Goal: Task Accomplishment & Management: Complete application form

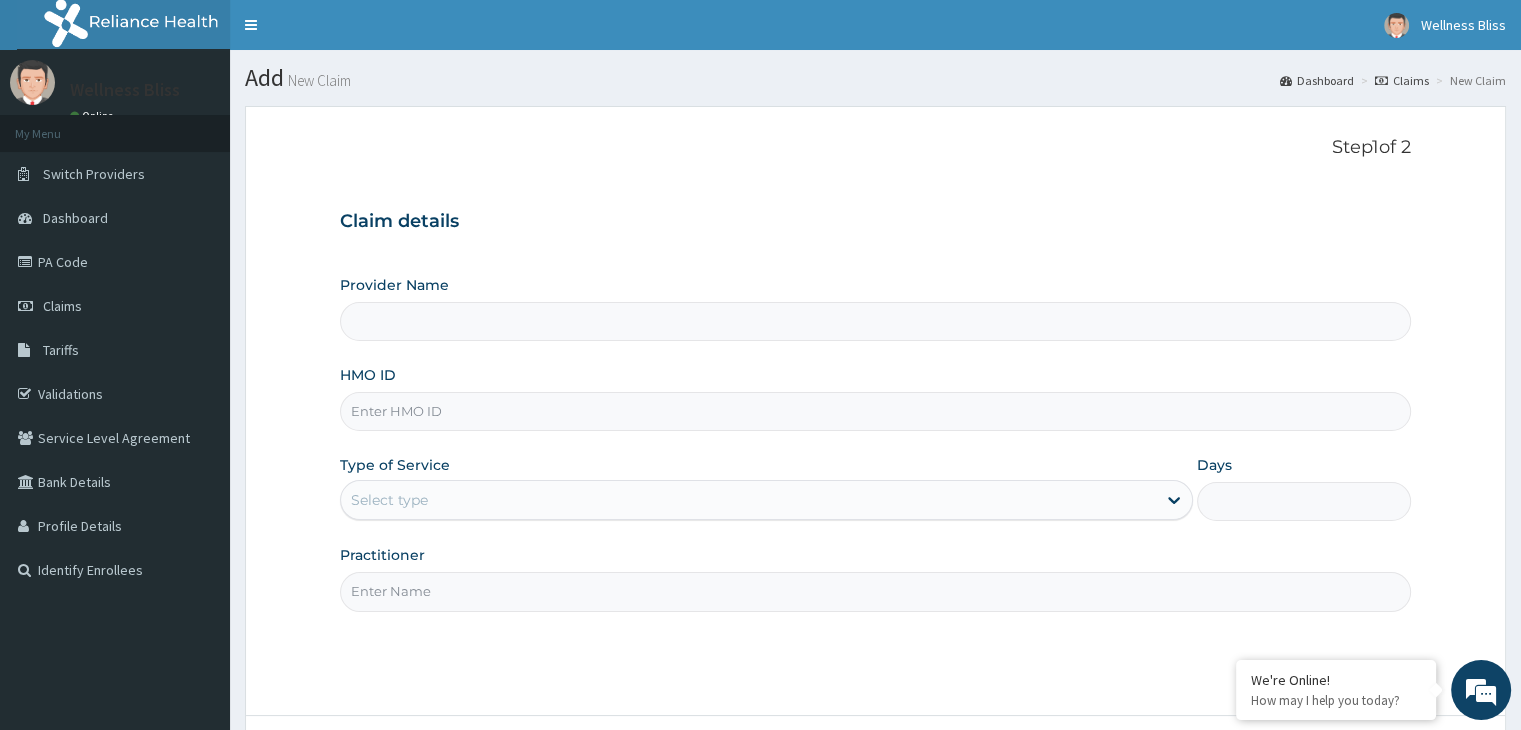
type input "WELLNESS BLISS GYM"
type input "1"
click at [385, 409] on input "HMO ID" at bounding box center [875, 411] width 1070 height 39
type input "s"
type input "SLB/10618/A"
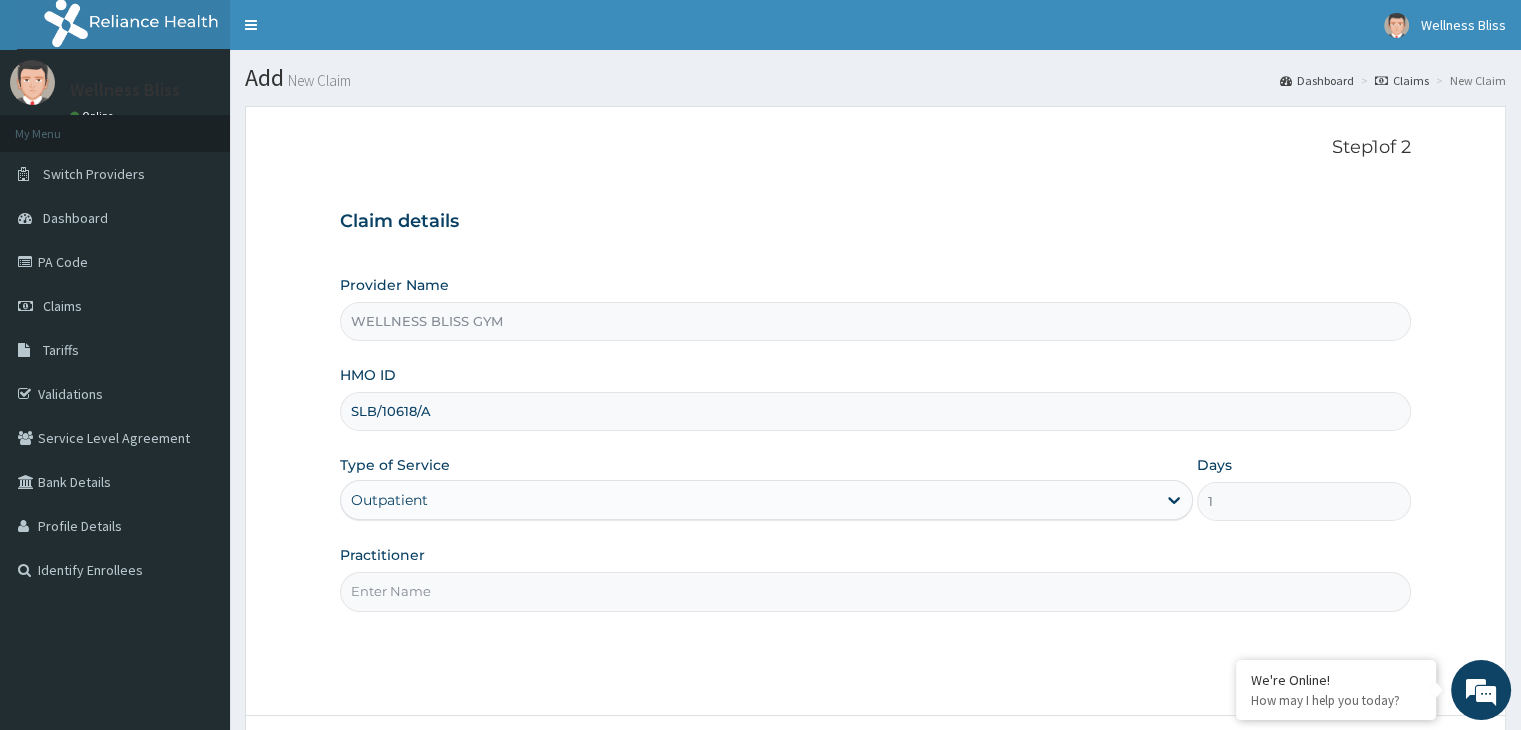
click at [441, 604] on input "Practitioner" at bounding box center [875, 591] width 1070 height 39
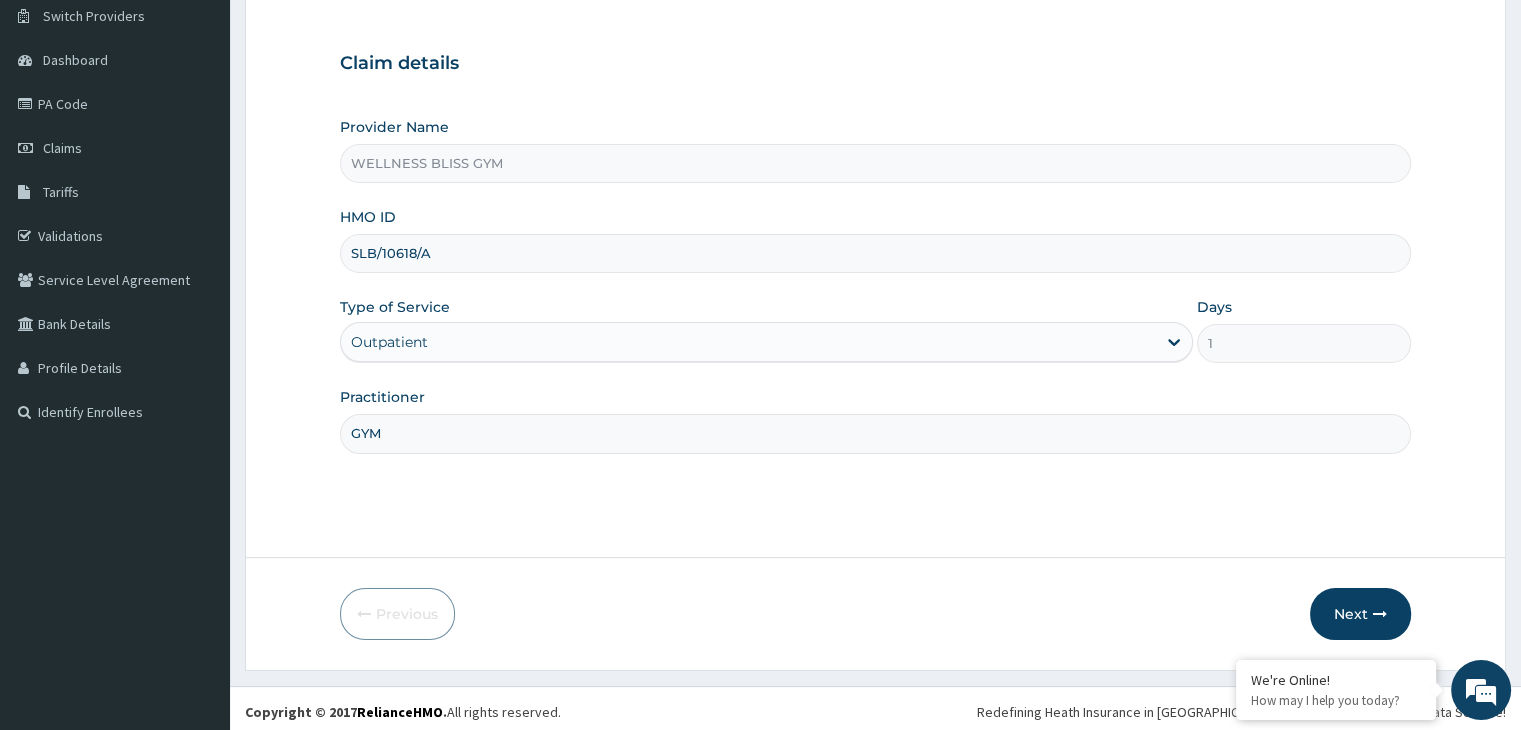
scroll to position [164, 0]
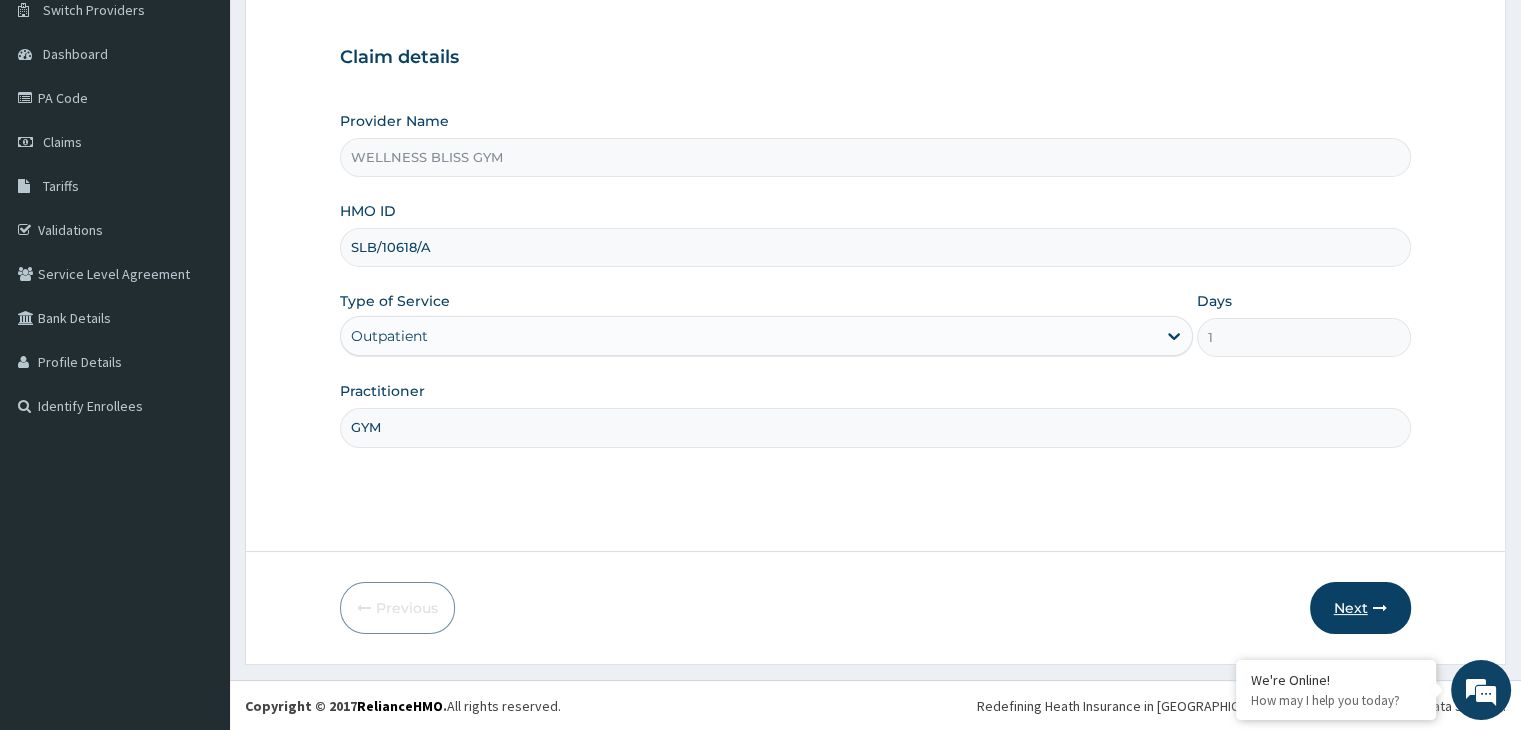
type input "GYM"
click at [1343, 611] on button "Next" at bounding box center [1360, 608] width 101 height 52
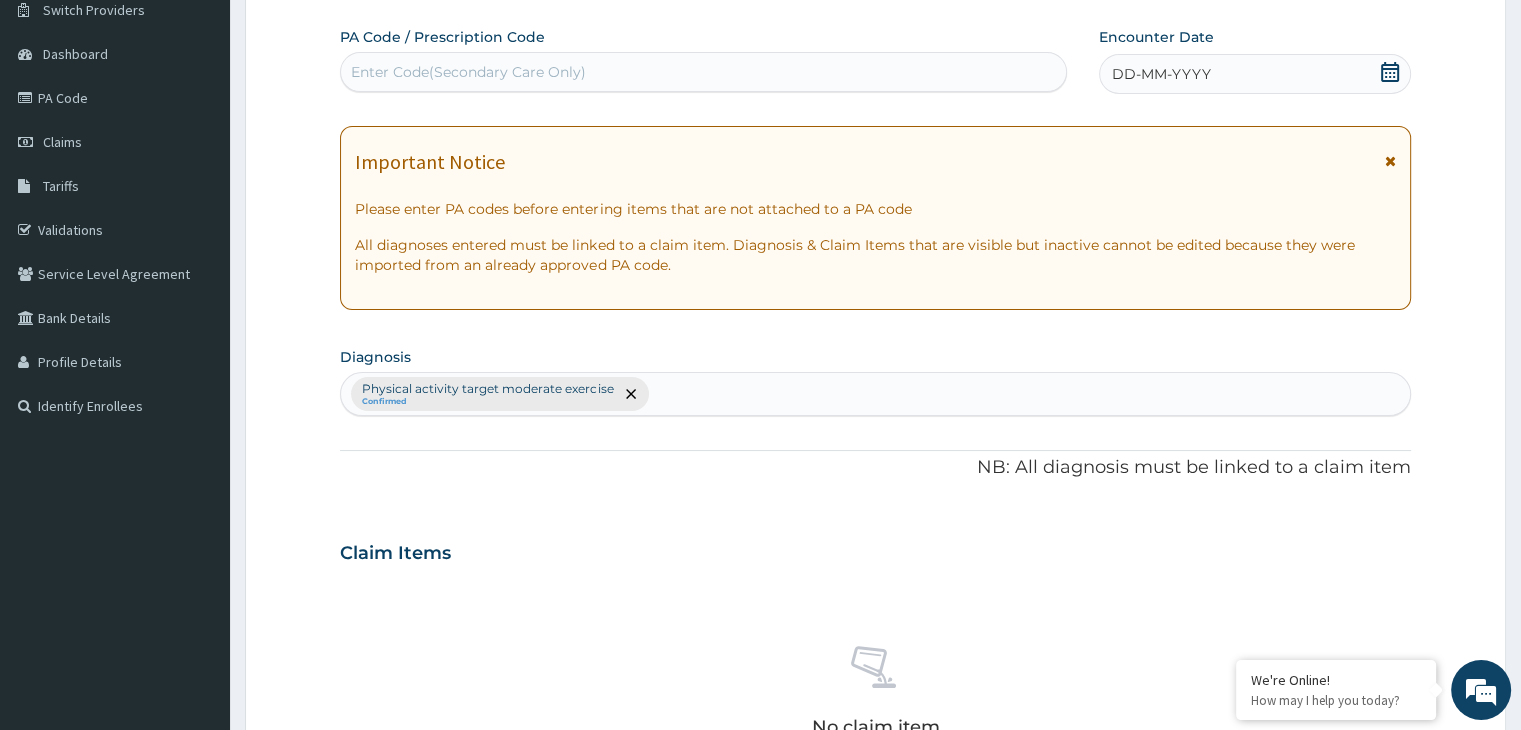
click at [419, 79] on div "Enter Code(Secondary Care Only)" at bounding box center [468, 72] width 235 height 20
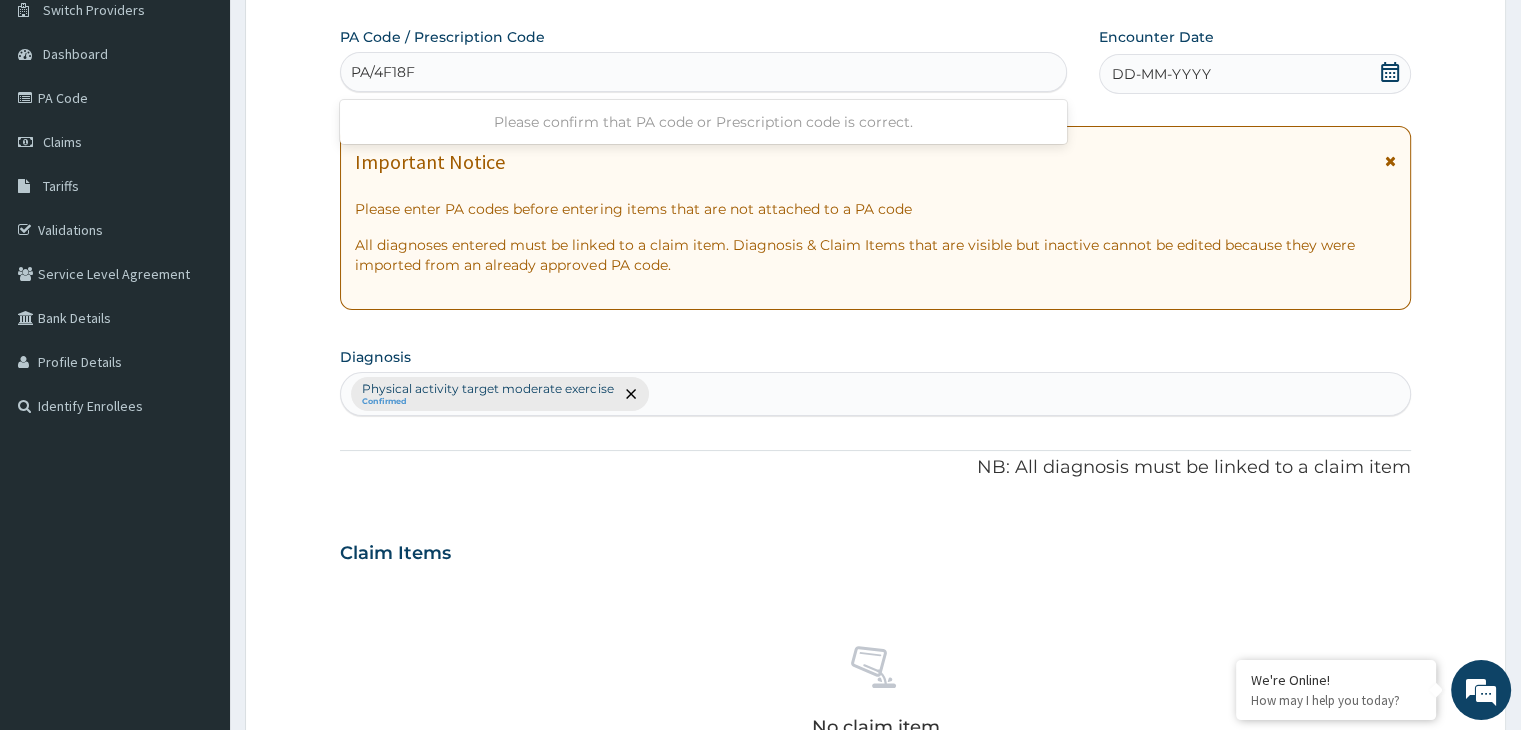
type input "PA/4F18F4"
click at [1400, 61] on div "DD-MM-YYYY" at bounding box center [1254, 74] width 311 height 40
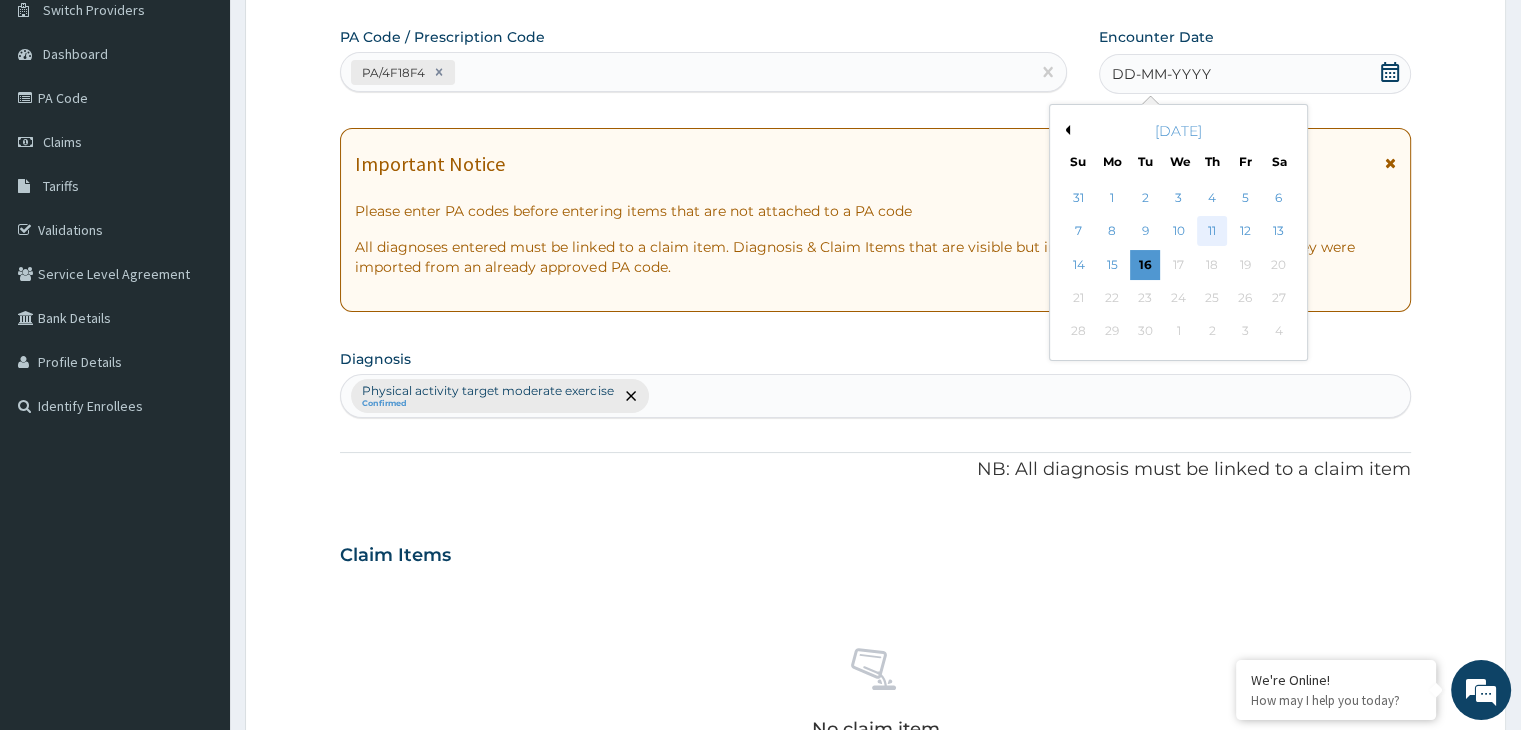
click at [1208, 230] on div "11" at bounding box center [1212, 232] width 30 height 30
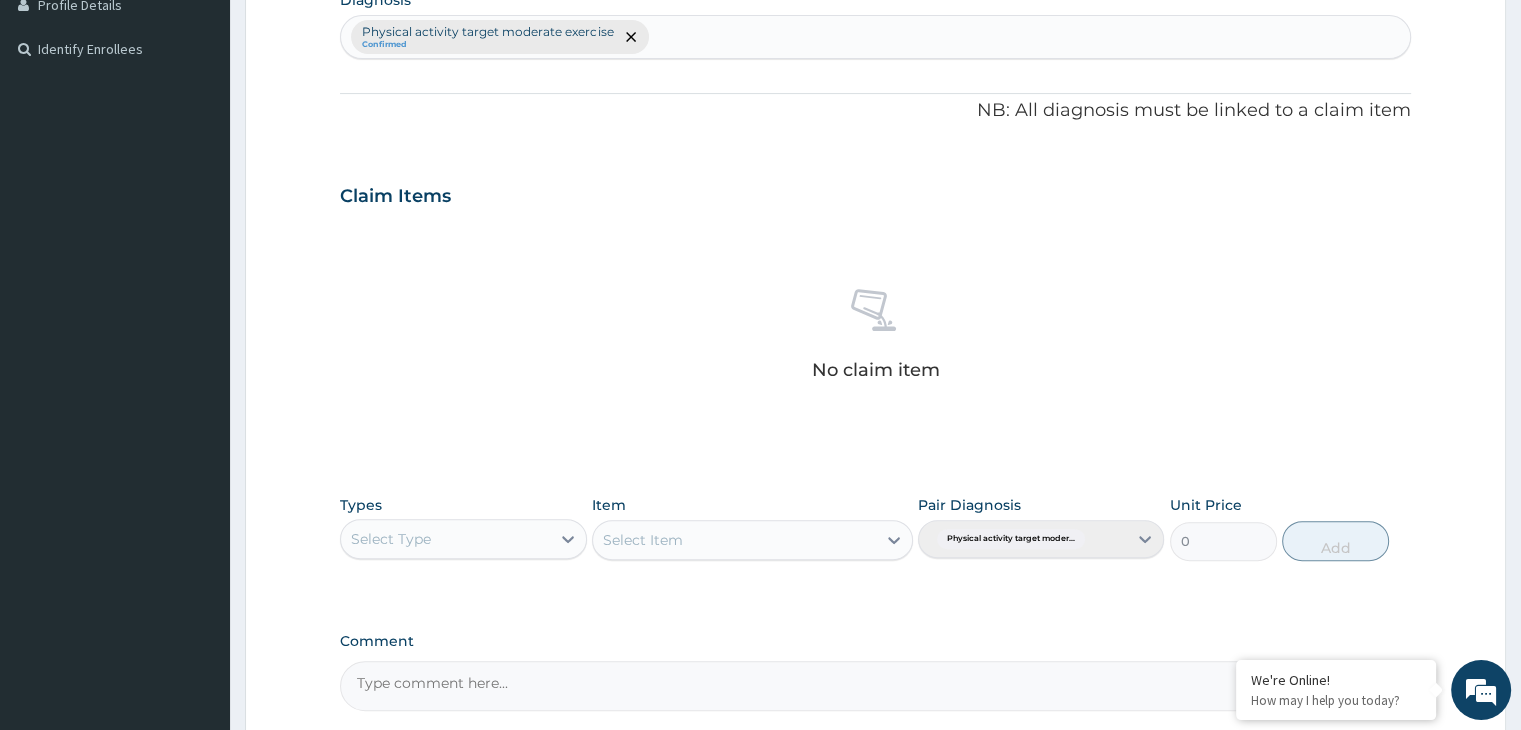
scroll to position [710, 0]
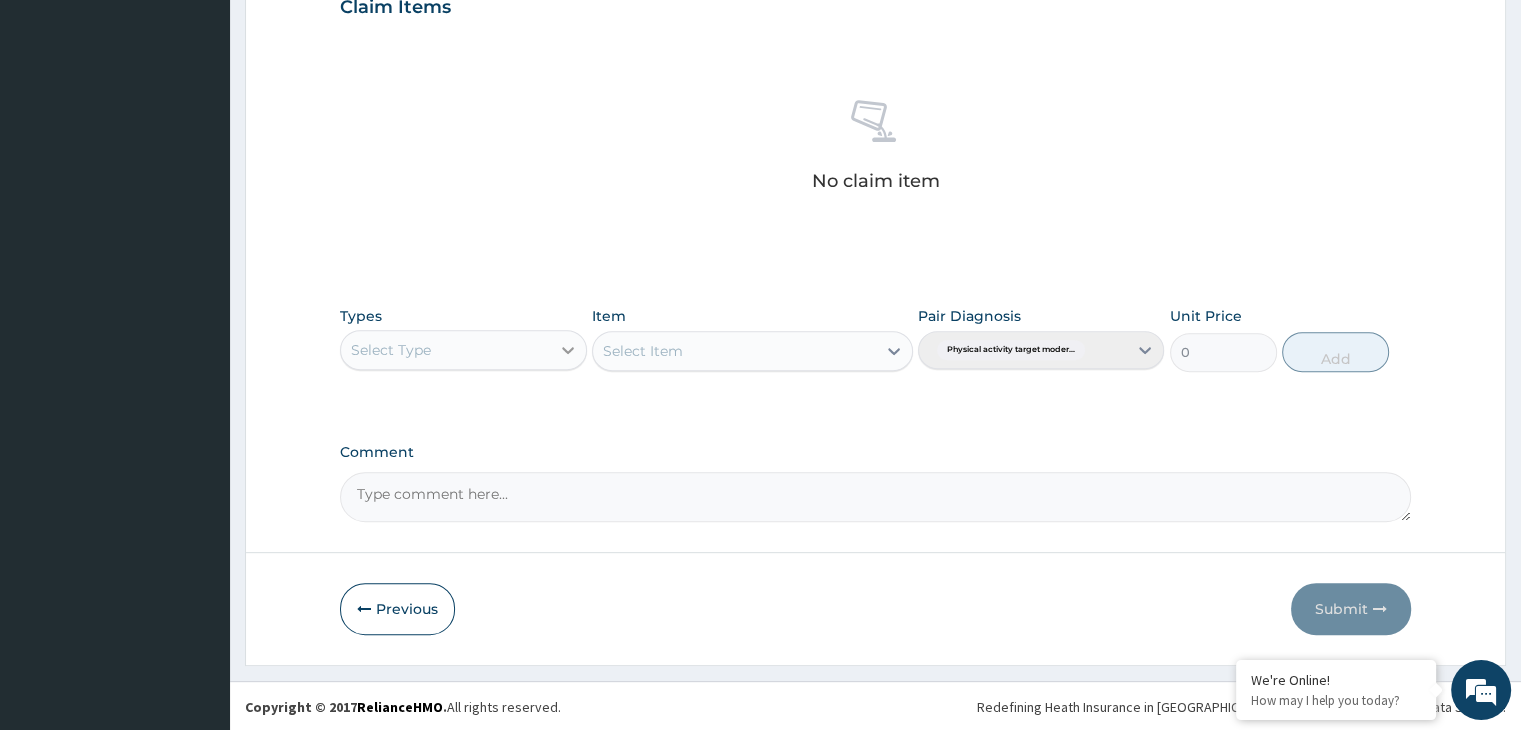
click at [559, 343] on icon at bounding box center [568, 350] width 20 height 20
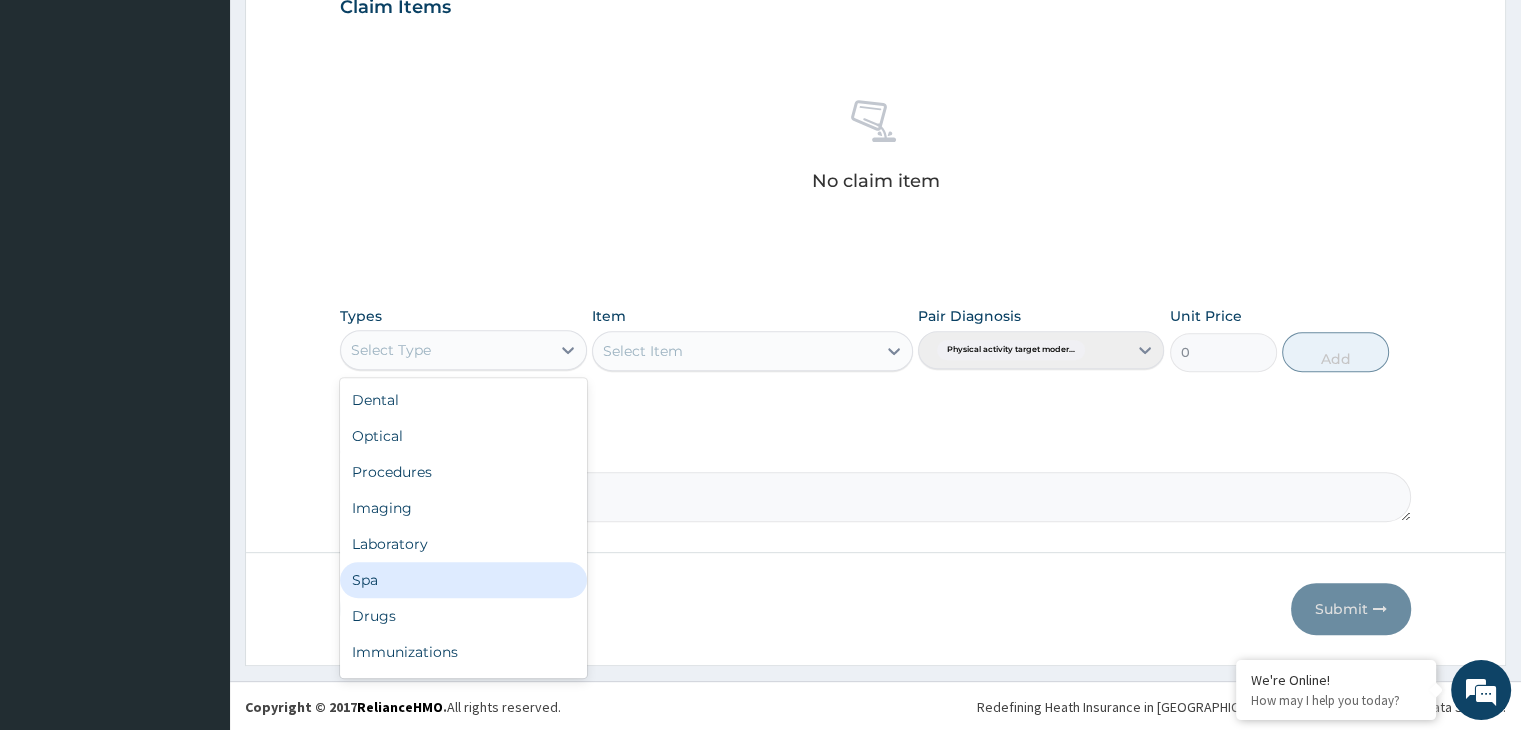
scroll to position [68, 0]
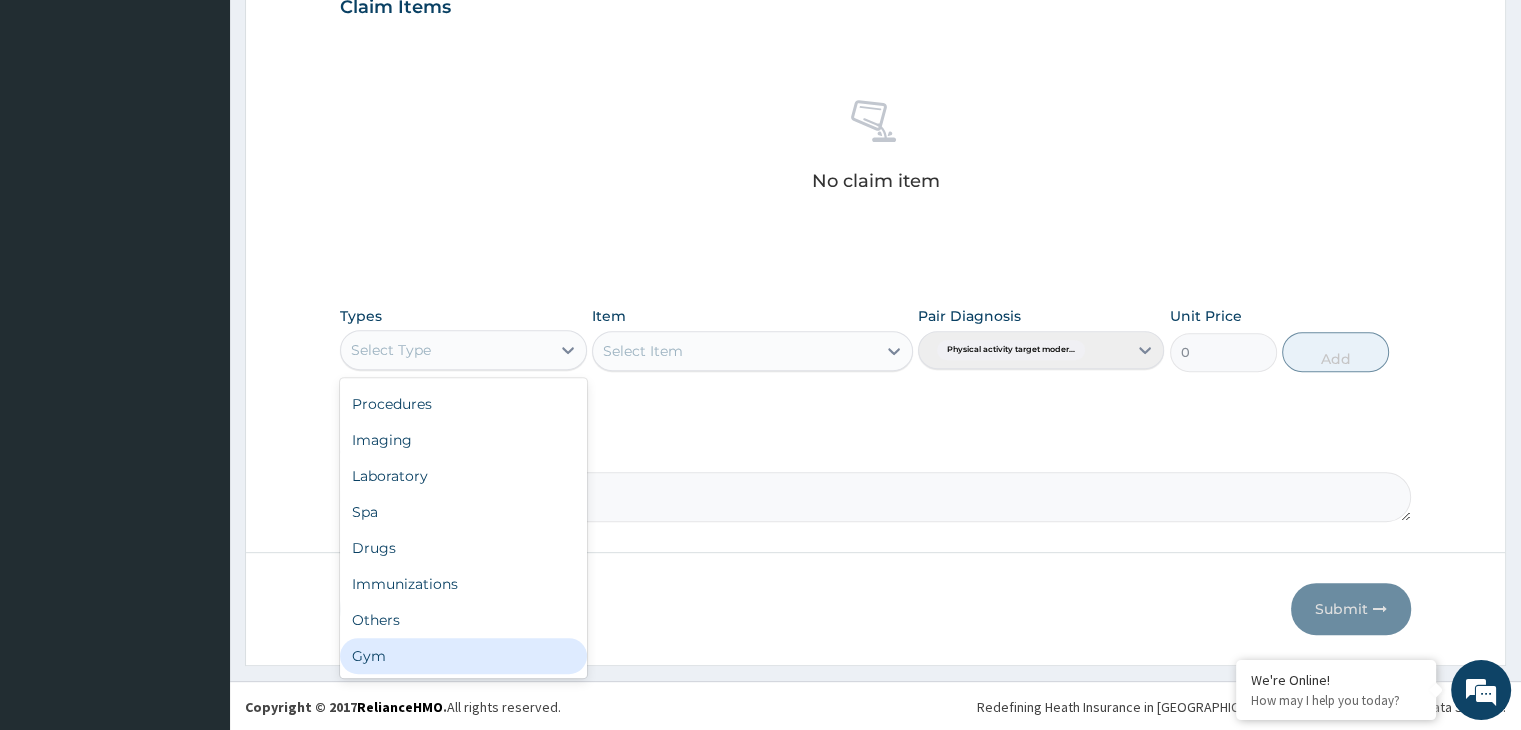
click at [478, 657] on div "Gym" at bounding box center [463, 656] width 246 height 36
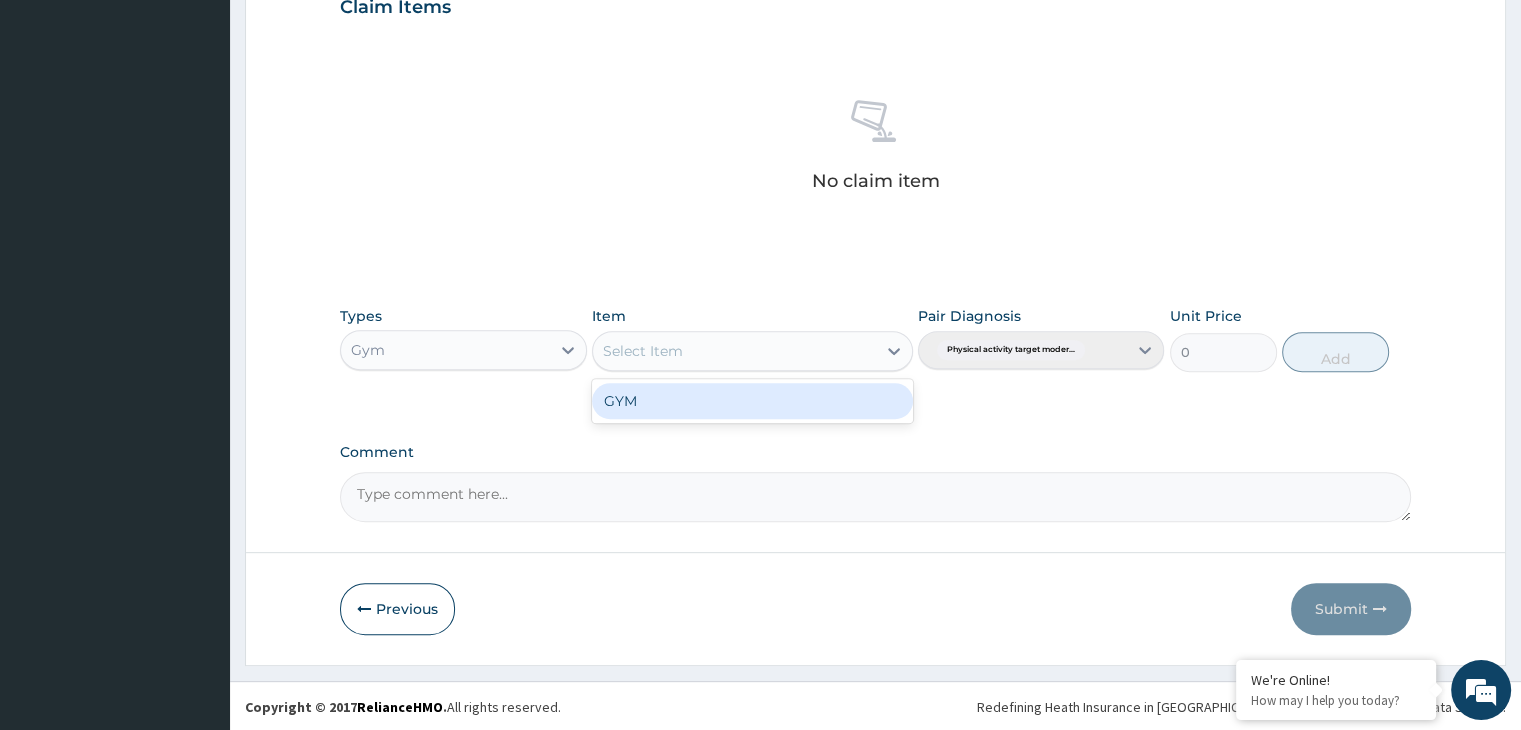
click at [868, 340] on div "Select Item" at bounding box center [734, 351] width 283 height 32
click at [882, 401] on div "GYM" at bounding box center [752, 401] width 321 height 36
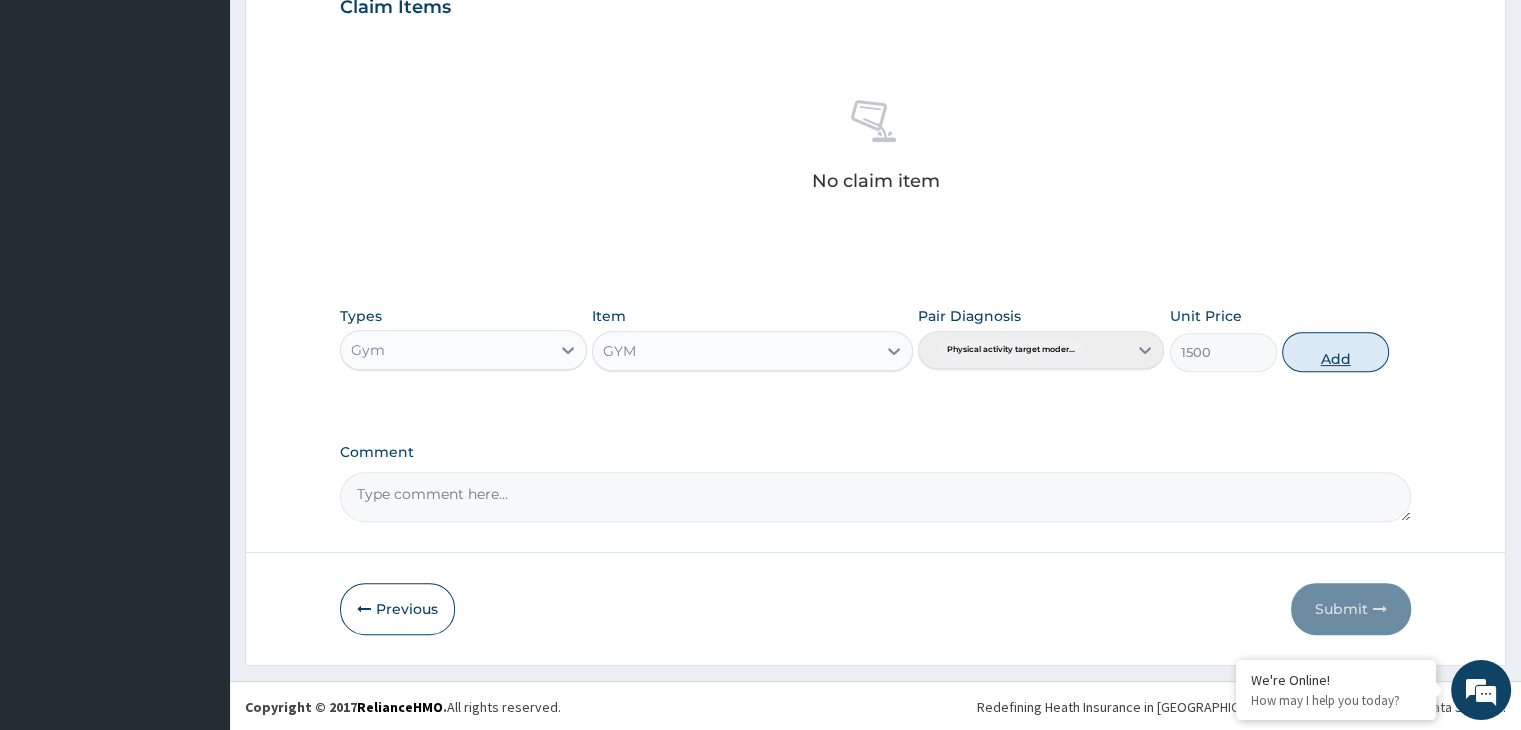
click at [1336, 361] on button "Add" at bounding box center [1335, 352] width 107 height 40
type input "0"
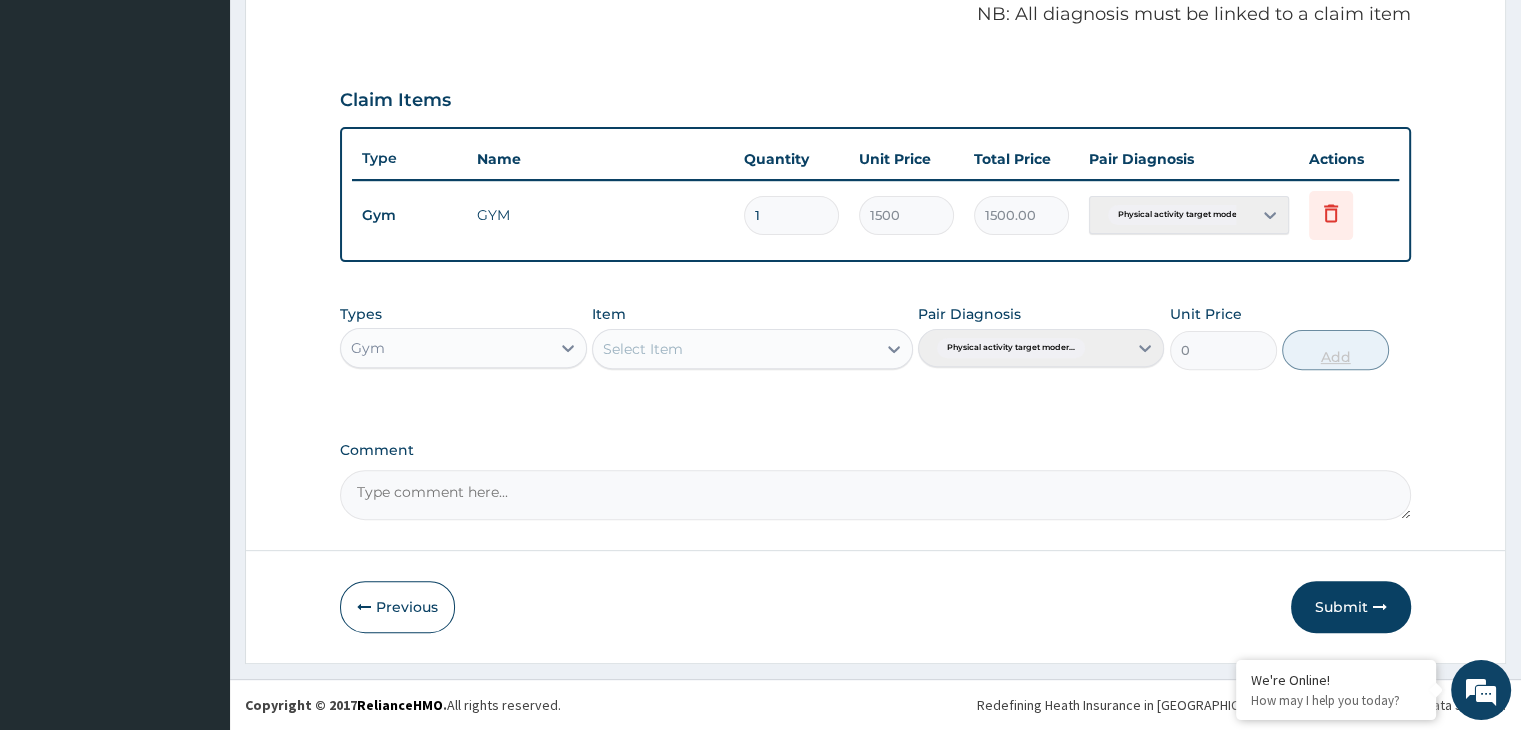
scroll to position [614, 0]
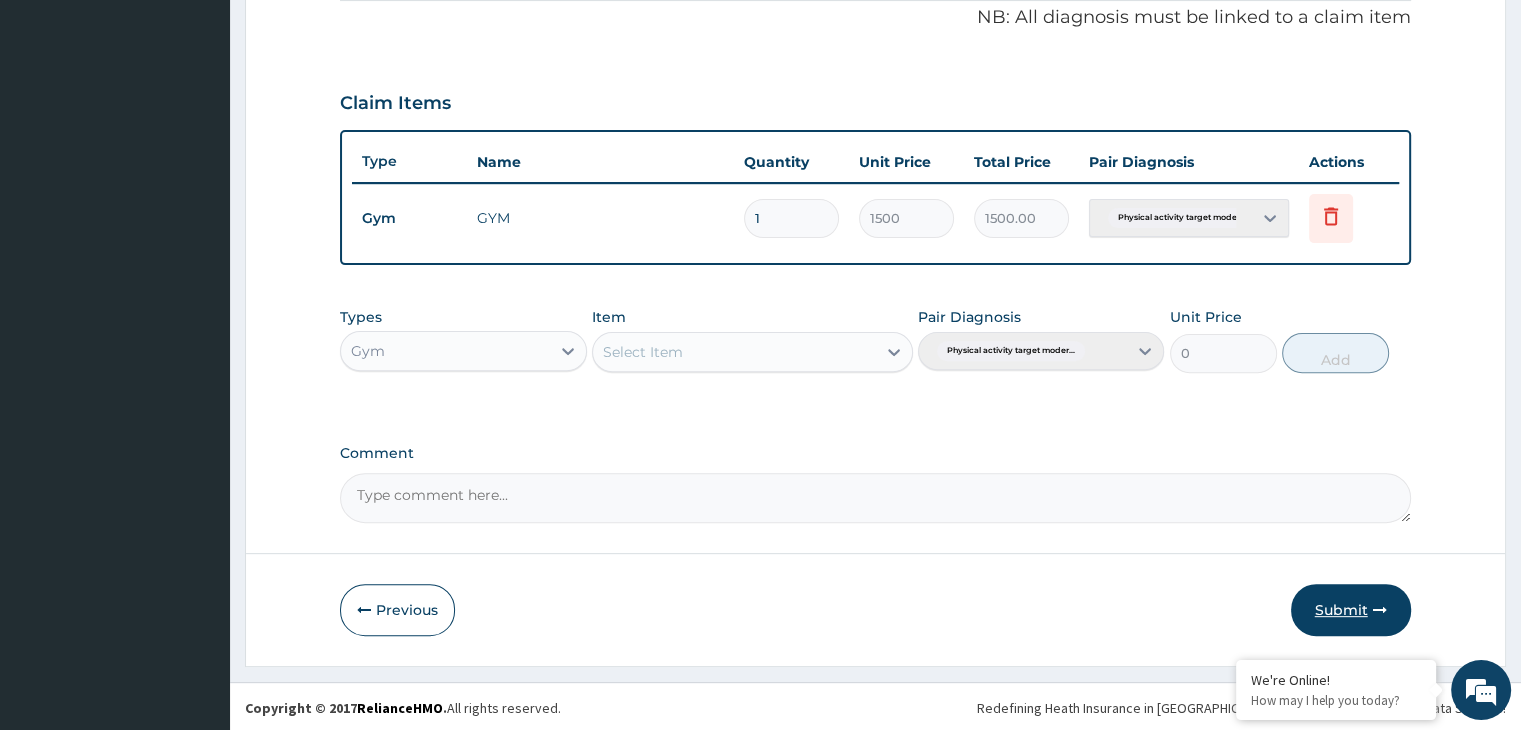
click at [1336, 614] on button "Submit" at bounding box center [1351, 610] width 120 height 52
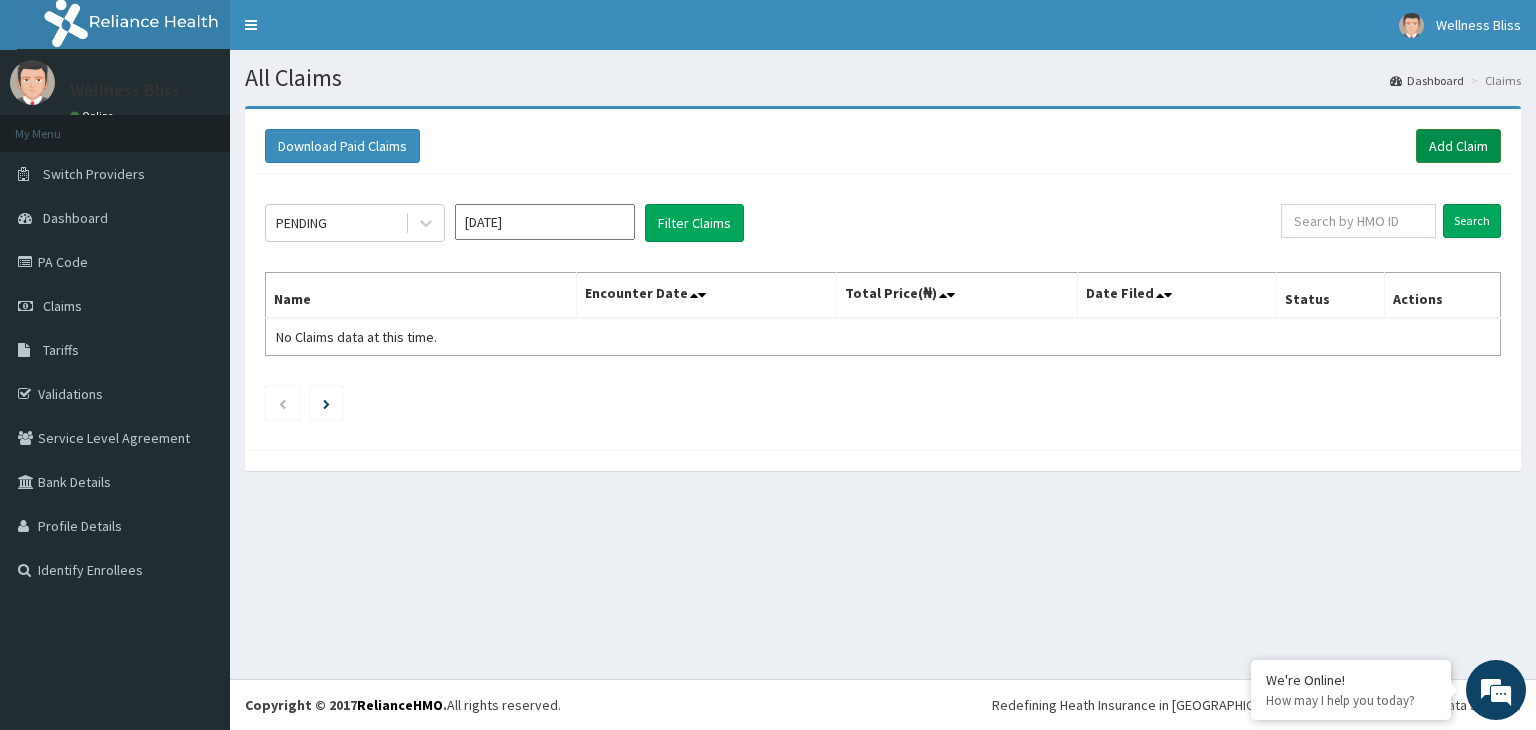
click at [1448, 145] on link "Add Claim" at bounding box center [1458, 146] width 85 height 34
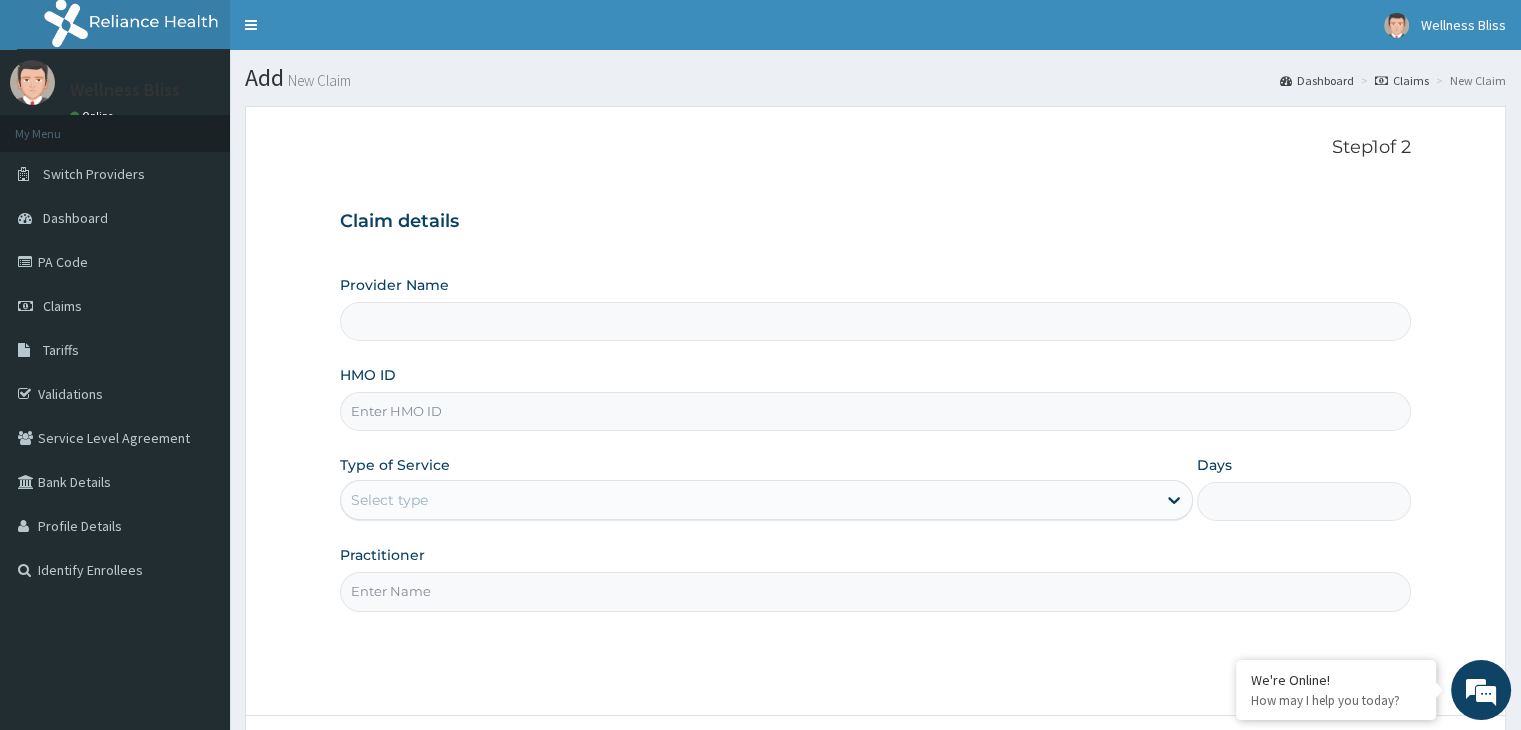
click at [410, 426] on input "HMO ID" at bounding box center [875, 411] width 1070 height 39
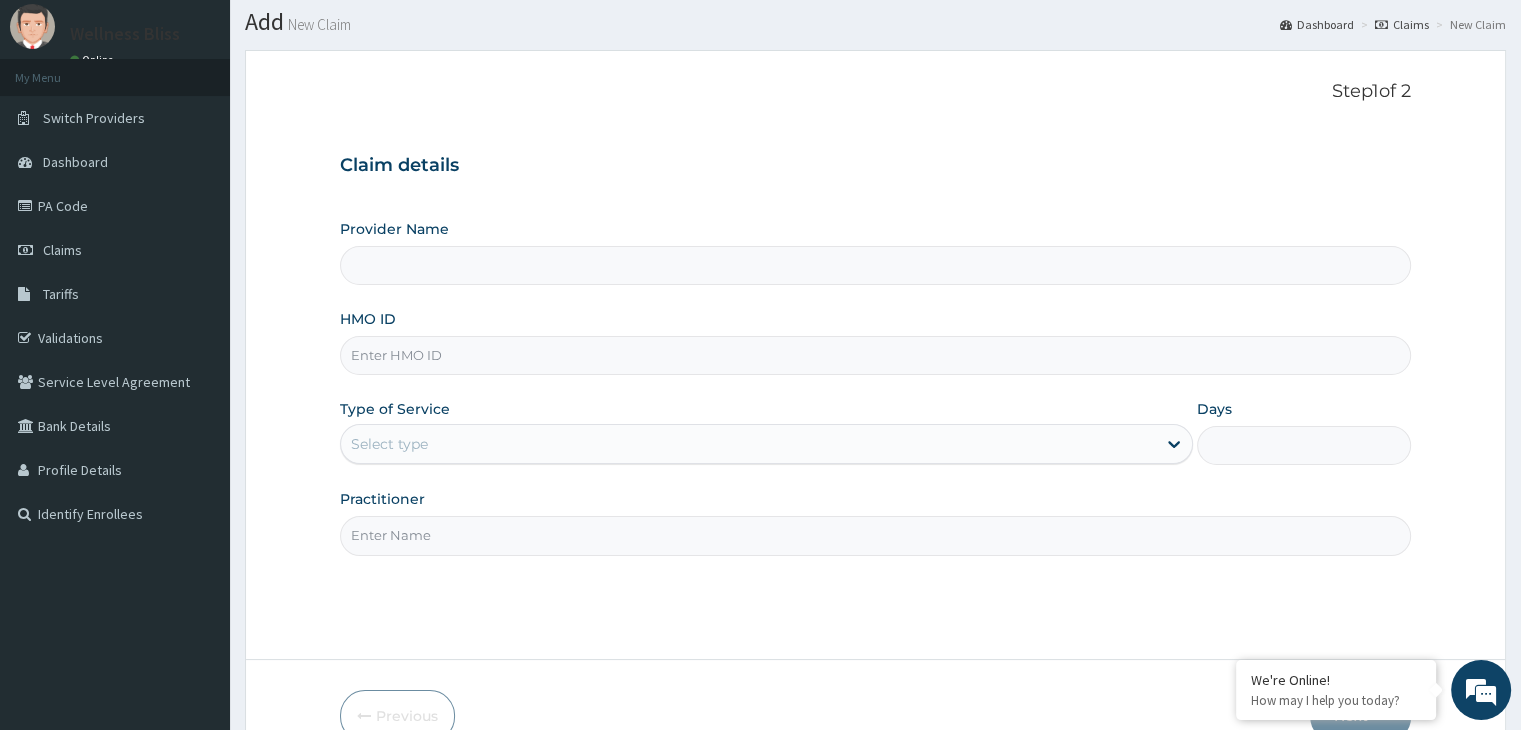
scroll to position [100, 0]
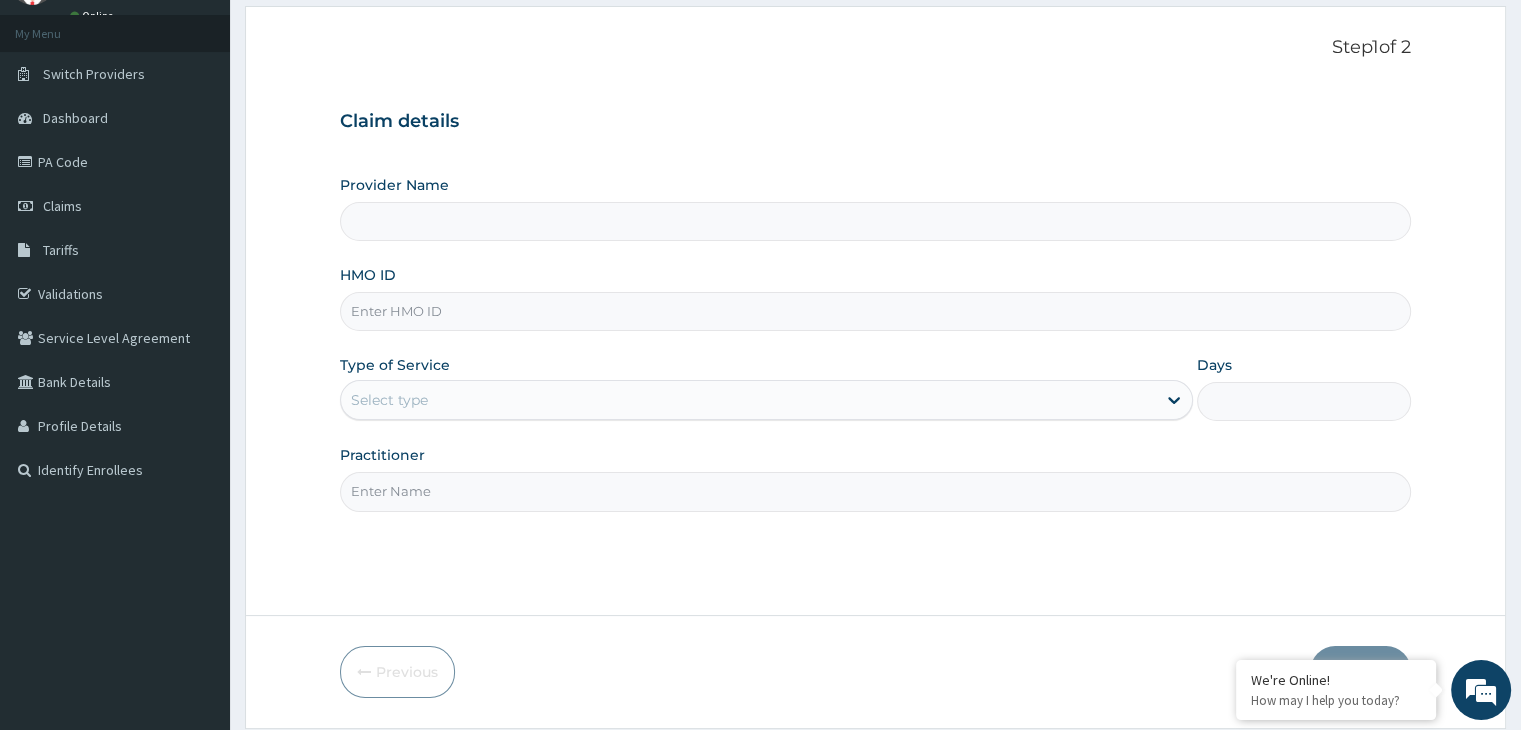
type input "WELLNESS BLISS GYM"
type input "1"
type input "KUD/10554/A"
click at [432, 503] on input "Practitioner" at bounding box center [875, 491] width 1070 height 39
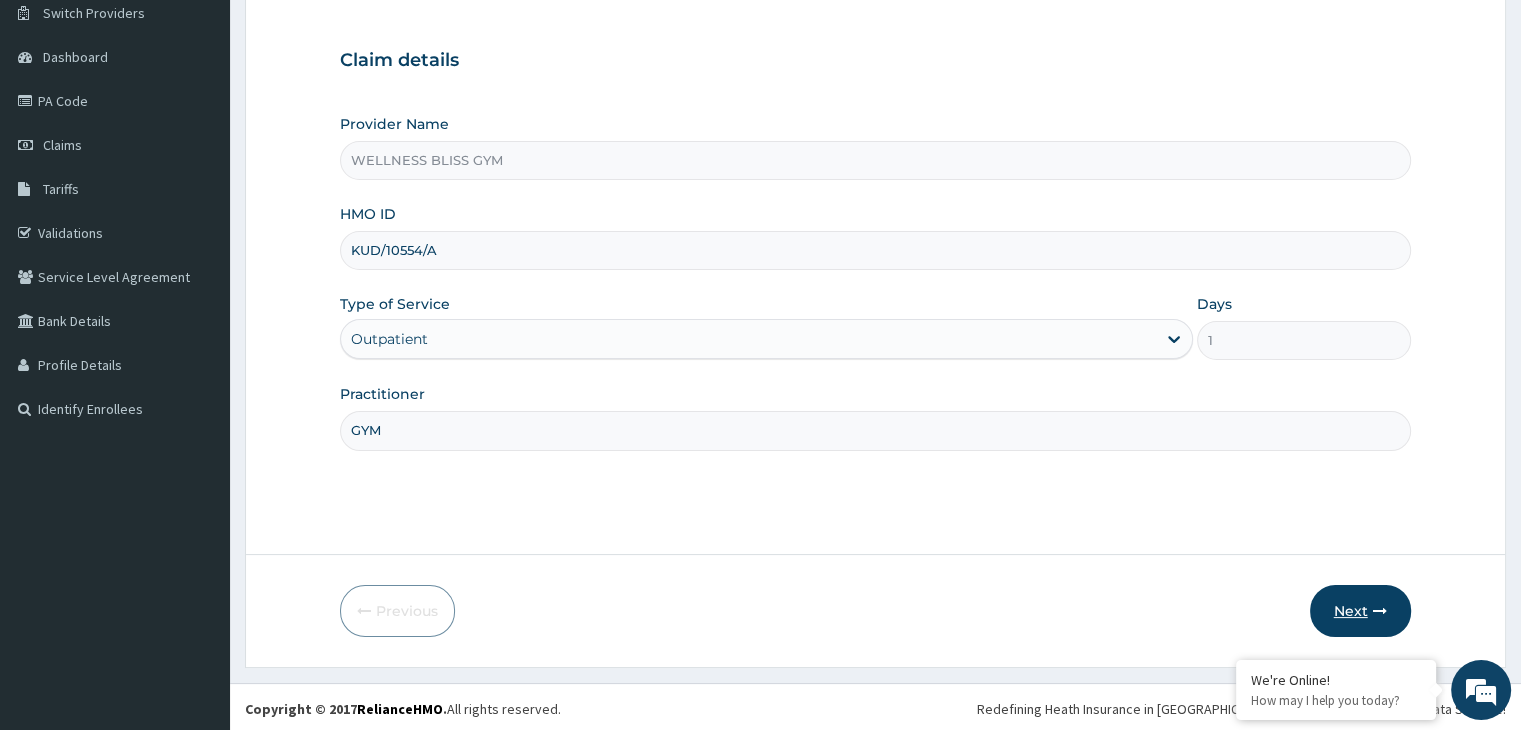
scroll to position [164, 0]
type input "GYM"
click at [1360, 606] on button "Next" at bounding box center [1360, 608] width 101 height 52
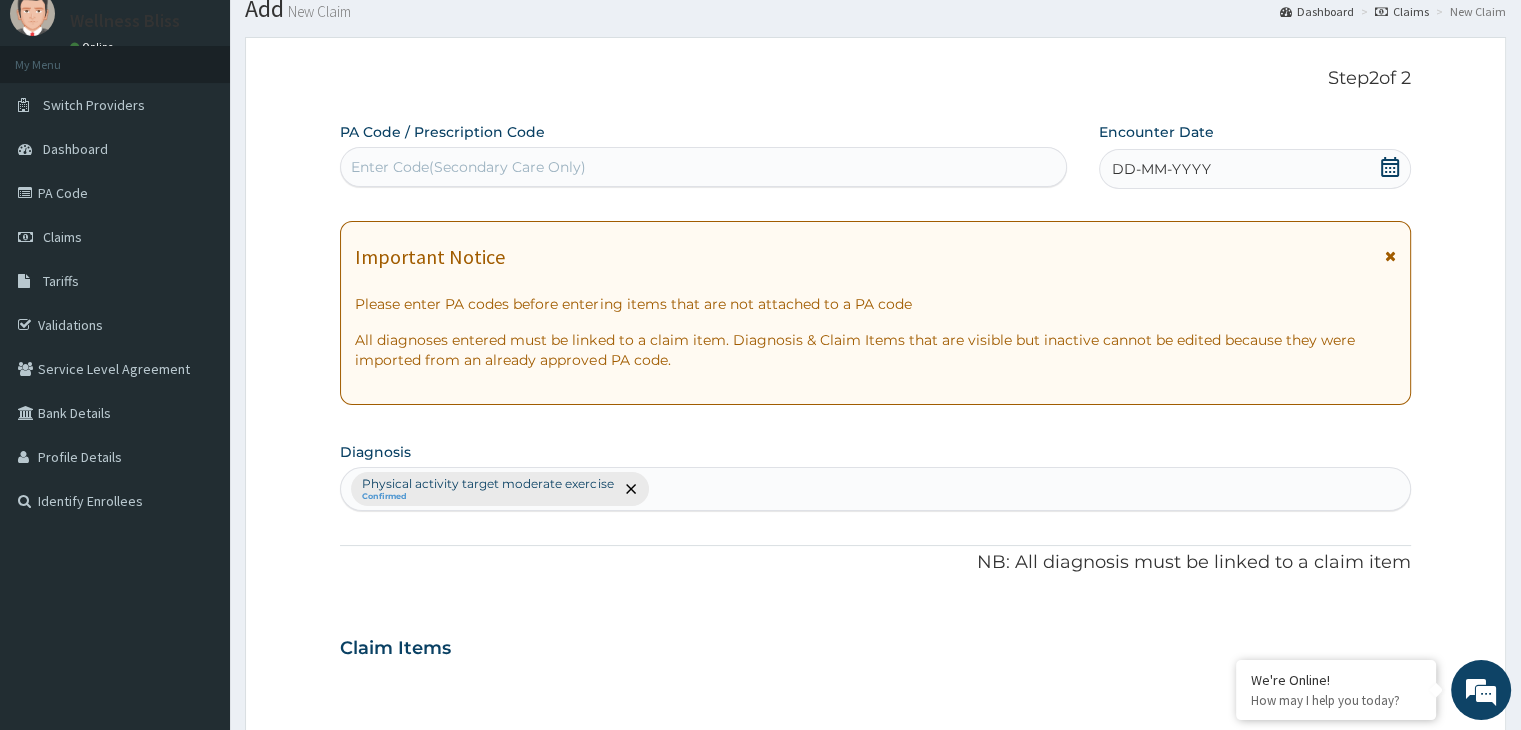
scroll to position [64, 0]
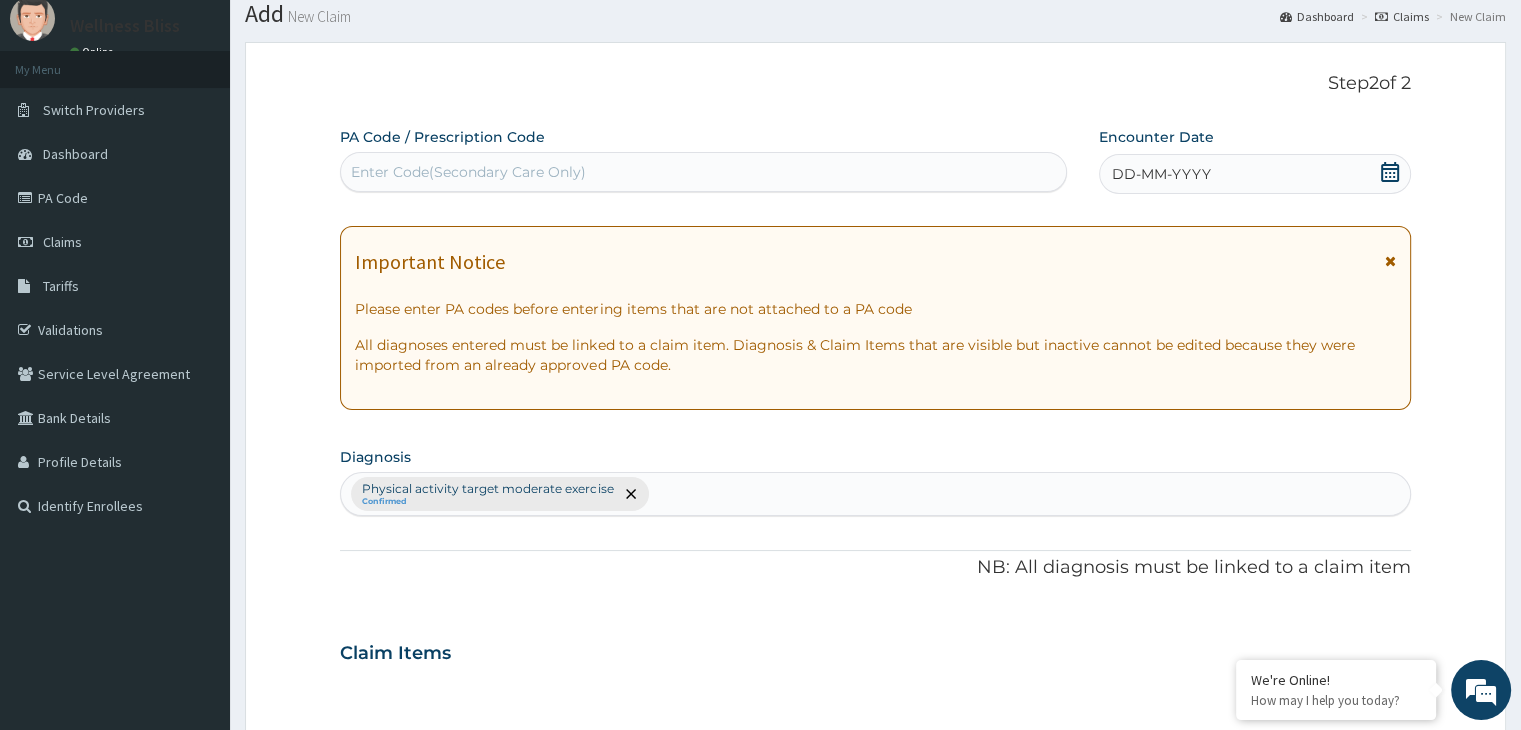
click at [480, 164] on div "Enter Code(Secondary Care Only)" at bounding box center [468, 172] width 235 height 20
type input "PA/E4C5B2"
click at [1395, 167] on icon at bounding box center [1390, 172] width 18 height 20
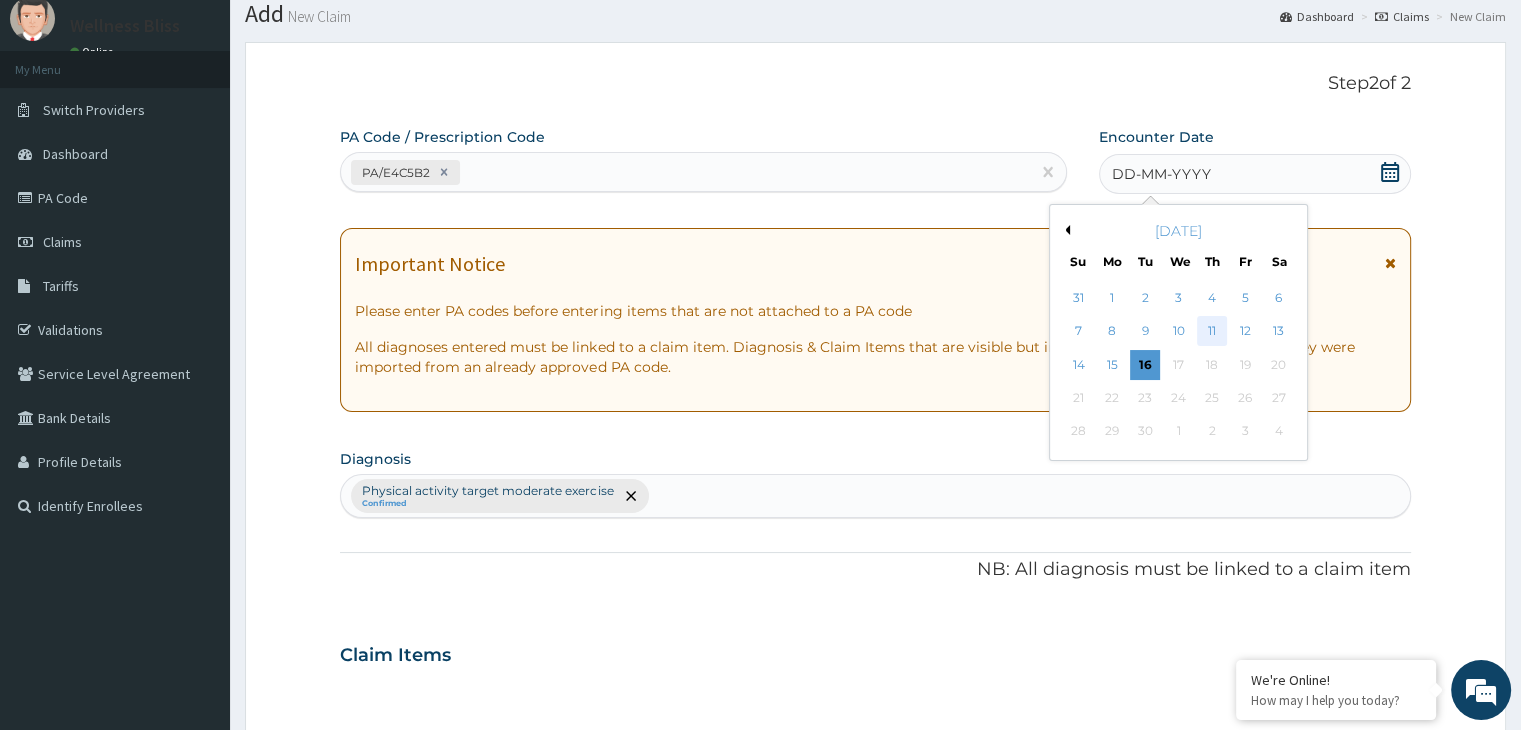
click at [1220, 326] on div "11" at bounding box center [1212, 332] width 30 height 30
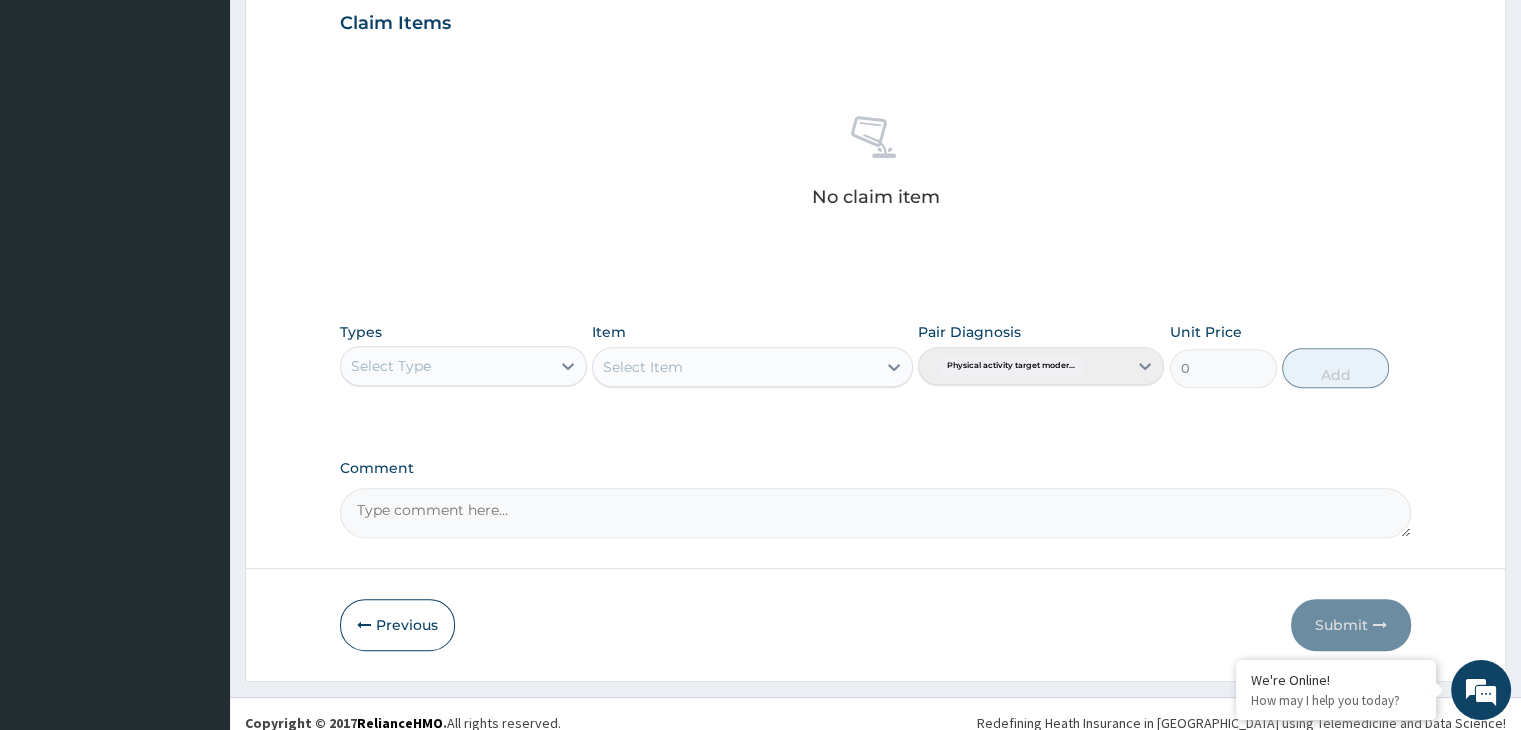
scroll to position [710, 0]
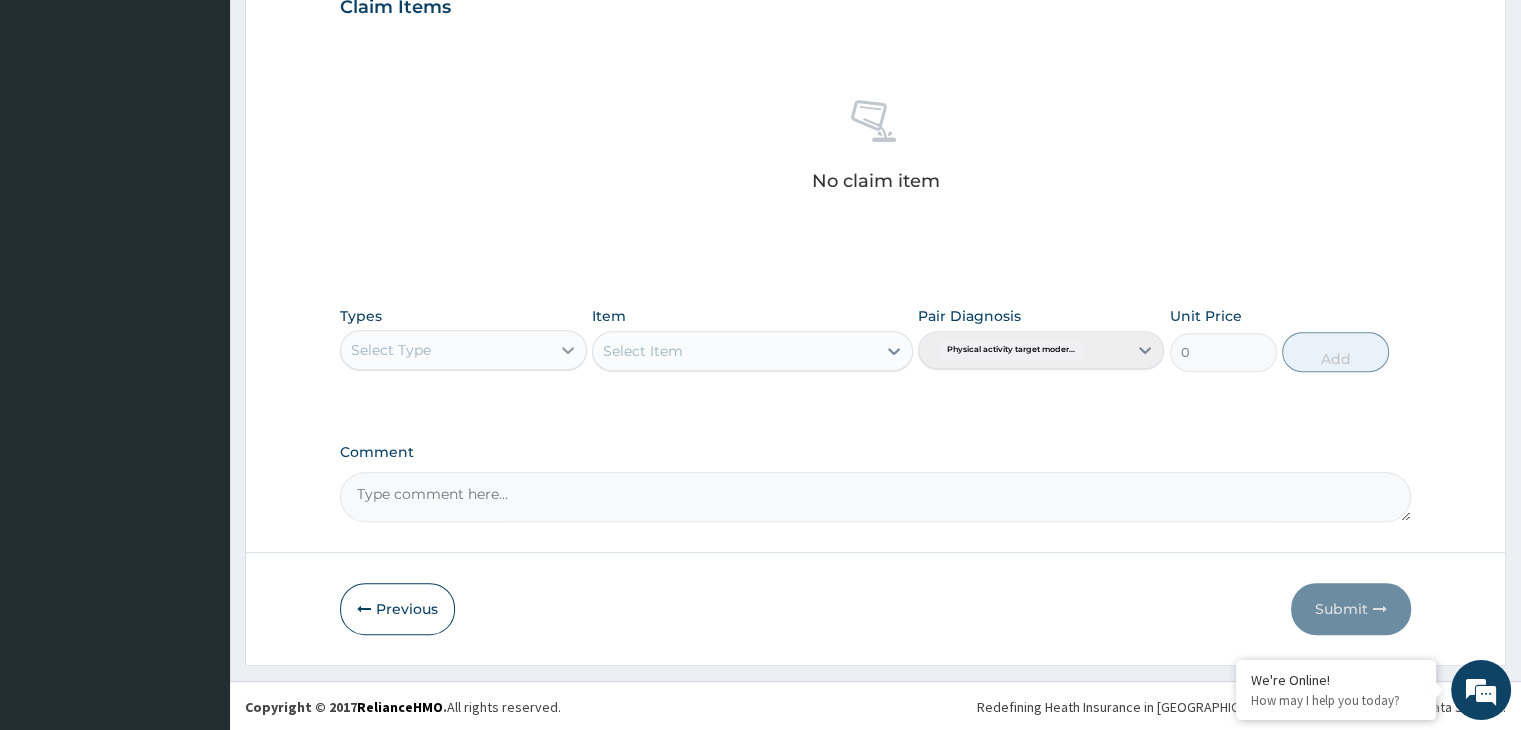
click at [559, 349] on icon at bounding box center [568, 350] width 20 height 20
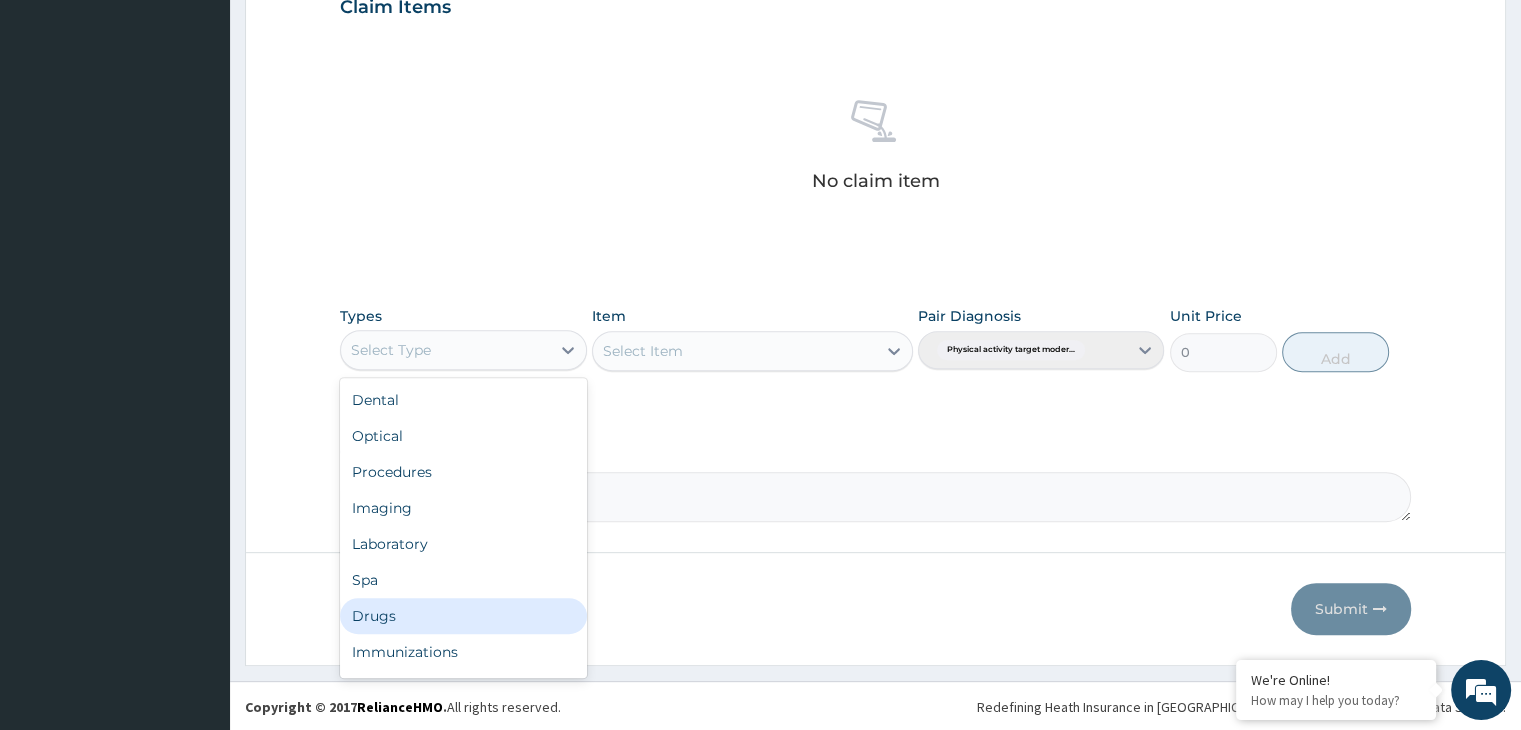
scroll to position [68, 0]
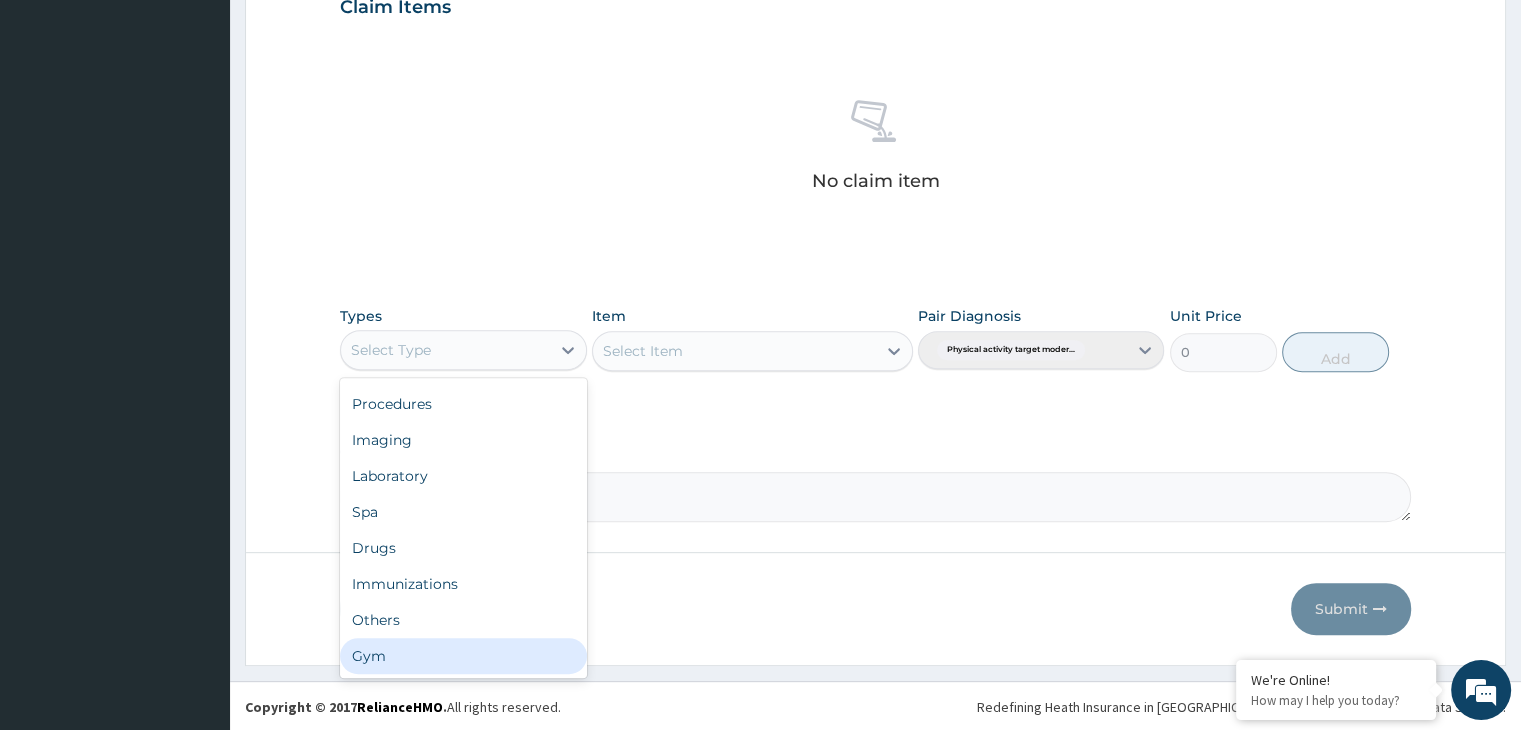
click at [443, 642] on div "Gym" at bounding box center [463, 656] width 246 height 36
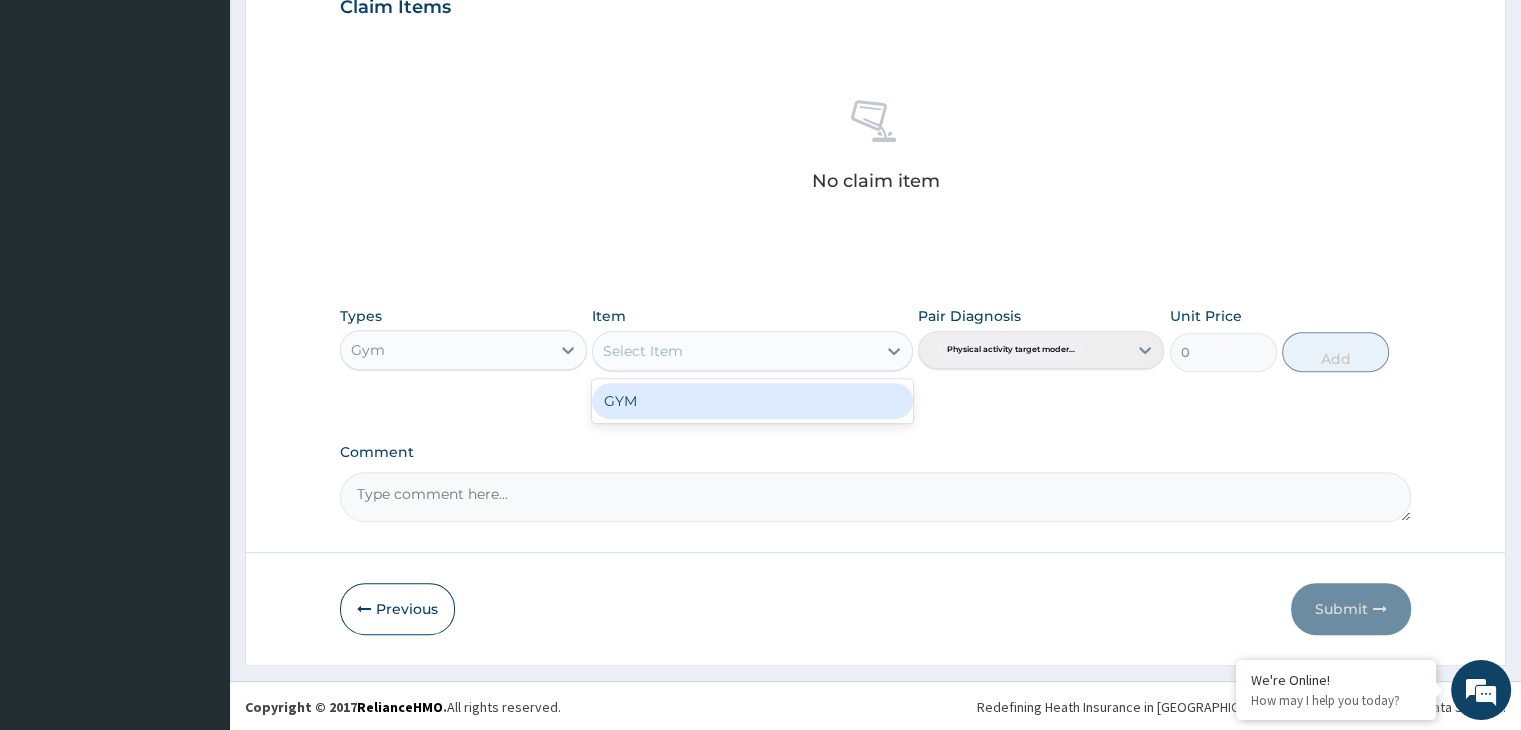
click at [784, 350] on div "Select Item" at bounding box center [734, 351] width 283 height 32
click at [847, 408] on div "GYM" at bounding box center [752, 401] width 321 height 36
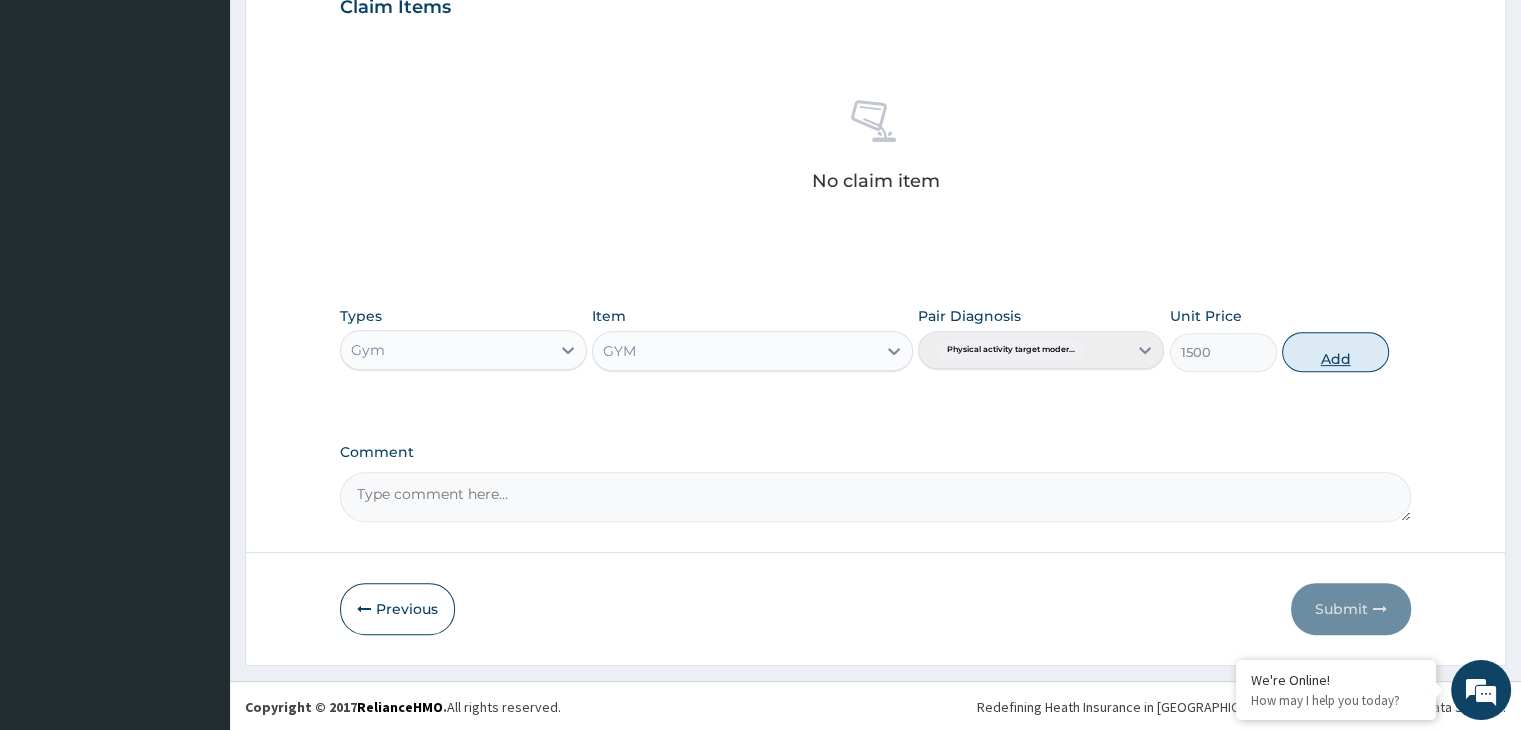
click at [1362, 343] on button "Add" at bounding box center [1335, 352] width 107 height 40
type input "0"
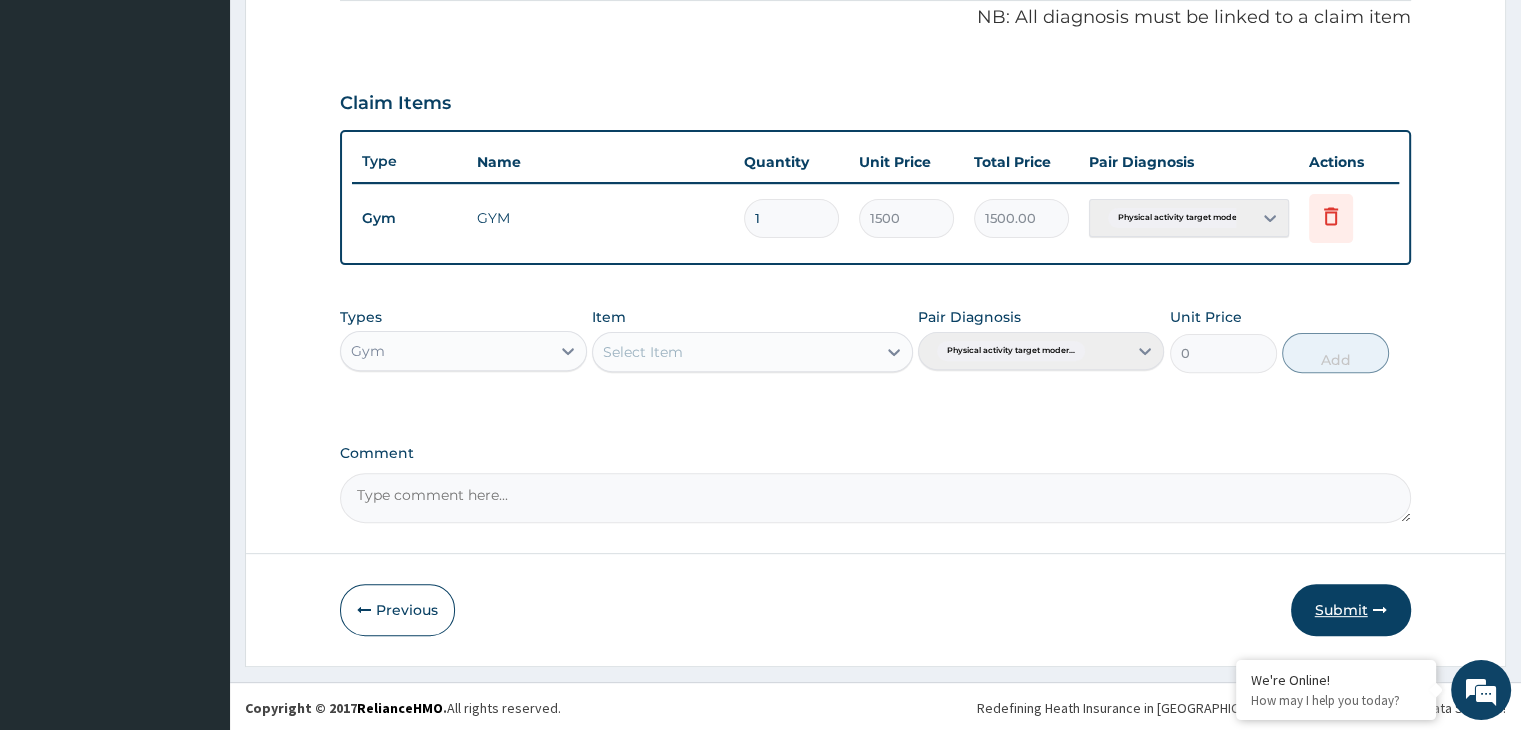
click at [1357, 615] on button "Submit" at bounding box center [1351, 610] width 120 height 52
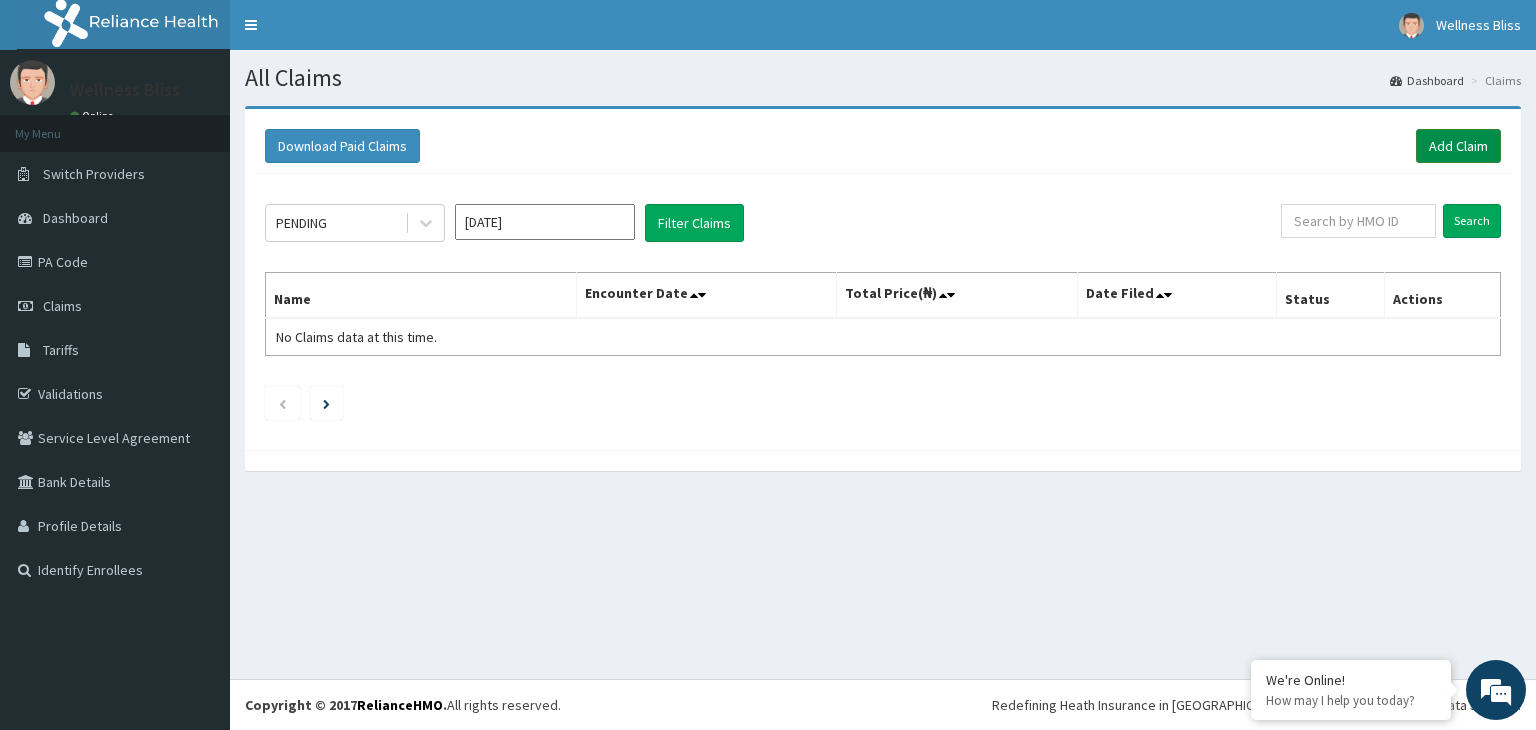
click at [1469, 140] on link "Add Claim" at bounding box center [1458, 146] width 85 height 34
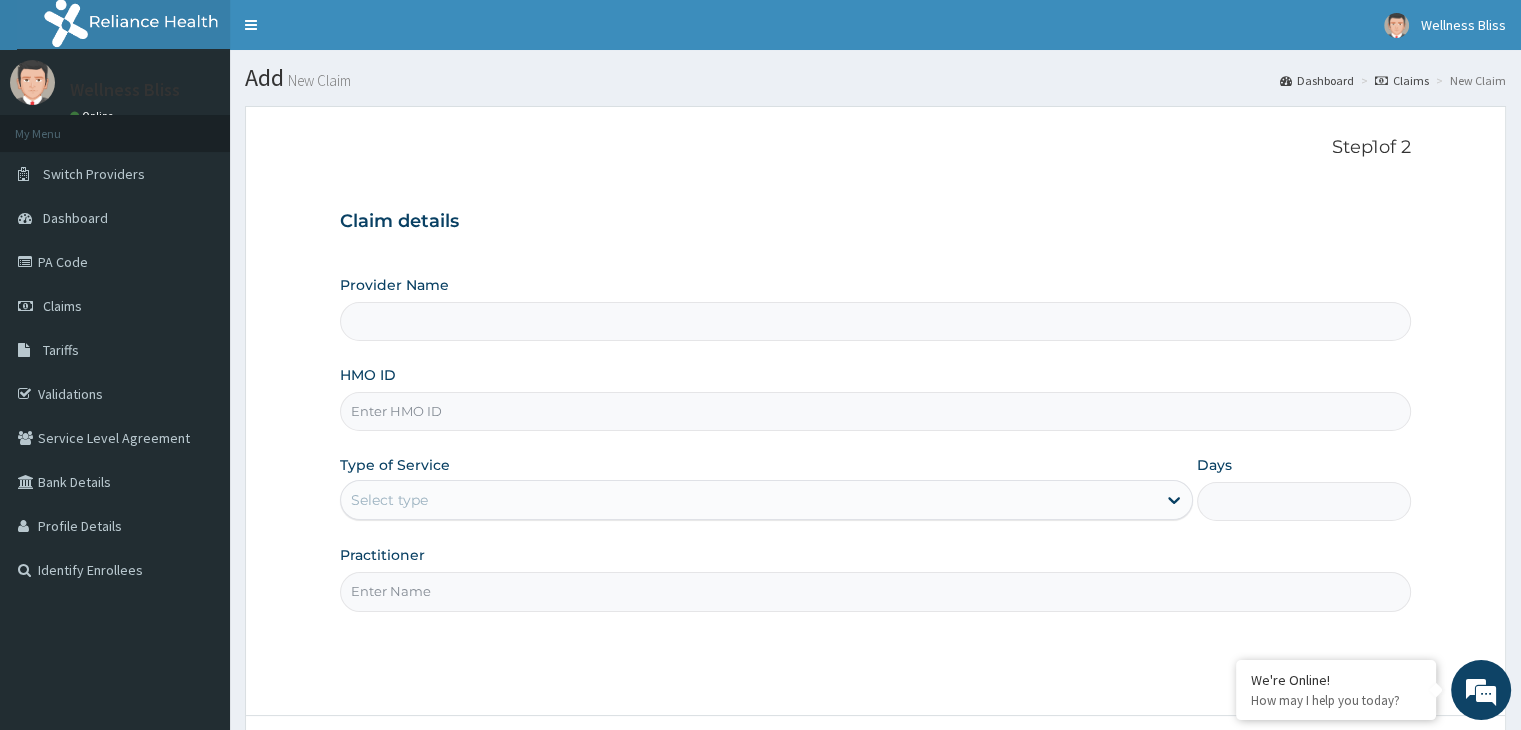
click at [405, 419] on input "HMO ID" at bounding box center [875, 411] width 1070 height 39
type input "WELLNESS BLISS GYM"
type input "1"
type input "LTI/10209/A"
click at [404, 580] on input "Practitioner" at bounding box center [875, 591] width 1070 height 39
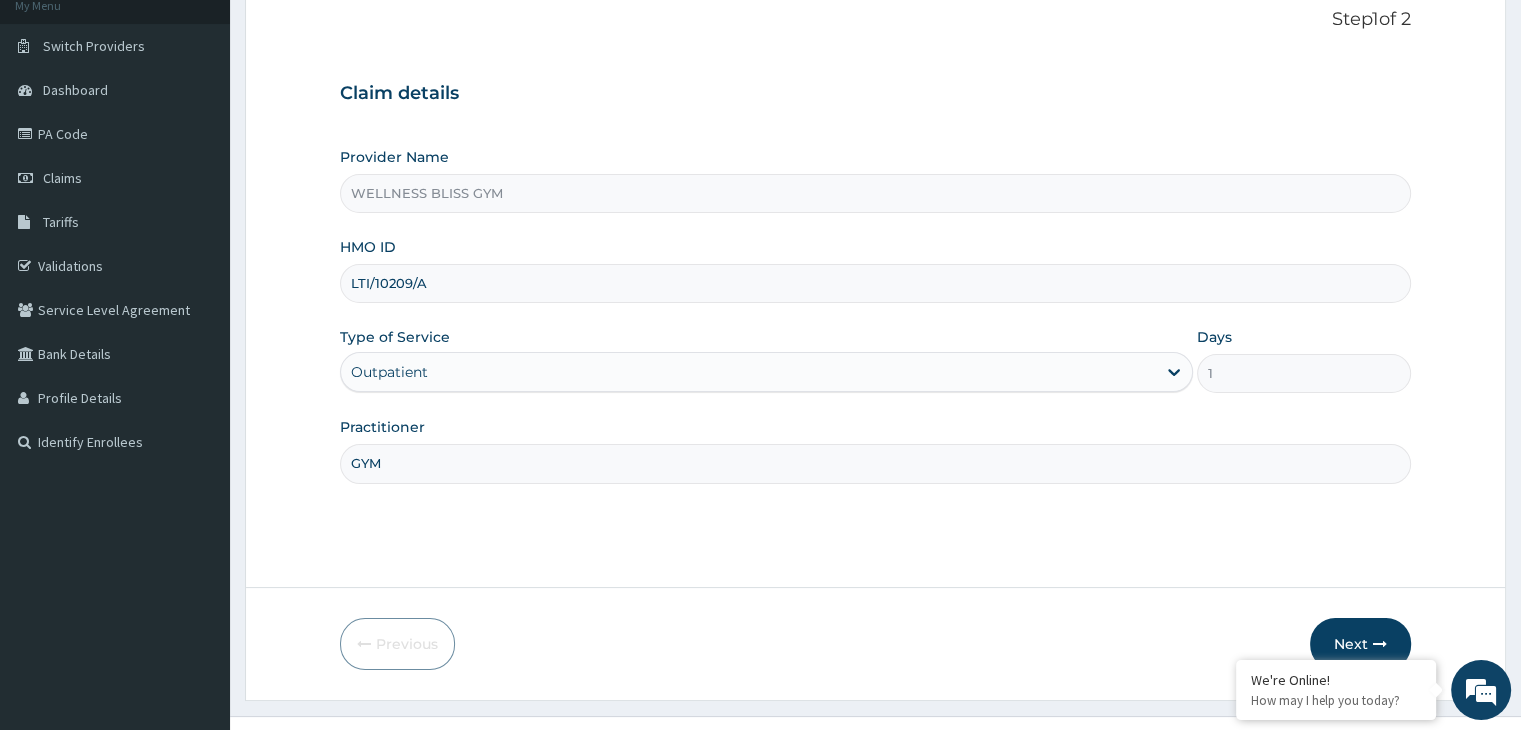
scroll to position [164, 0]
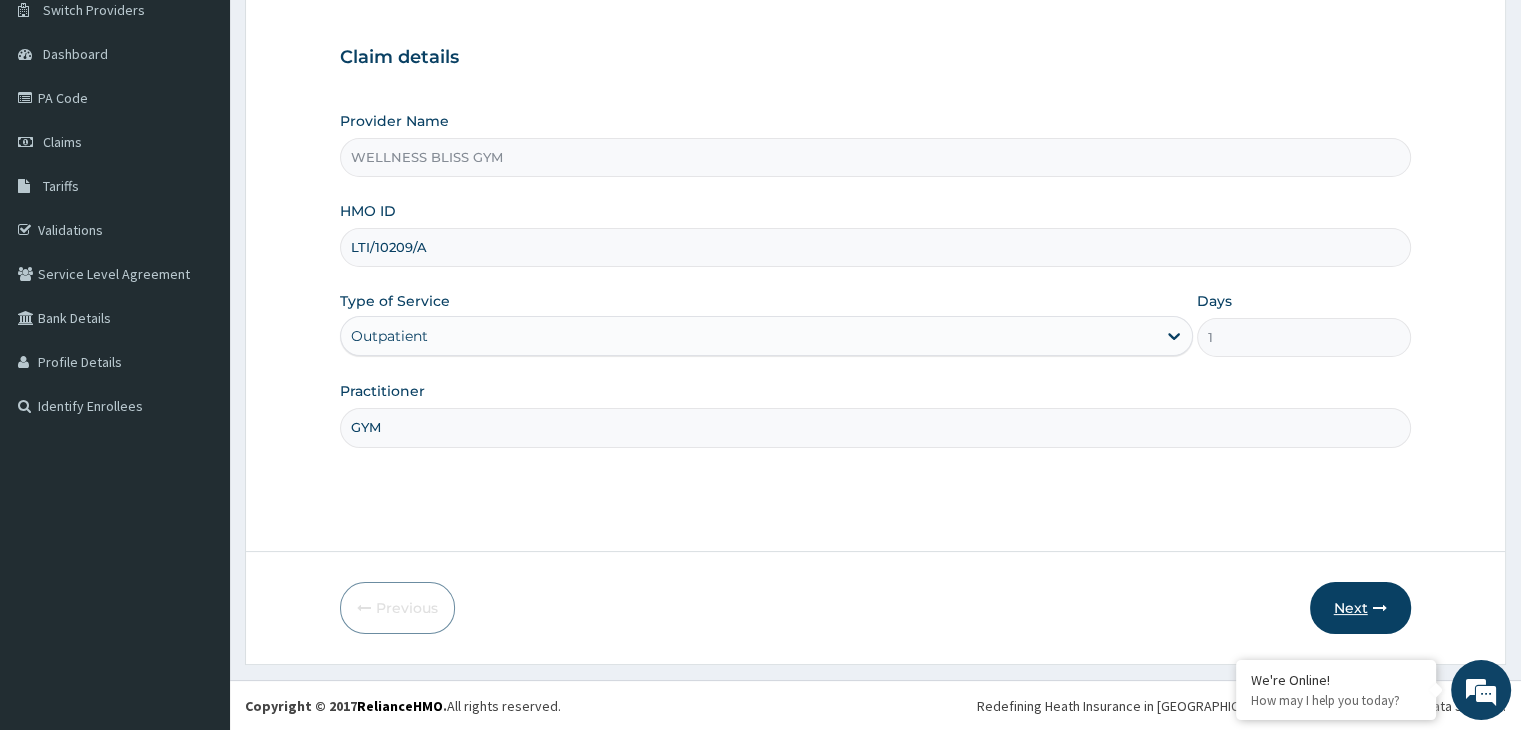
type input "GYM"
click at [1352, 615] on button "Next" at bounding box center [1360, 608] width 101 height 52
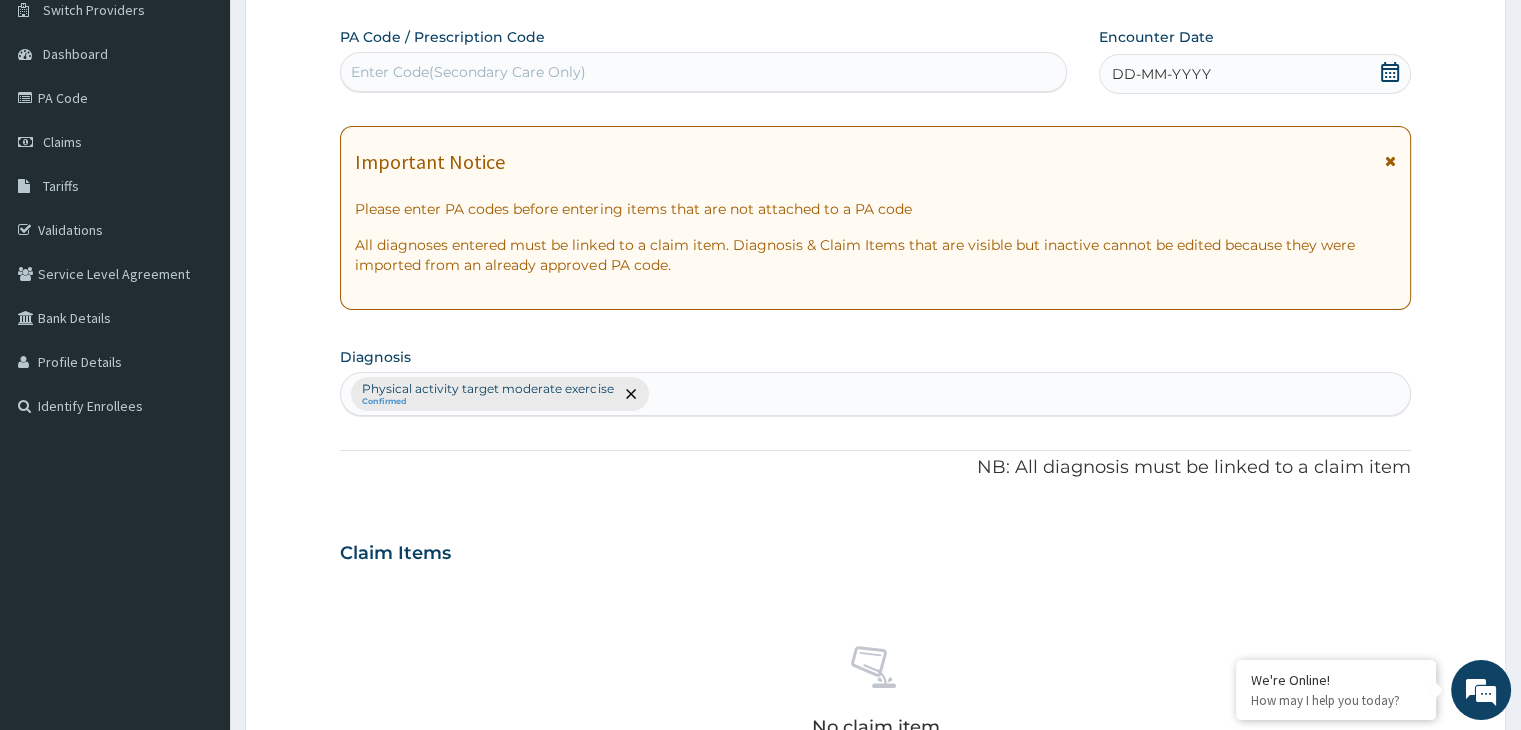
click at [520, 77] on div "Enter Code(Secondary Care Only)" at bounding box center [468, 72] width 235 height 20
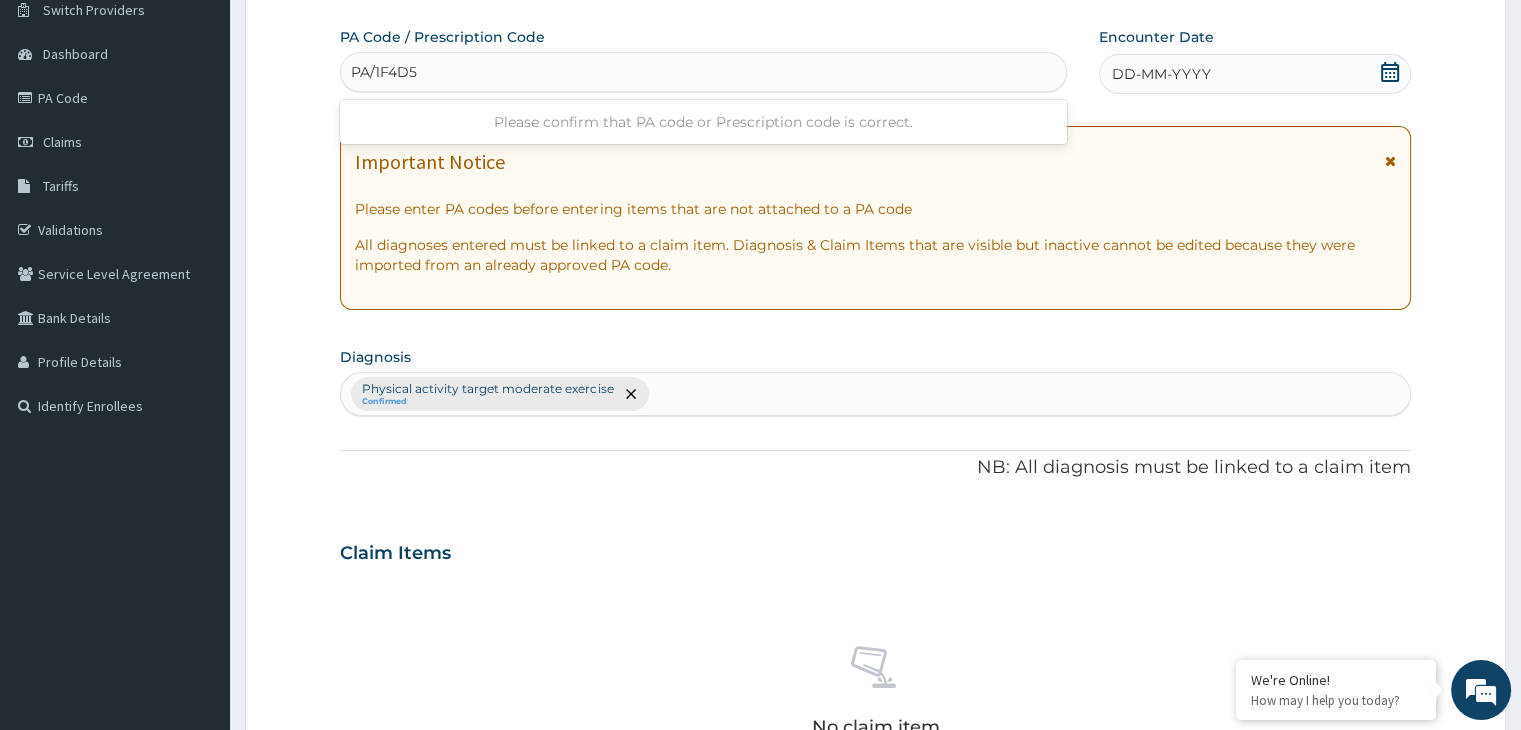
type input "PA/1F4D54"
click at [1356, 77] on div "DD-MM-YYYY" at bounding box center [1254, 74] width 311 height 40
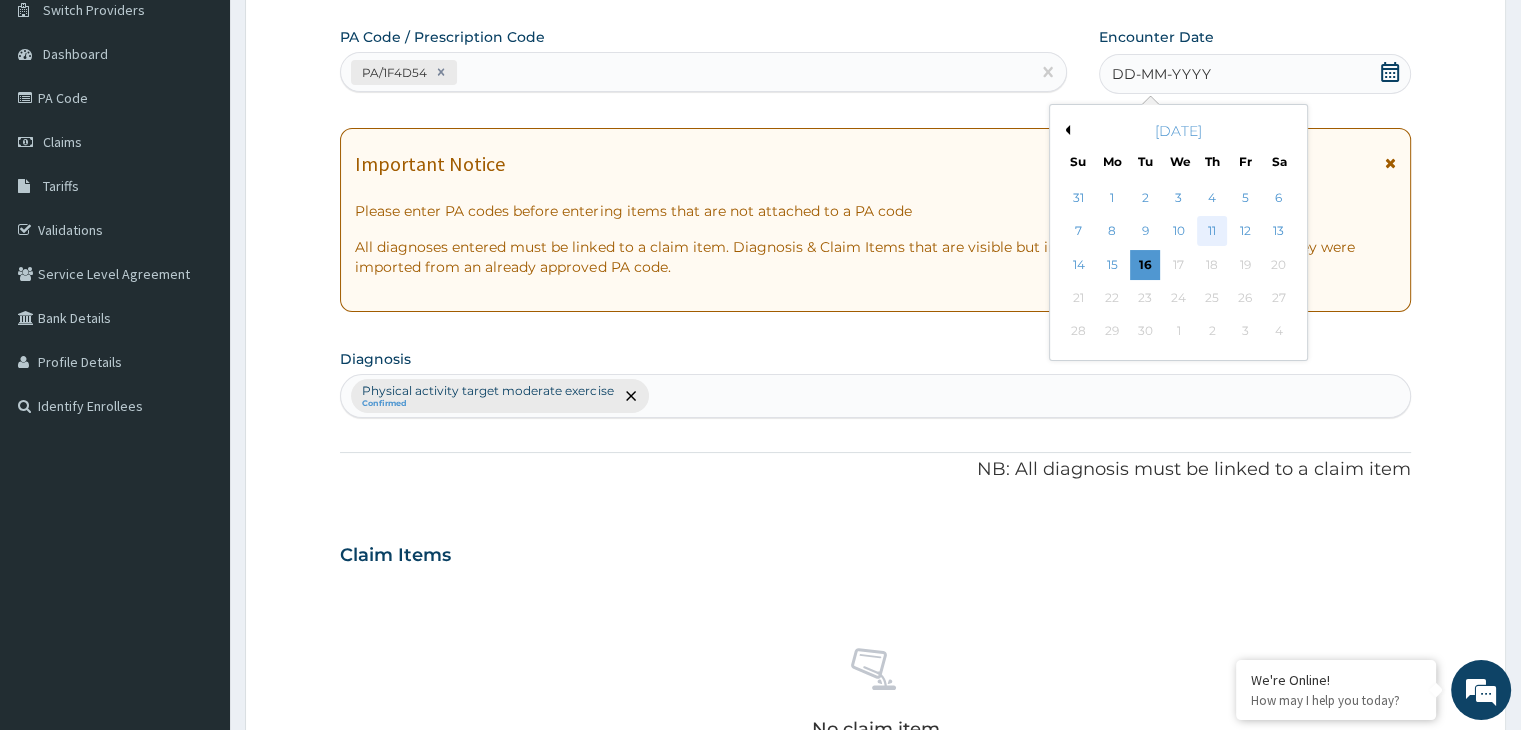
click at [1208, 224] on div "11" at bounding box center [1212, 232] width 30 height 30
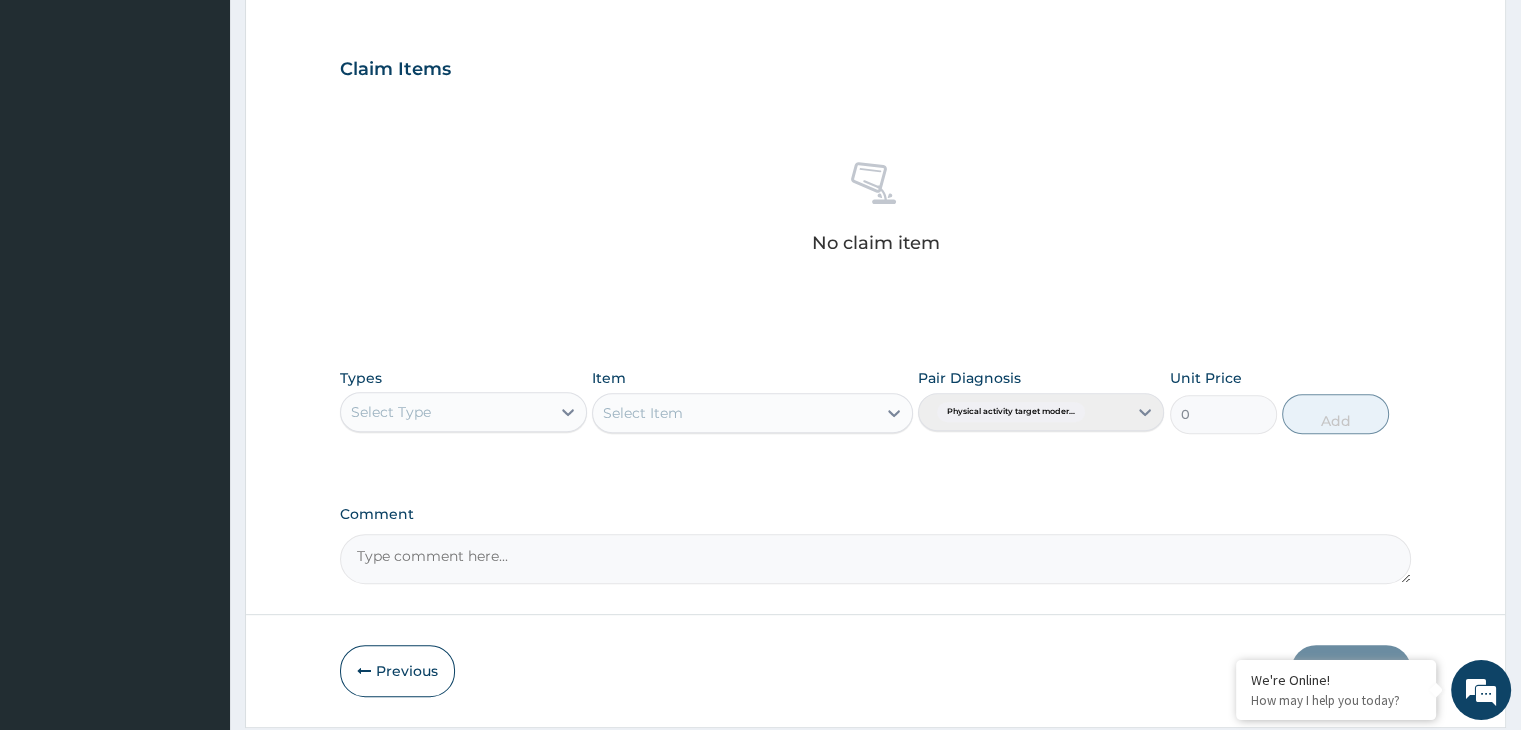
scroll to position [710, 0]
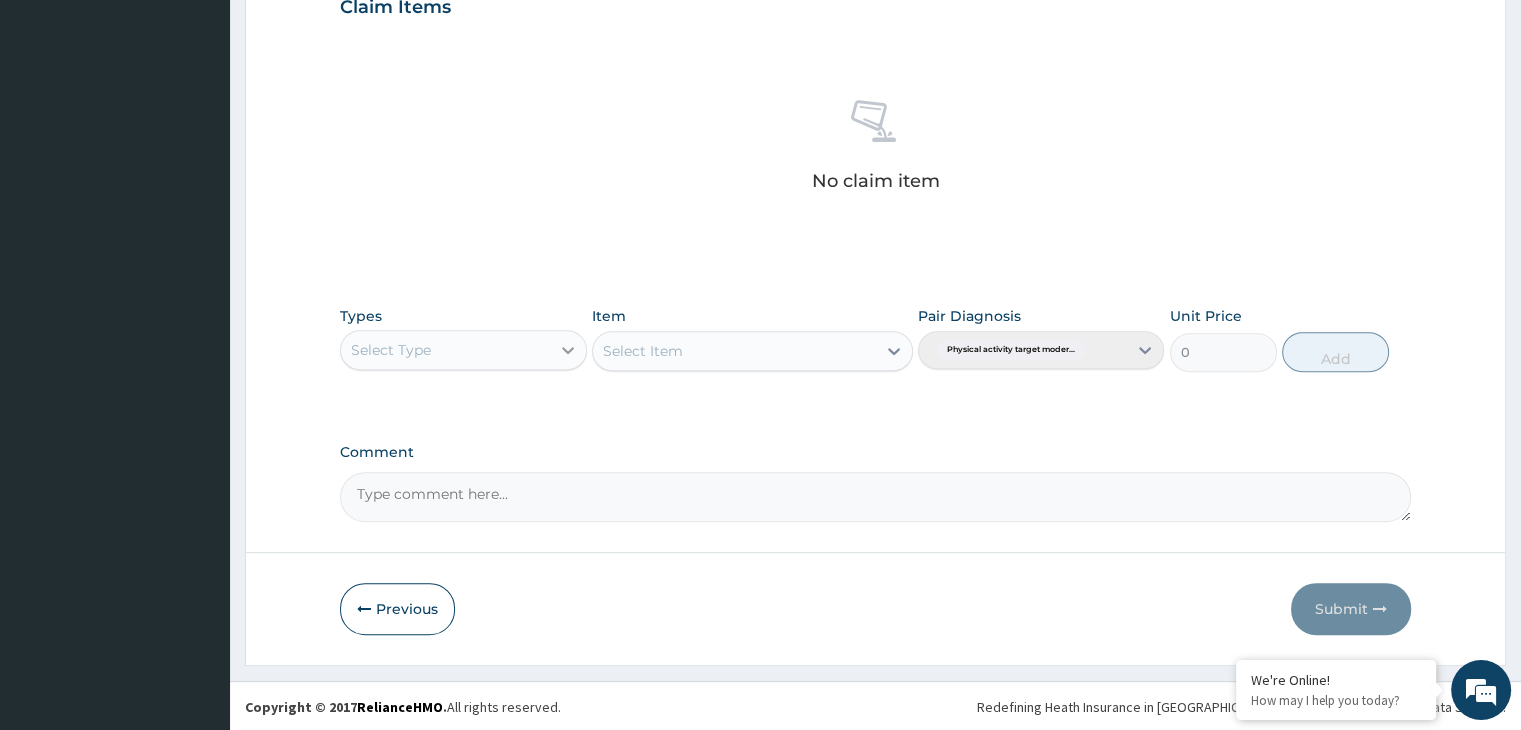
click at [562, 354] on icon at bounding box center [568, 350] width 20 height 20
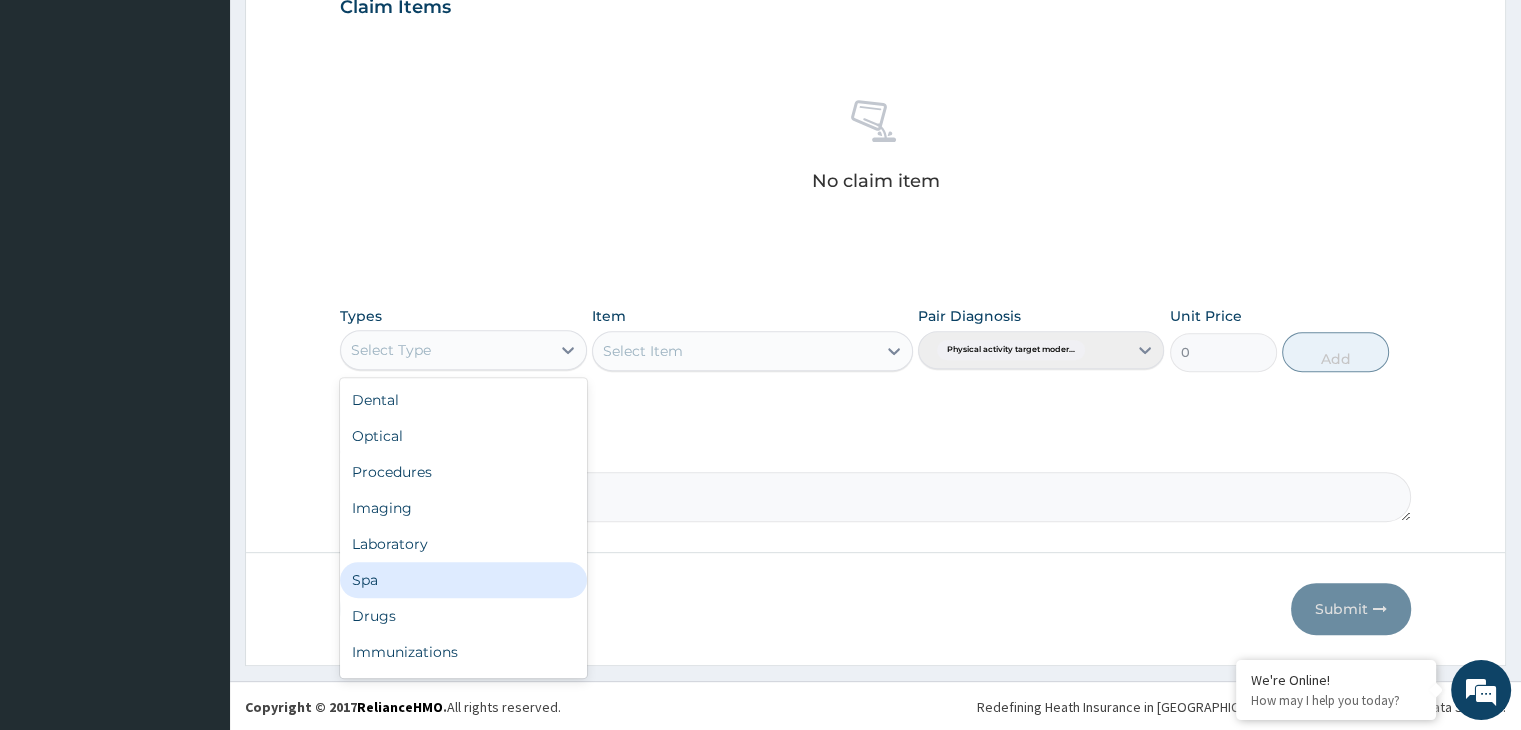
scroll to position [68, 0]
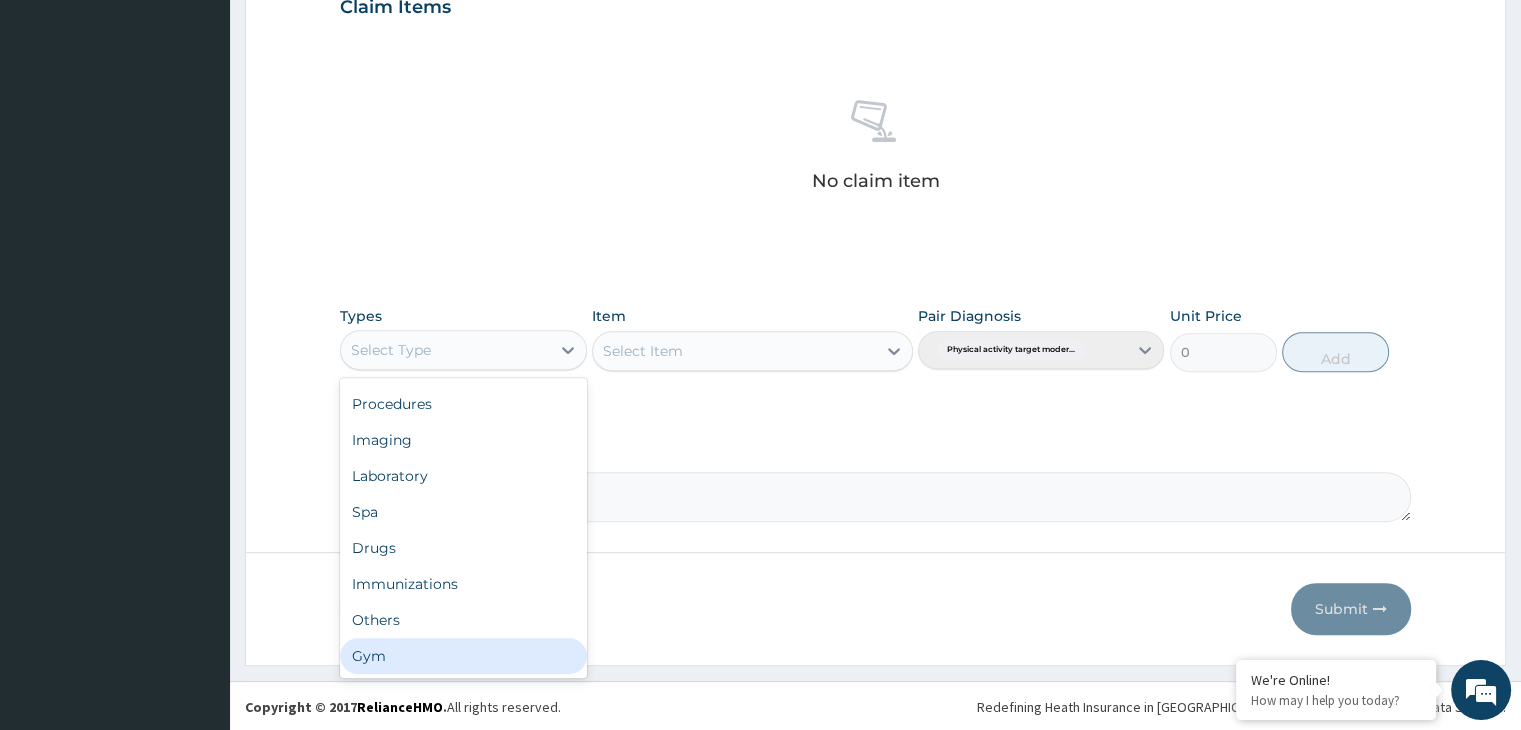
click at [482, 657] on div "Gym" at bounding box center [463, 656] width 246 height 36
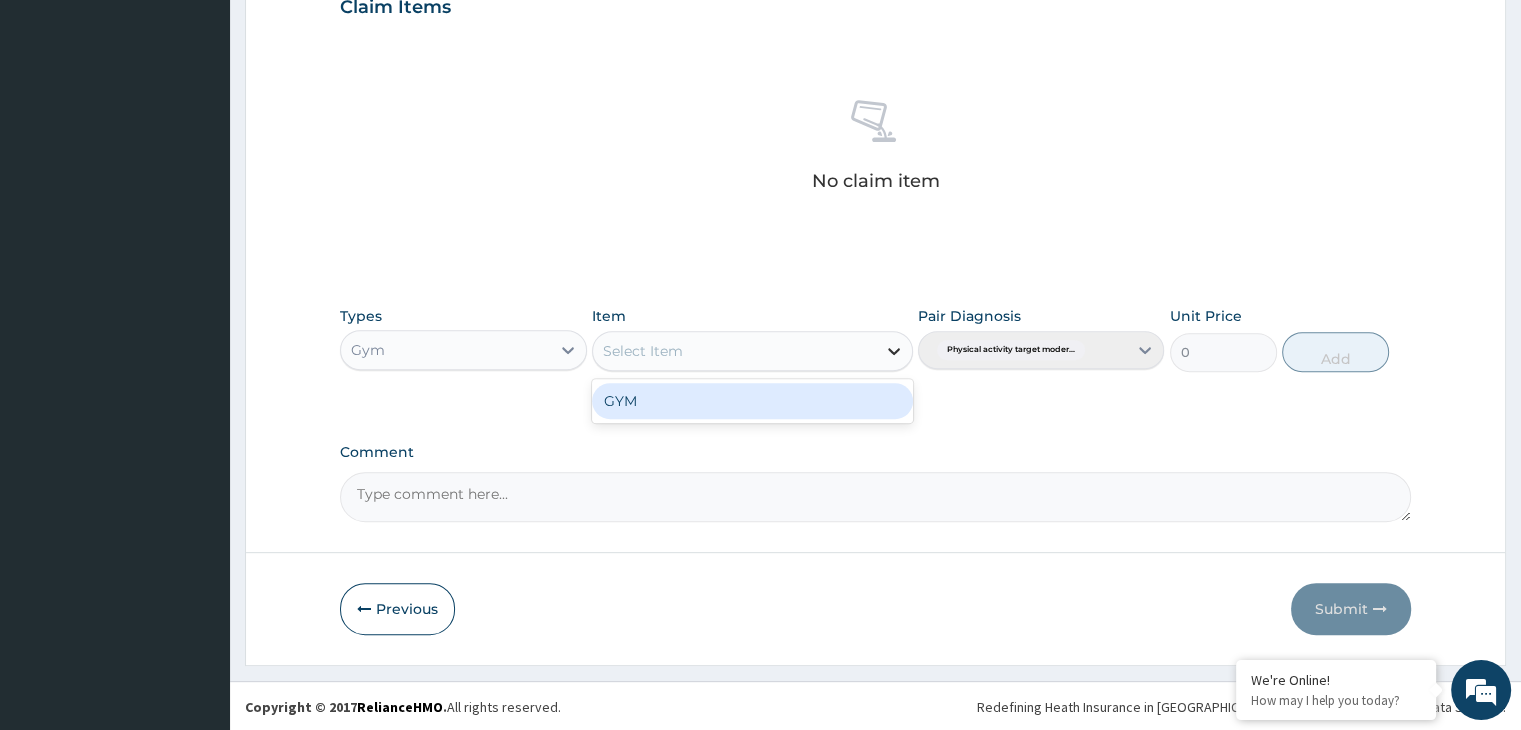
click at [902, 341] on icon at bounding box center [894, 351] width 20 height 20
click at [862, 403] on div "GYM" at bounding box center [752, 401] width 321 height 36
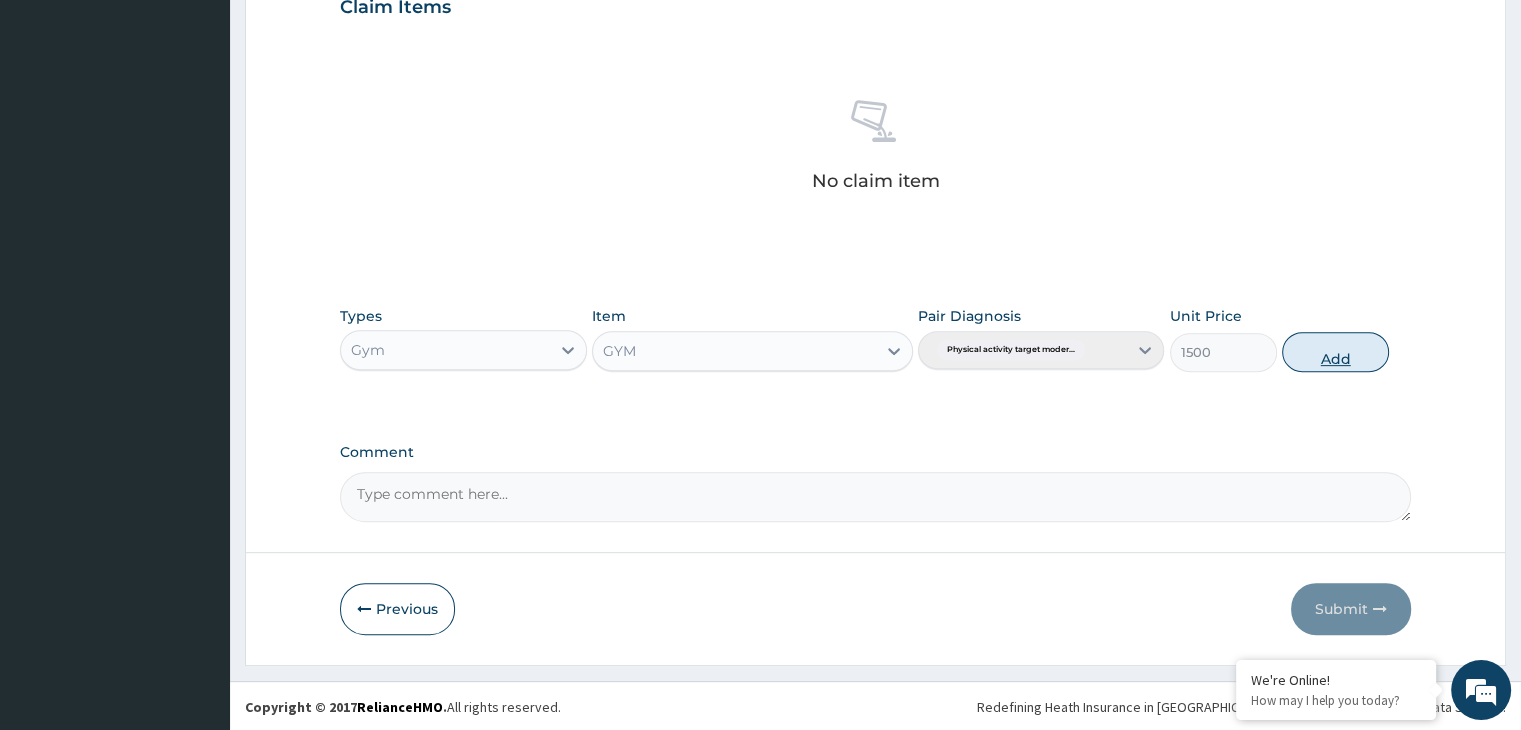
click at [1326, 350] on button "Add" at bounding box center [1335, 352] width 107 height 40
type input "0"
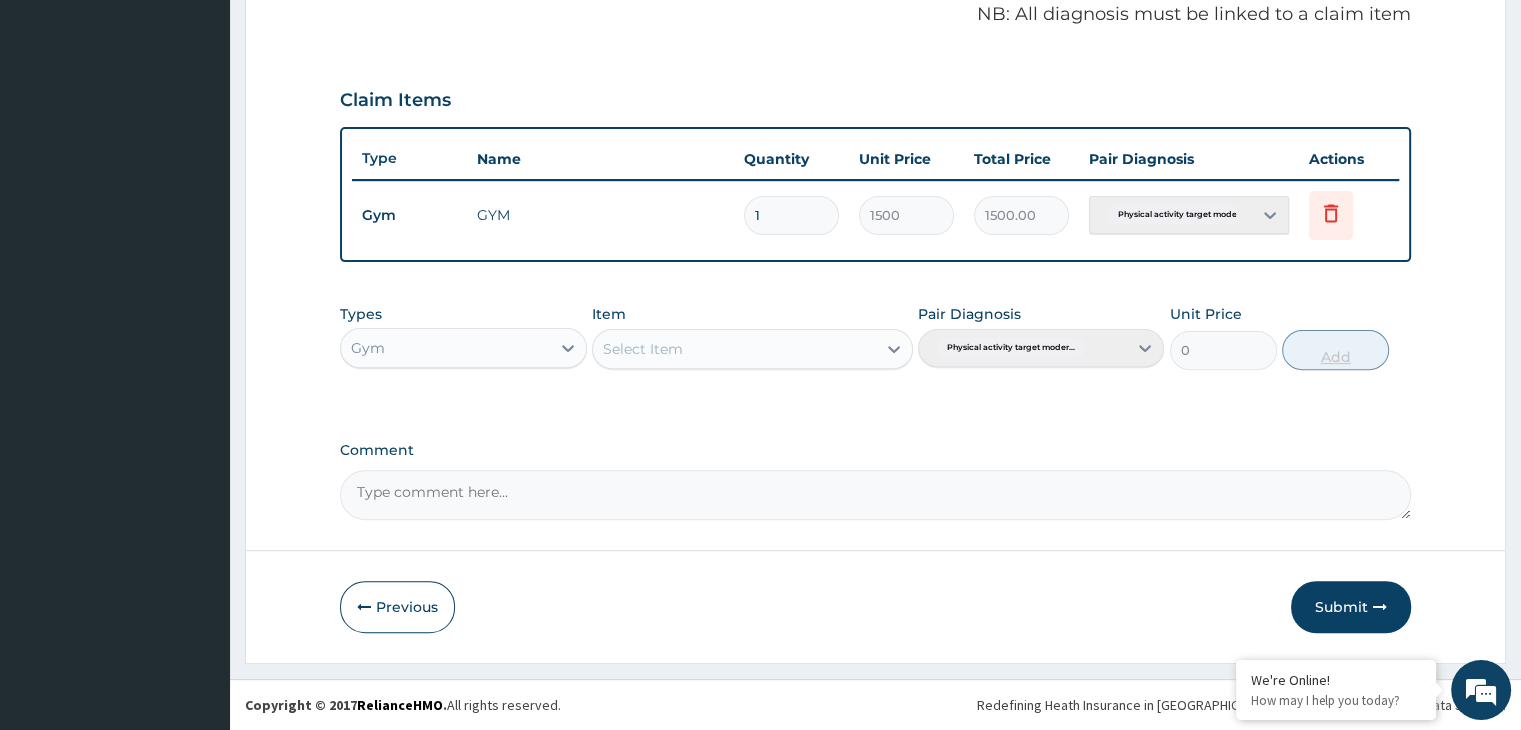
scroll to position [614, 0]
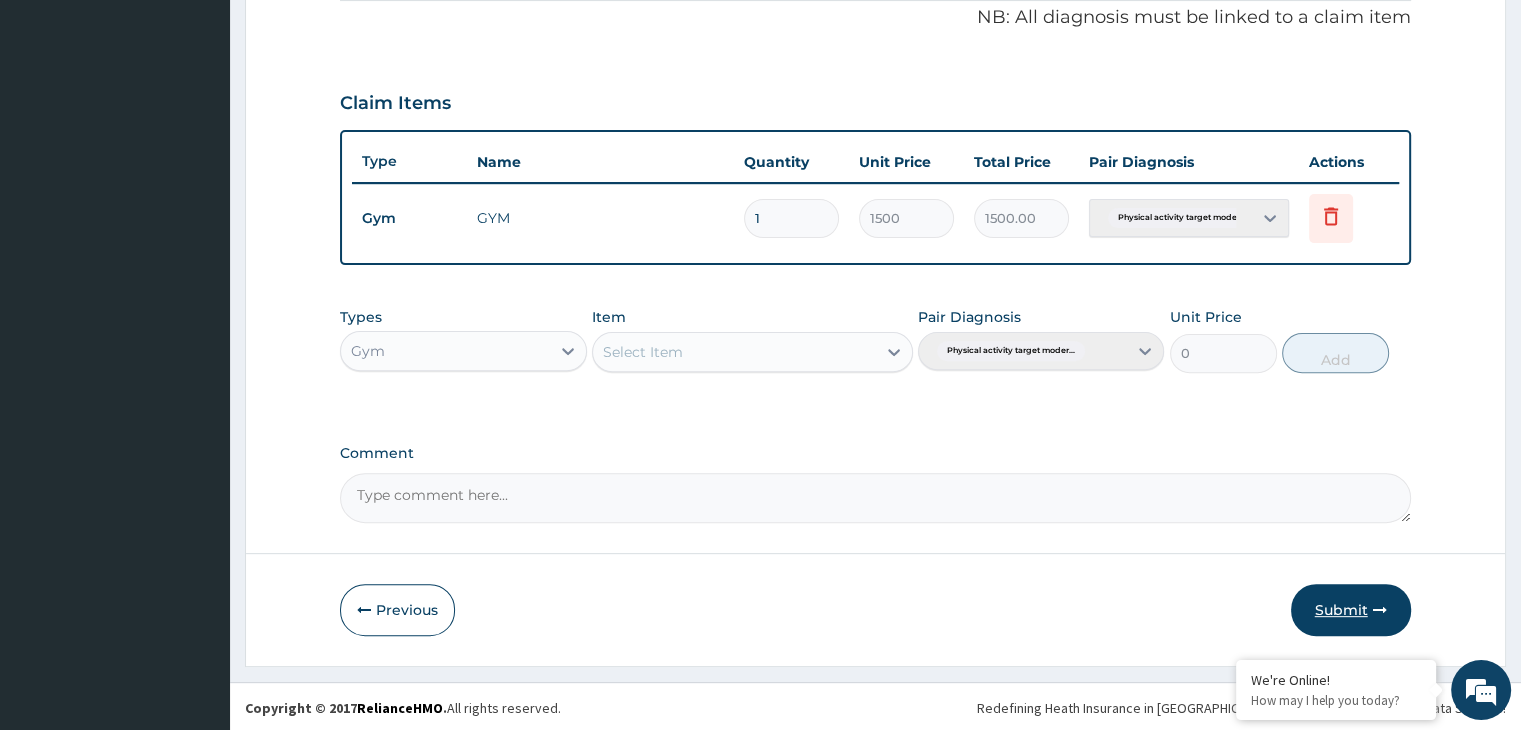
click at [1350, 600] on button "Submit" at bounding box center [1351, 610] width 120 height 52
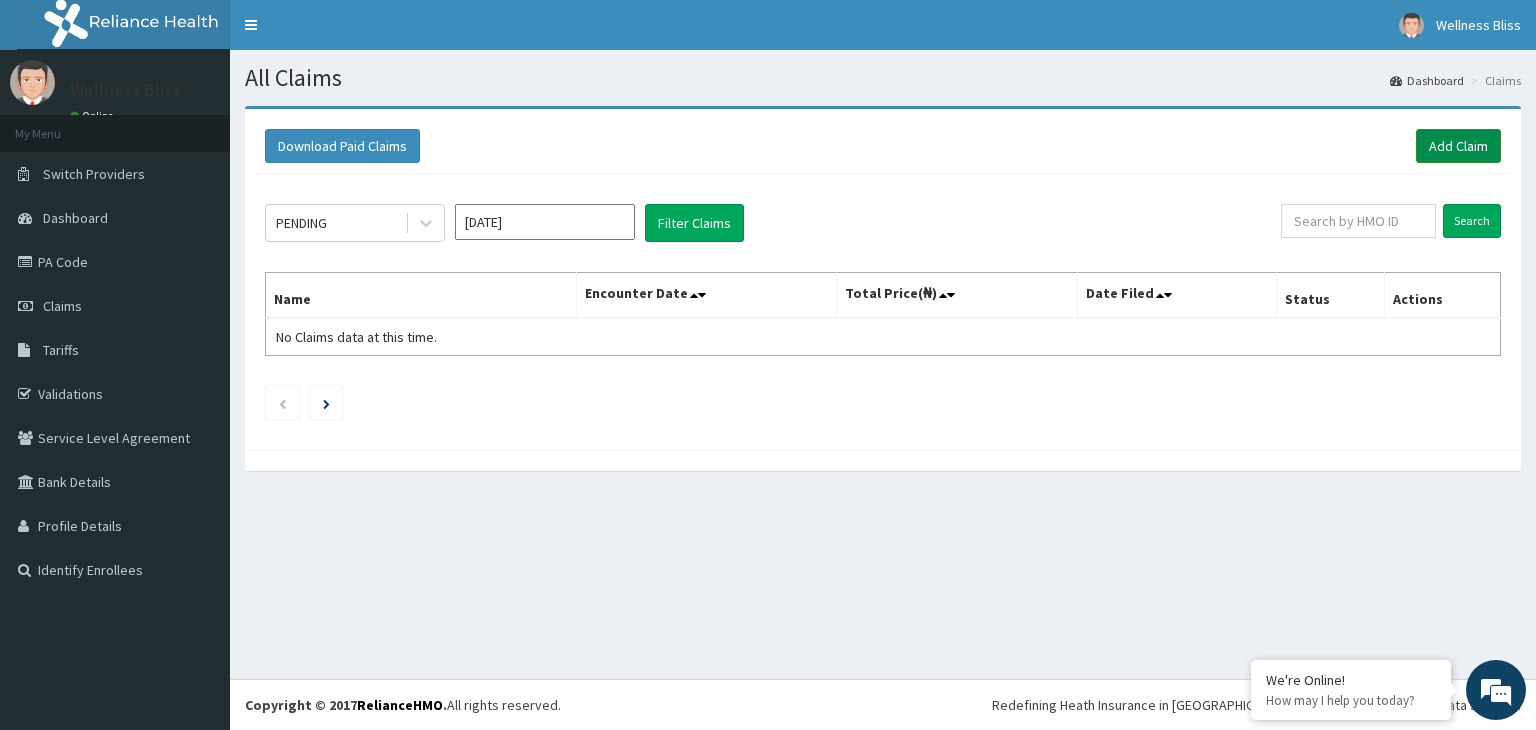
click at [1469, 150] on link "Add Claim" at bounding box center [1458, 146] width 85 height 34
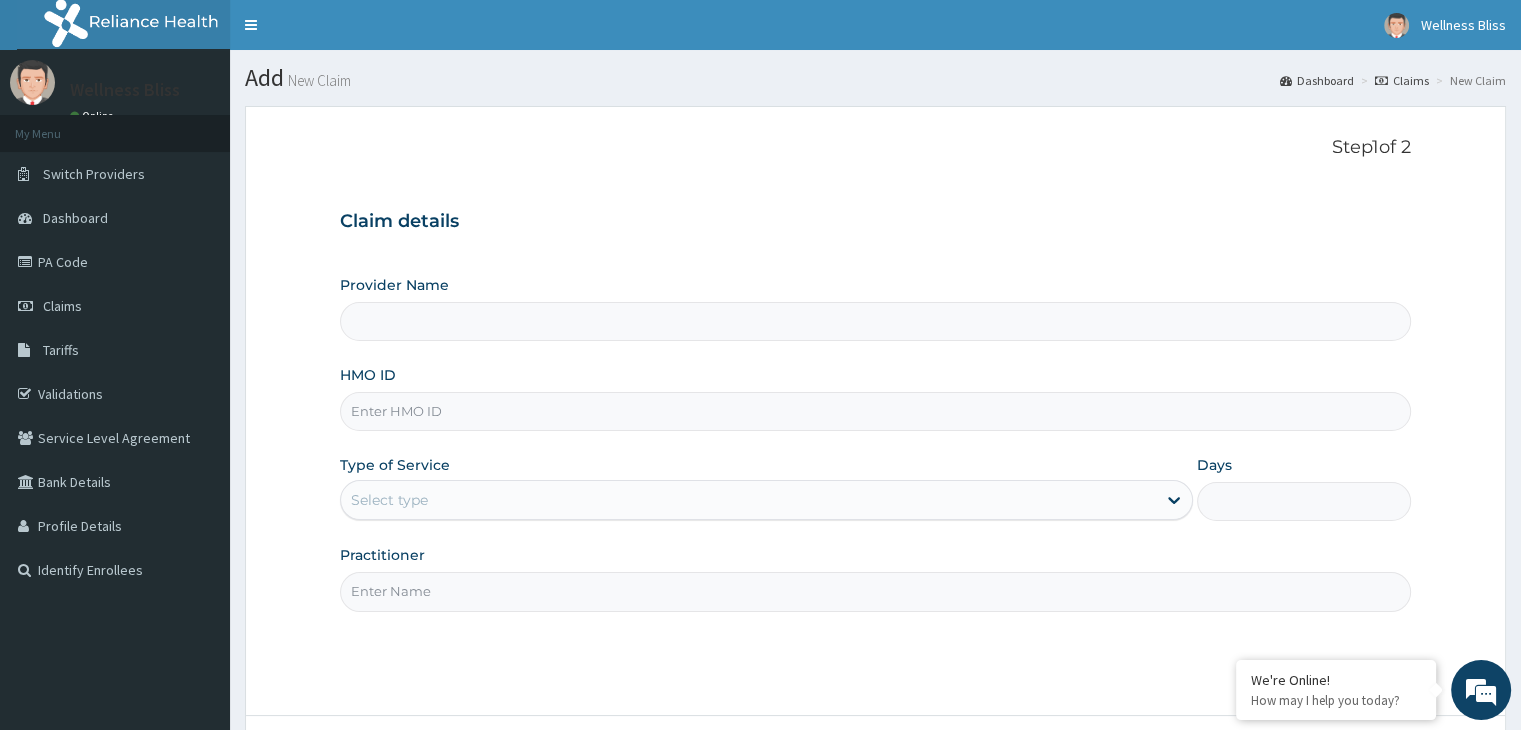
click at [909, 414] on input "HMO ID" at bounding box center [875, 411] width 1070 height 39
type input "WELLNESS BLISS GYM"
type input "1"
type input "MOZ/10191/A"
click at [756, 588] on input "Practitioner" at bounding box center [875, 591] width 1070 height 39
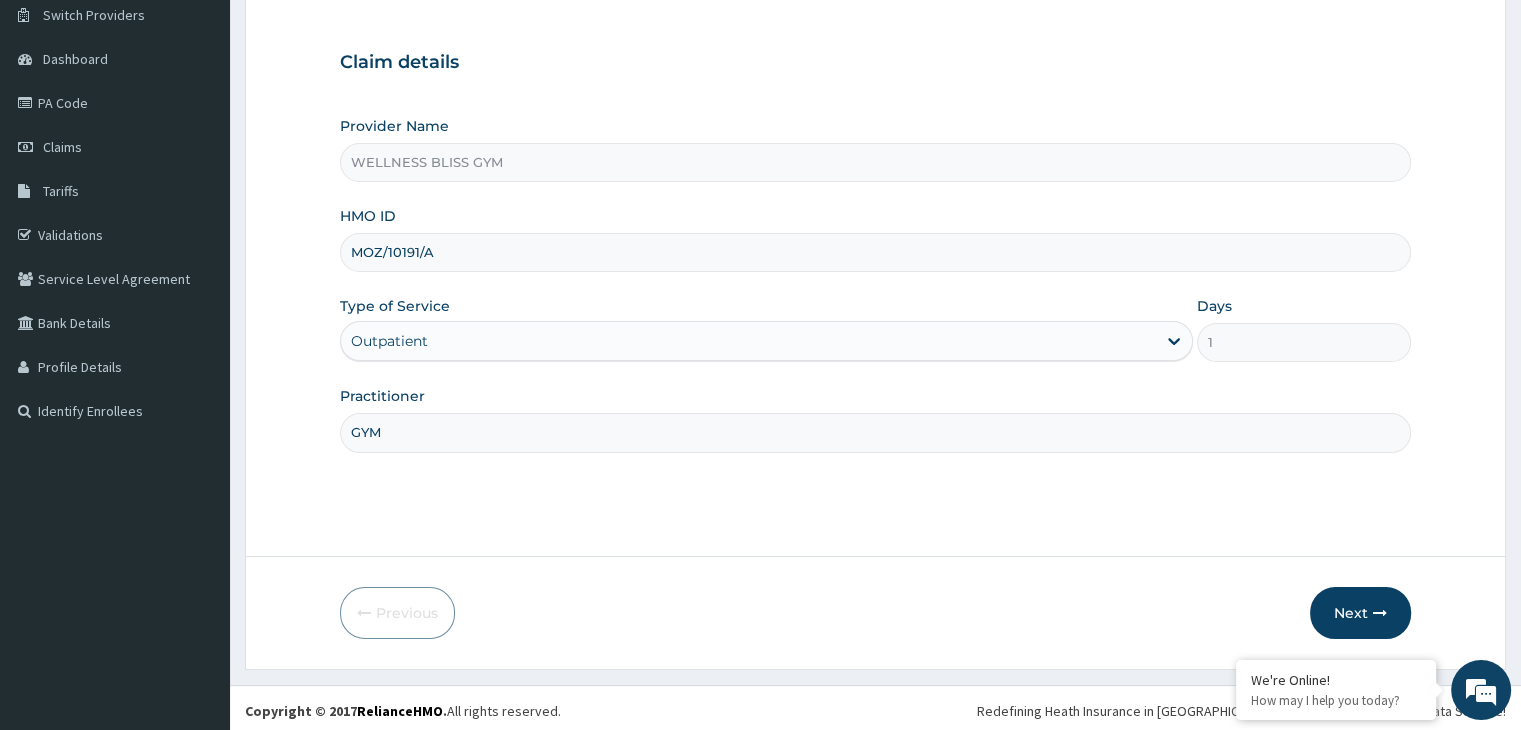
scroll to position [164, 0]
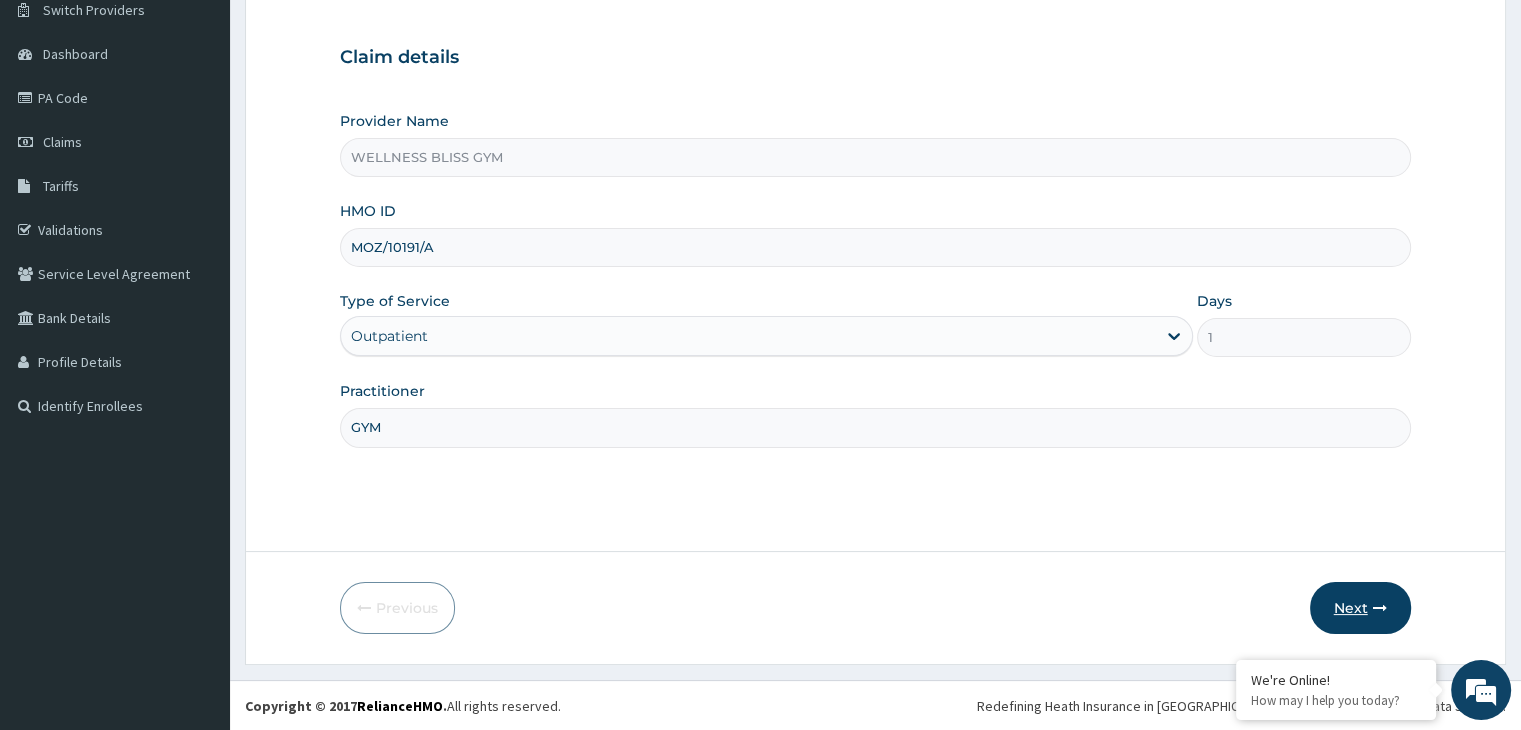
type input "GYM"
click at [1376, 610] on icon "button" at bounding box center [1380, 608] width 14 height 14
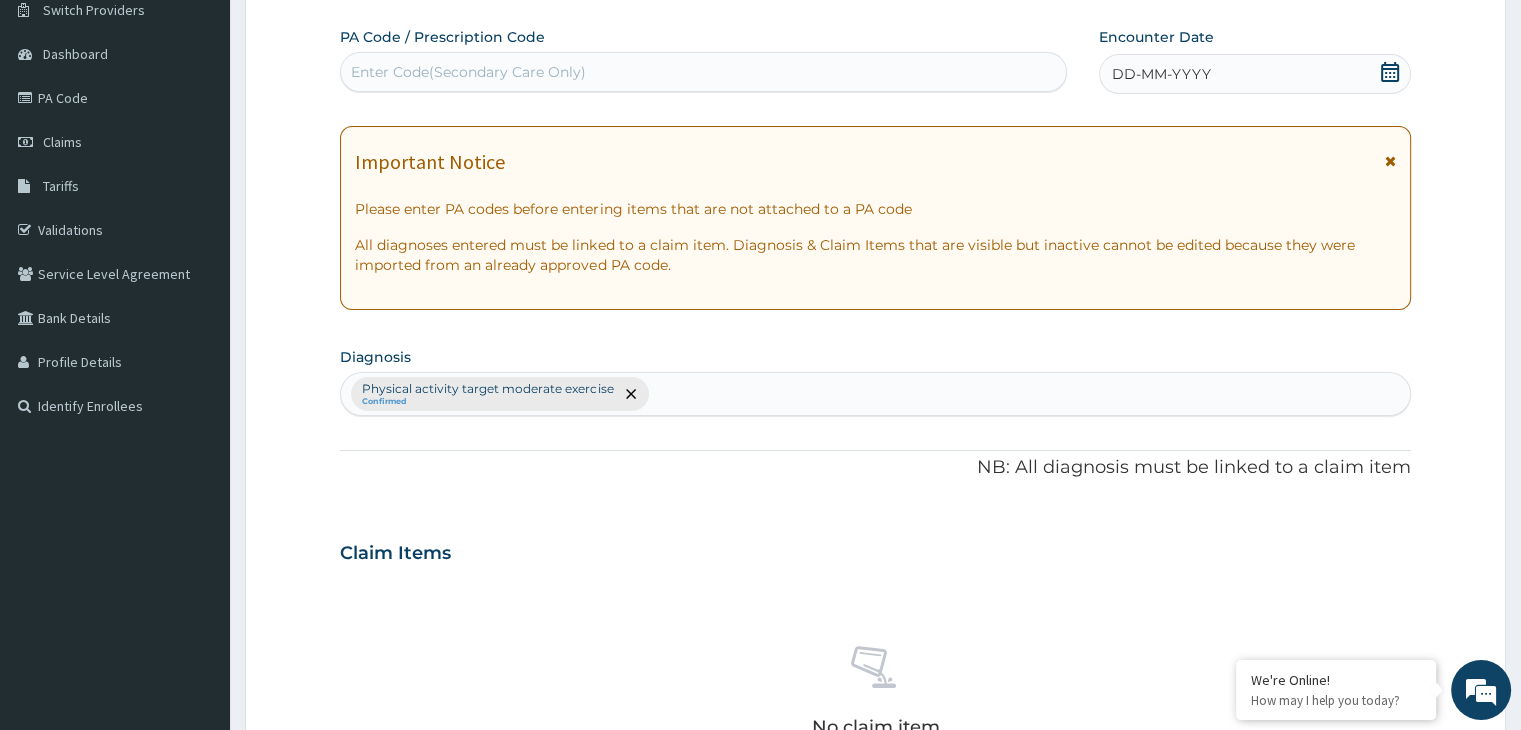
click at [505, 57] on div "Enter Code(Secondary Care Only)" at bounding box center [703, 72] width 725 height 32
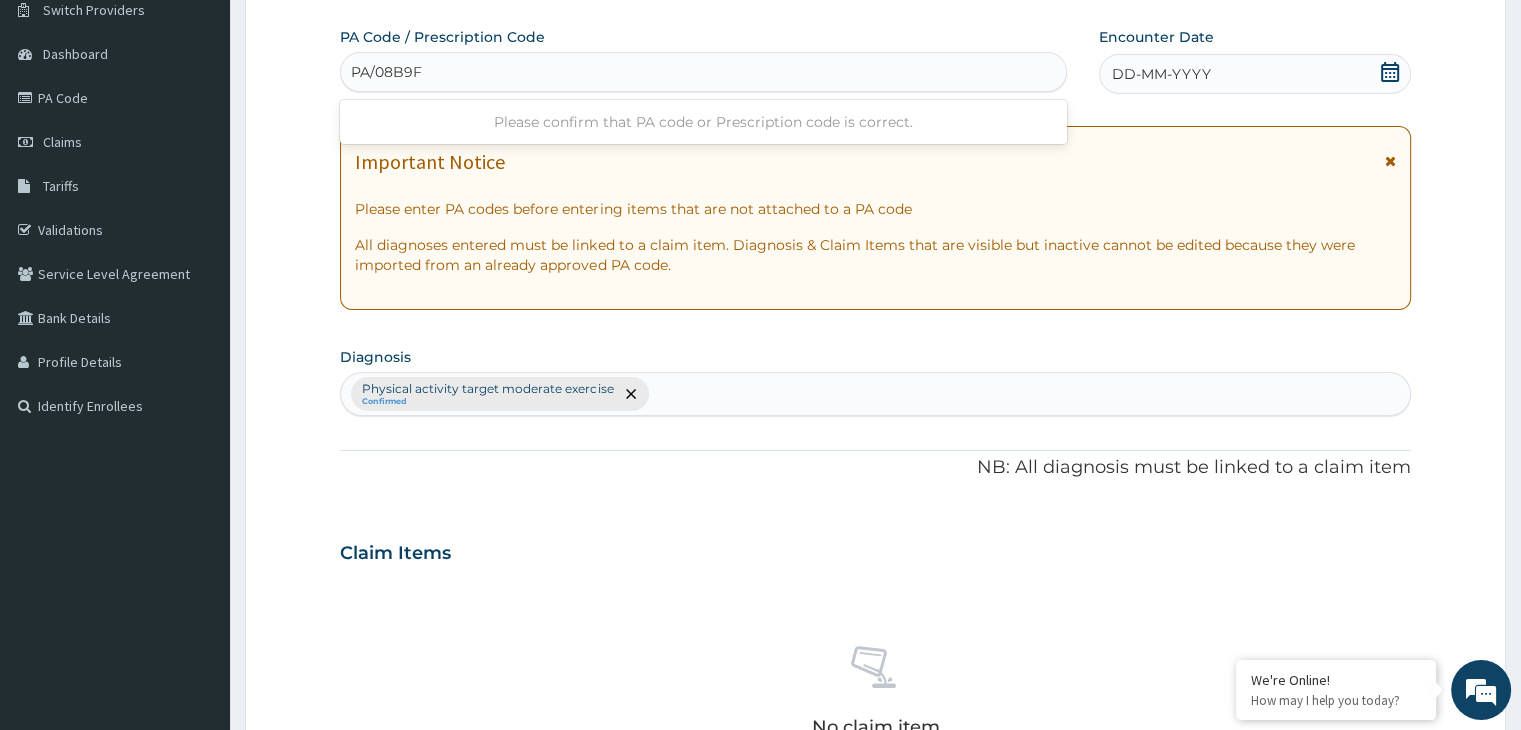
type input "PA/08B9F1"
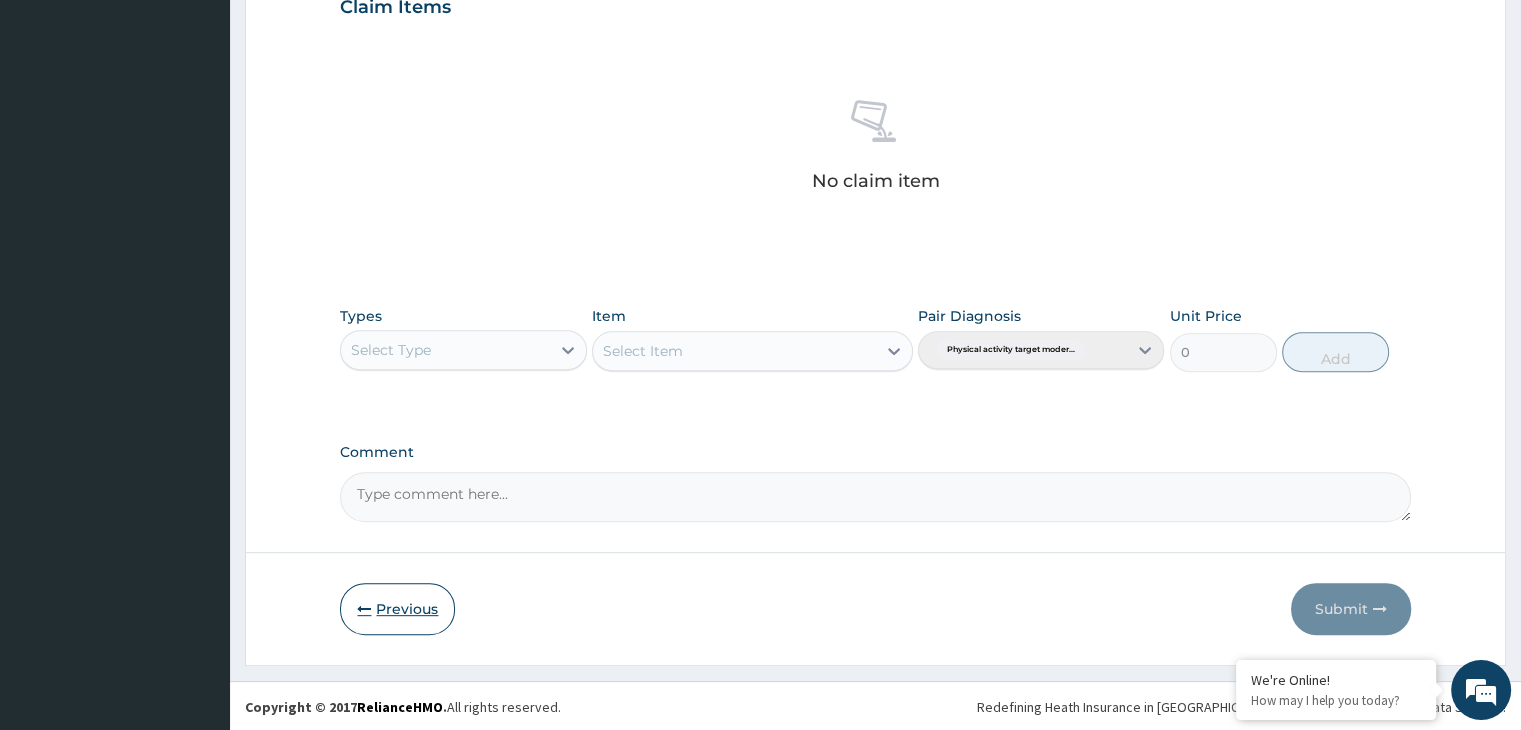
click at [418, 607] on button "Previous" at bounding box center [397, 609] width 115 height 52
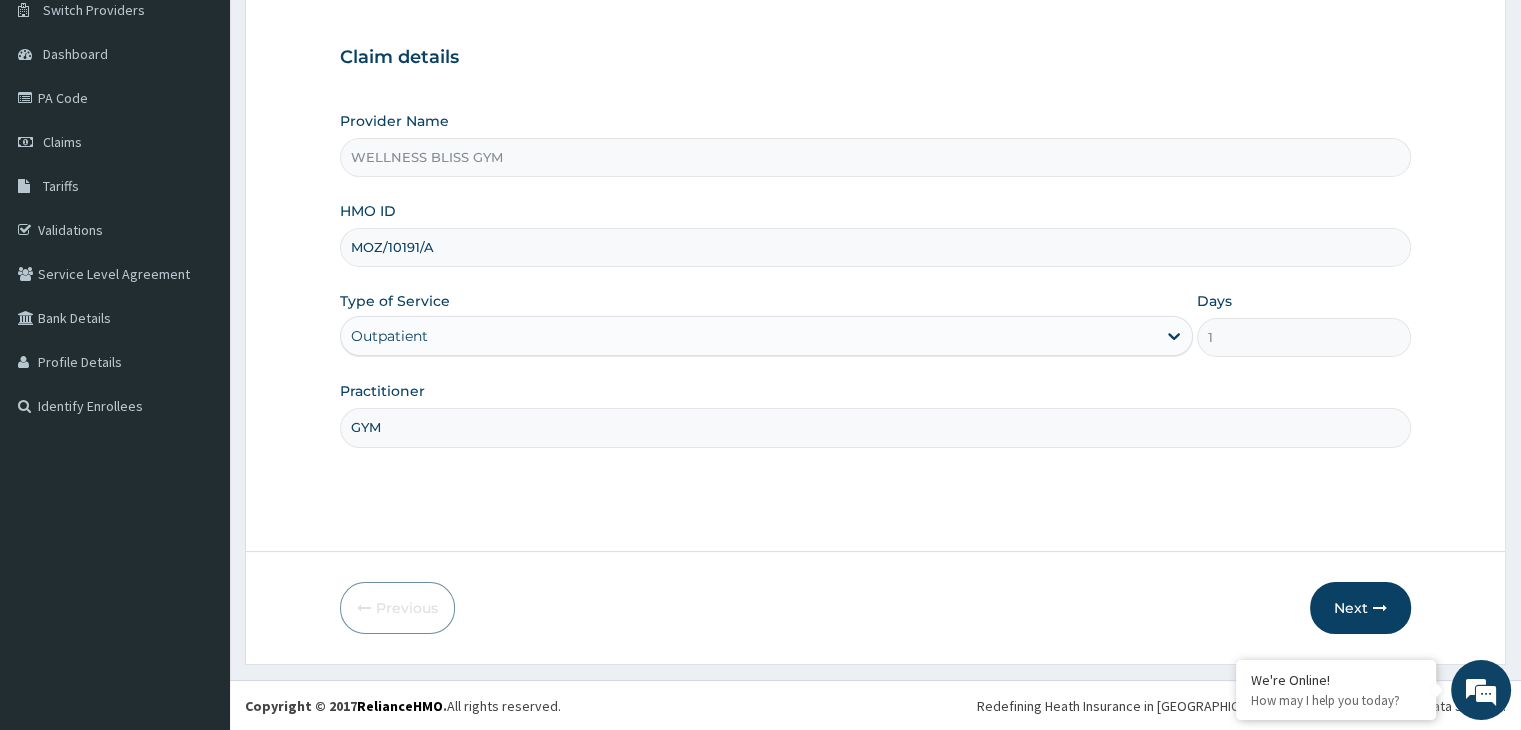
click at [453, 228] on input "MOZ/10191/A" at bounding box center [875, 247] width 1070 height 39
type input "MOZ/10191/B"
click at [1385, 621] on button "Next" at bounding box center [1360, 608] width 101 height 52
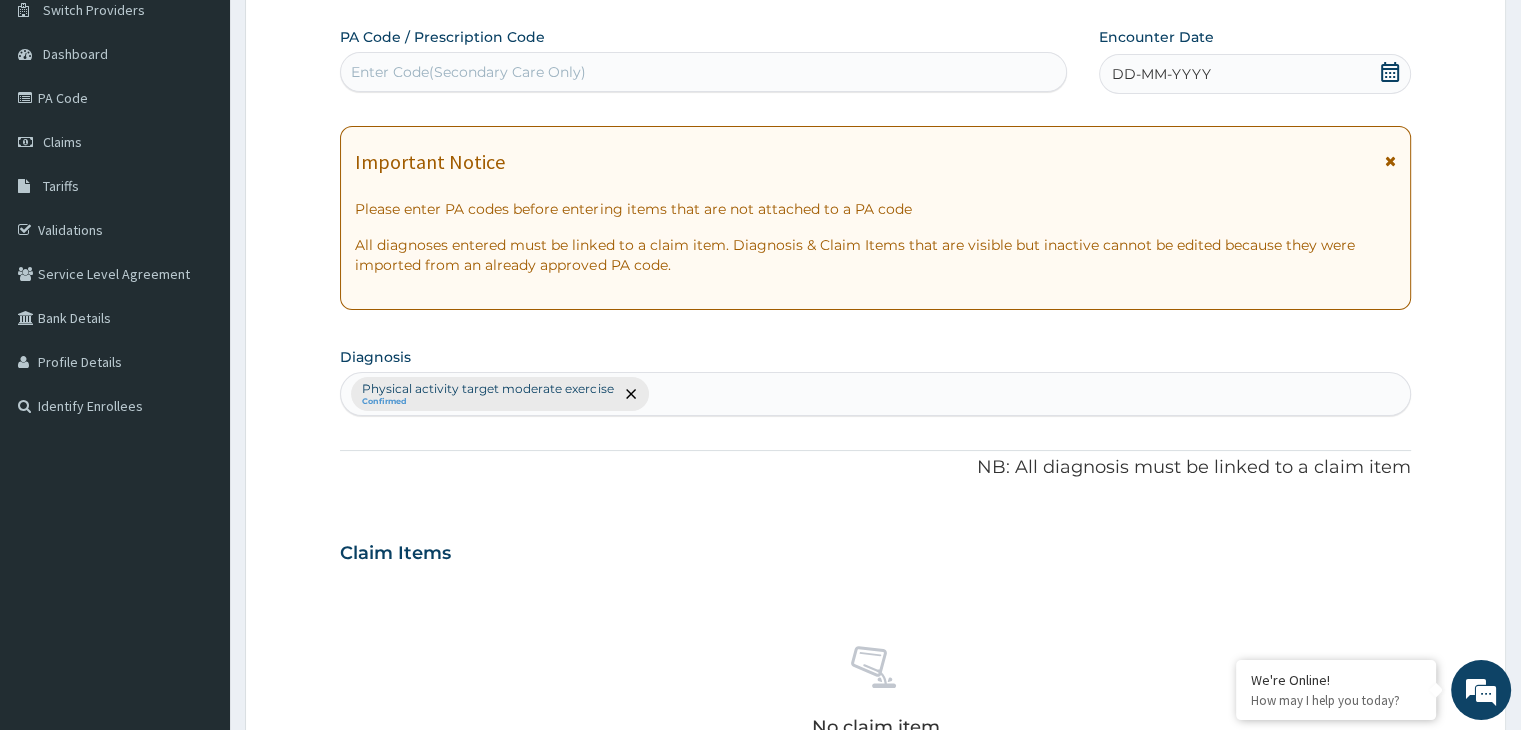
click at [630, 65] on div "Enter Code(Secondary Care Only)" at bounding box center [703, 72] width 725 height 32
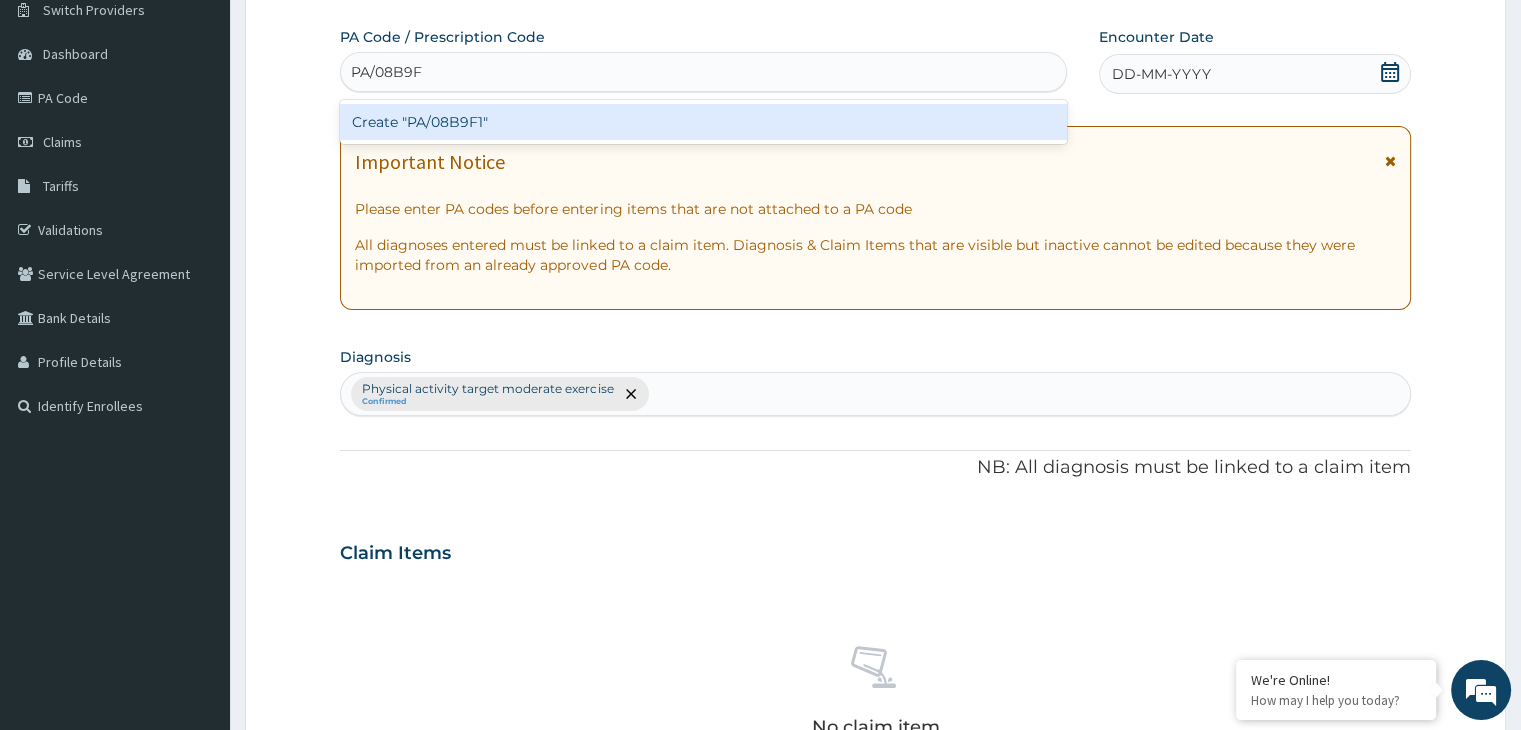
type input "PA/08B9F1"
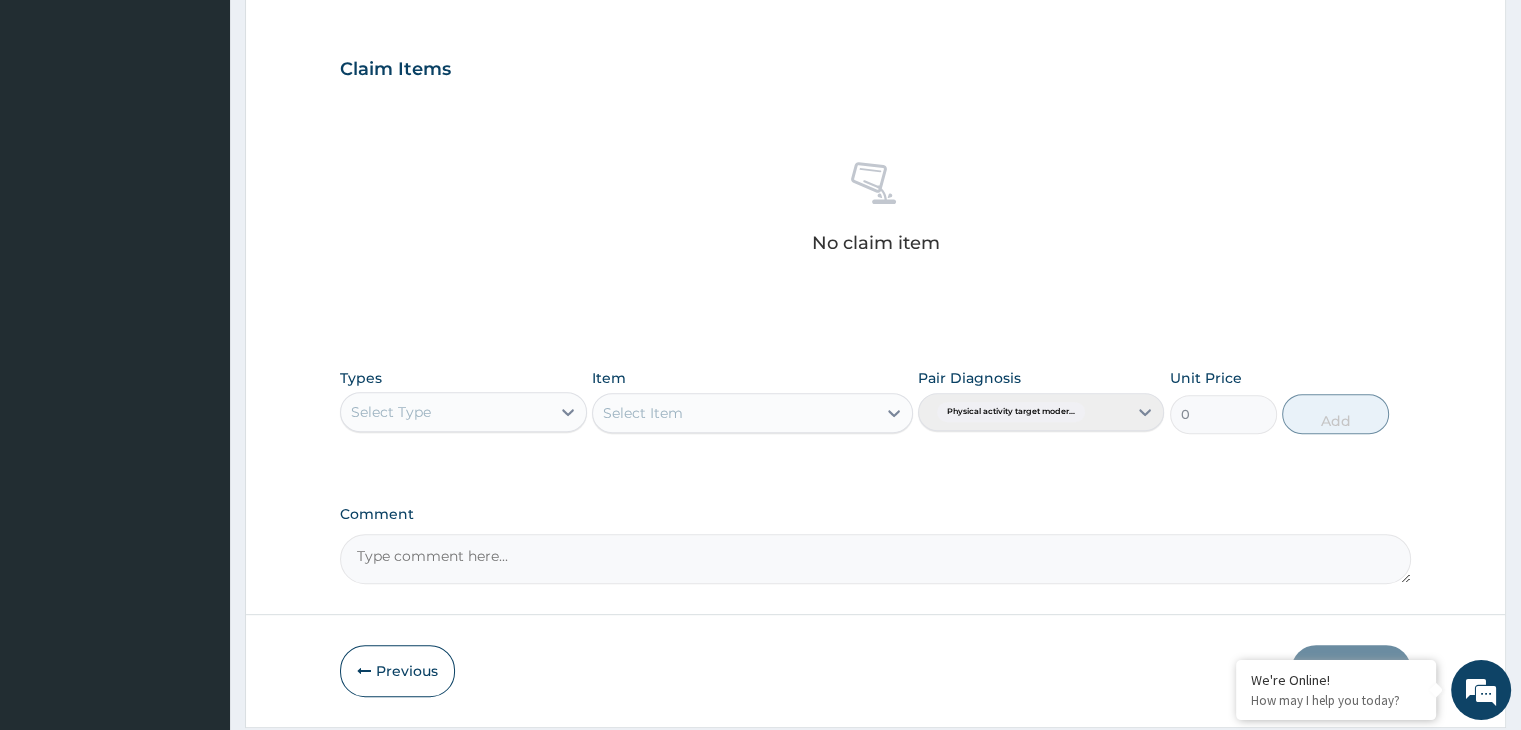
scroll to position [728, 0]
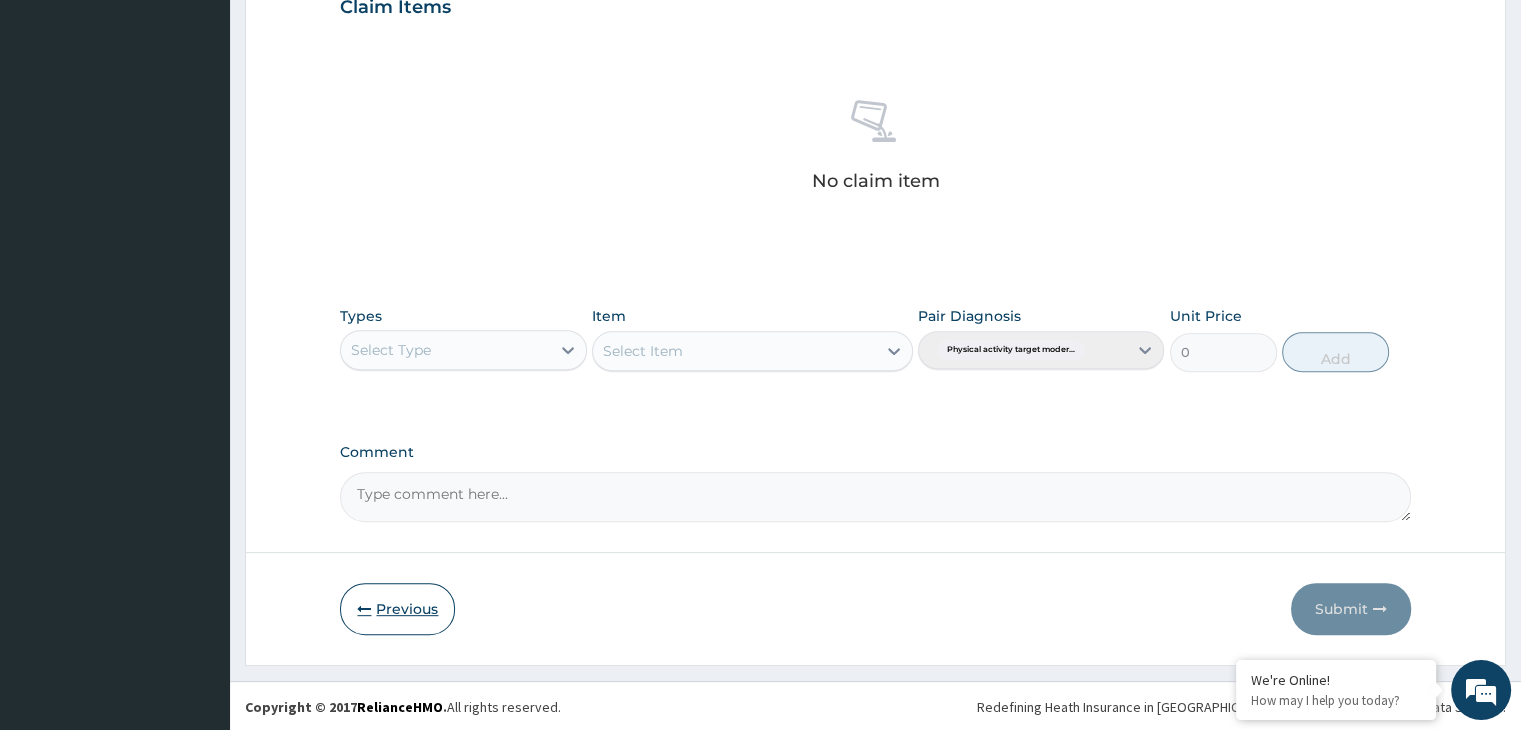
click at [401, 599] on button "Previous" at bounding box center [397, 609] width 115 height 52
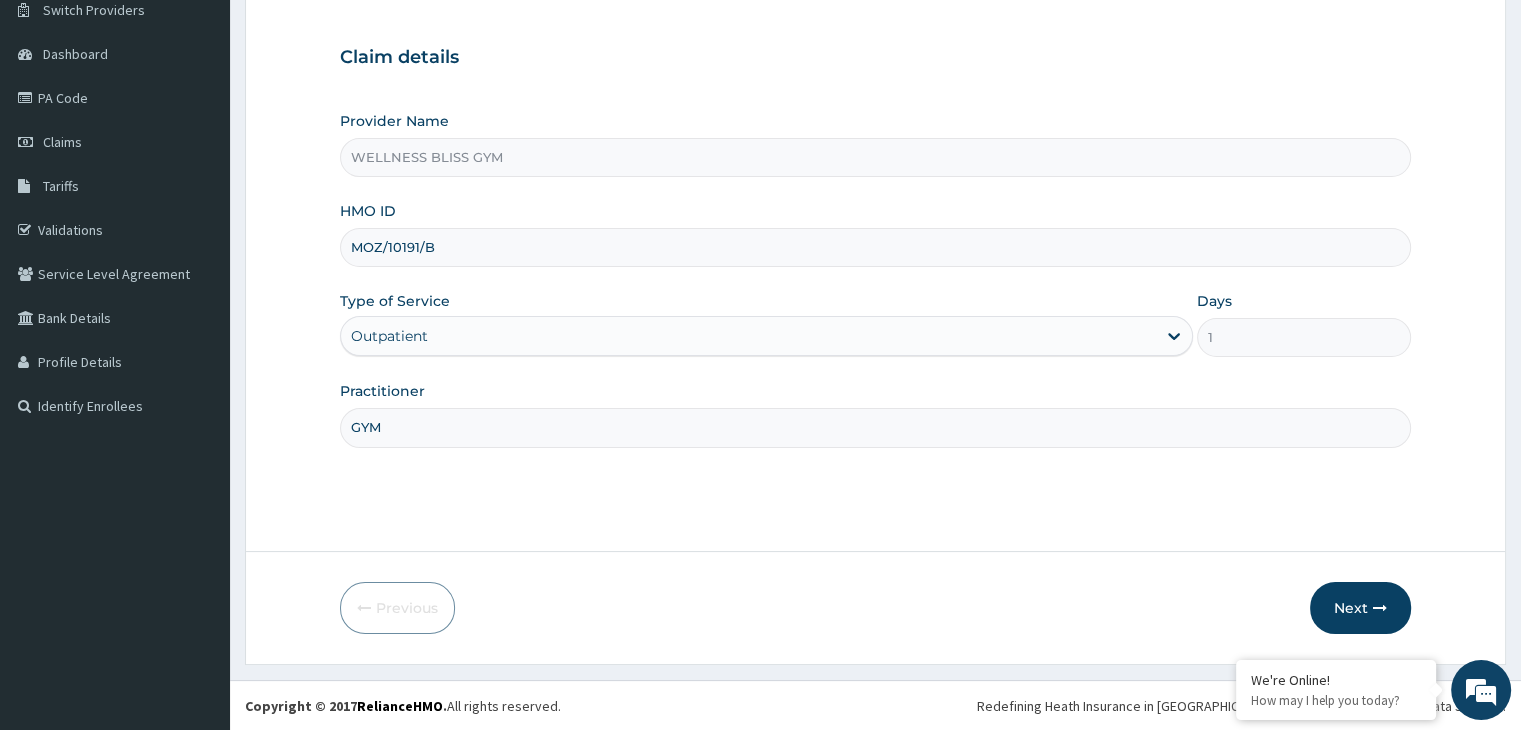
drag, startPoint x: 454, startPoint y: 245, endPoint x: 316, endPoint y: 245, distance: 138.0
click at [316, 245] on form "Step 1 of 2 Claim details Provider Name WELLNESS BLISS GYM HMO ID MOZ/10191/B T…" at bounding box center [875, 303] width 1261 height 723
type input "ENP/11523/A"
click at [417, 426] on input "GYM" at bounding box center [875, 427] width 1070 height 39
click at [1356, 593] on button "Next" at bounding box center [1360, 608] width 101 height 52
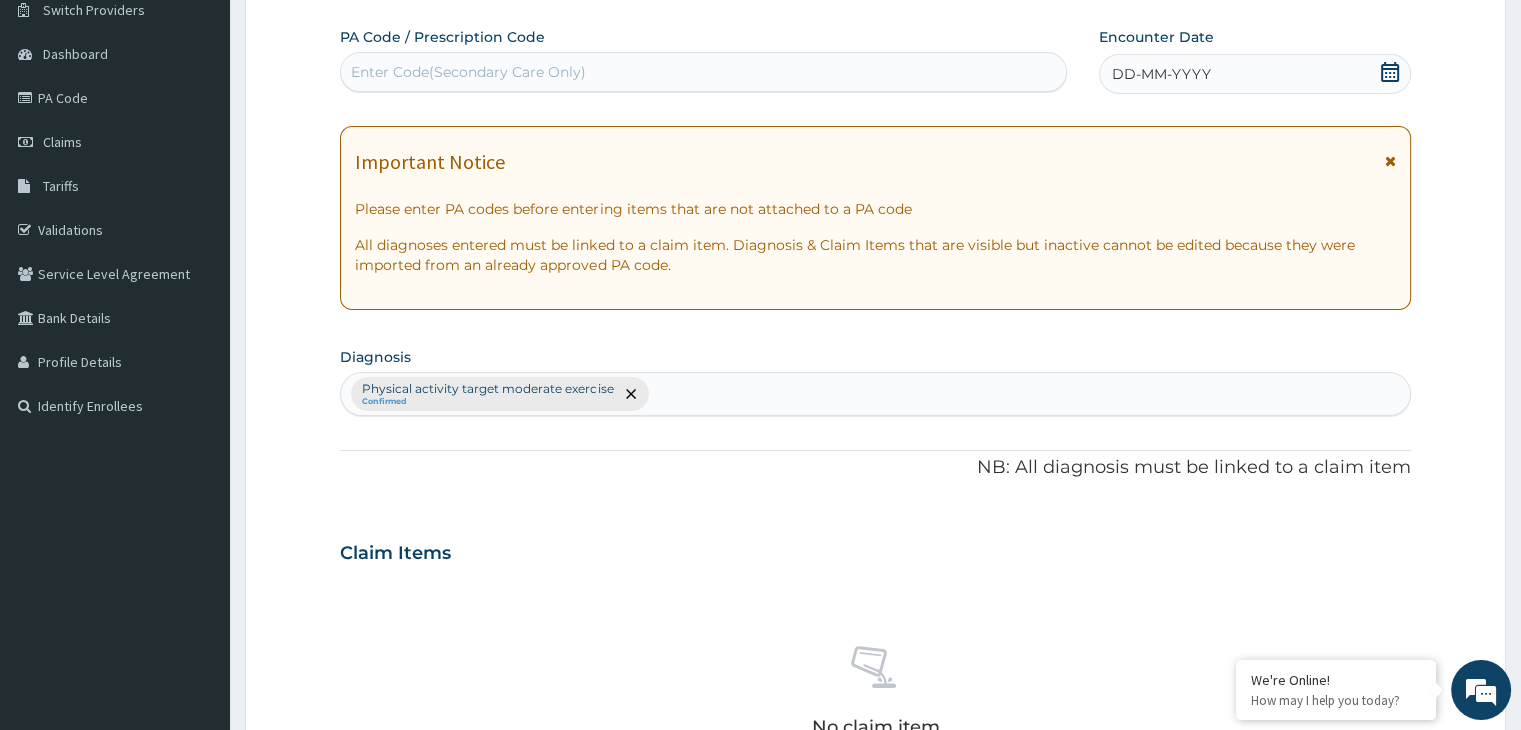
click at [637, 56] on div "Enter Code(Secondary Care Only)" at bounding box center [703, 72] width 725 height 32
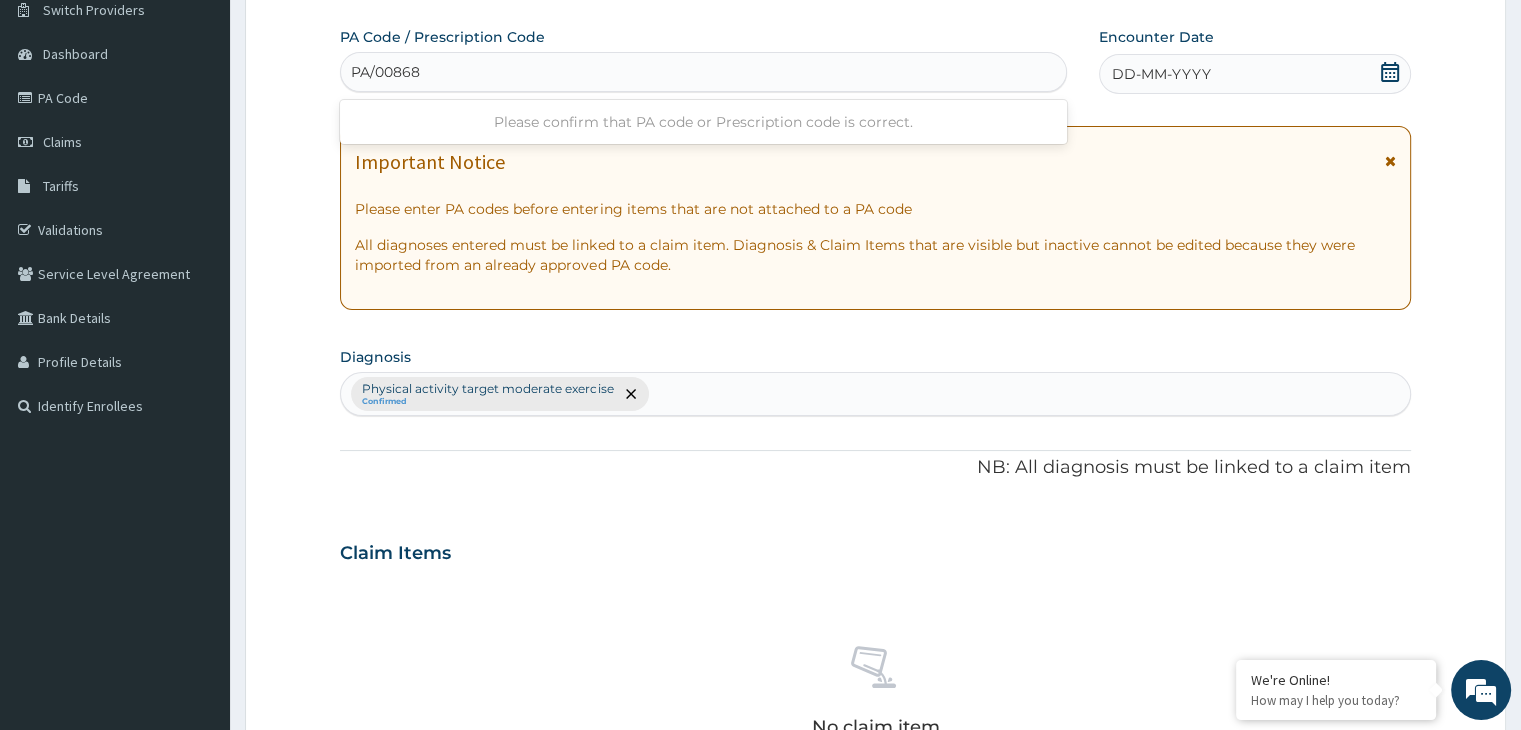
type input "PA/008681"
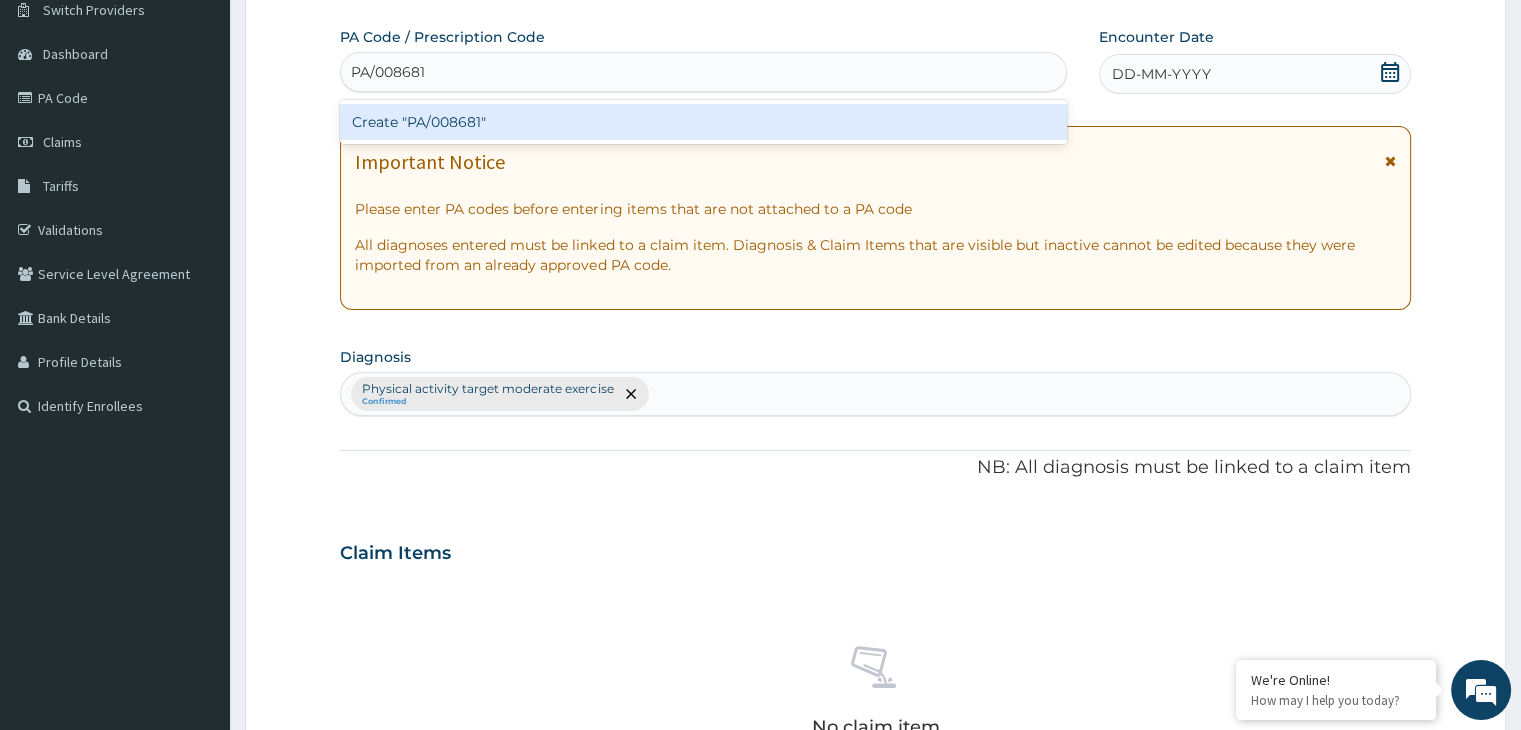
click at [618, 113] on div "Create "PA/008681"" at bounding box center [703, 122] width 727 height 36
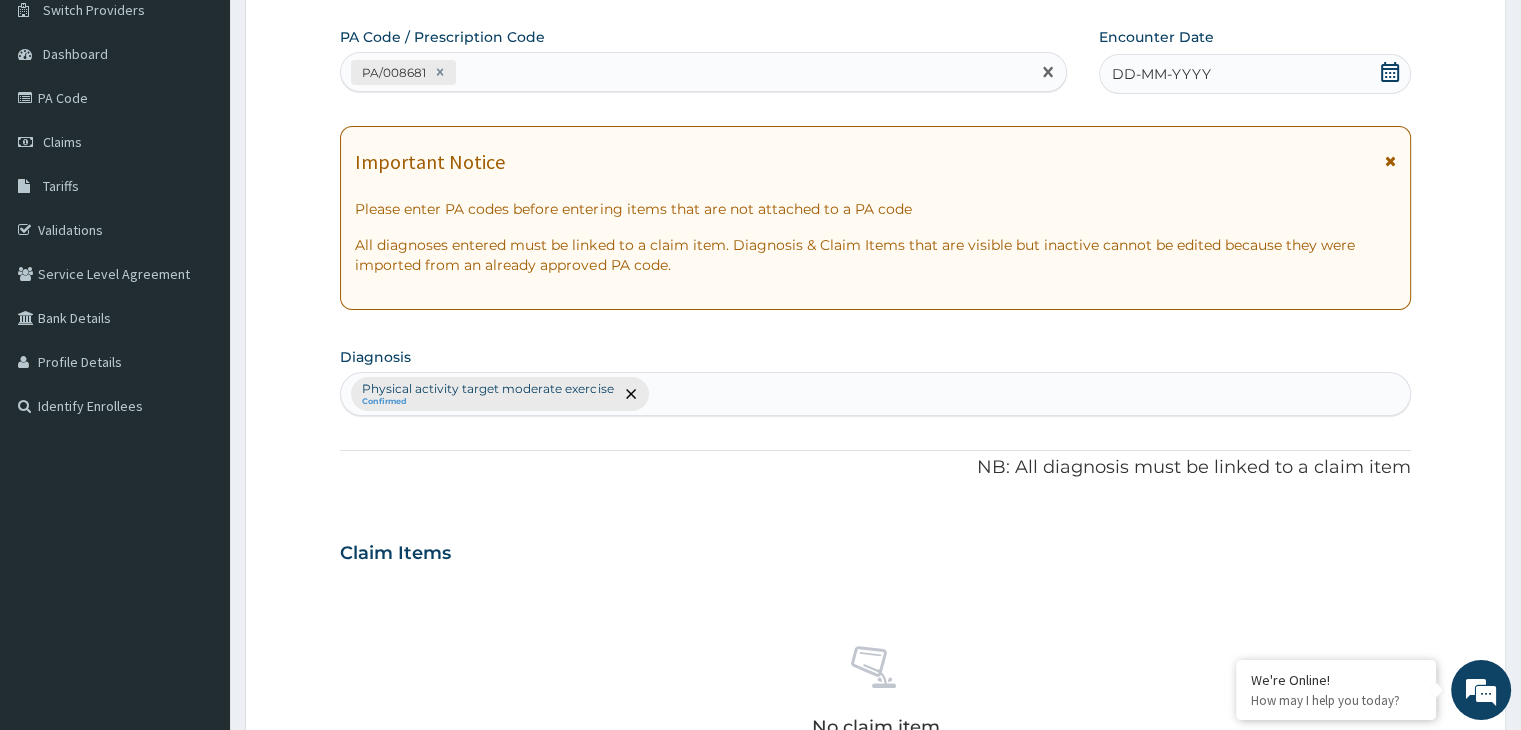
click at [1390, 69] on icon at bounding box center [1390, 72] width 20 height 20
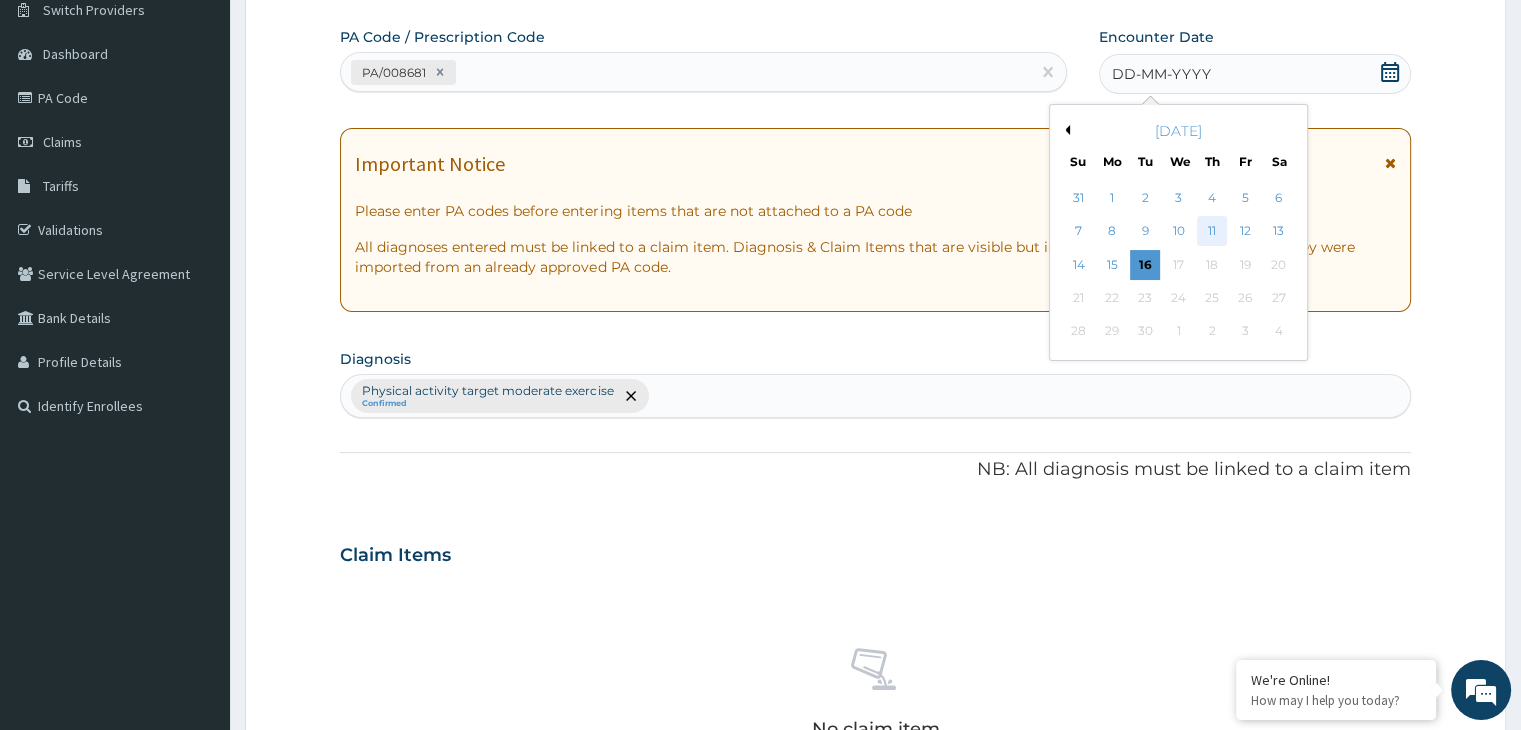
click at [1220, 231] on div "11" at bounding box center [1212, 232] width 30 height 30
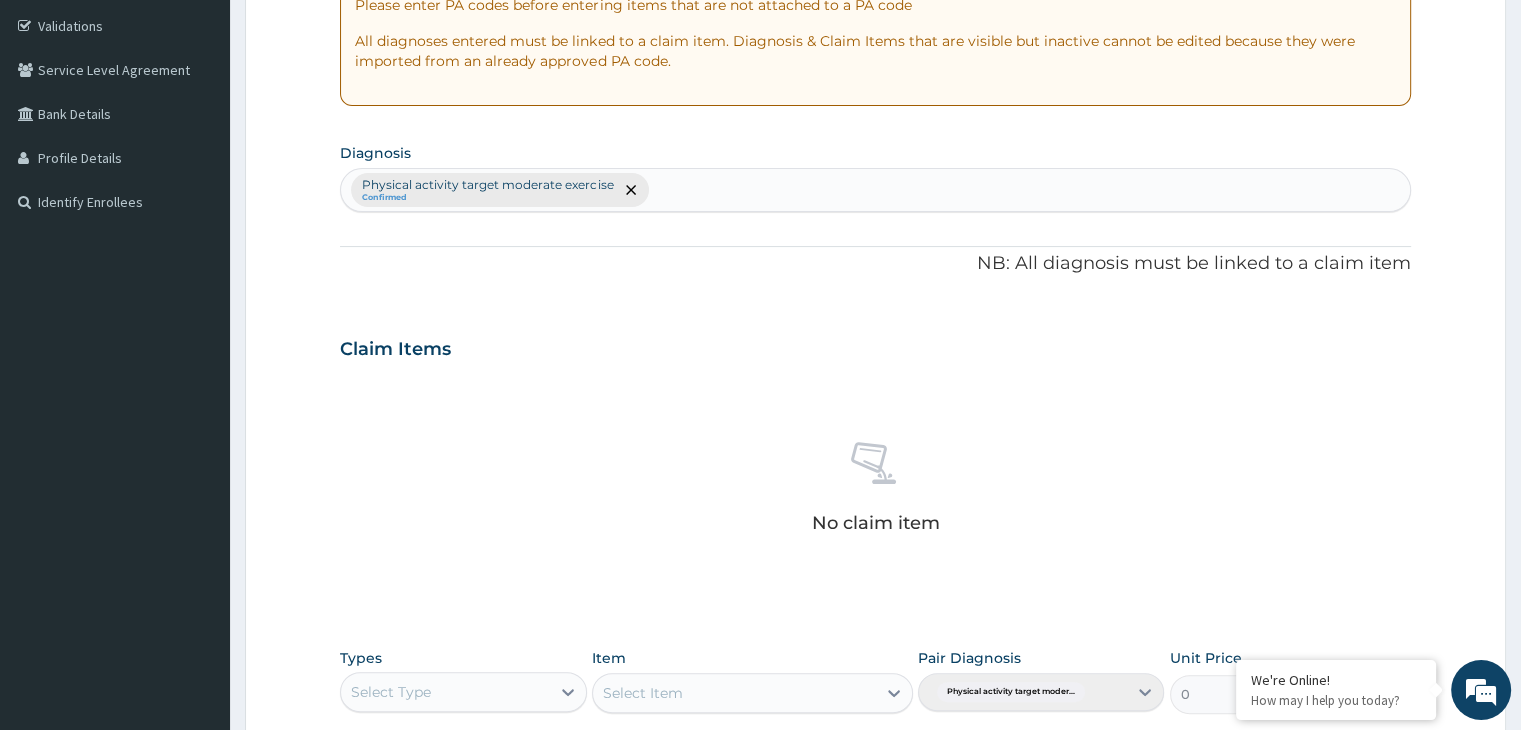
scroll to position [710, 0]
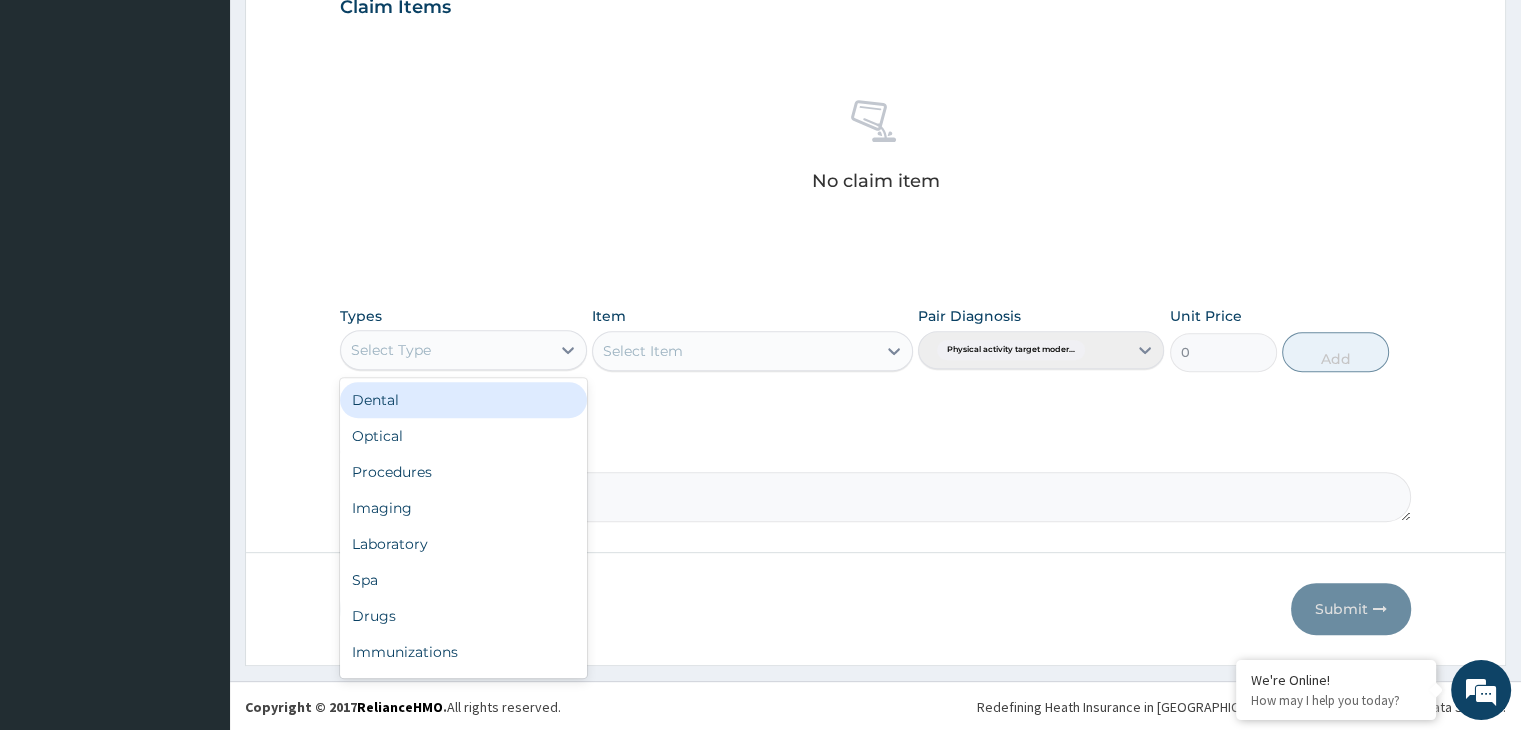
click at [499, 340] on div "Select Type" at bounding box center [445, 350] width 208 height 32
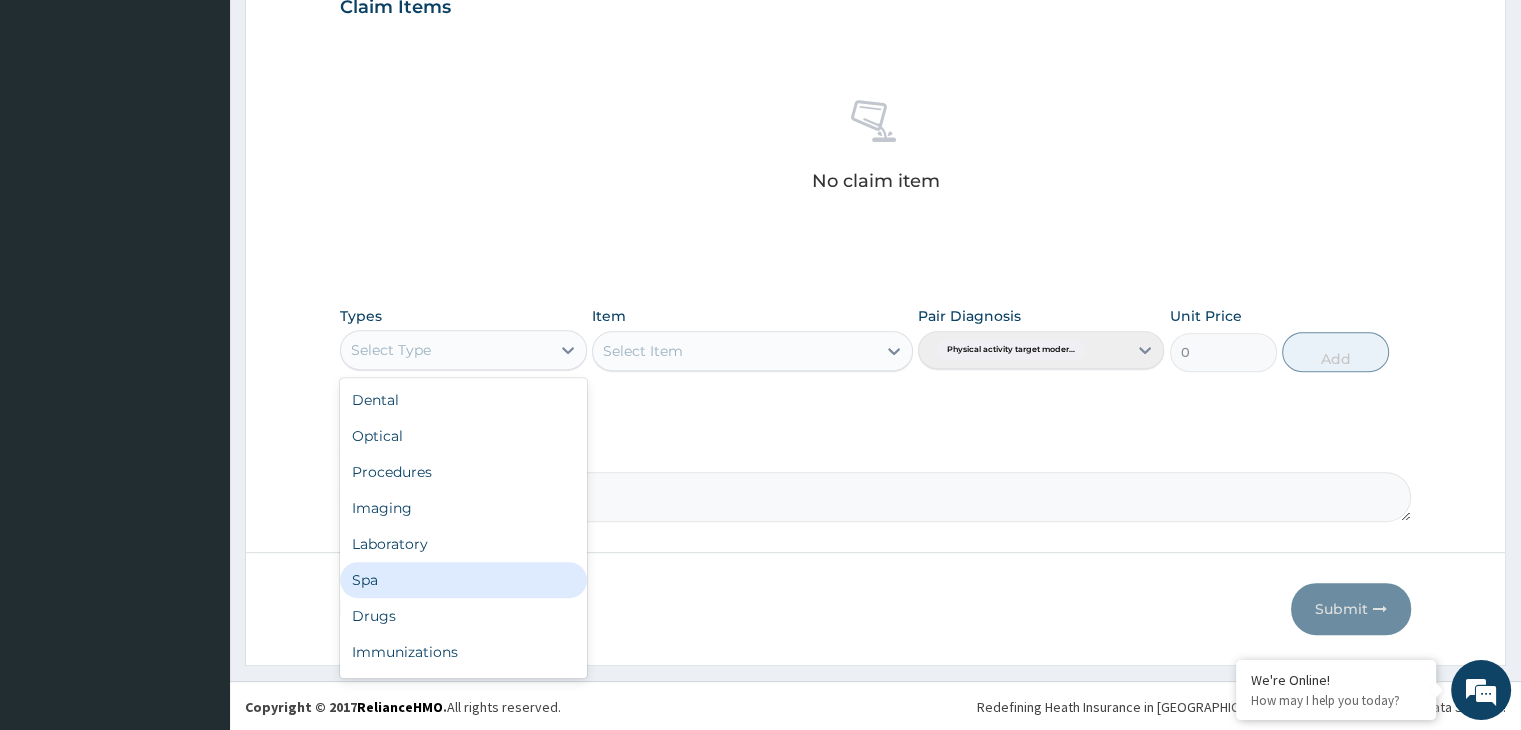
scroll to position [68, 0]
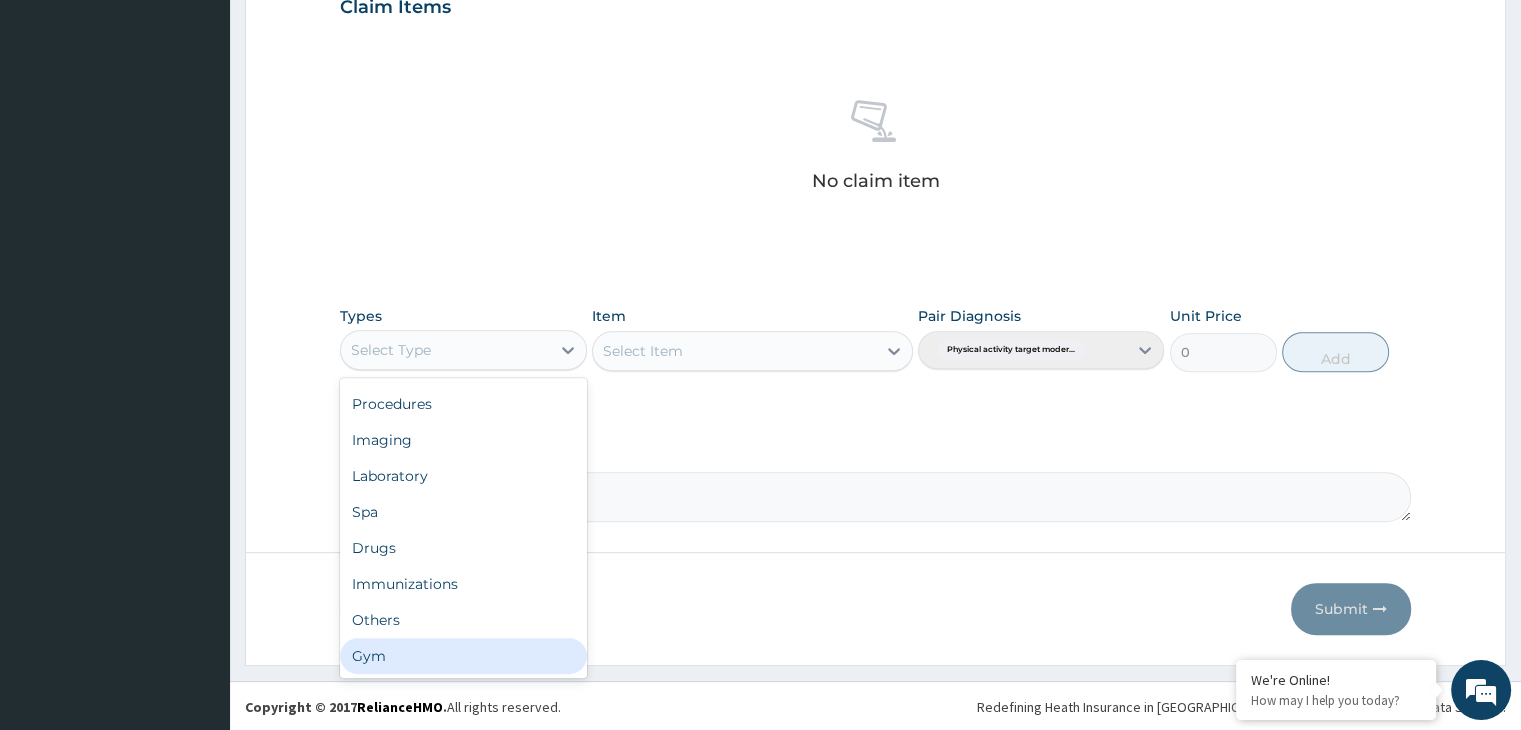
click at [478, 665] on div "Gym" at bounding box center [463, 656] width 246 height 36
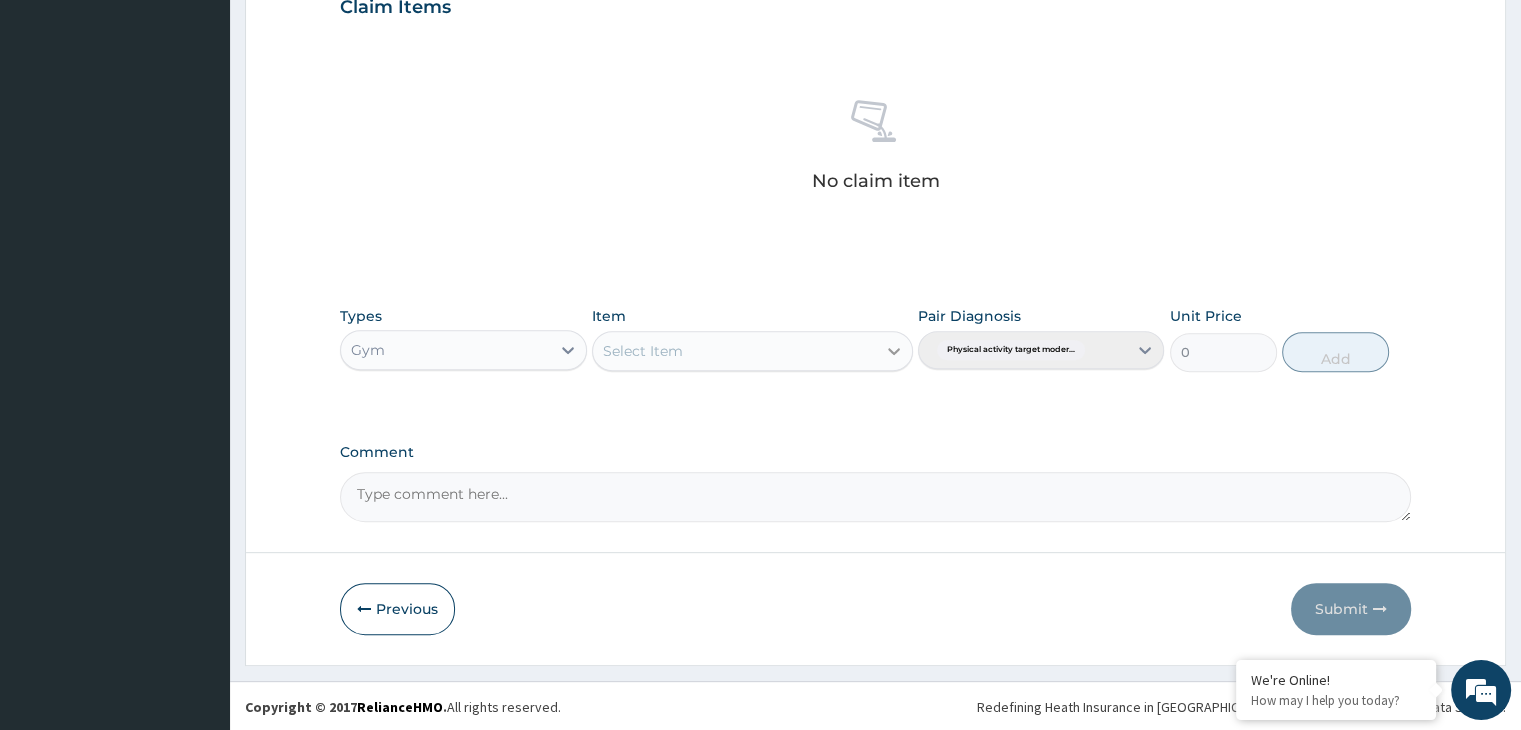
click at [890, 352] on icon at bounding box center [894, 351] width 20 height 20
click at [880, 400] on div "GYM" at bounding box center [752, 401] width 321 height 36
click at [1321, 357] on button "Add" at bounding box center [1335, 352] width 107 height 40
type input "0"
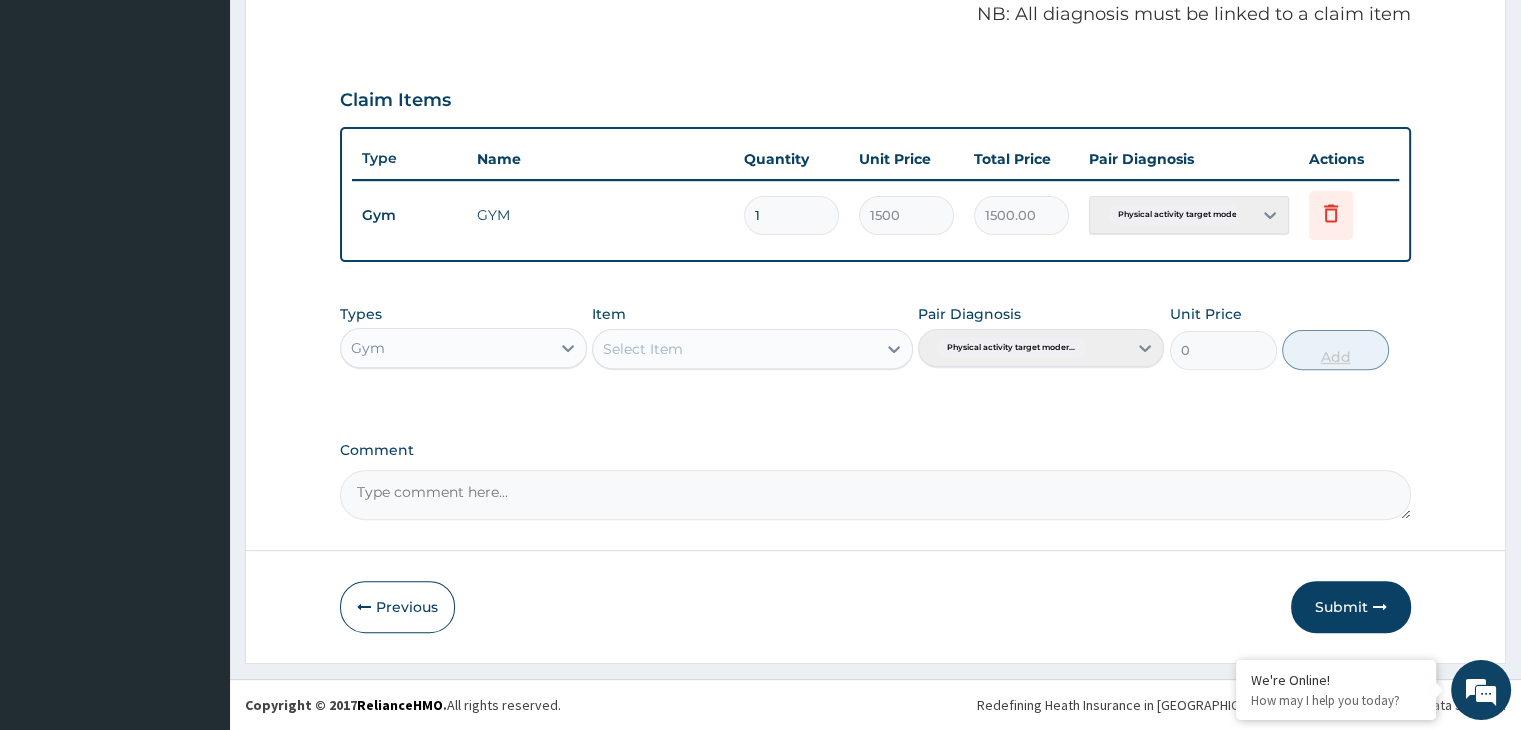
scroll to position [614, 0]
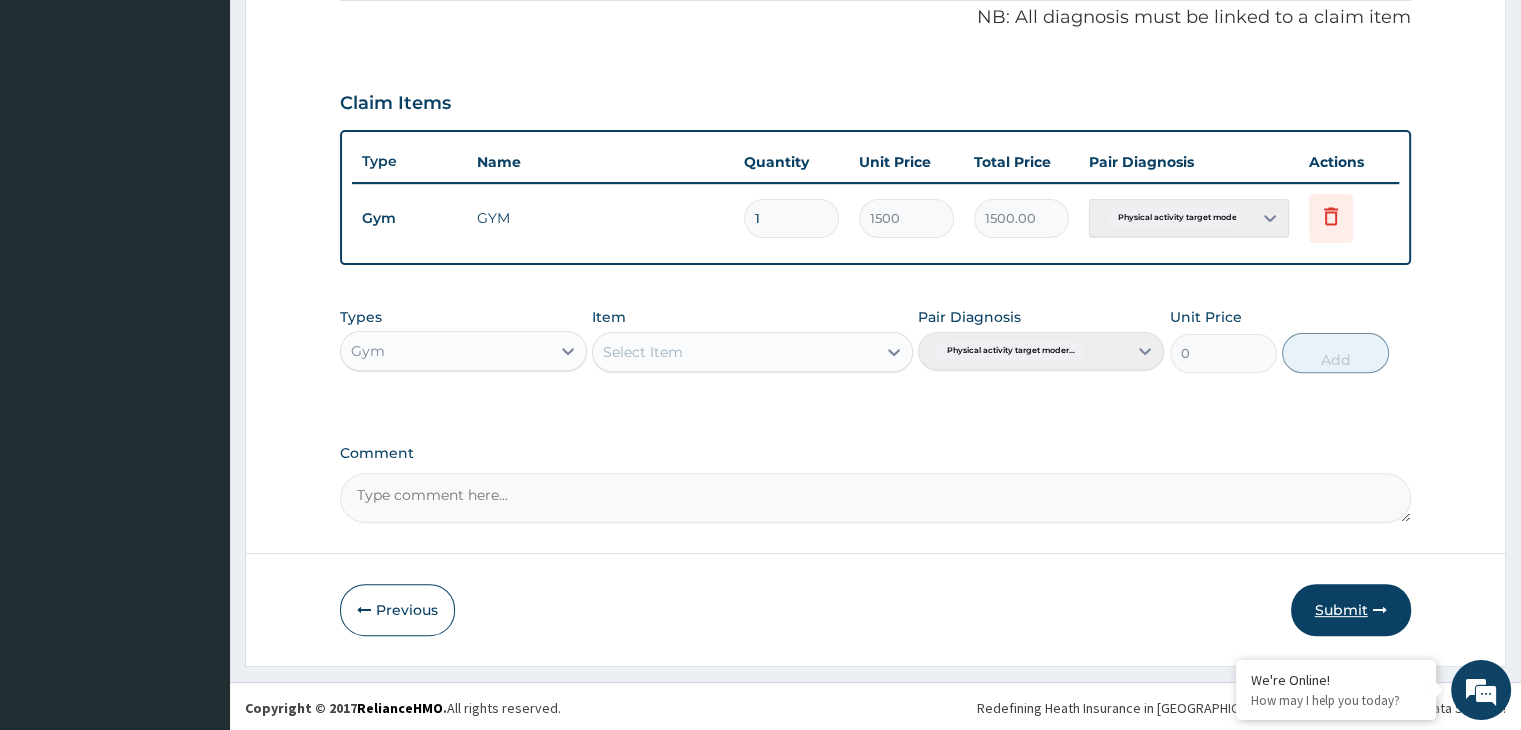
click at [1348, 605] on button "Submit" at bounding box center [1351, 610] width 120 height 52
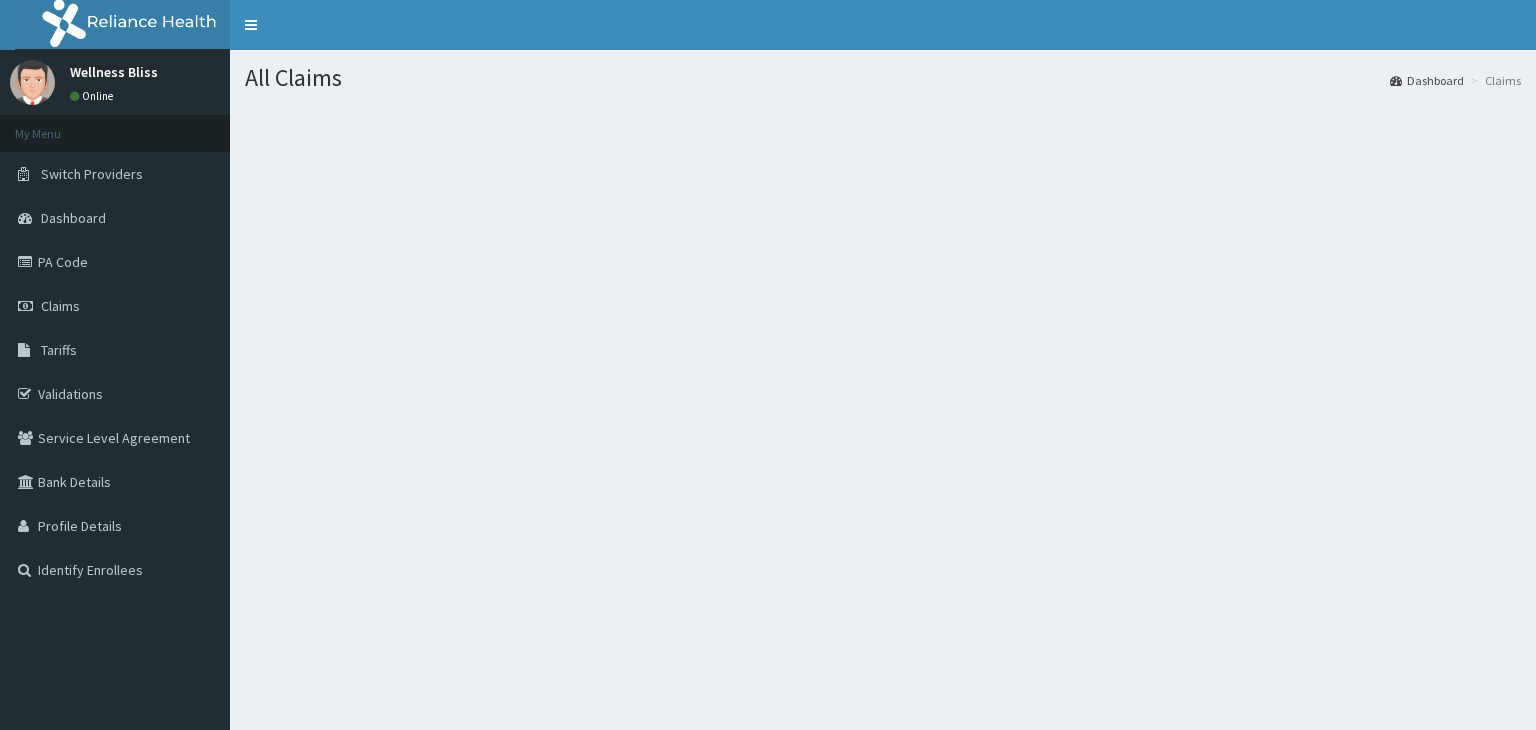
click at [1378, 604] on div "All Claims Dashboard Claims" at bounding box center [883, 415] width 1306 height 730
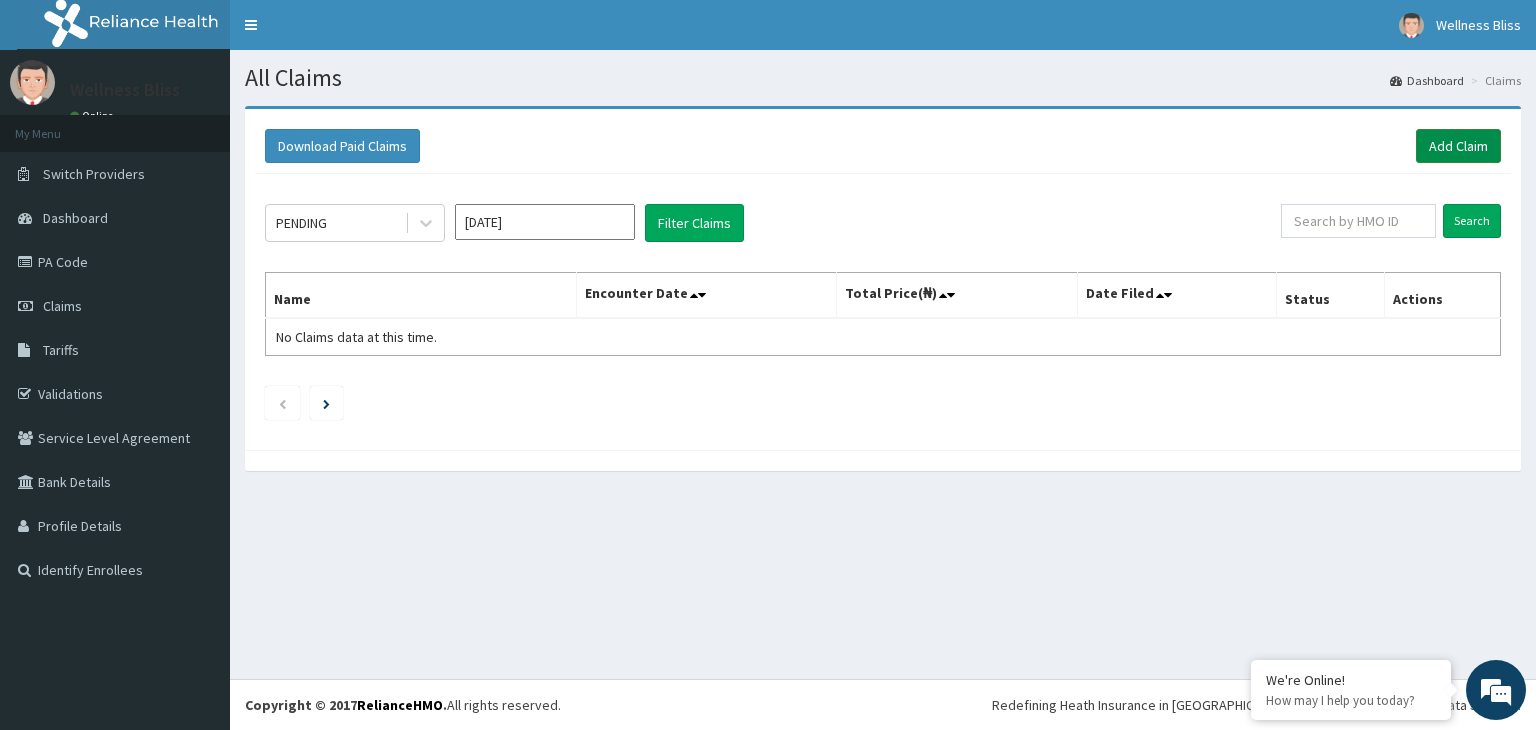
click at [1475, 137] on link "Add Claim" at bounding box center [1458, 146] width 85 height 34
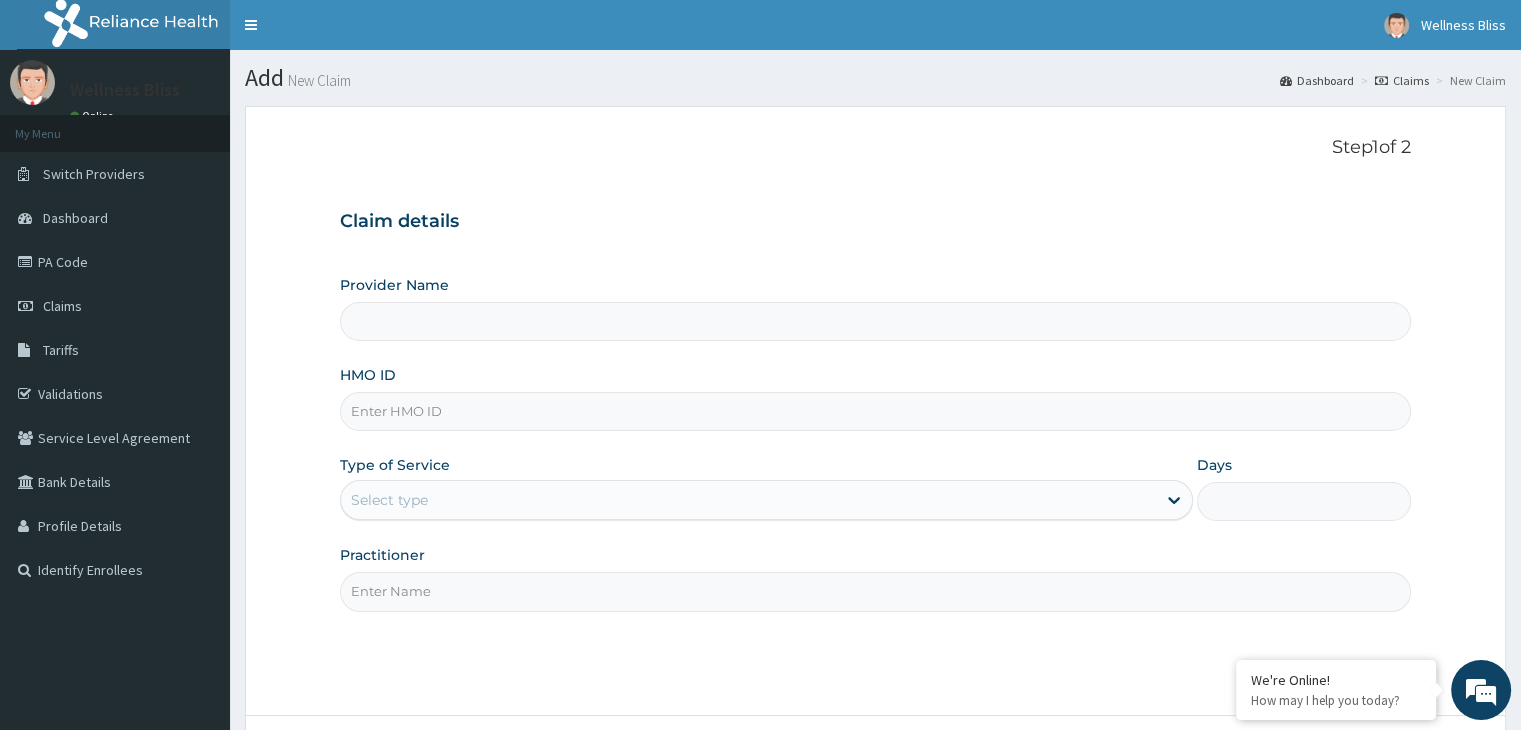
click at [462, 401] on input "HMO ID" at bounding box center [875, 411] width 1070 height 39
type input "WELLNESS BLISS GYM"
type input "1"
type input "SEH/10049/A"
click at [412, 589] on input "Practitioner" at bounding box center [875, 591] width 1070 height 39
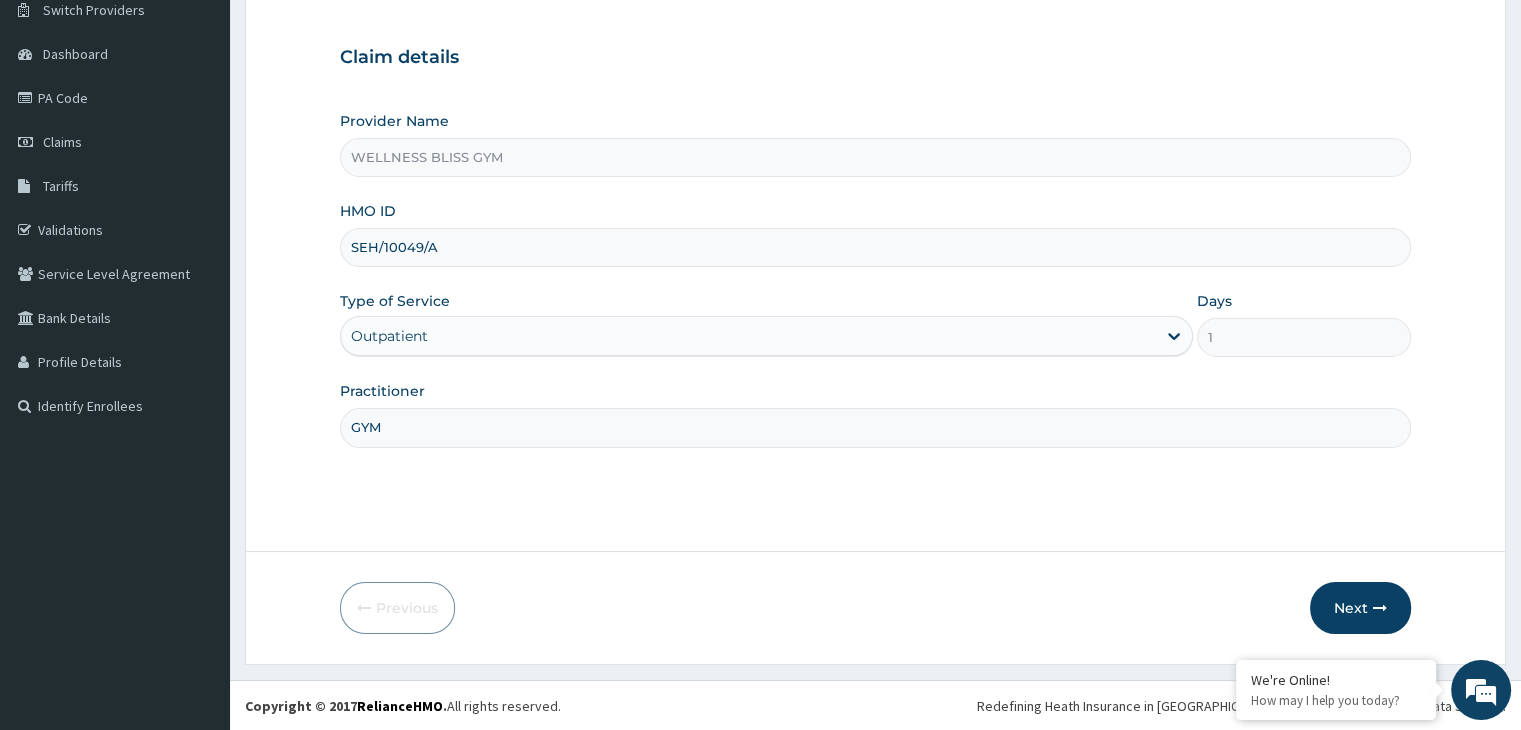
scroll to position [164, 0]
type input "GYM"
click at [1373, 613] on icon "button" at bounding box center [1380, 608] width 14 height 14
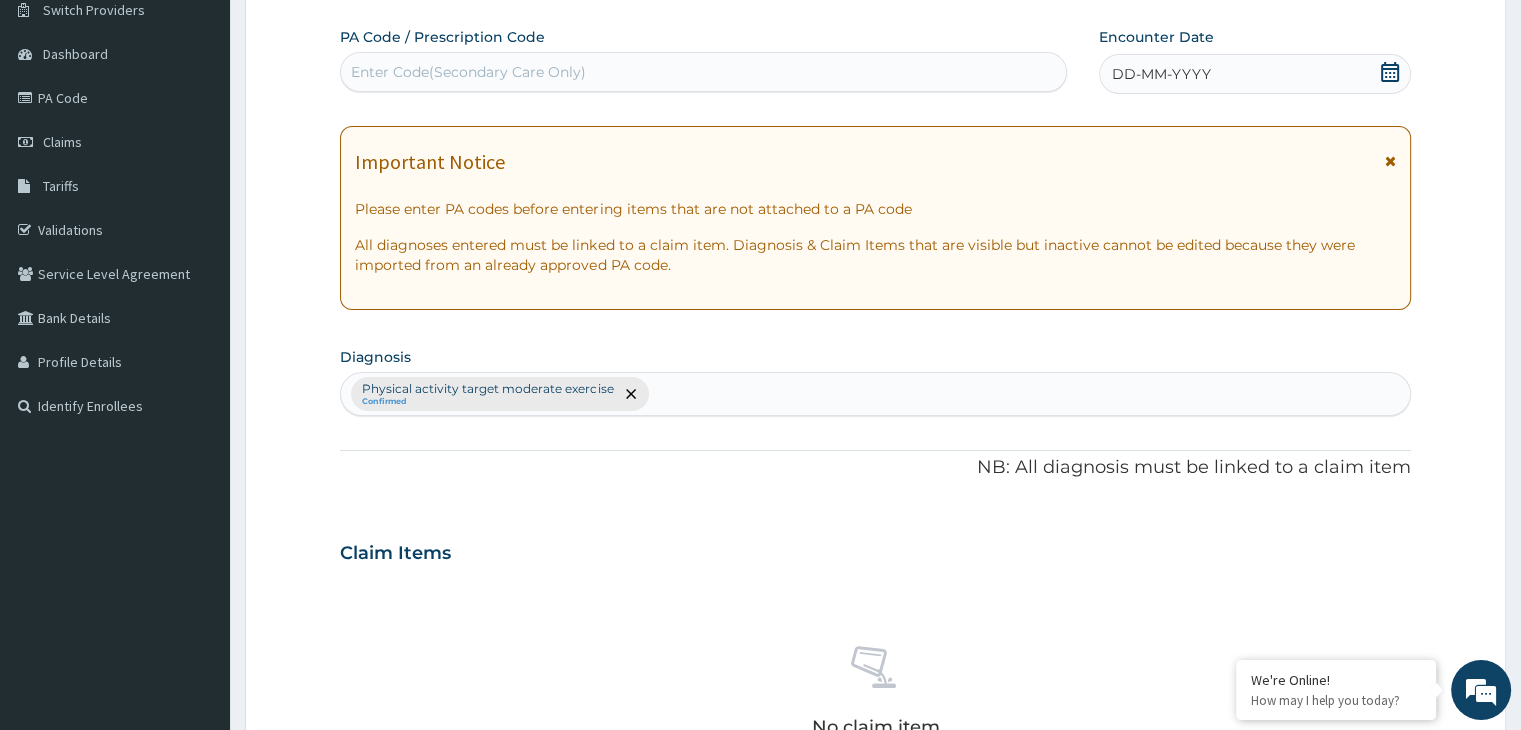
click at [419, 73] on div "Enter Code(Secondary Care Only)" at bounding box center [468, 72] width 235 height 20
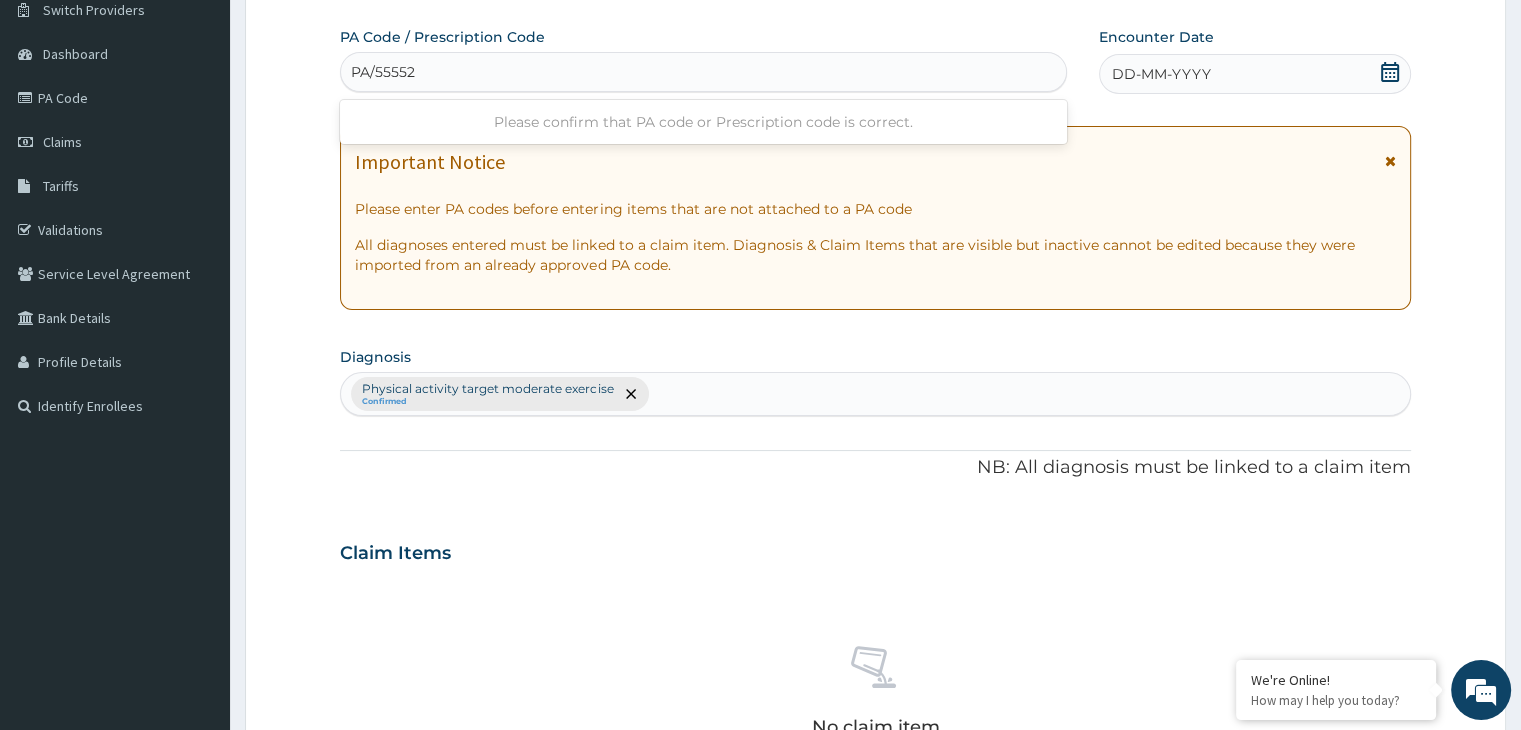
type input "PA/555529"
click at [1383, 81] on span at bounding box center [1390, 74] width 20 height 25
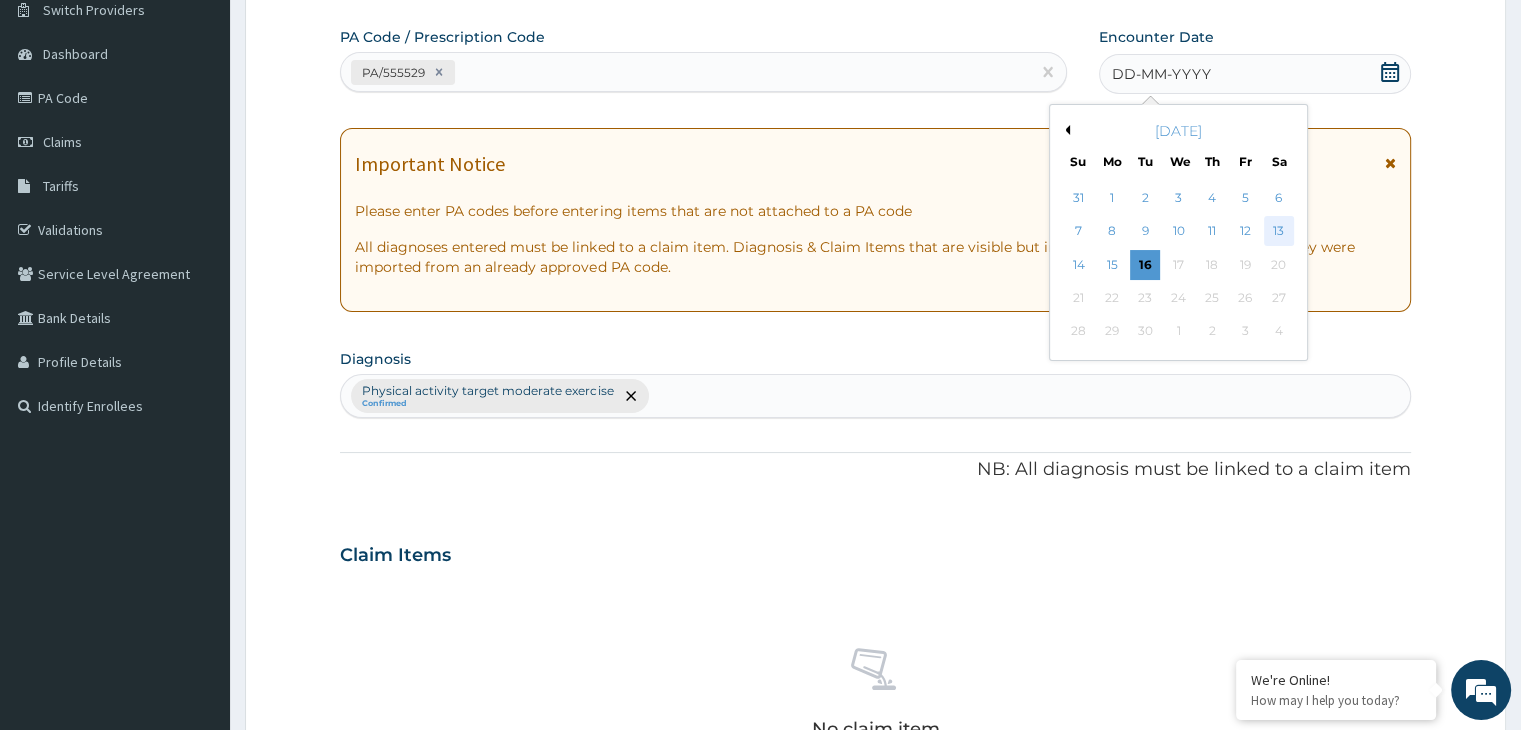
click at [1278, 229] on div "13" at bounding box center [1279, 232] width 30 height 30
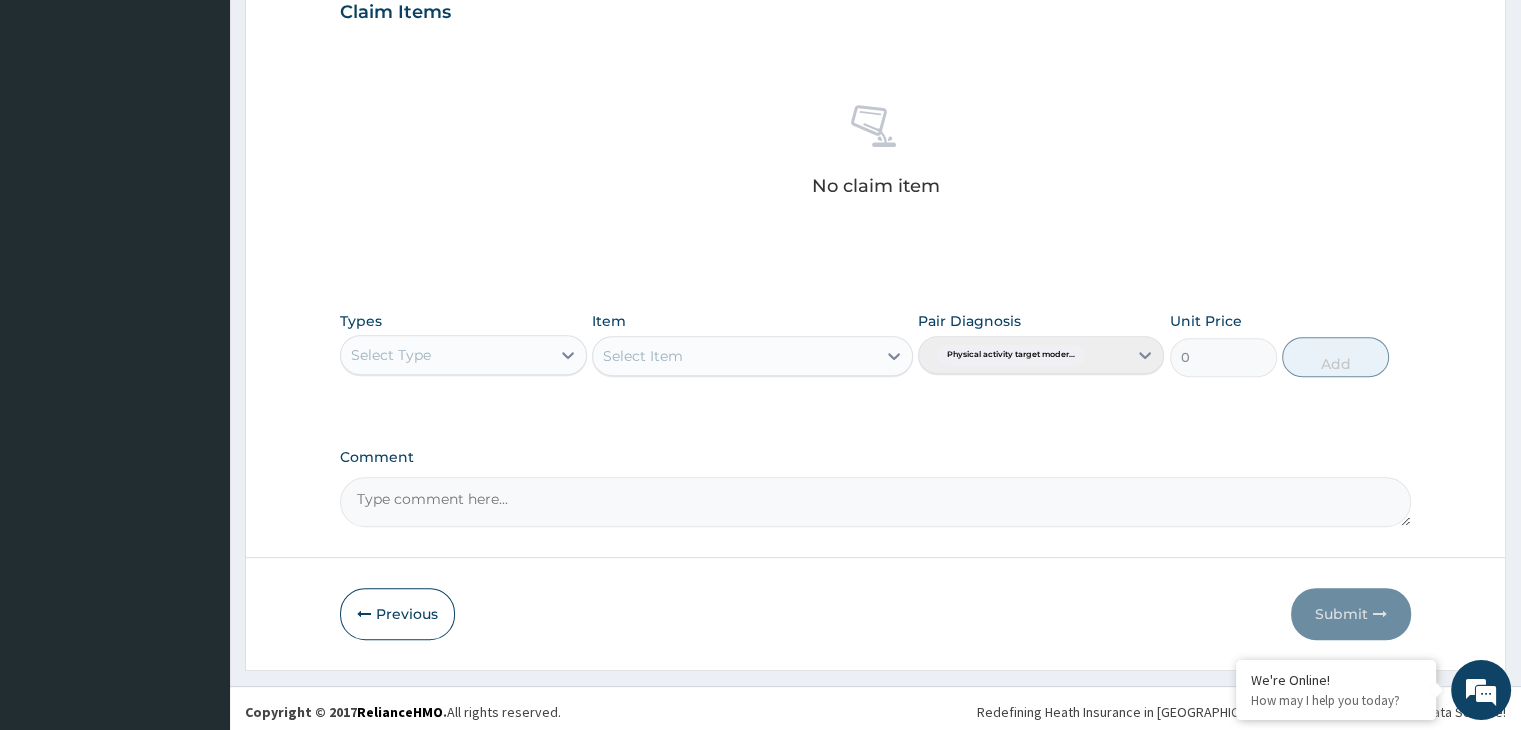
scroll to position [710, 0]
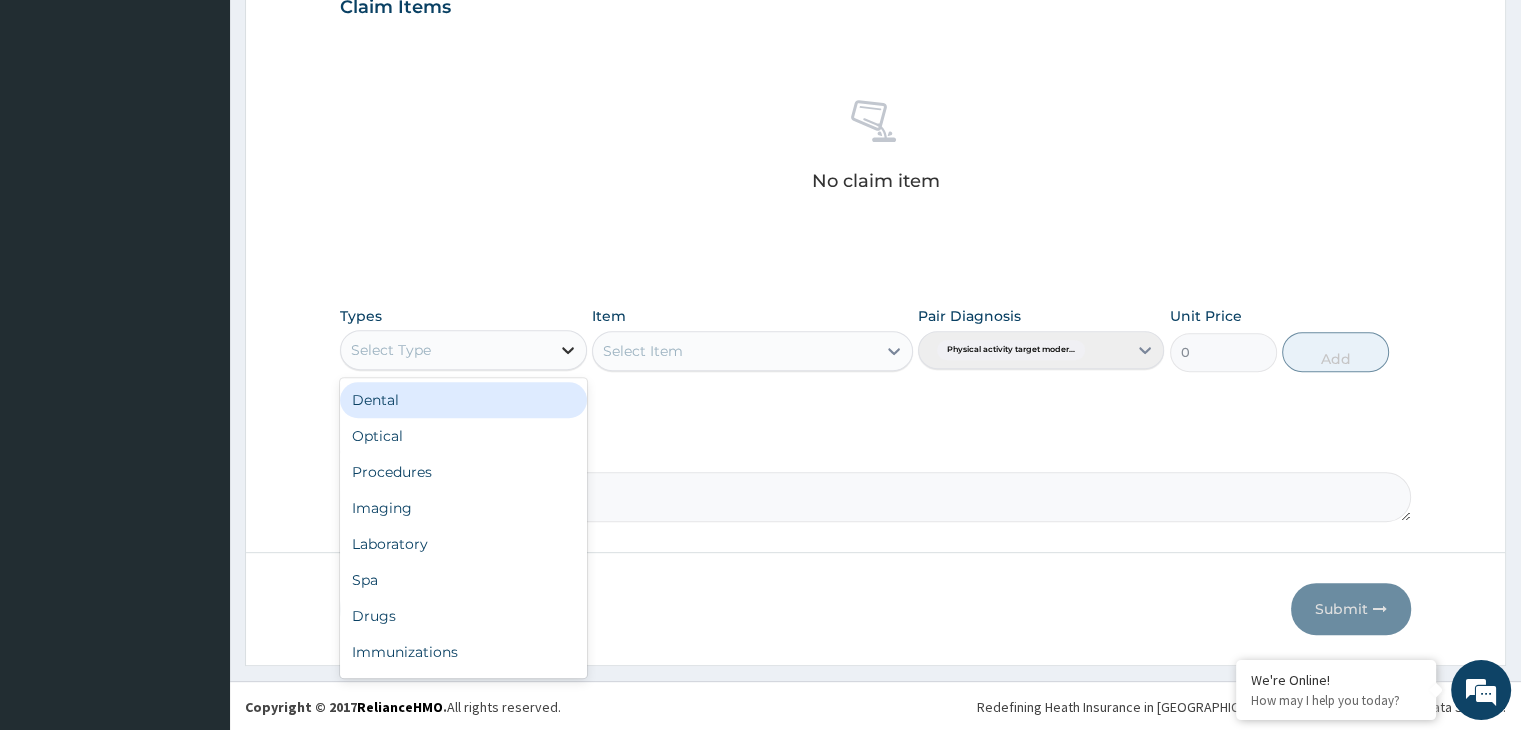
click at [556, 359] on div at bounding box center [568, 350] width 36 height 36
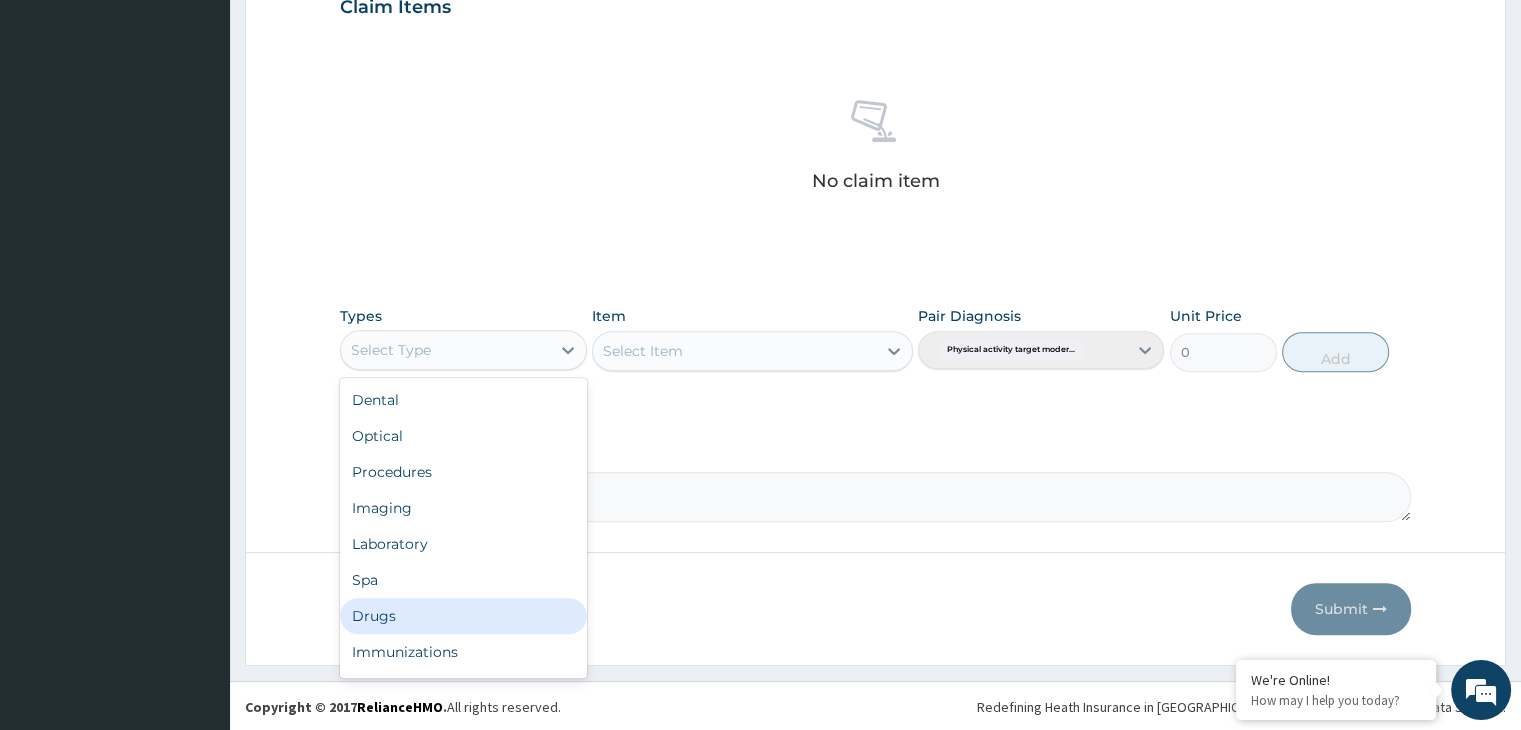
scroll to position [68, 0]
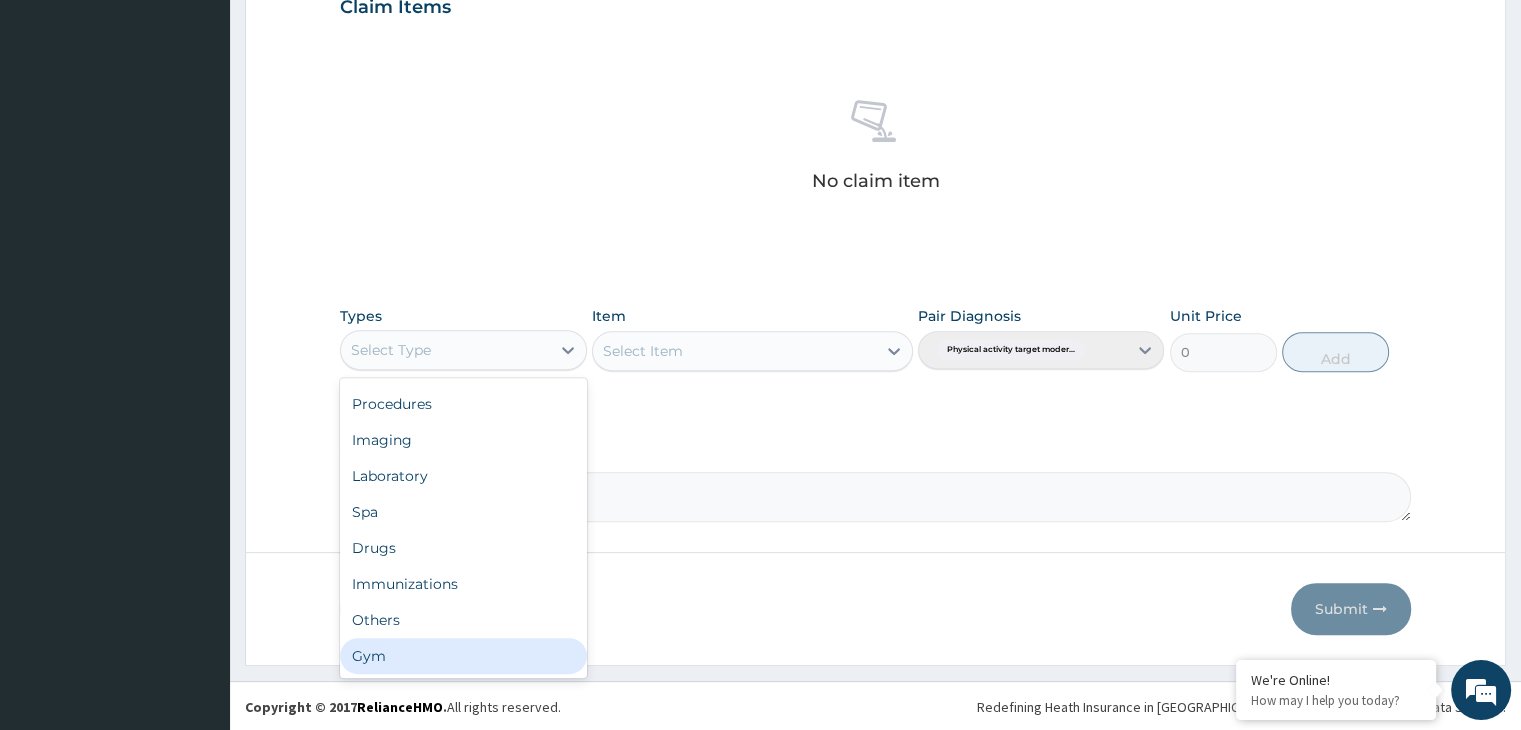
click at [453, 649] on div "Gym" at bounding box center [463, 656] width 246 height 36
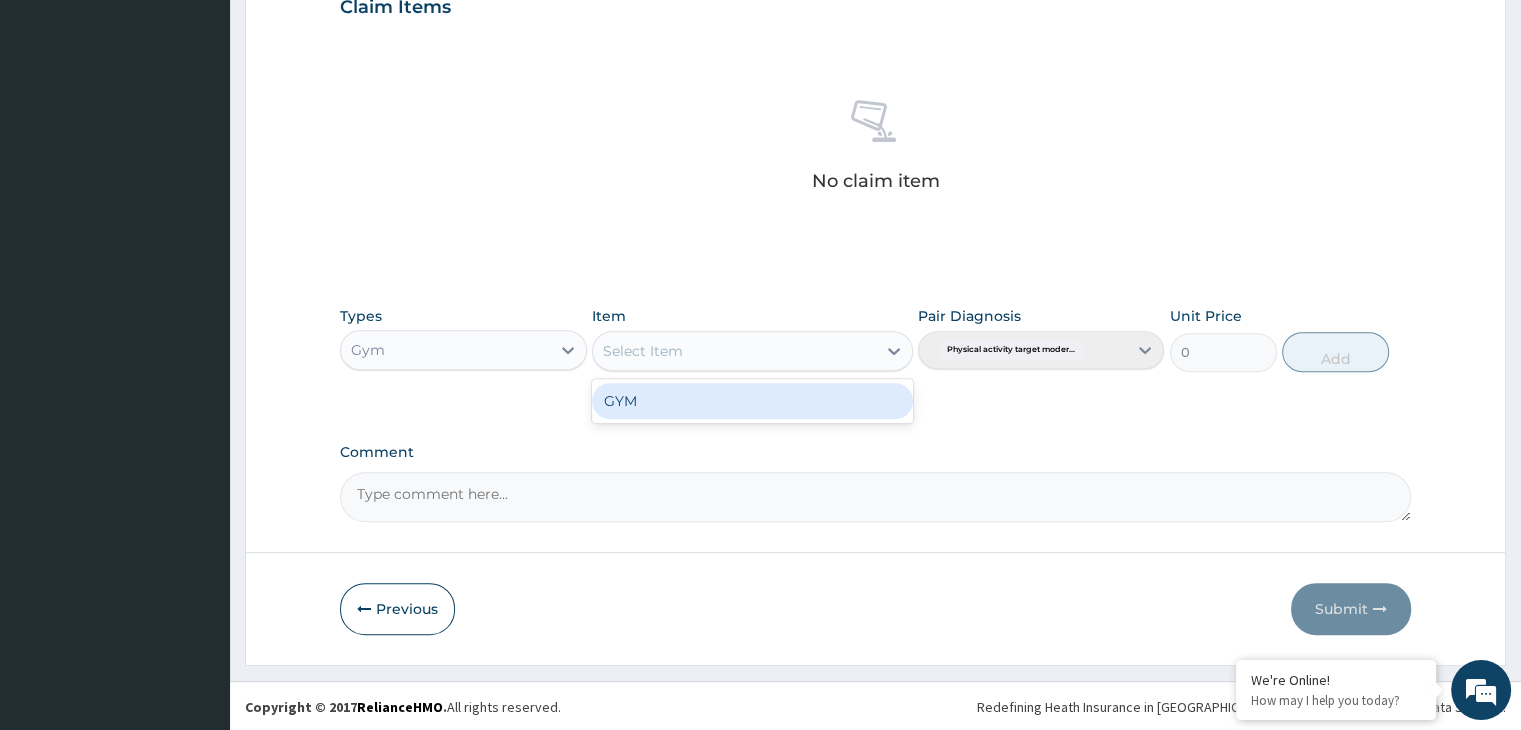
click at [896, 341] on icon at bounding box center [894, 351] width 20 height 20
click at [888, 399] on div "GYM" at bounding box center [752, 401] width 321 height 36
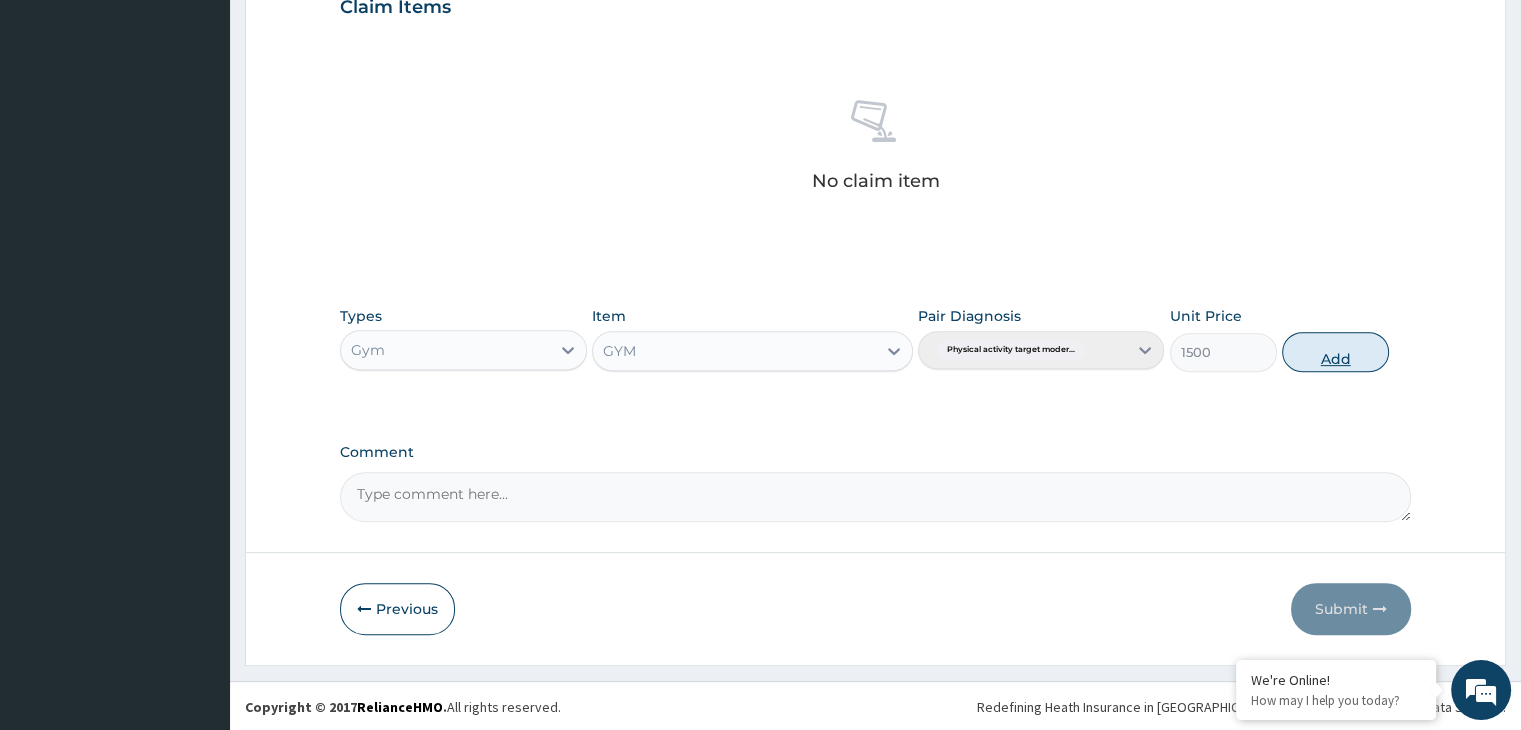
click at [1326, 351] on button "Add" at bounding box center [1335, 352] width 107 height 40
type input "0"
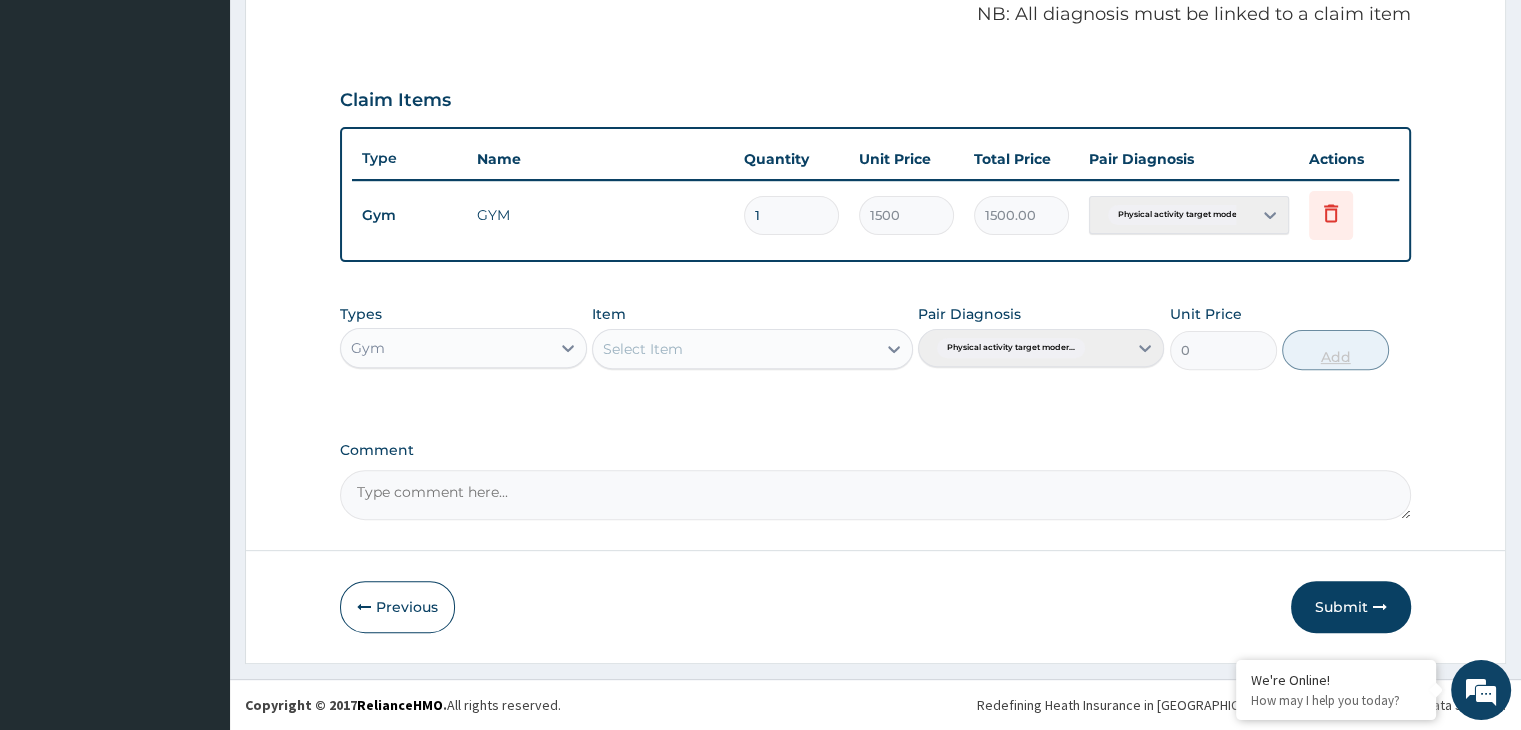
scroll to position [614, 0]
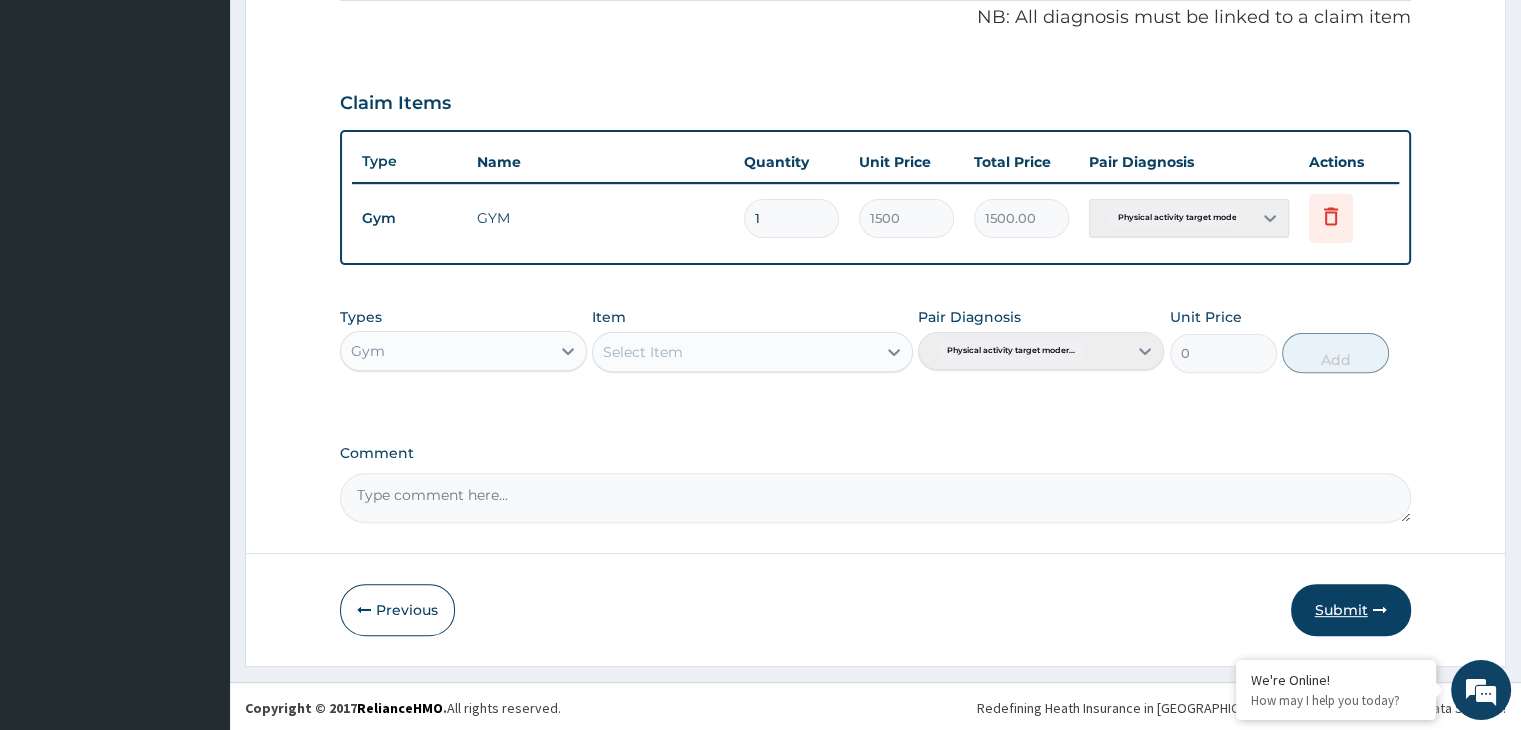
click at [1344, 609] on button "Submit" at bounding box center [1351, 610] width 120 height 52
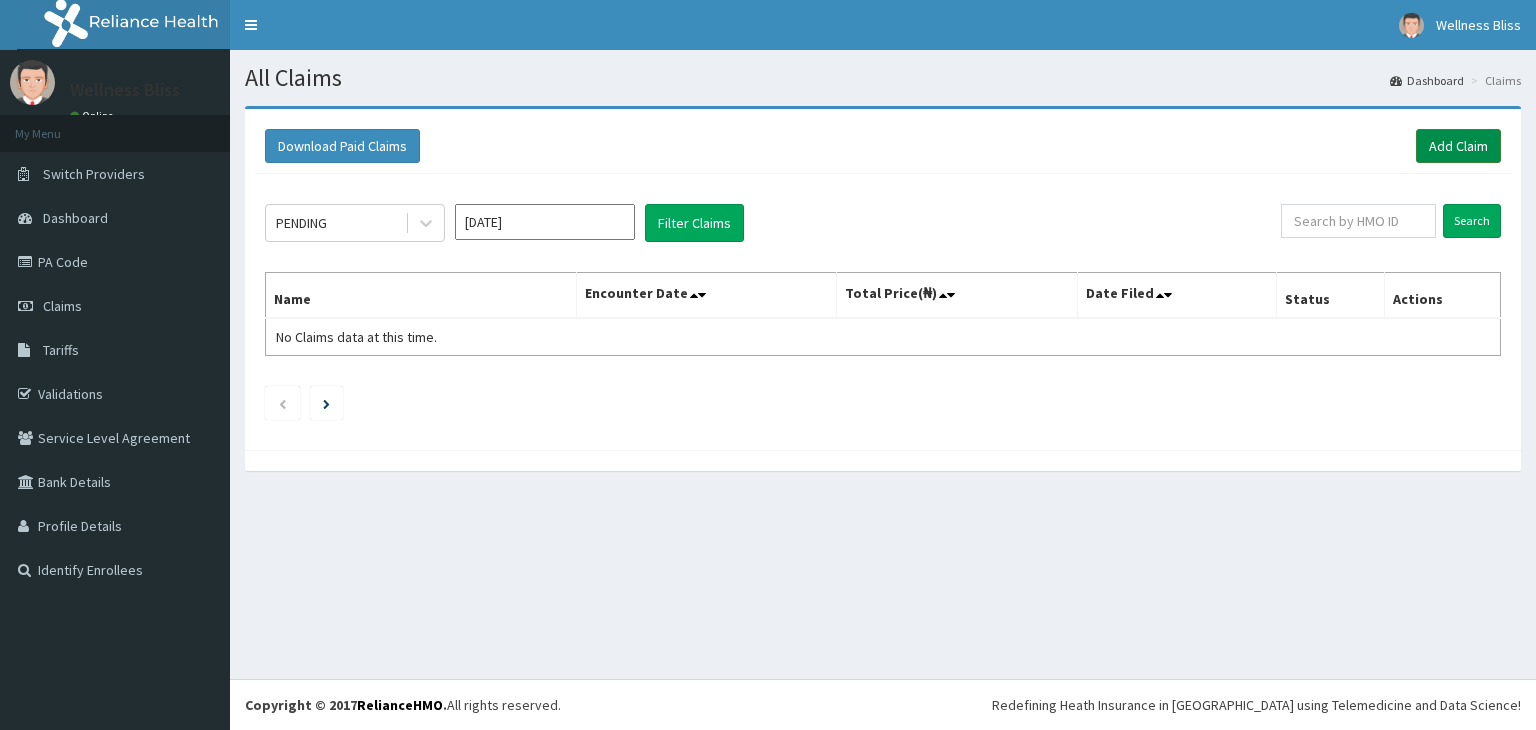
click at [1464, 145] on link "Add Claim" at bounding box center [1458, 146] width 85 height 34
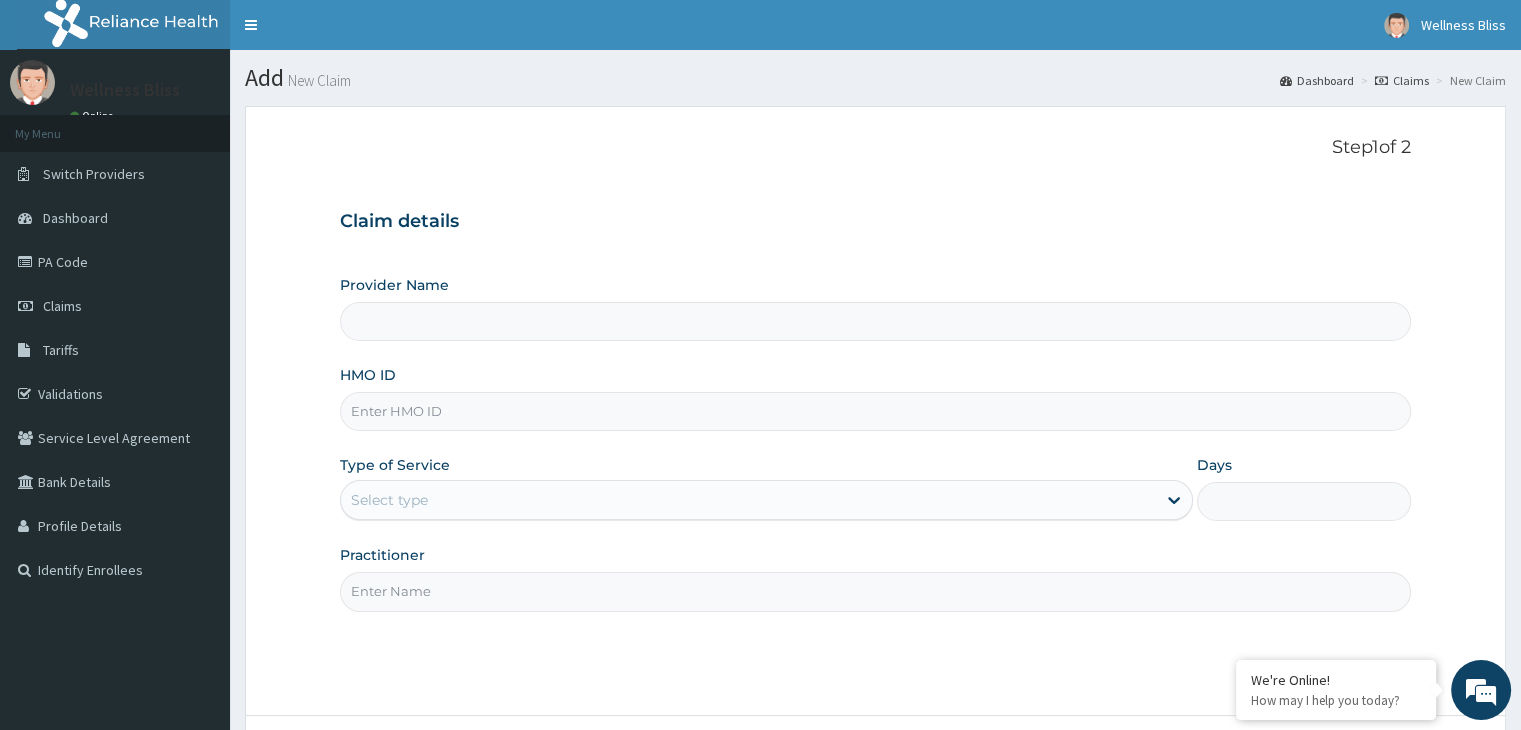
click at [654, 424] on input "HMO ID" at bounding box center [875, 411] width 1070 height 39
type input "WELLNESS BLISS GYM"
type input "1"
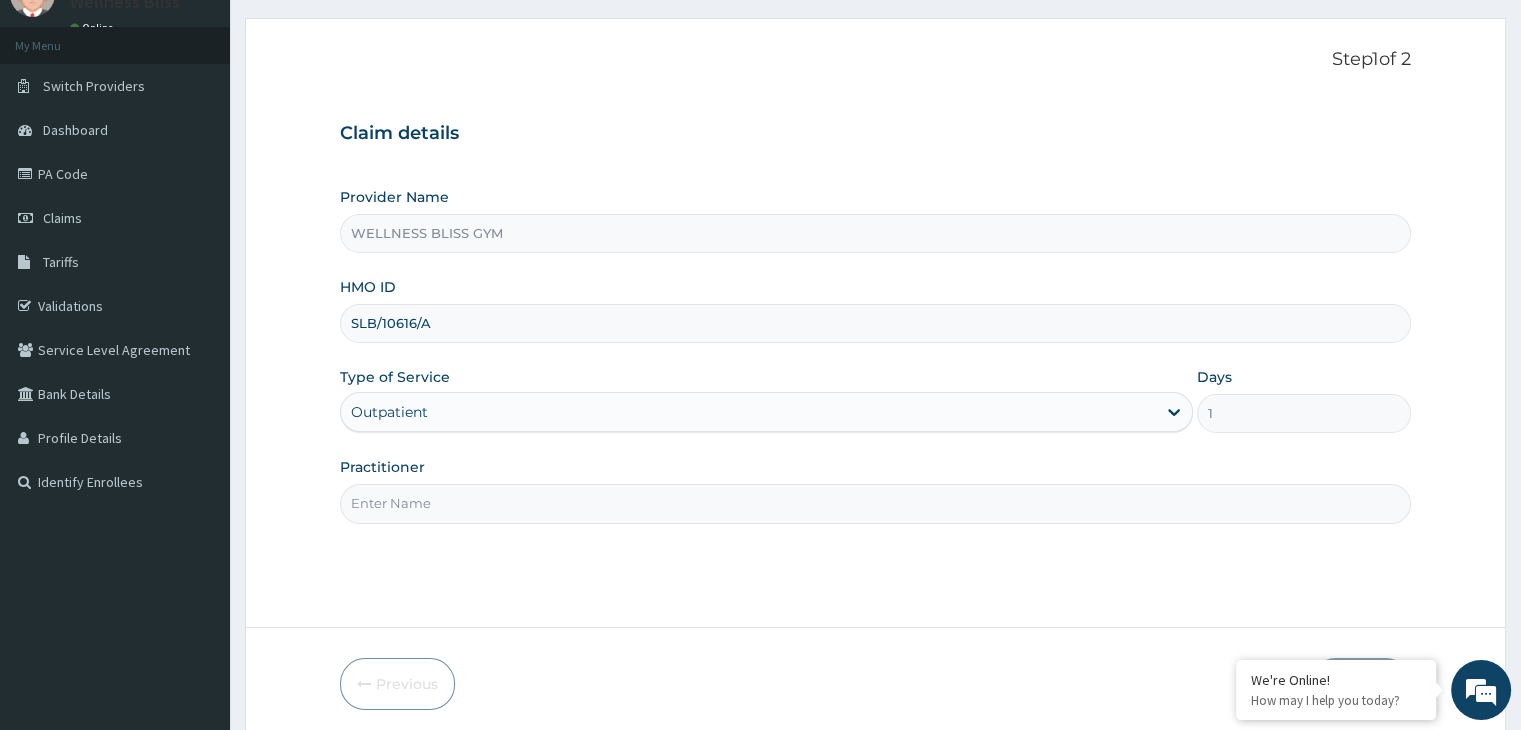
scroll to position [164, 0]
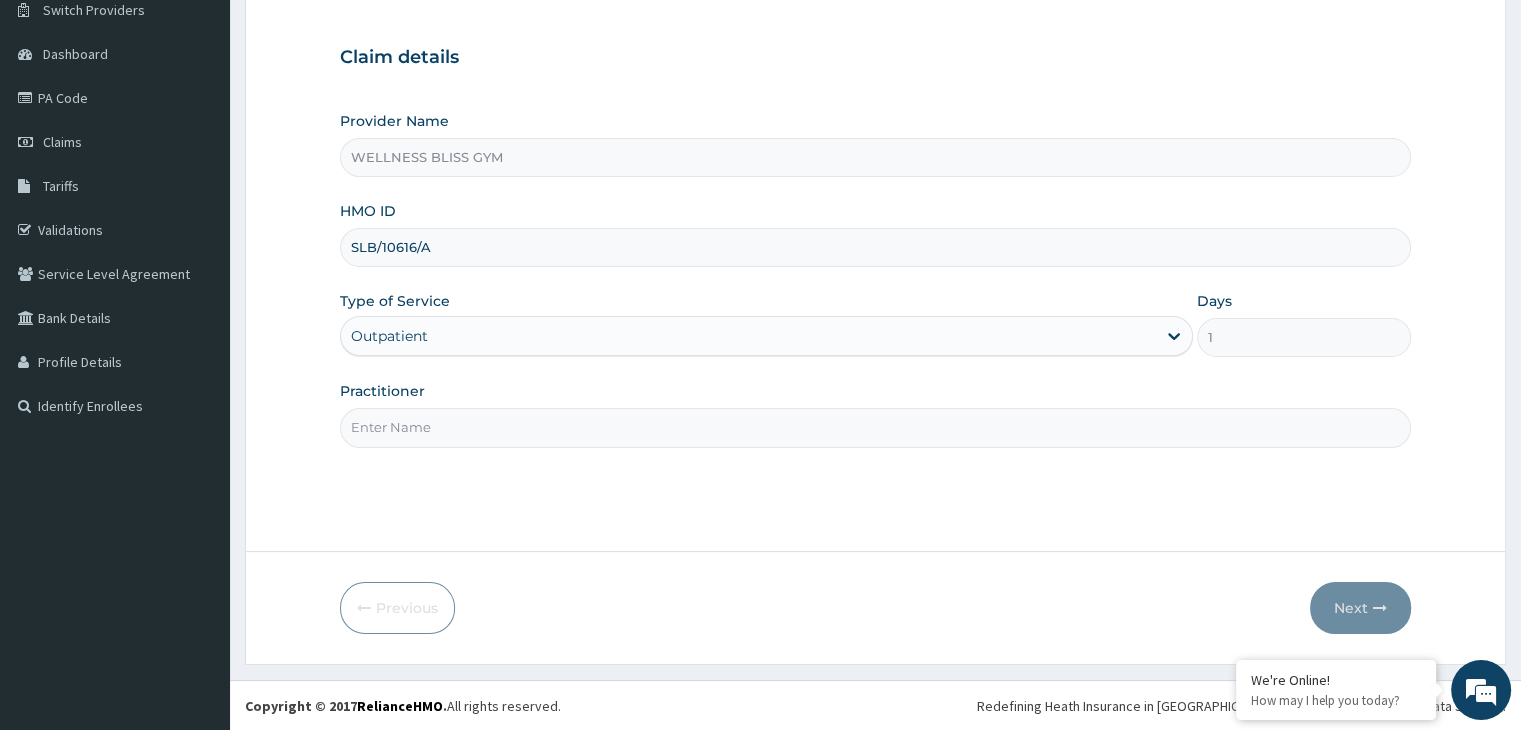
type input "SLB/10616/A"
click at [700, 441] on input "Practitioner" at bounding box center [875, 427] width 1070 height 39
type input "GYM"
click at [1337, 597] on button "Next" at bounding box center [1360, 608] width 101 height 52
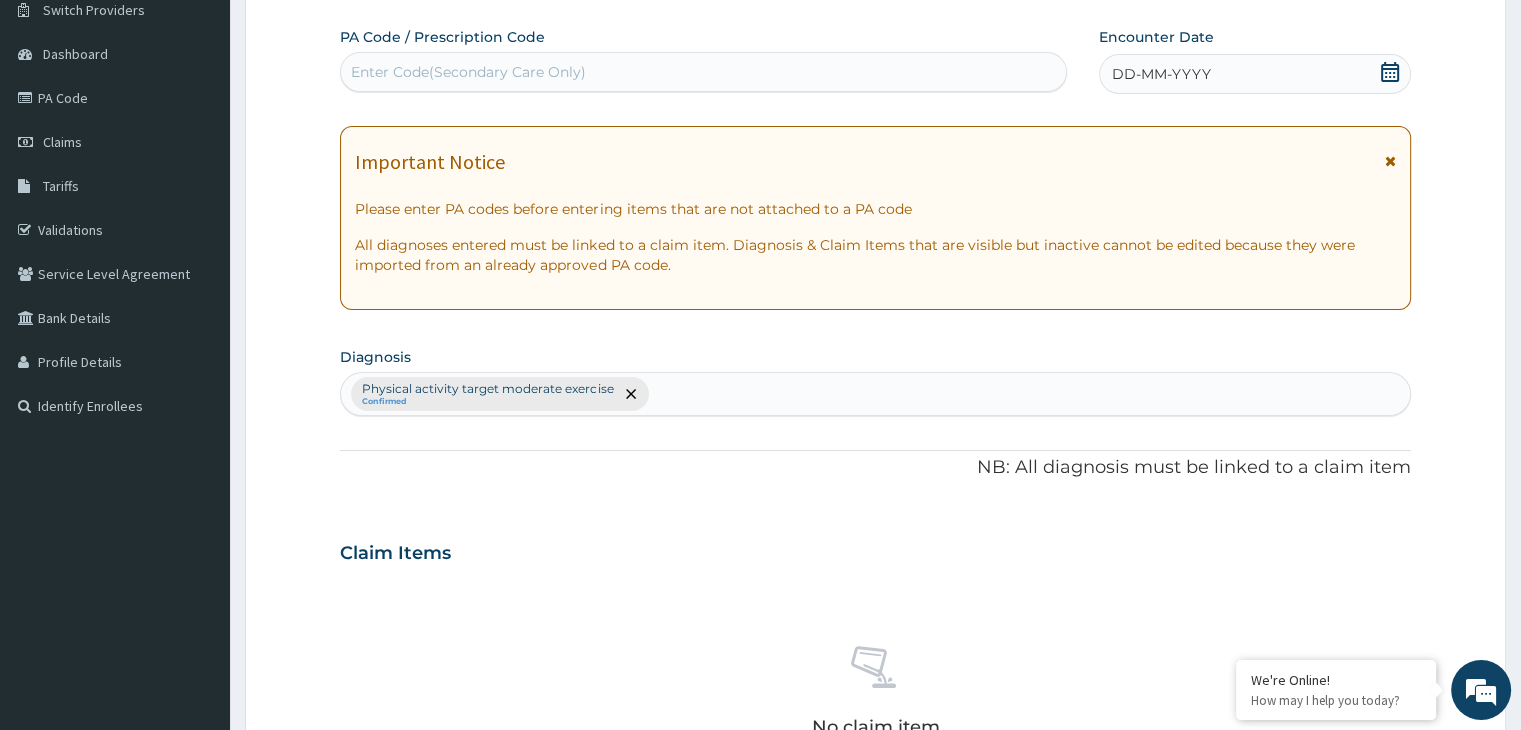
click at [398, 63] on div "Enter Code(Secondary Care Only)" at bounding box center [468, 72] width 235 height 20
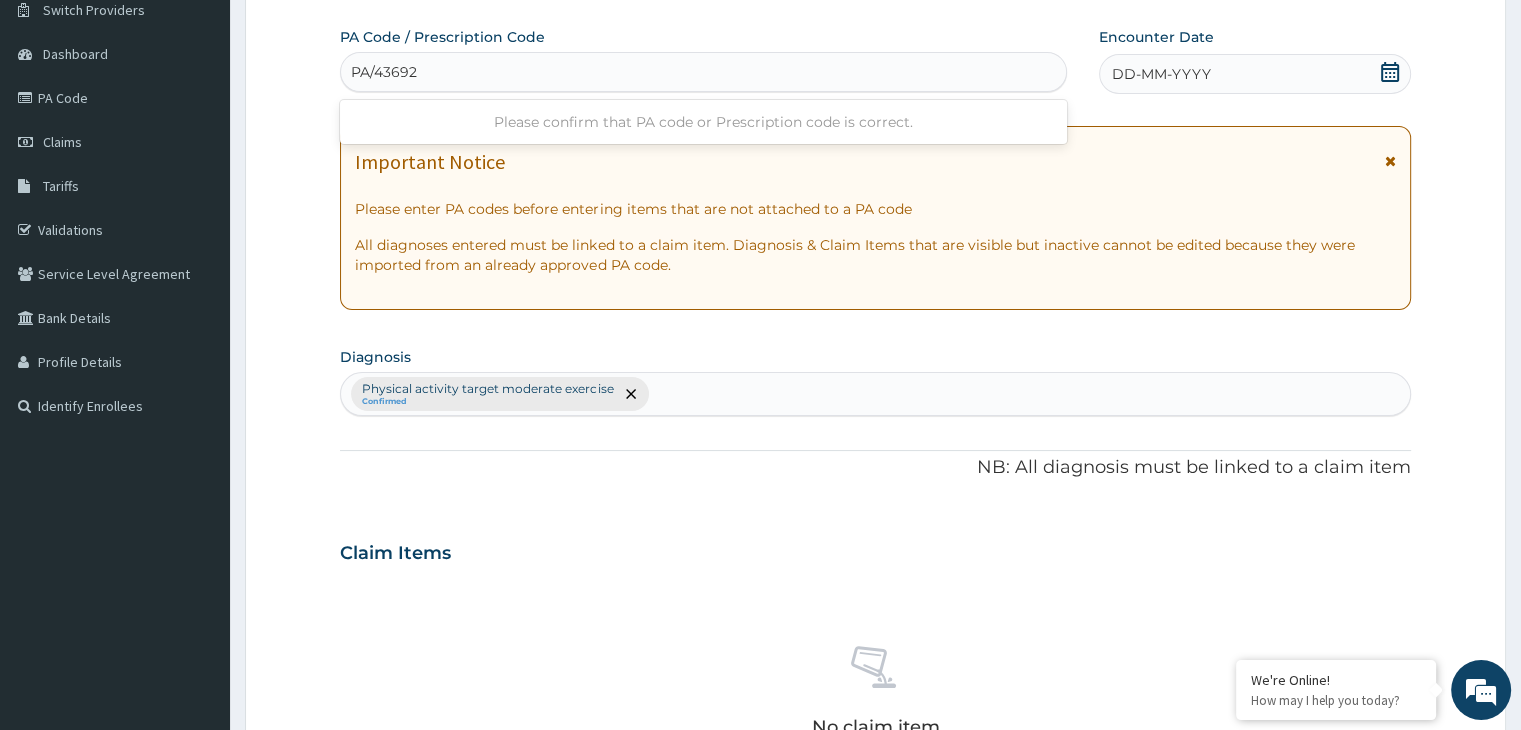
type input "PA/436929"
click at [1307, 75] on div "DD-MM-YYYY" at bounding box center [1254, 74] width 311 height 40
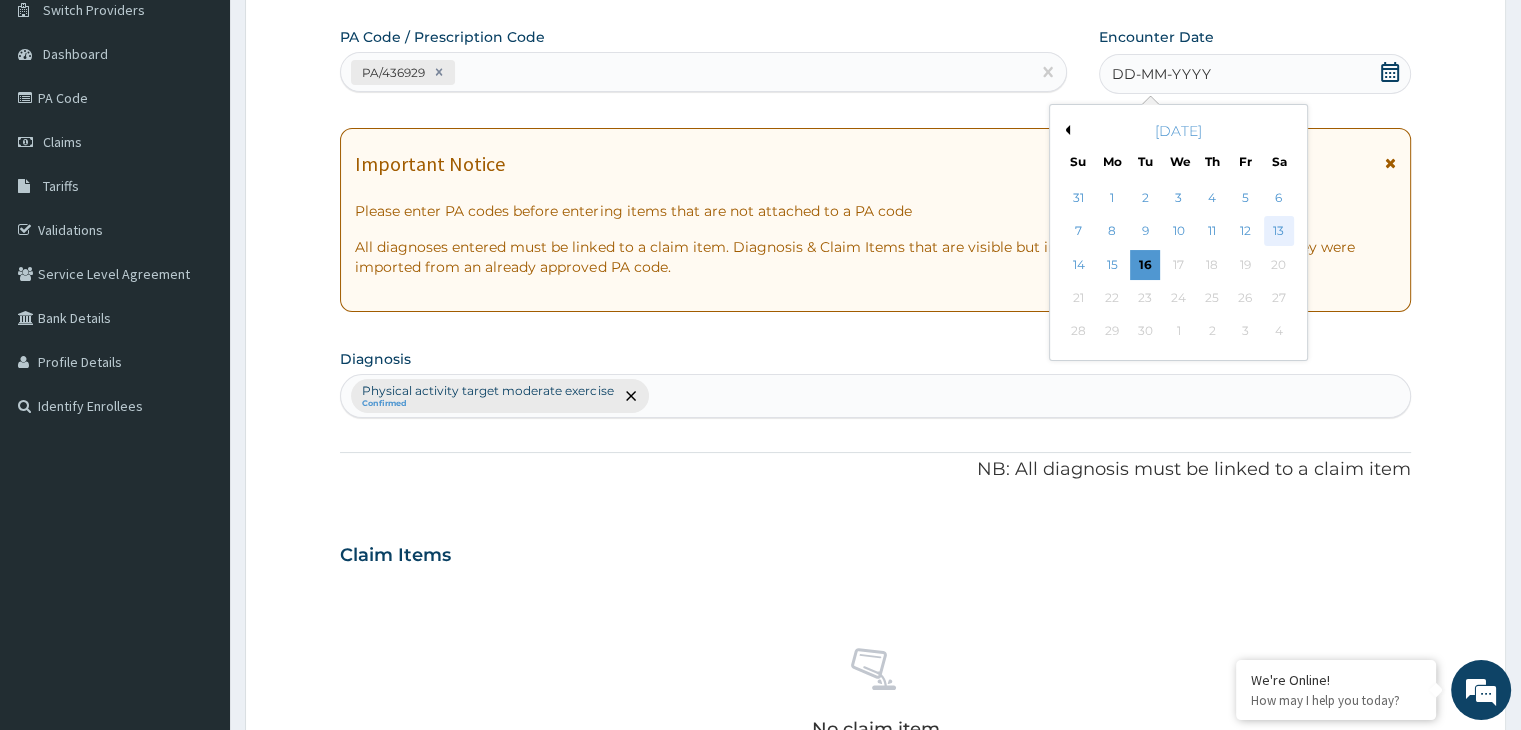
click at [1284, 229] on div "13" at bounding box center [1279, 232] width 30 height 30
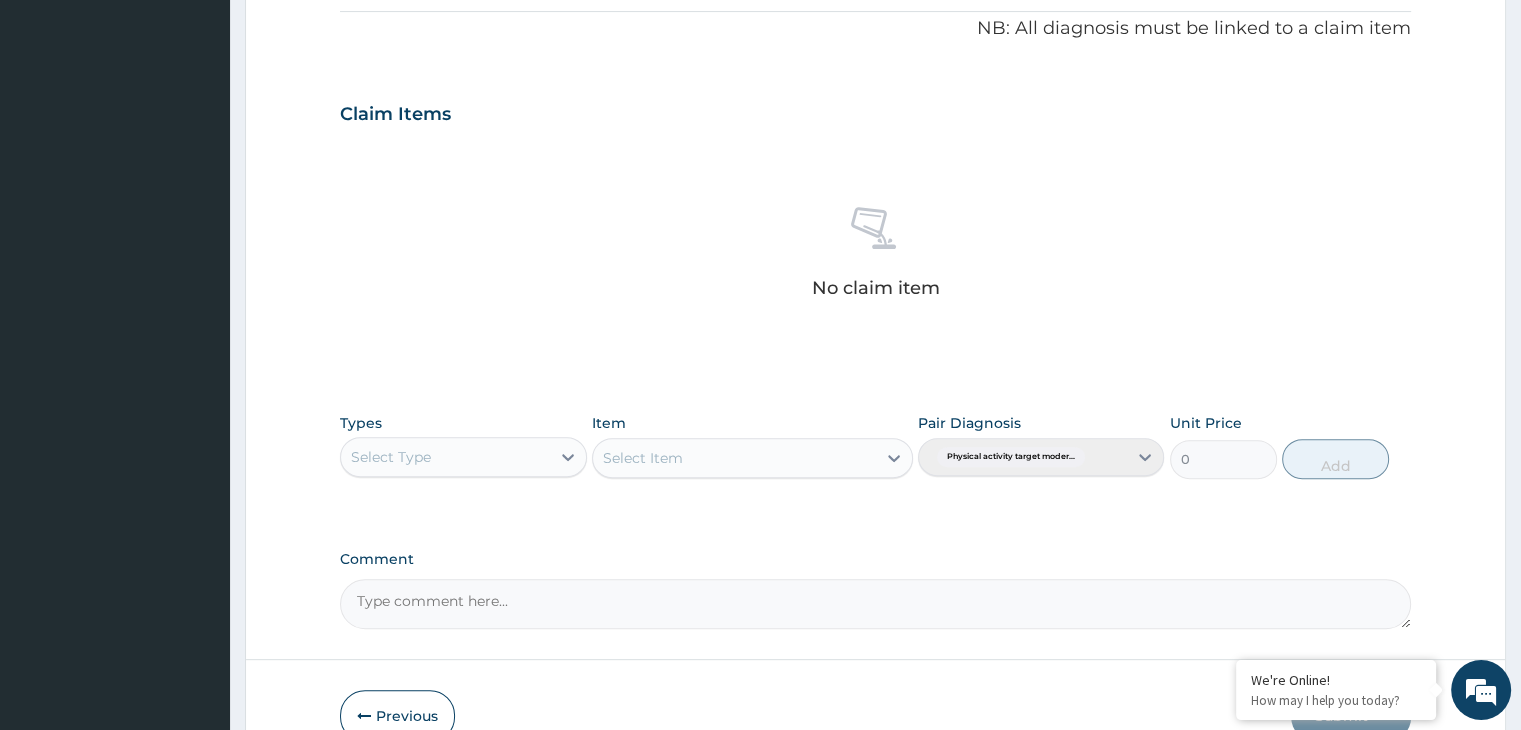
scroll to position [710, 0]
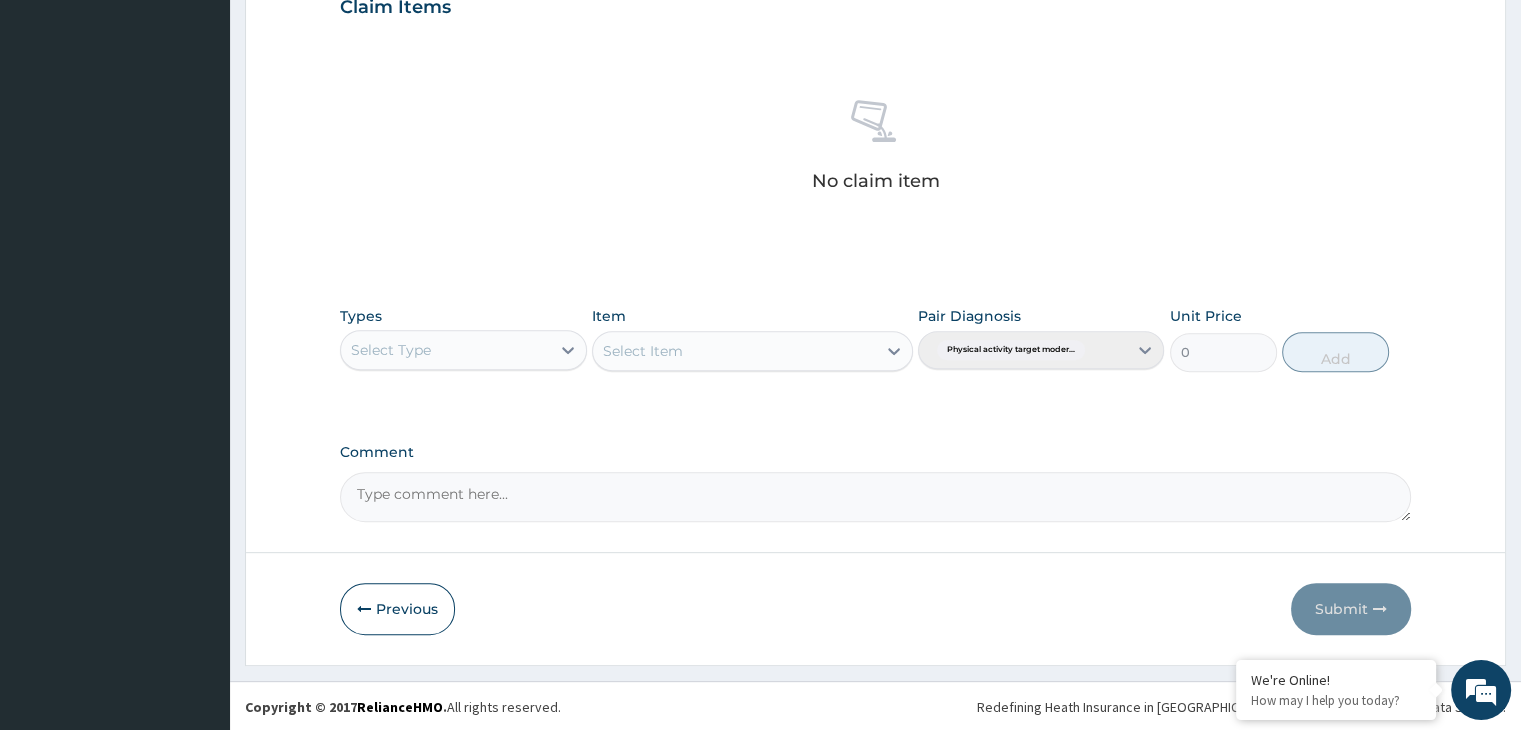
click at [536, 358] on div "Select Type" at bounding box center [445, 350] width 208 height 32
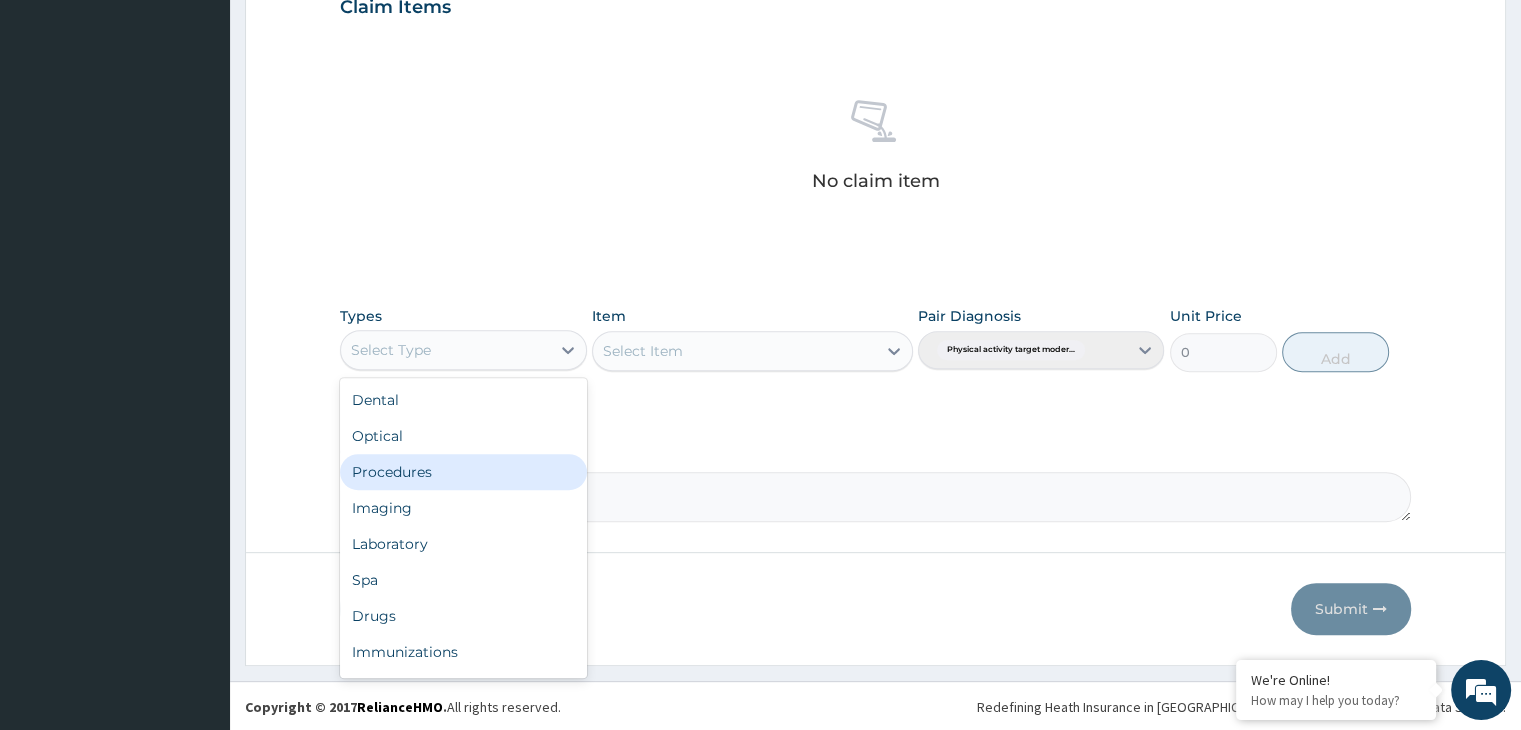
scroll to position [68, 0]
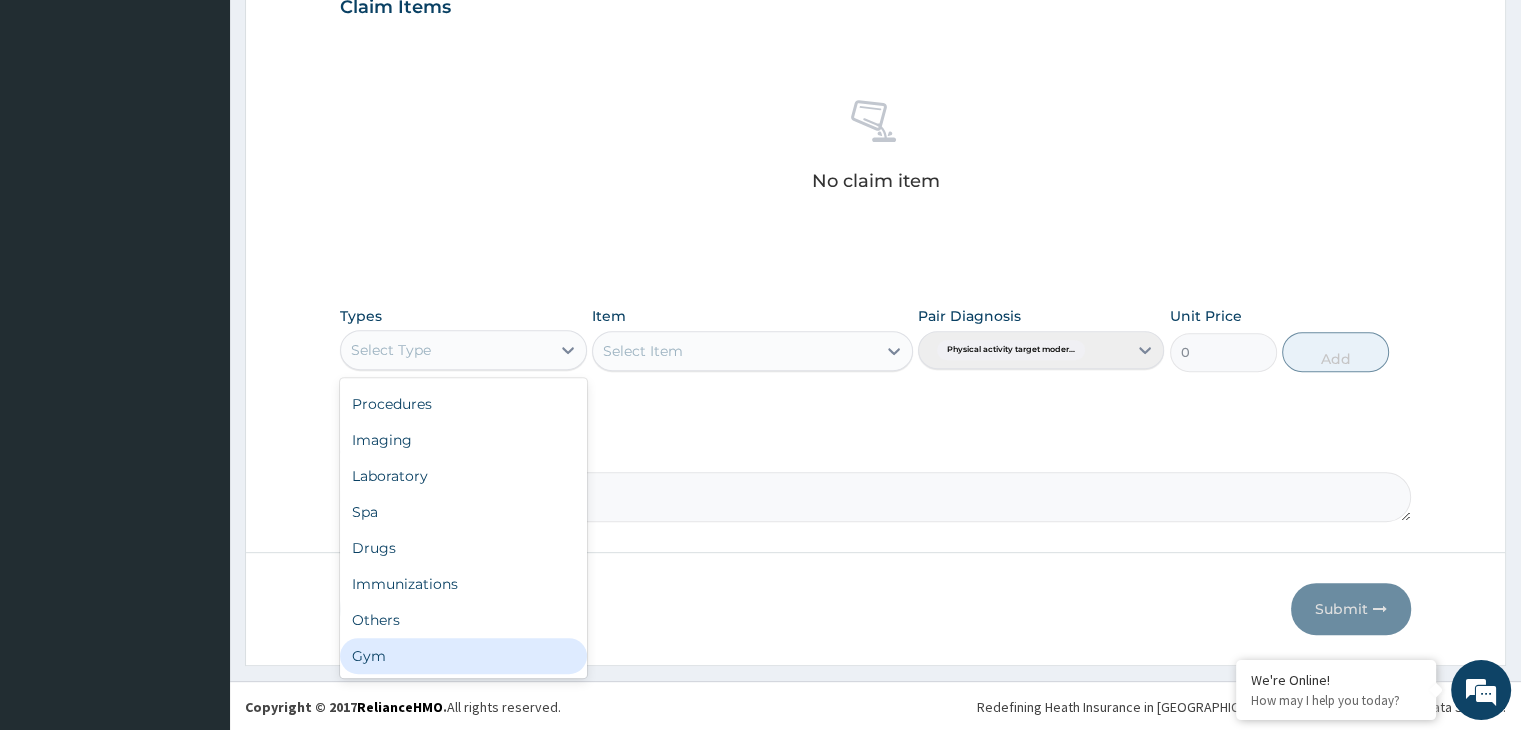
click at [389, 654] on div "Gym" at bounding box center [463, 656] width 246 height 36
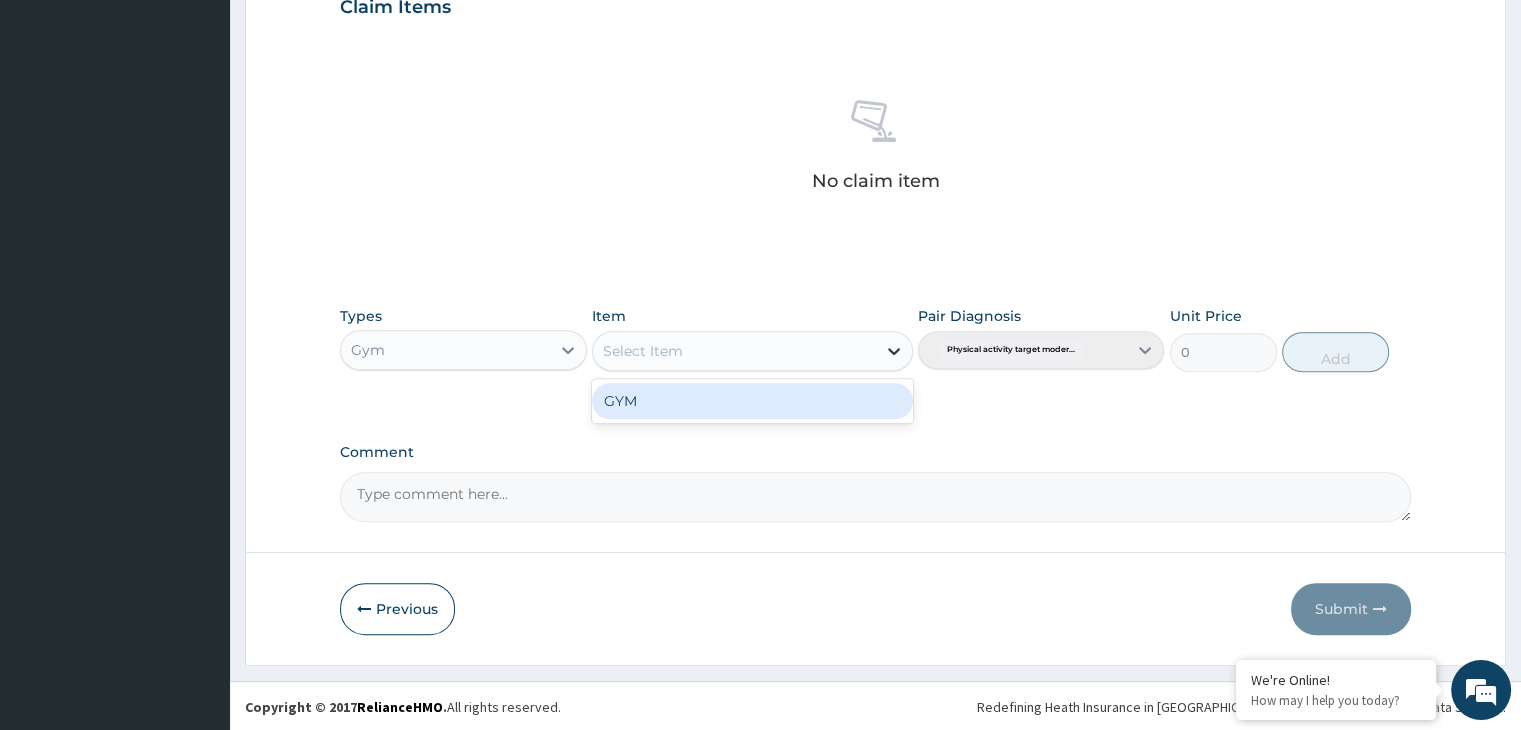
click at [889, 341] on icon at bounding box center [894, 351] width 20 height 20
click at [881, 400] on div "GYM" at bounding box center [752, 401] width 321 height 36
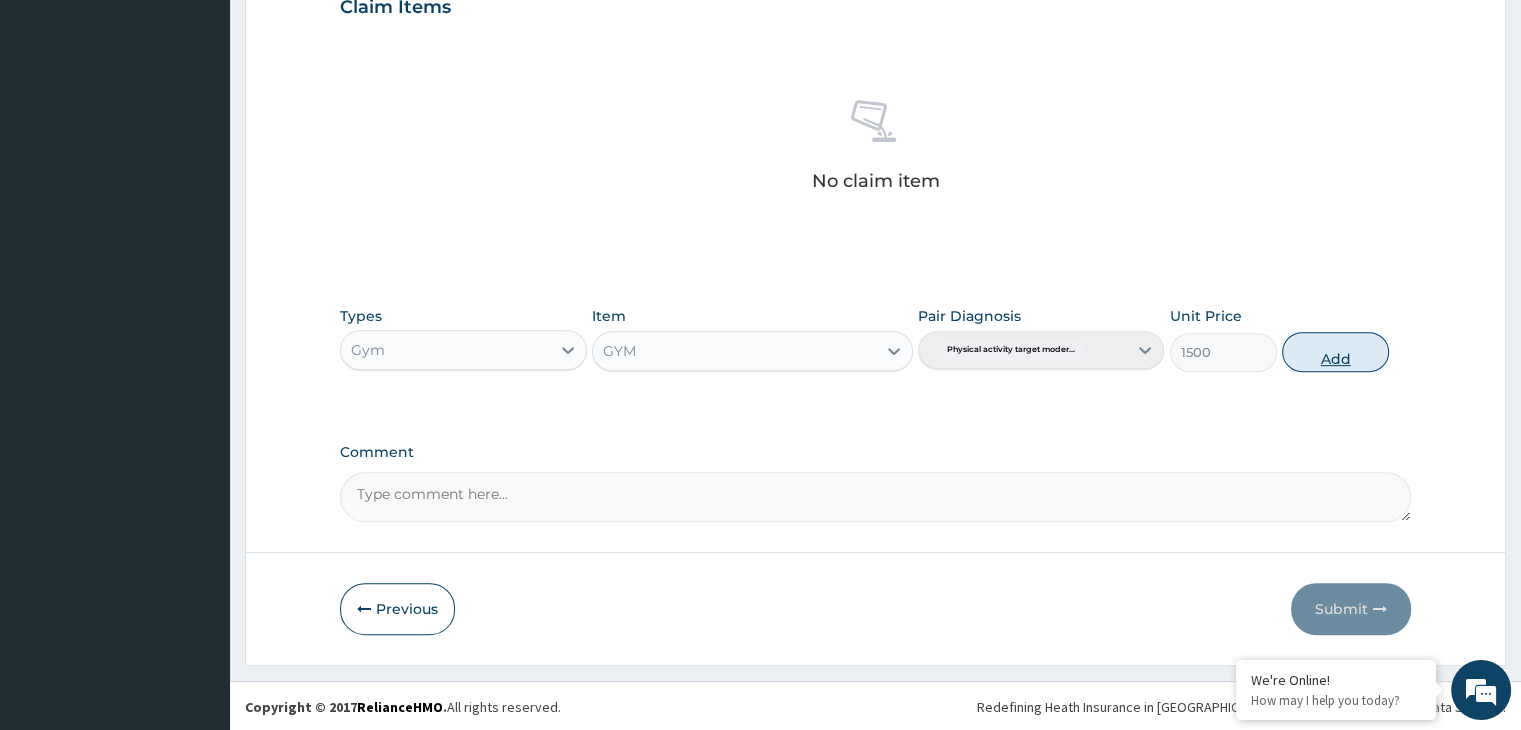
click at [1347, 361] on button "Add" at bounding box center [1335, 352] width 107 height 40
type input "0"
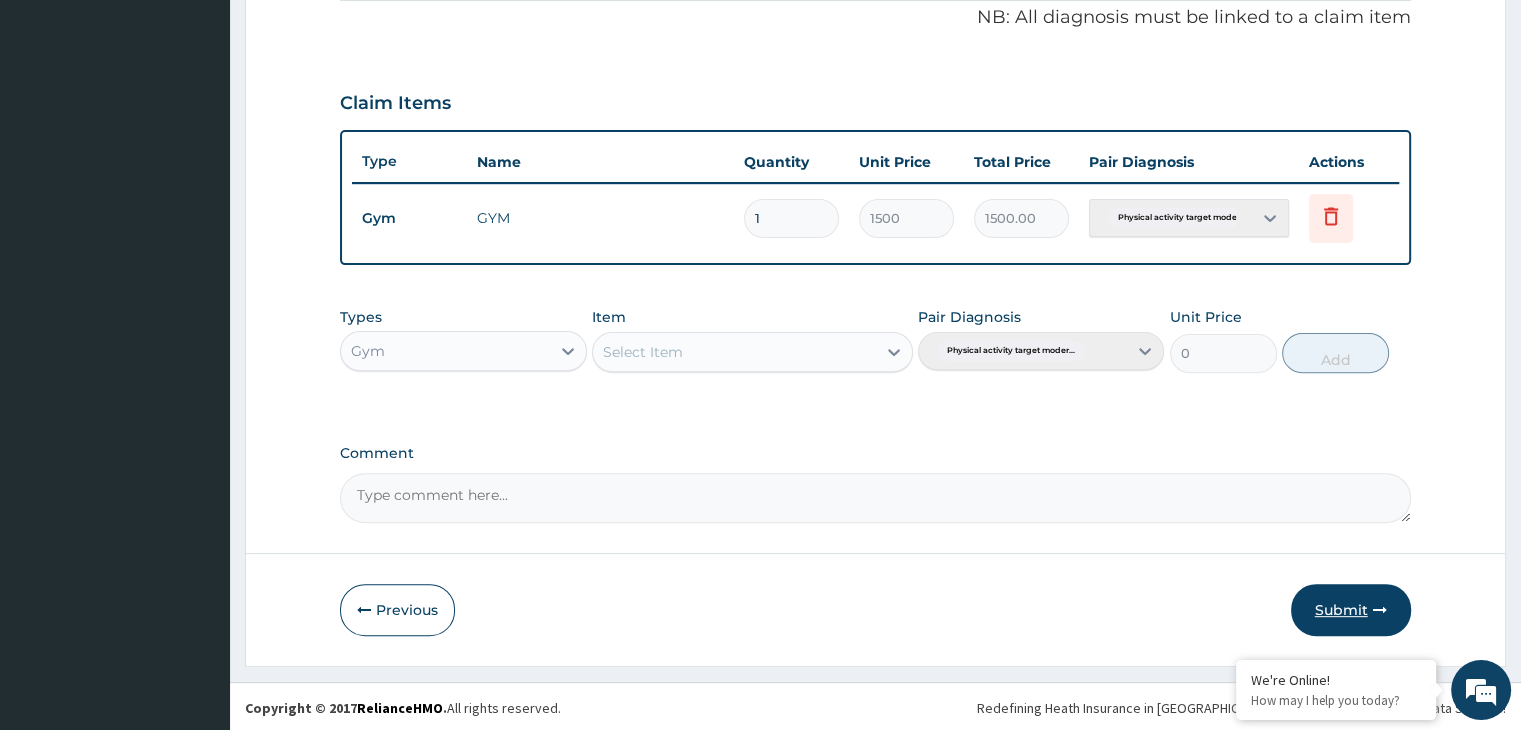
click at [1344, 609] on button "Submit" at bounding box center [1351, 610] width 120 height 52
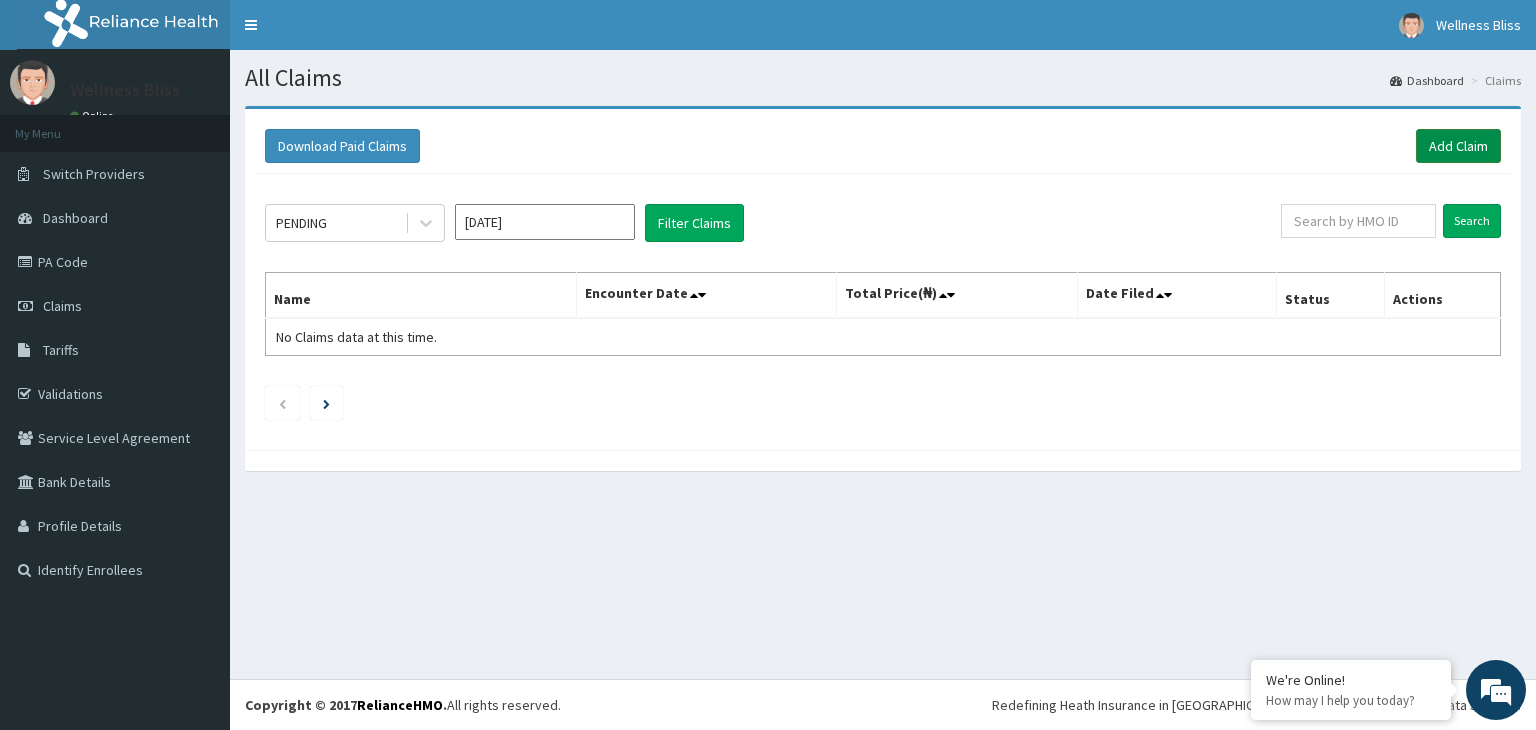
click at [1463, 148] on link "Add Claim" at bounding box center [1458, 146] width 85 height 34
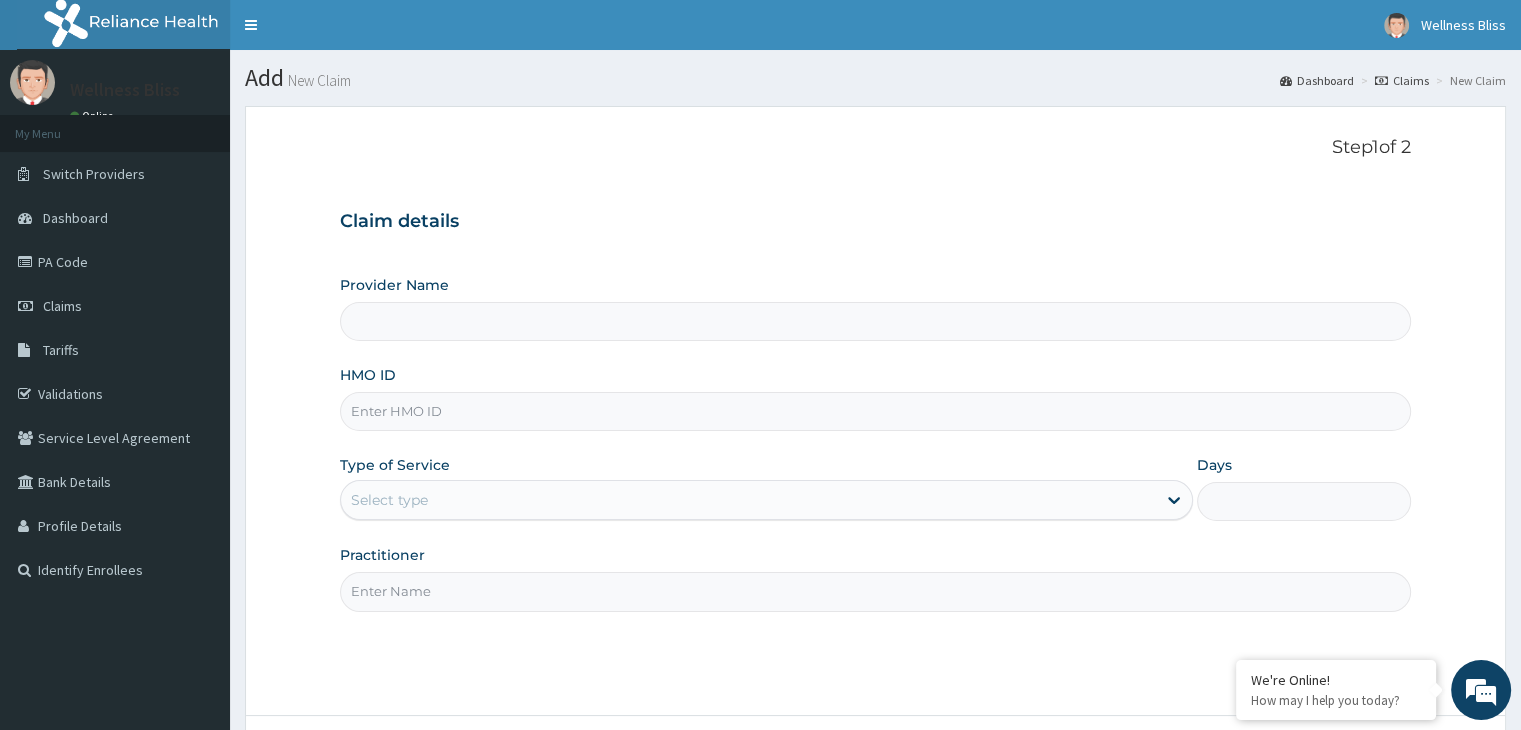
click at [482, 418] on input "HMO ID" at bounding box center [875, 411] width 1070 height 39
type input "WELLNESS BLISS GYM"
type input "1"
type input "ENP/11539/A"
click at [428, 596] on input "Practitioner" at bounding box center [875, 591] width 1070 height 39
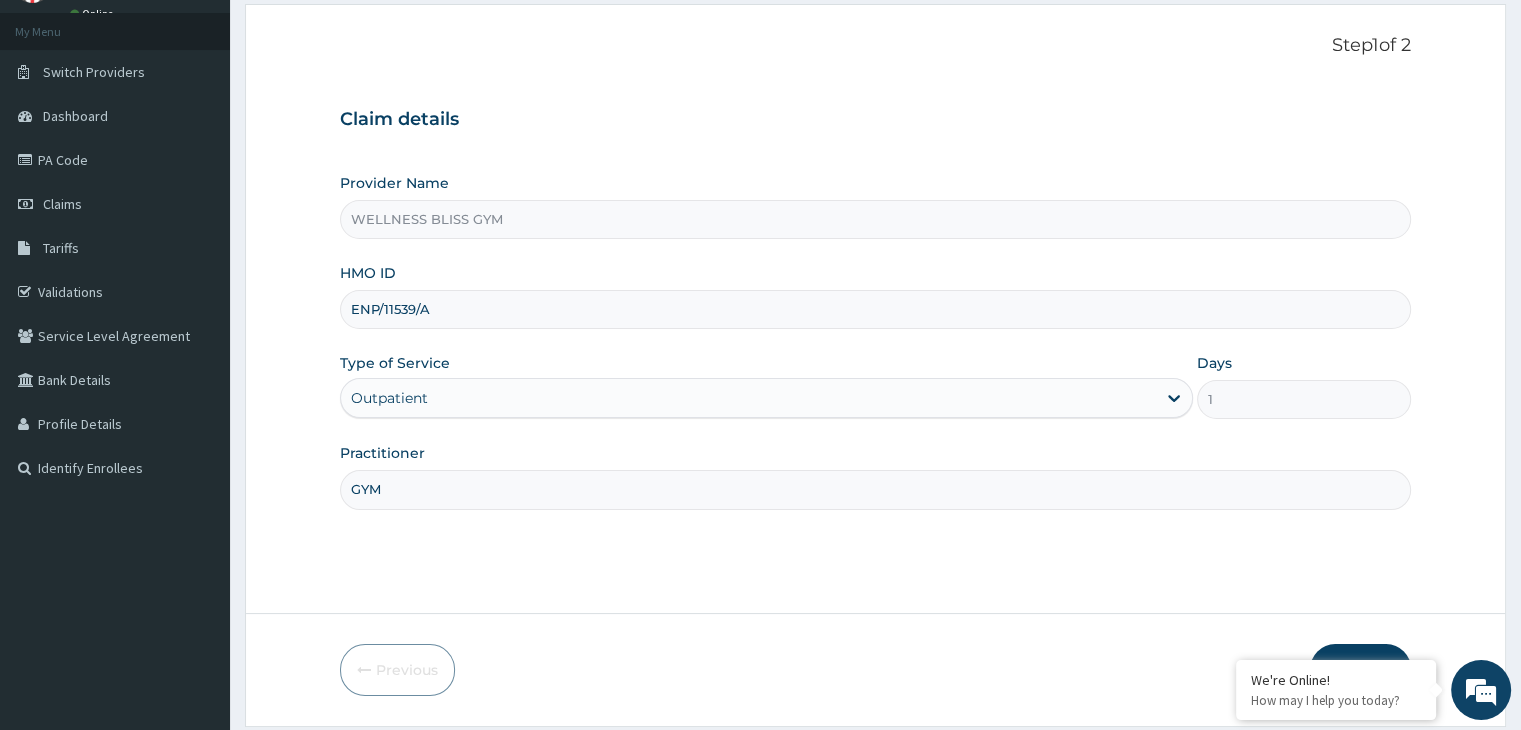
scroll to position [164, 0]
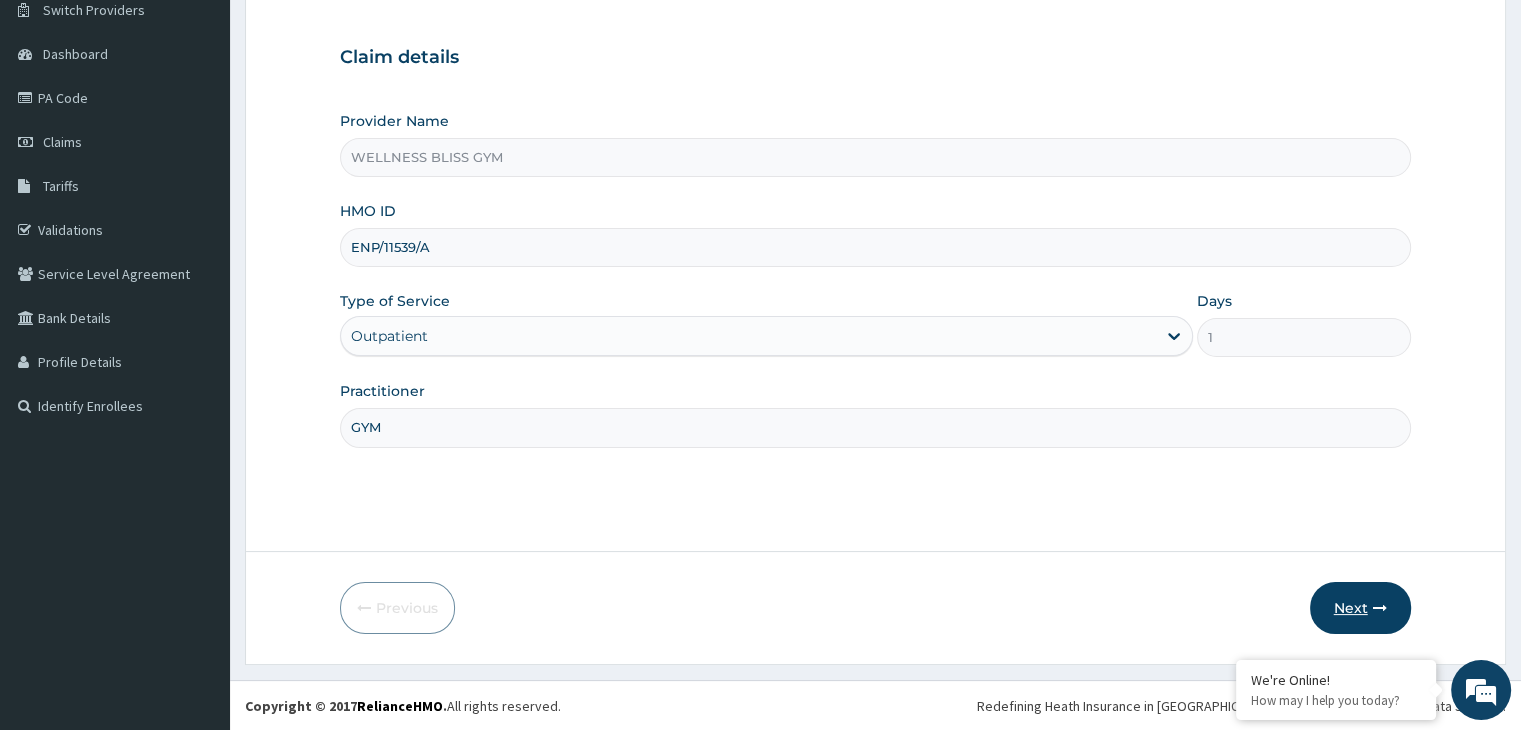
type input "GYM"
click at [1358, 601] on button "Next" at bounding box center [1360, 608] width 101 height 52
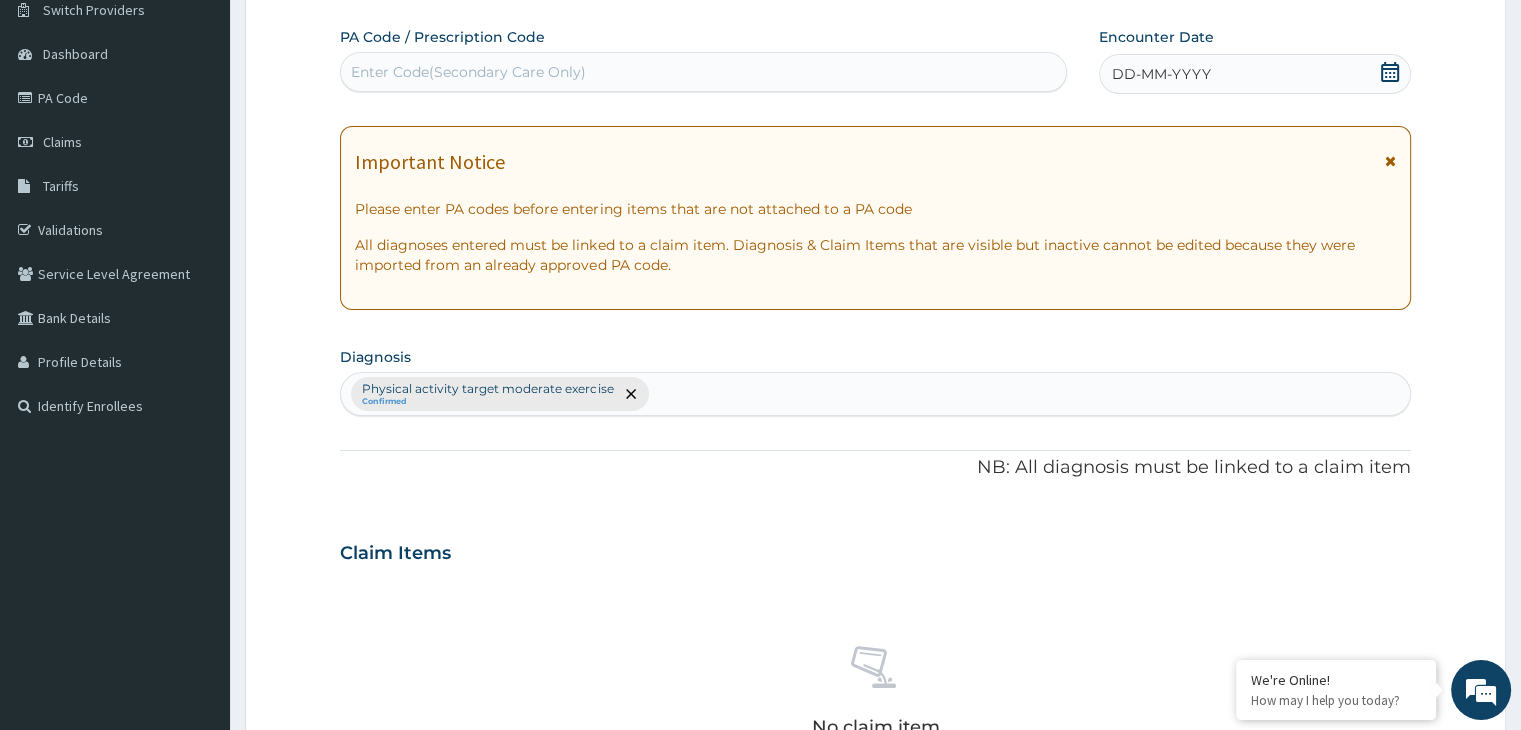
click at [599, 65] on div "Enter Code(Secondary Care Only)" at bounding box center [703, 72] width 725 height 32
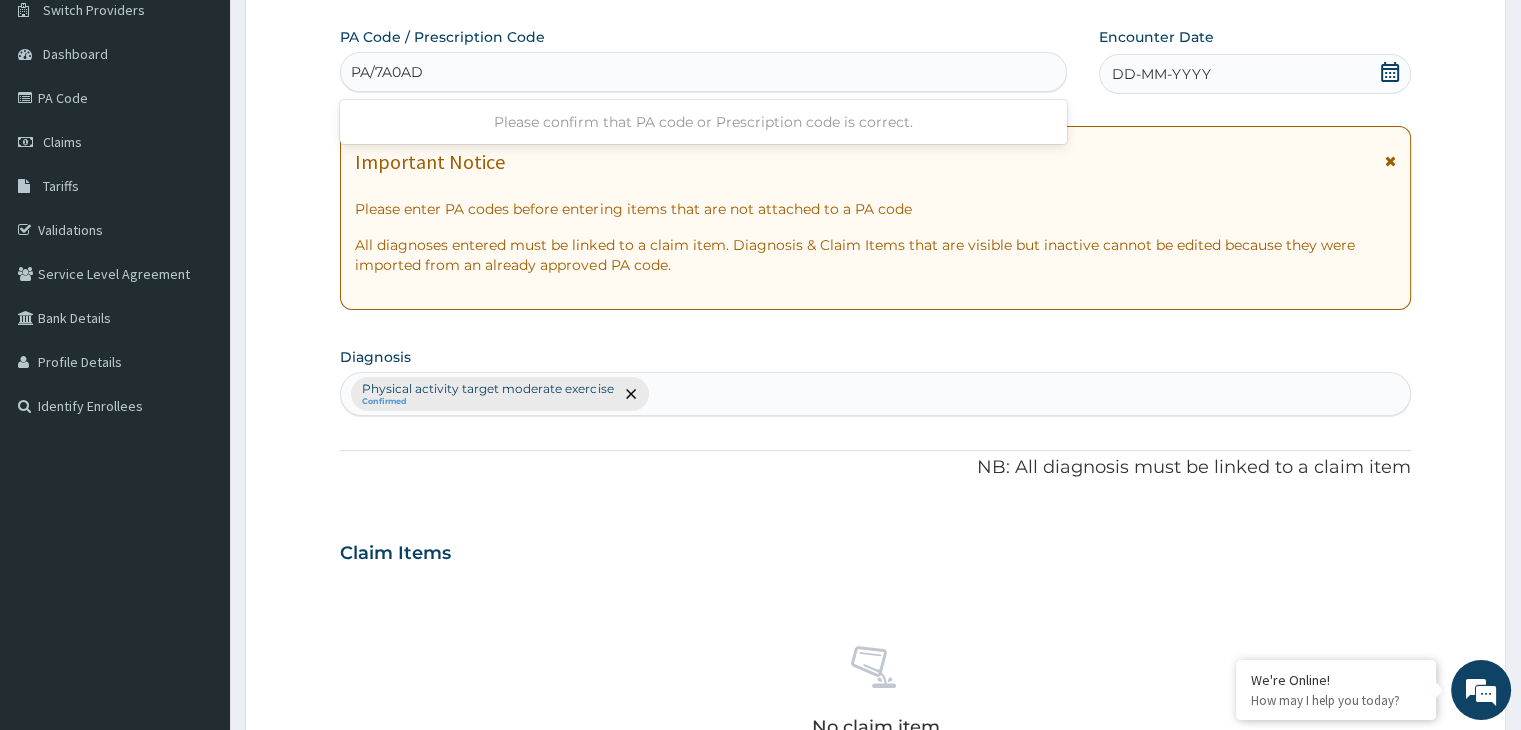
type input "PA/7A0AD7"
click at [1392, 74] on icon at bounding box center [1390, 72] width 20 height 20
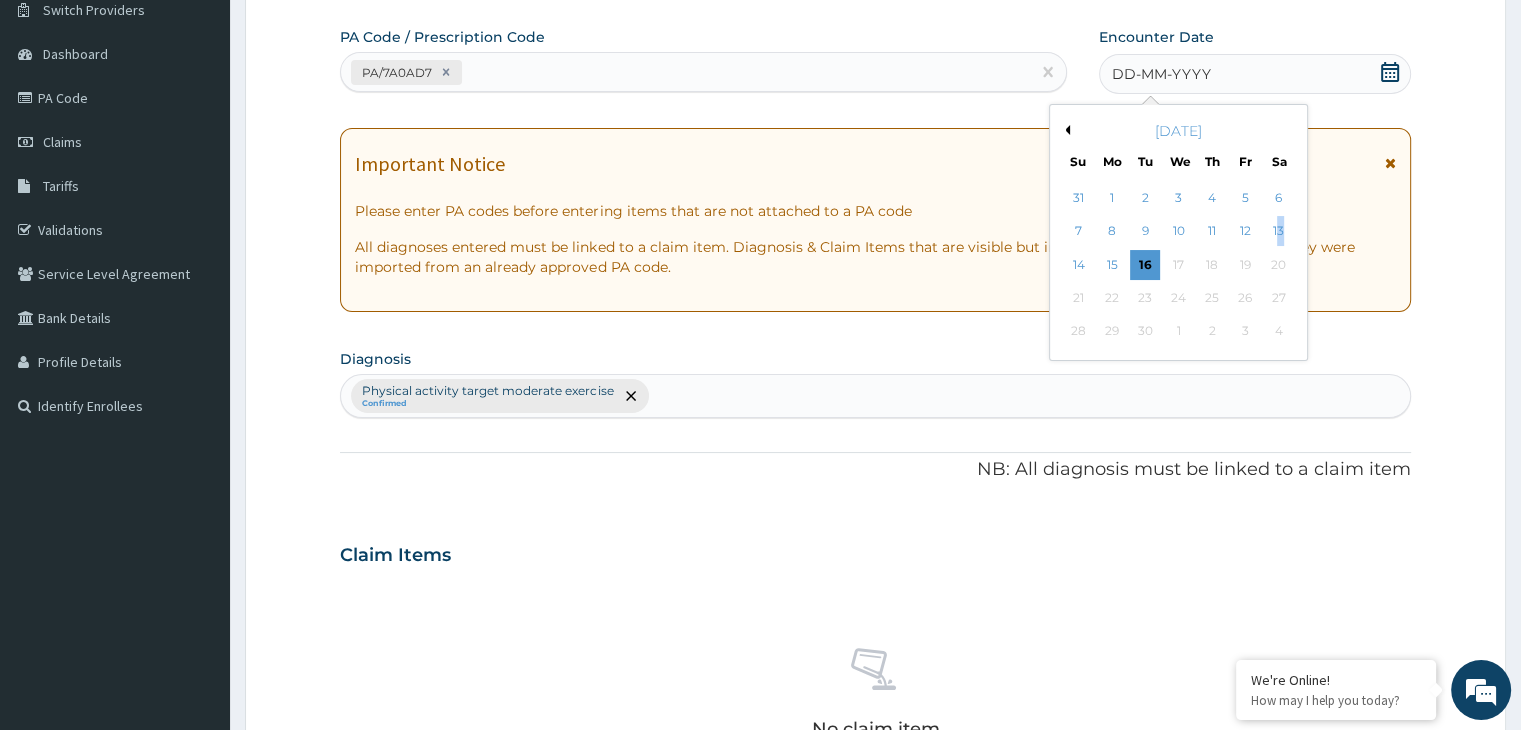
drag, startPoint x: 1280, startPoint y: 226, endPoint x: 1270, endPoint y: 228, distance: 10.2
click at [1272, 226] on div "13" at bounding box center [1279, 232] width 30 height 30
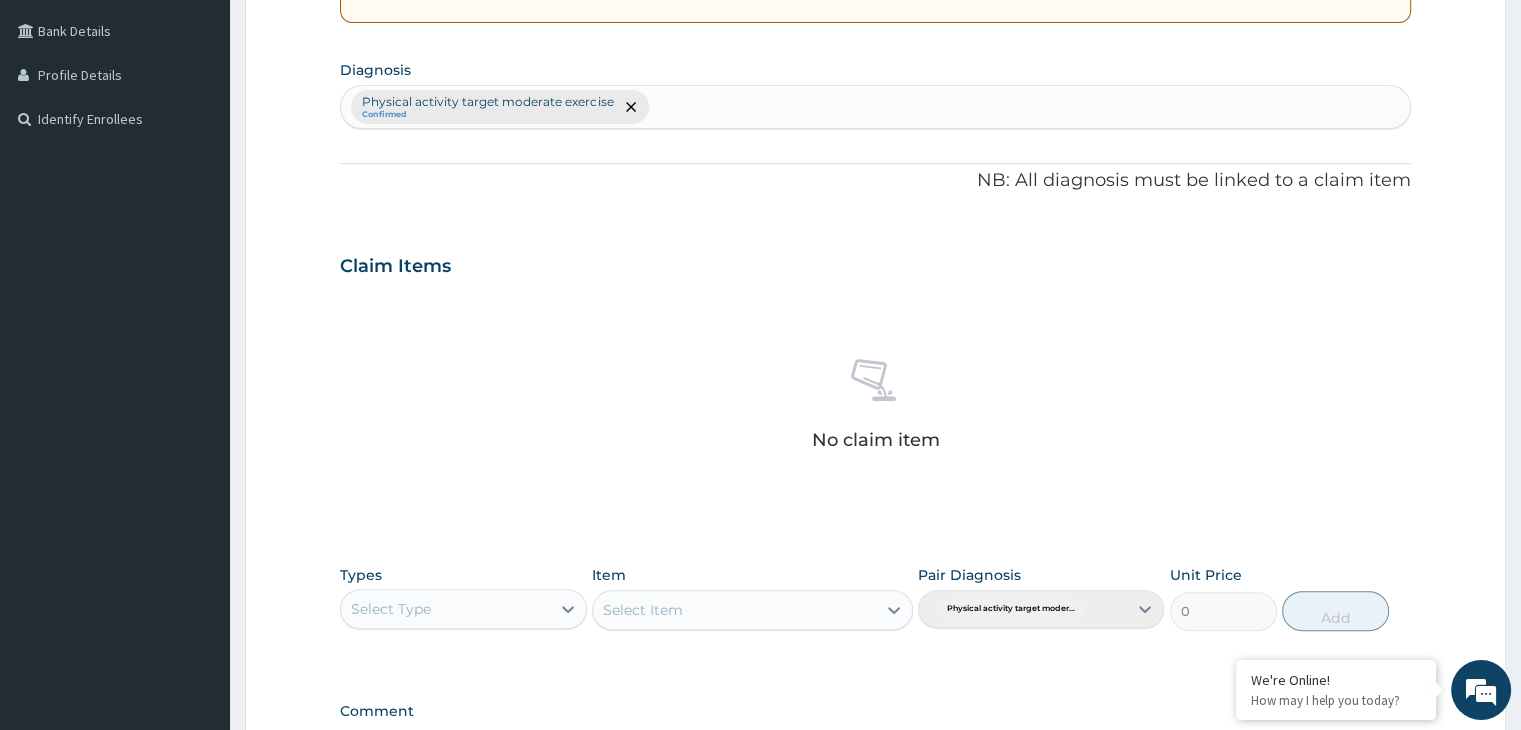
scroll to position [710, 0]
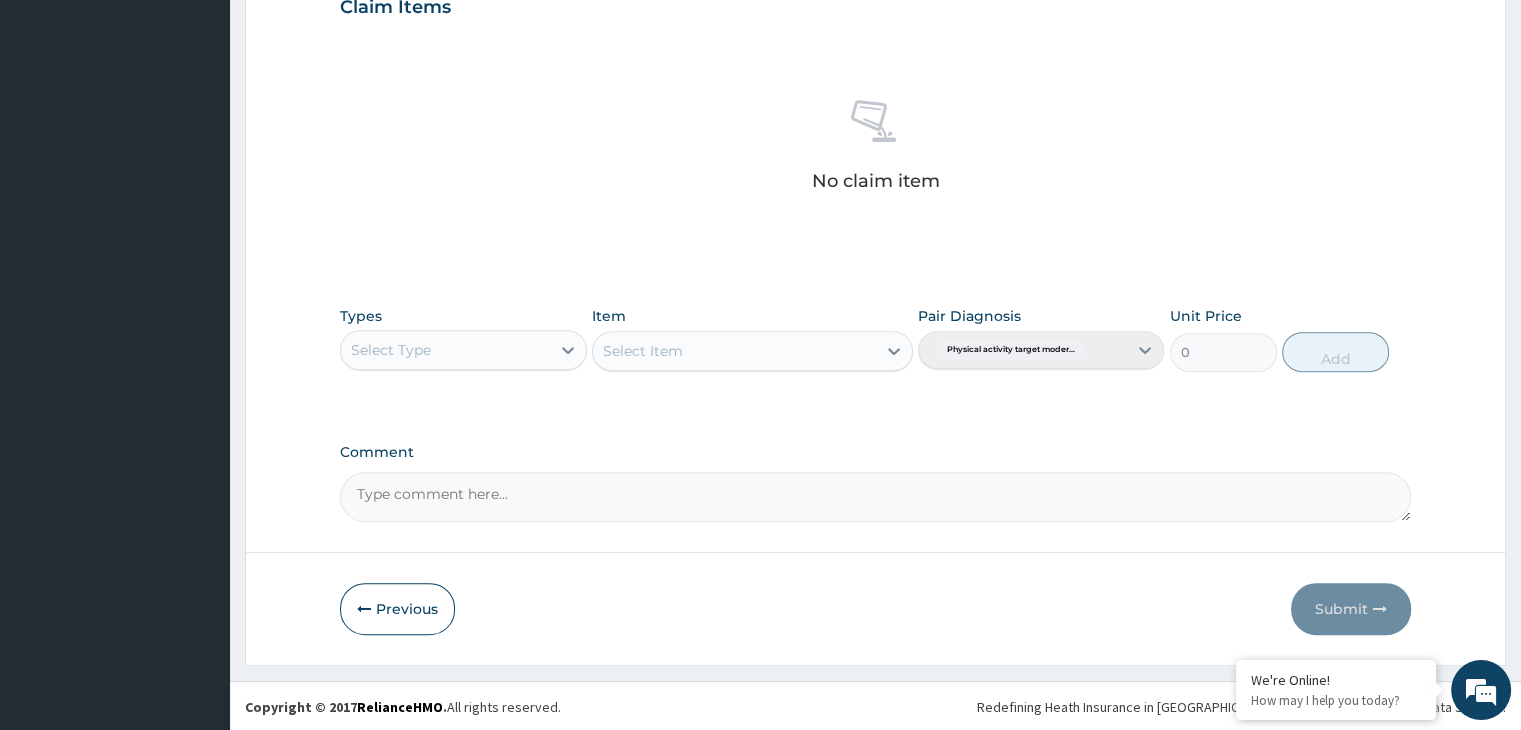
click at [511, 355] on div "Select Type" at bounding box center [445, 350] width 208 height 32
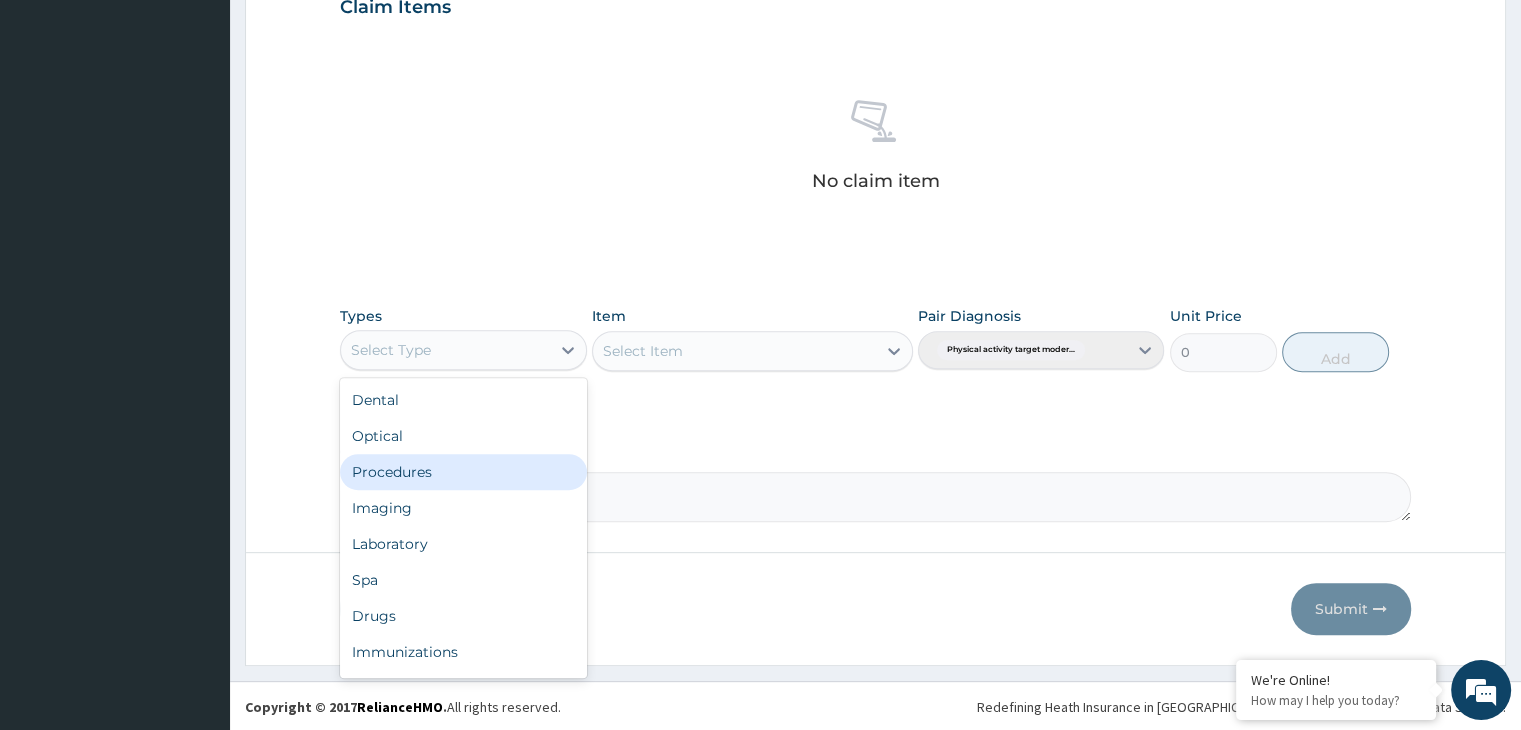
scroll to position [68, 0]
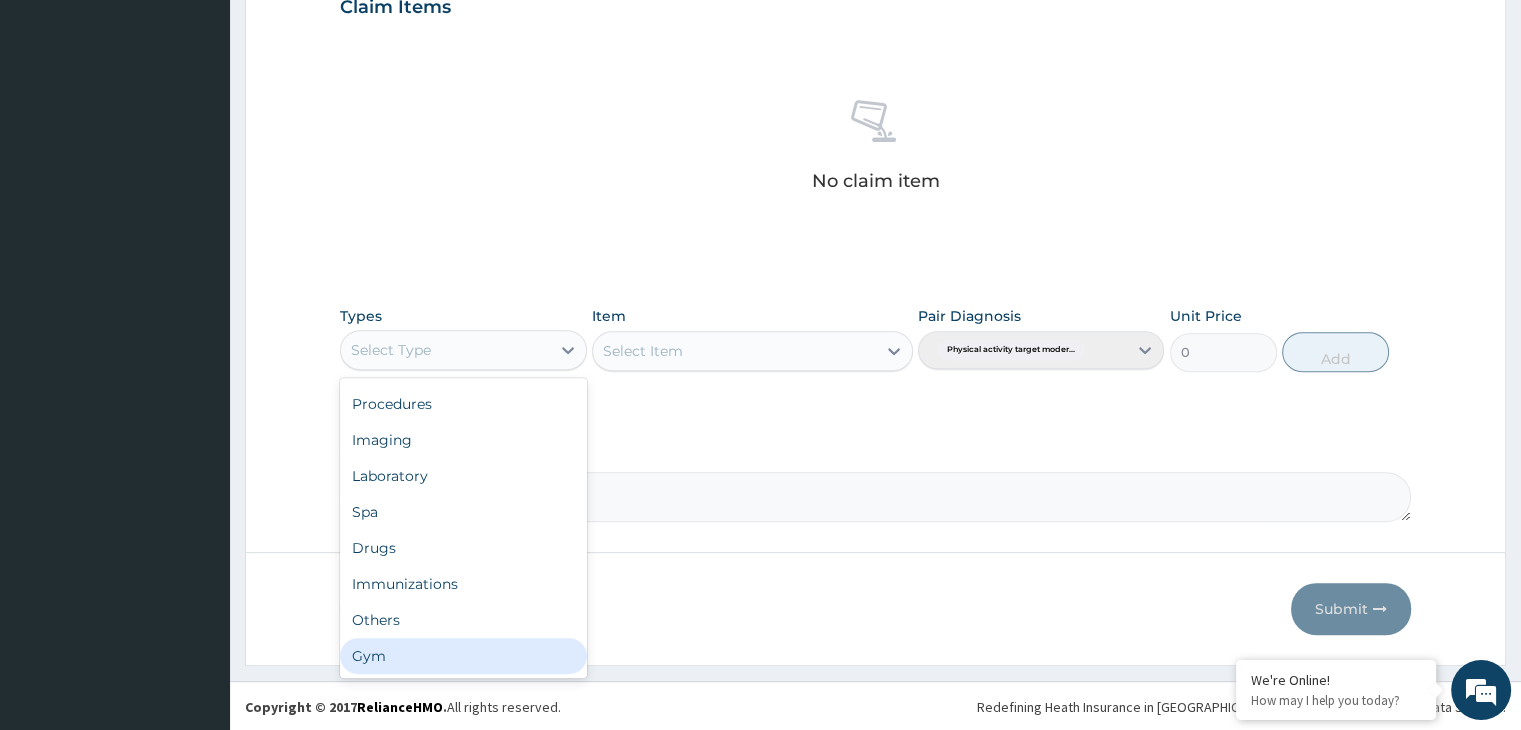
click at [424, 665] on div "Gym" at bounding box center [463, 656] width 246 height 36
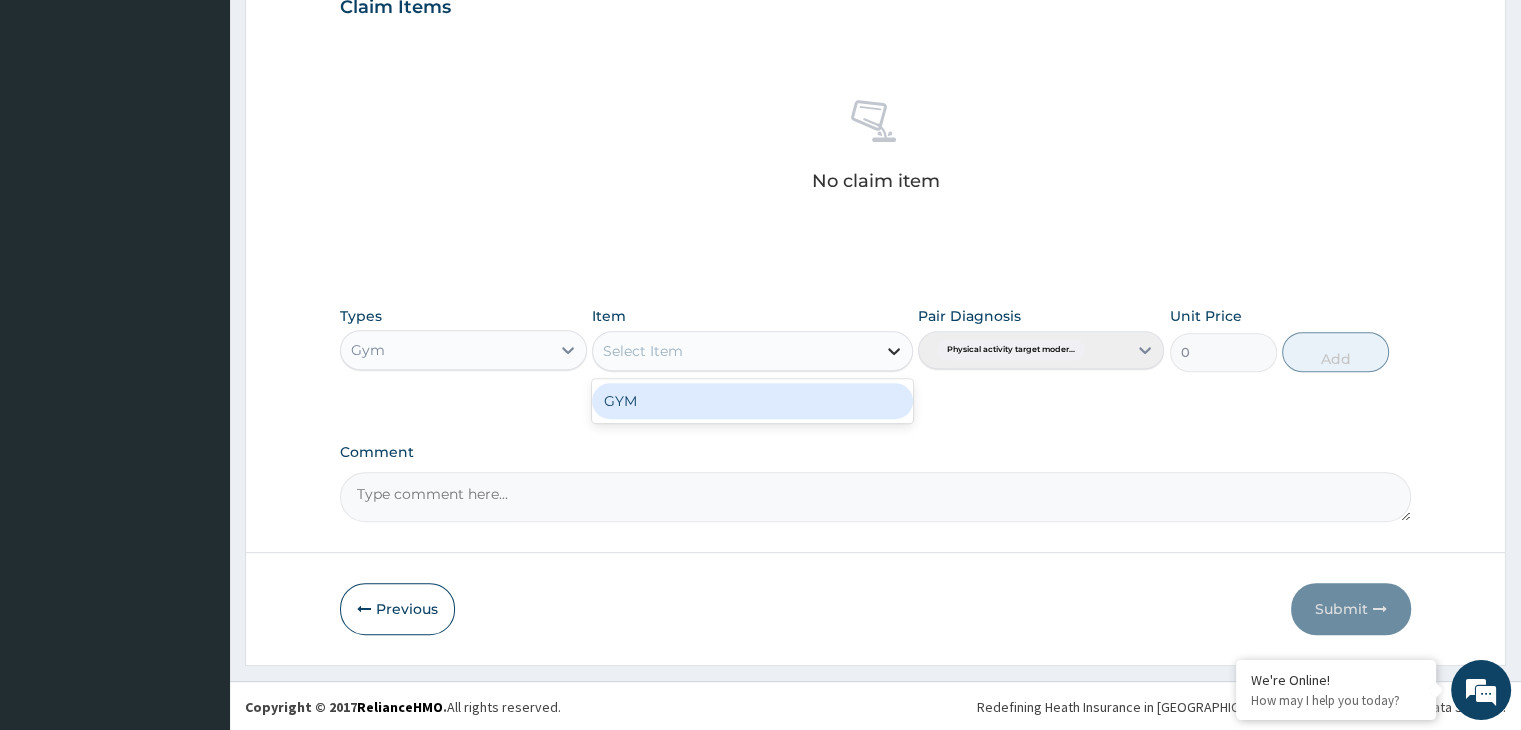
click at [895, 355] on icon at bounding box center [894, 351] width 20 height 20
click at [895, 398] on div "GYM" at bounding box center [752, 401] width 321 height 36
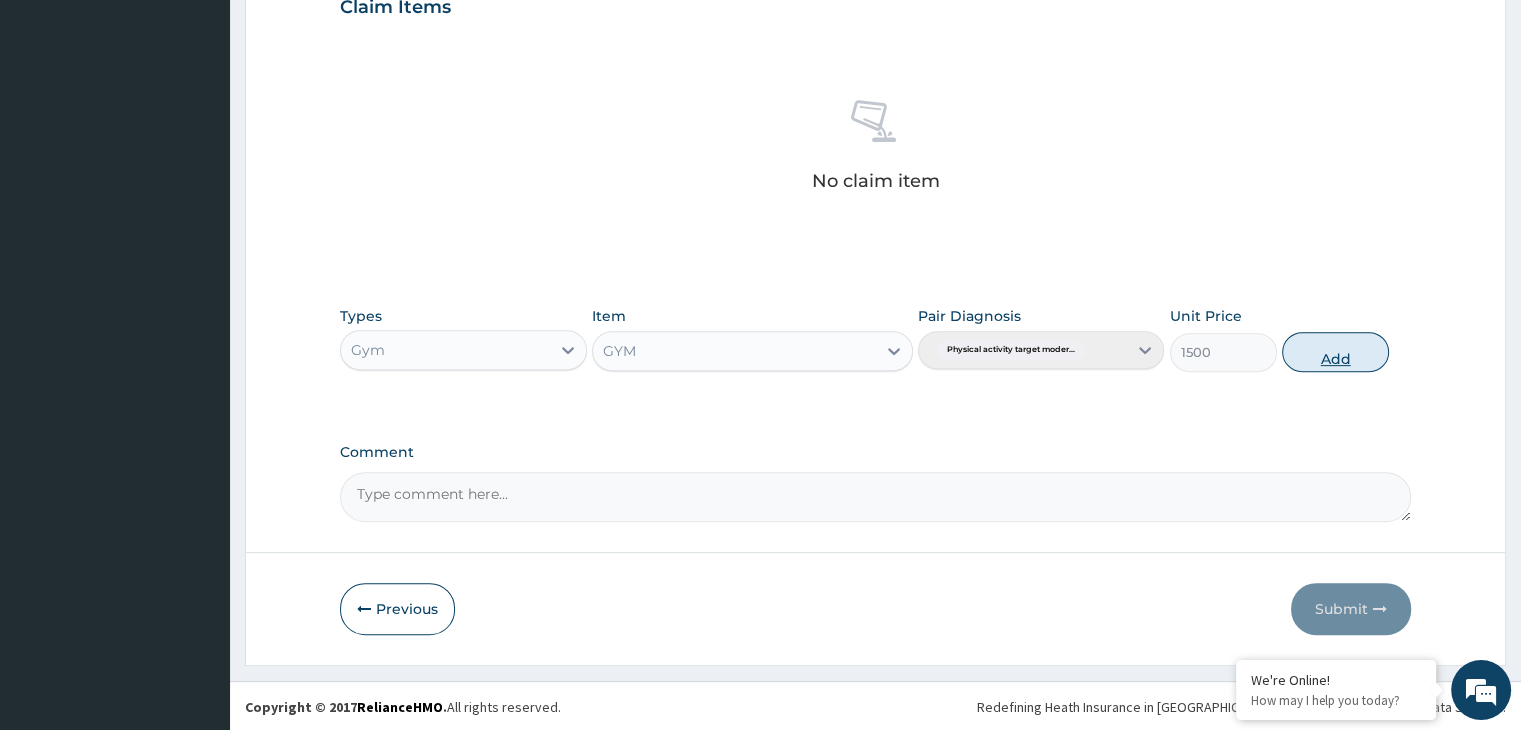
click at [1340, 343] on button "Add" at bounding box center [1335, 352] width 107 height 40
type input "0"
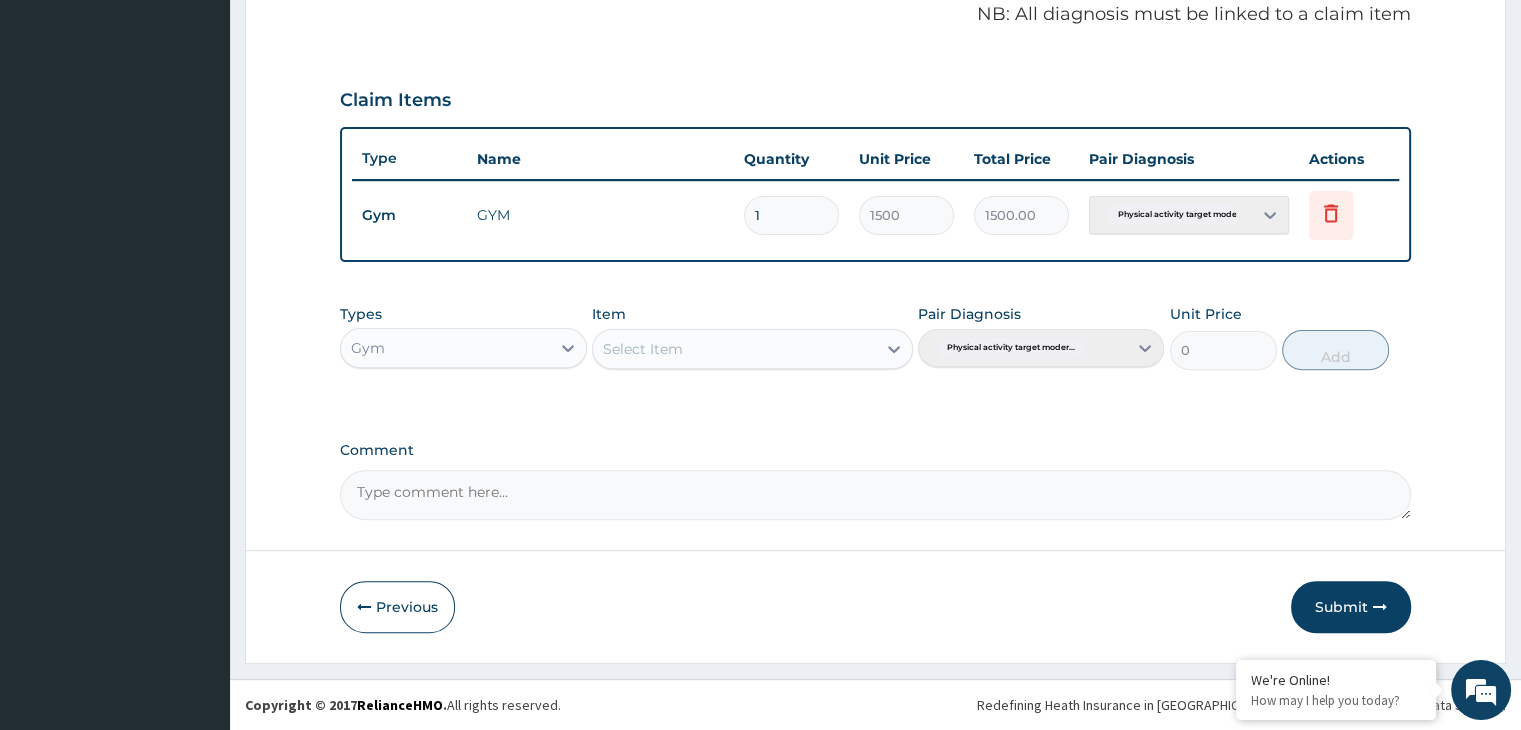
scroll to position [614, 0]
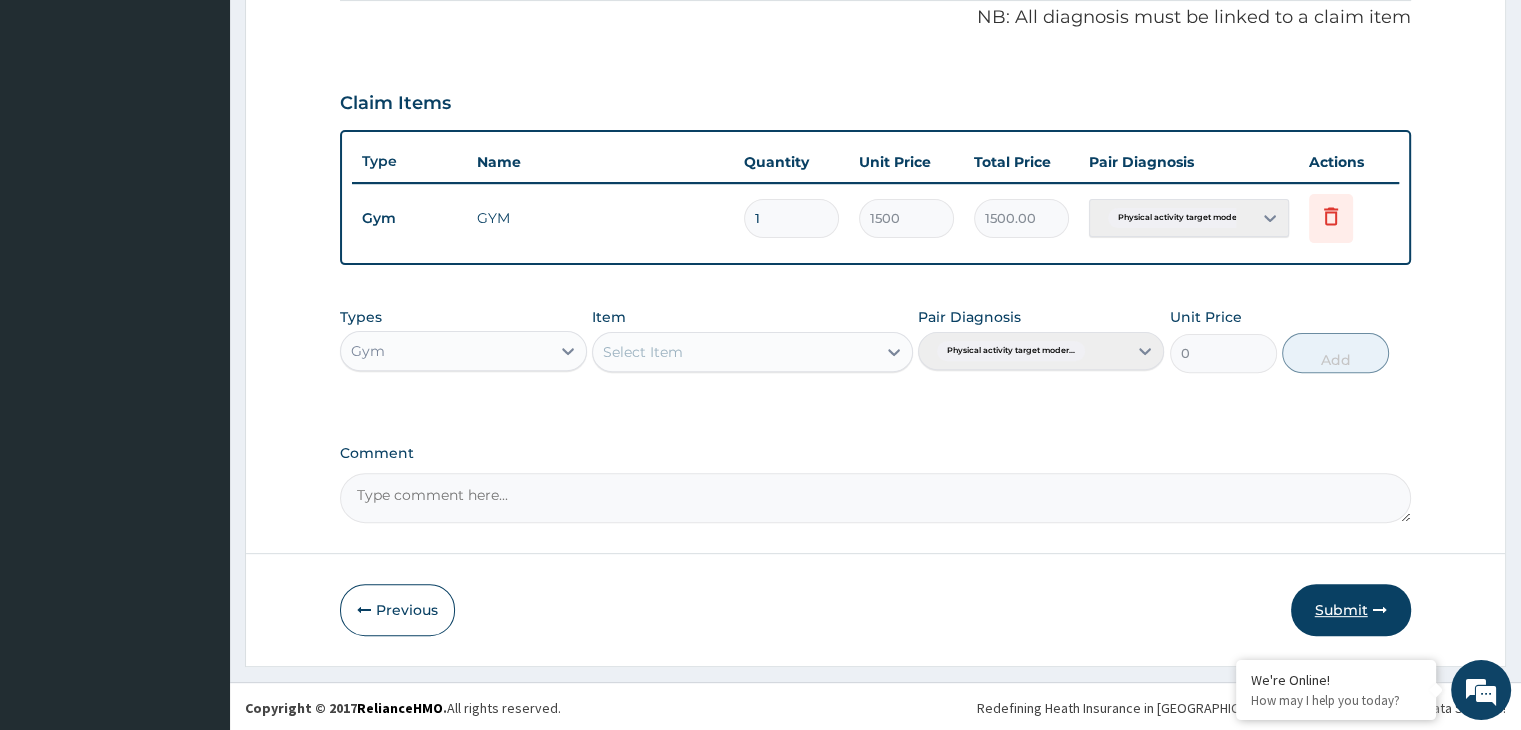
click at [1360, 611] on button "Submit" at bounding box center [1351, 610] width 120 height 52
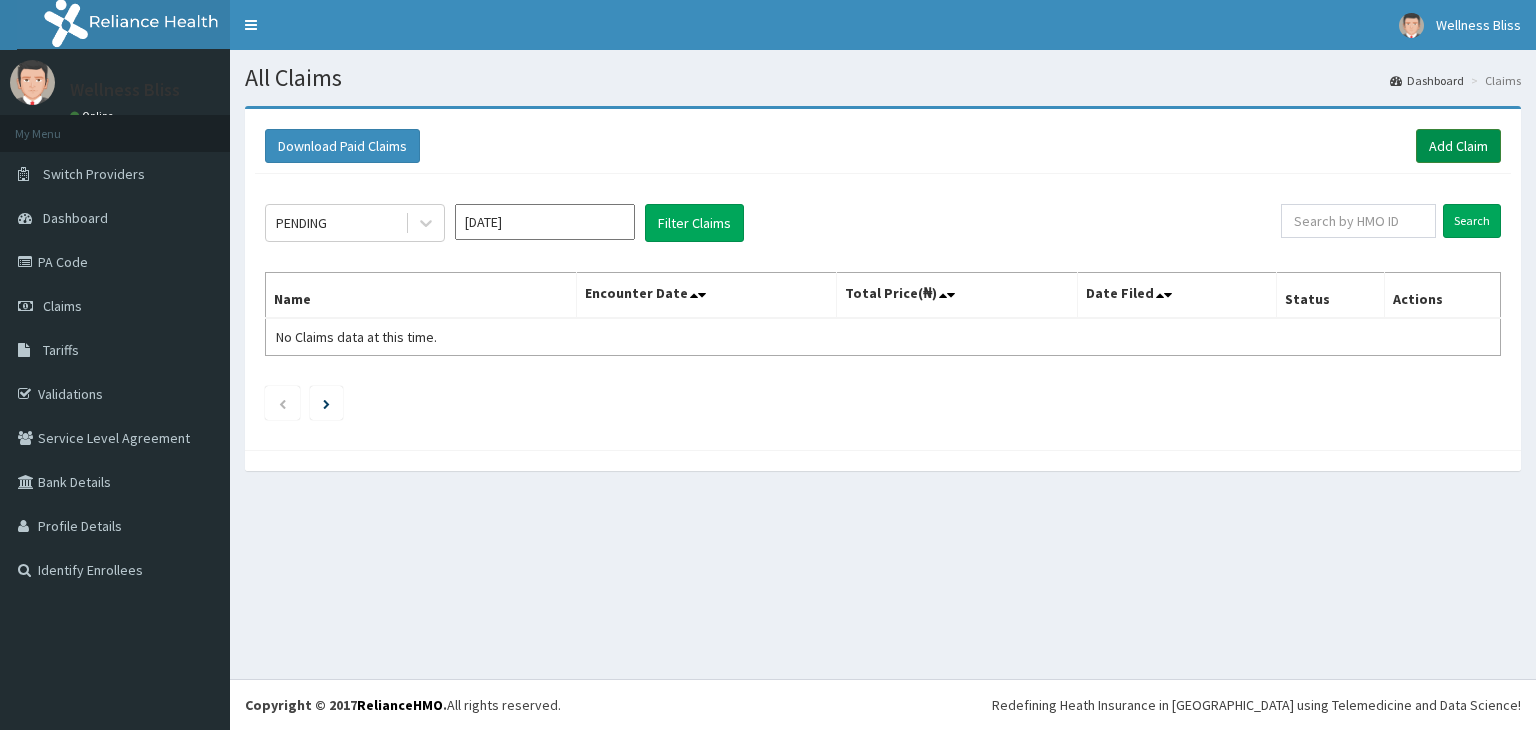
click at [1468, 156] on link "Add Claim" at bounding box center [1458, 146] width 85 height 34
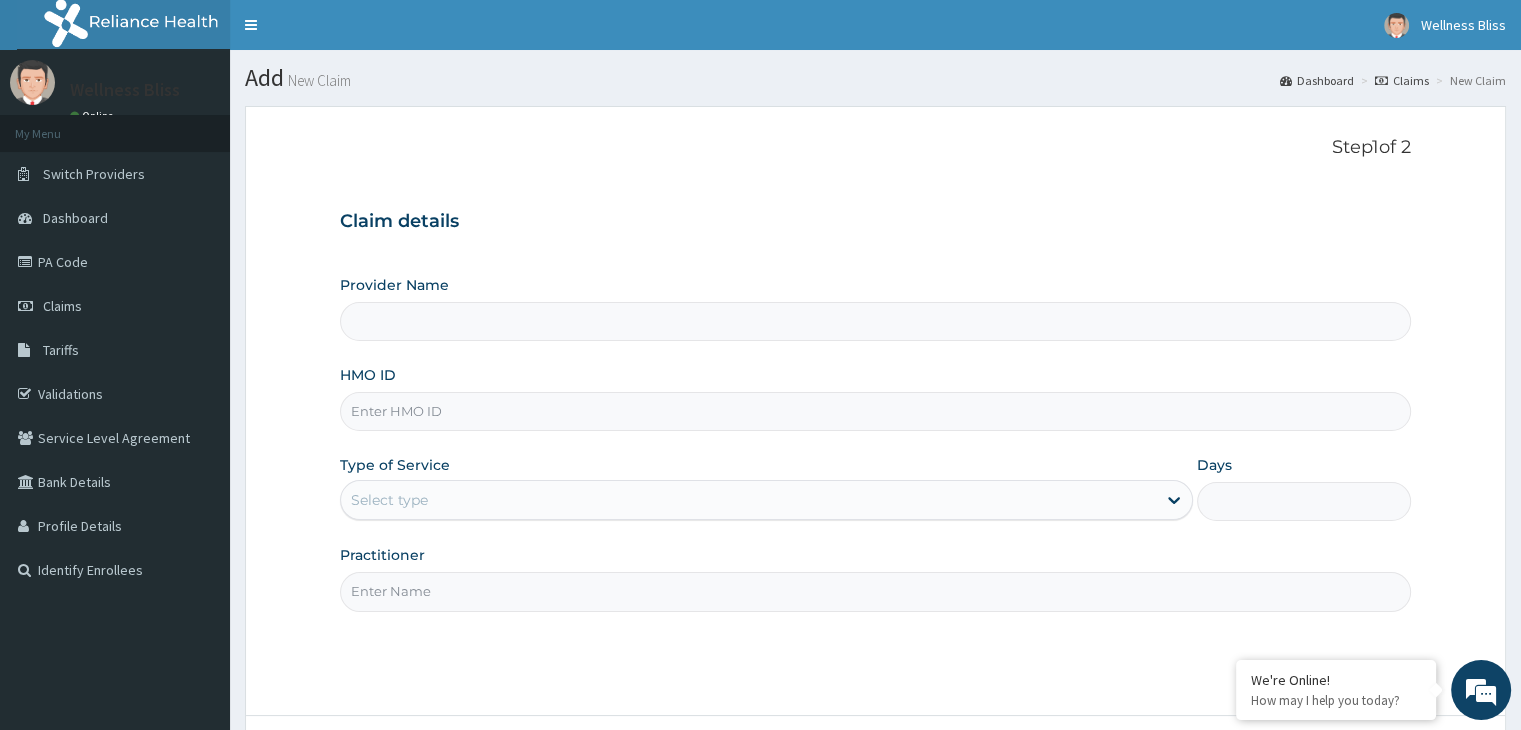
type input "WELLNESS BLISS GYM"
type input "1"
click at [538, 418] on input "HMO ID" at bounding box center [875, 411] width 1070 height 39
type input "ISW/10056/A"
click at [466, 608] on input "Practitioner" at bounding box center [875, 591] width 1070 height 39
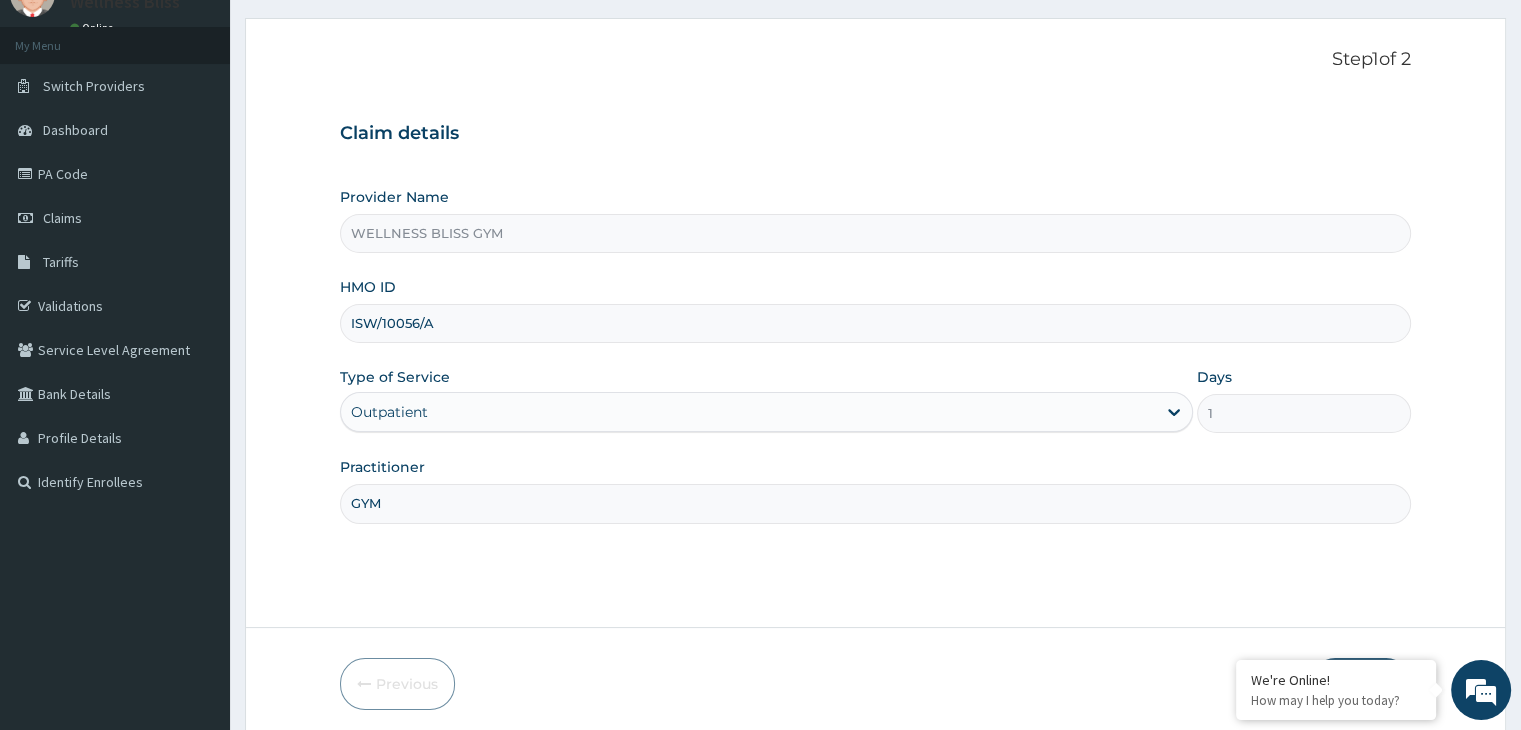
scroll to position [164, 0]
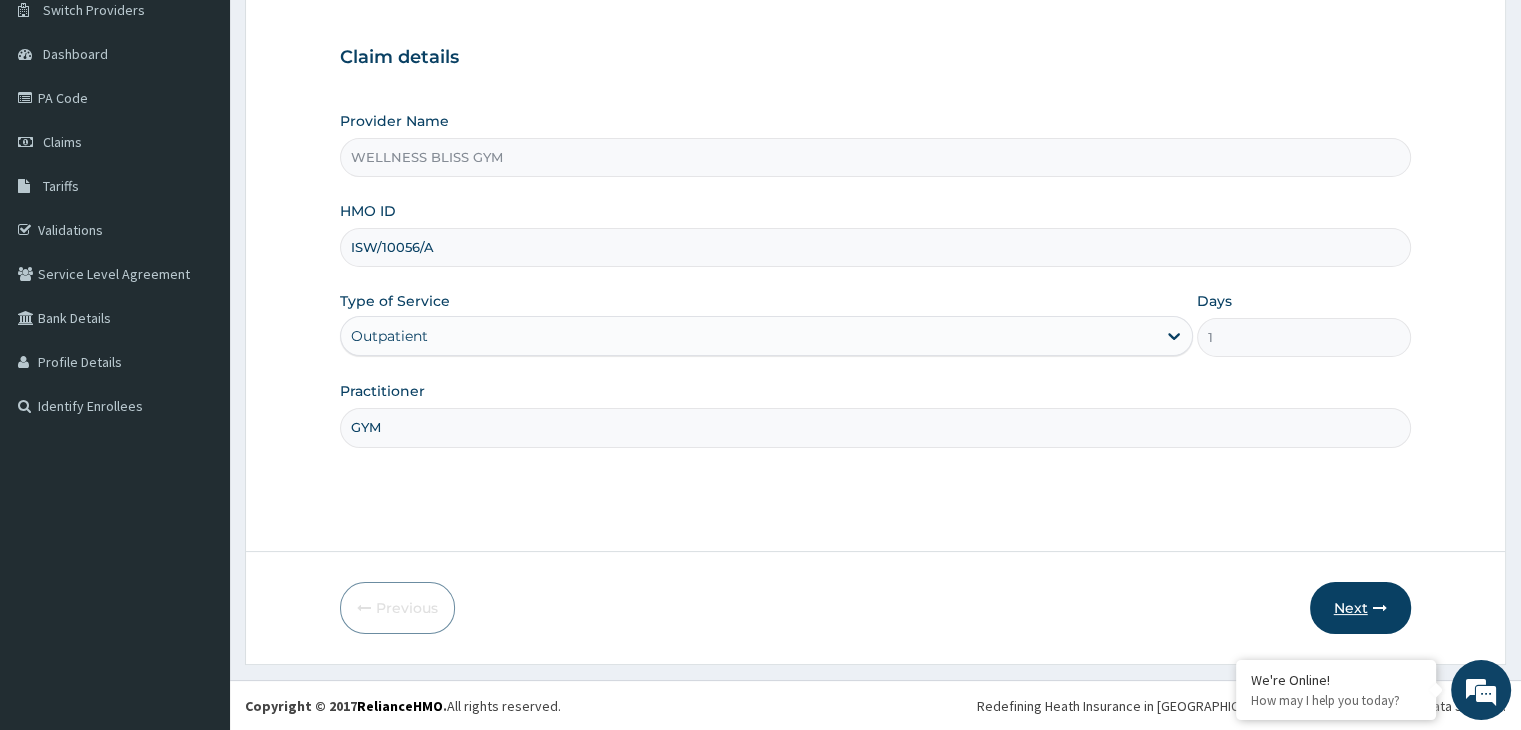
type input "GYM"
click at [1340, 609] on button "Next" at bounding box center [1360, 608] width 101 height 52
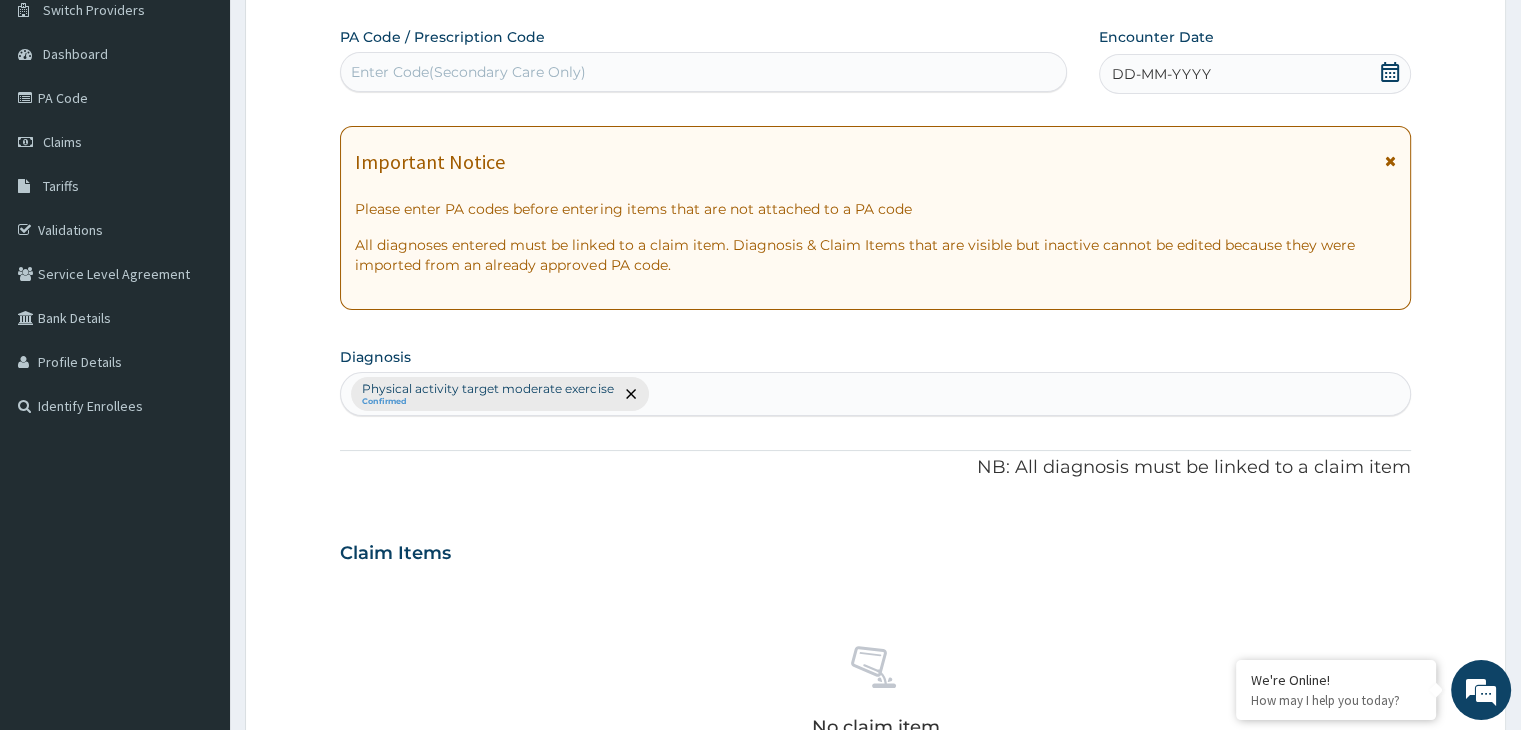
click at [408, 80] on div "Enter Code(Secondary Care Only)" at bounding box center [468, 72] width 235 height 20
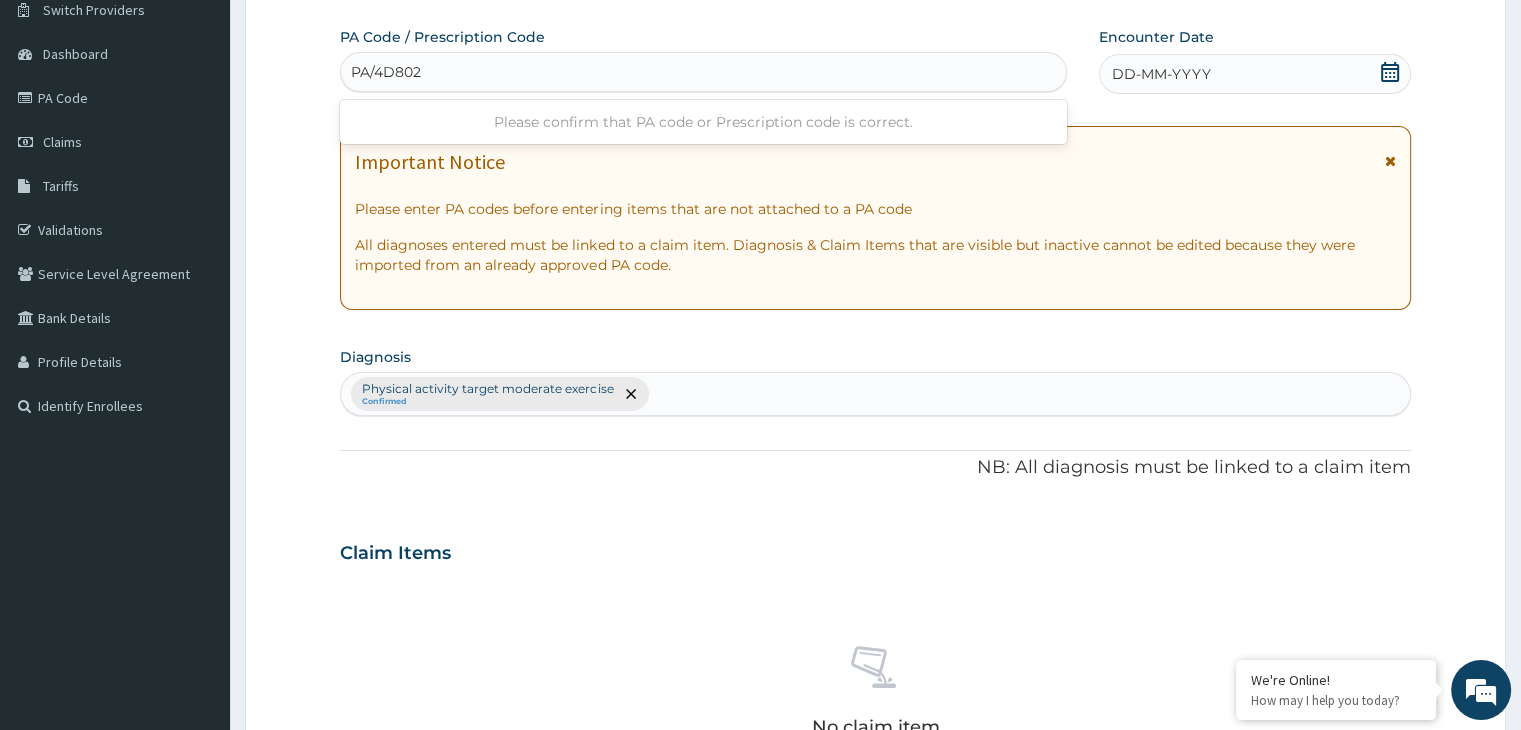
type input "PA/4D8022"
click at [1385, 81] on span at bounding box center [1390, 74] width 20 height 25
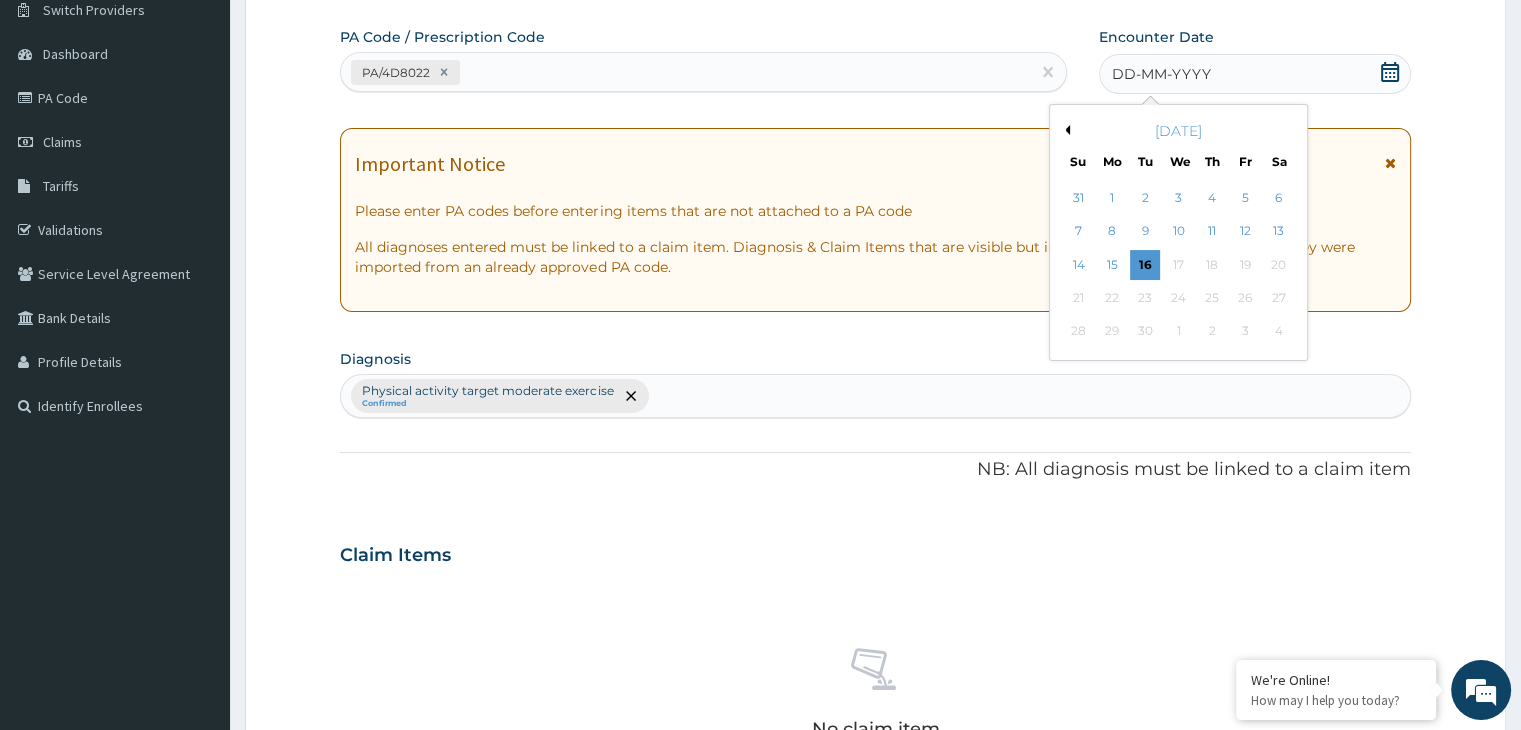
click at [1284, 229] on div "13" at bounding box center [1279, 232] width 30 height 30
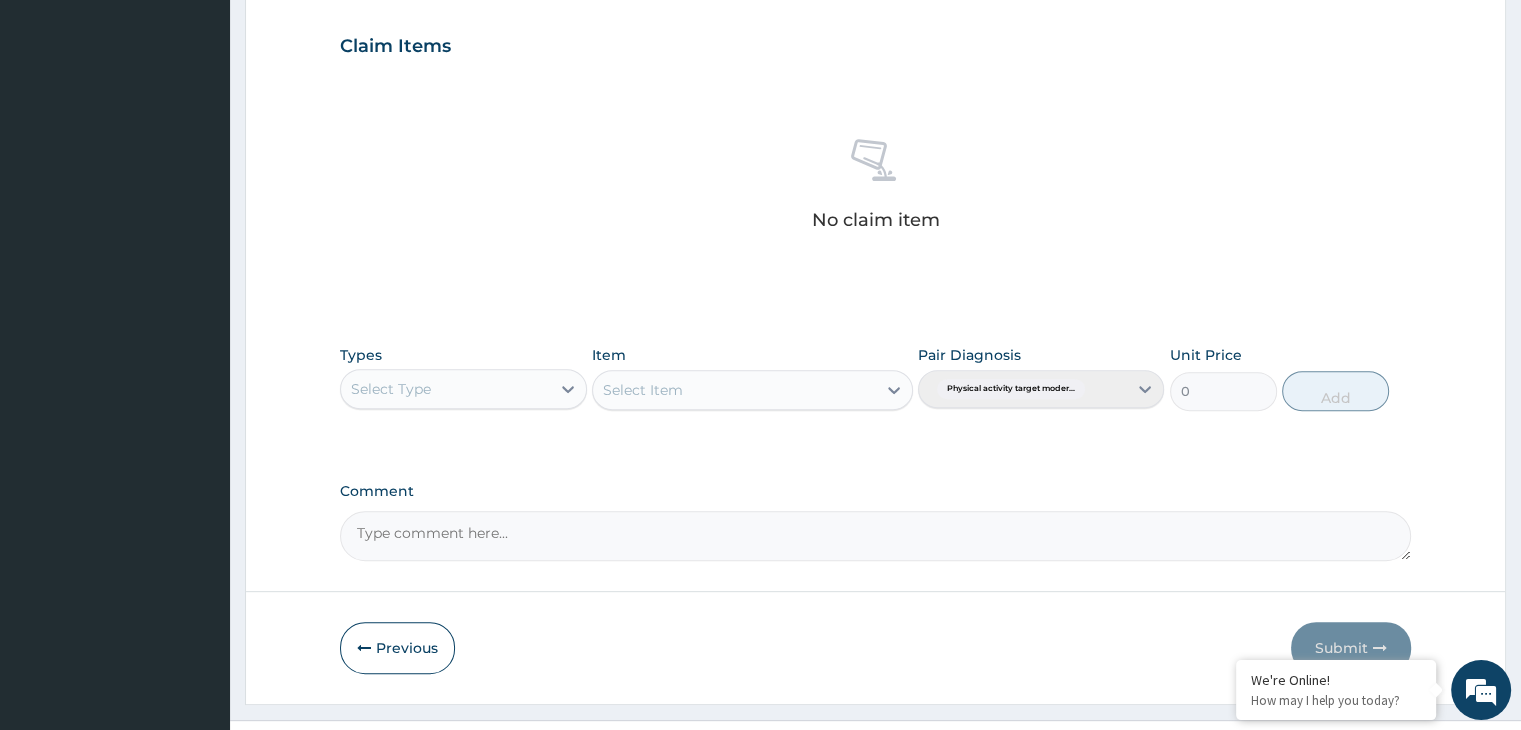
scroll to position [710, 0]
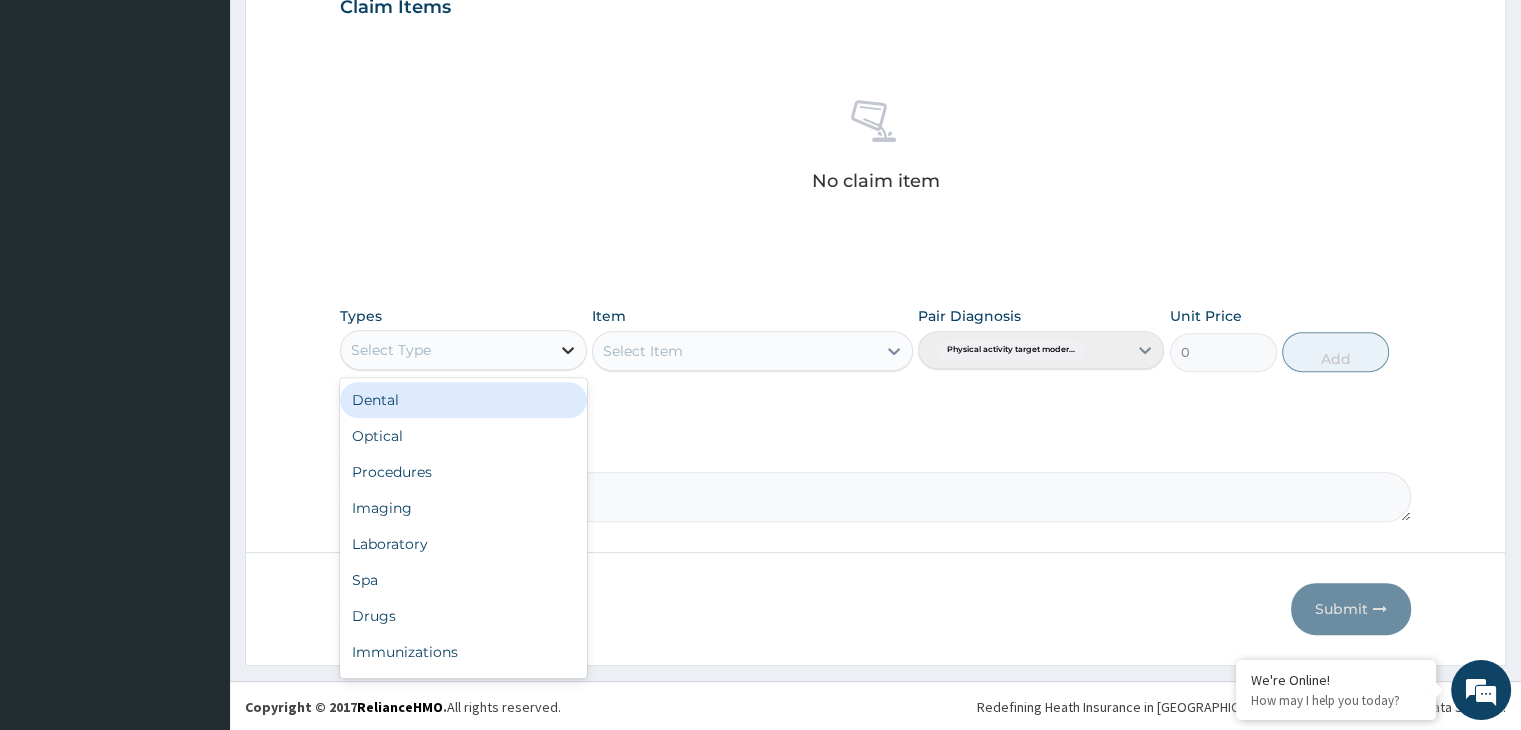
click at [572, 341] on icon at bounding box center [568, 350] width 20 height 20
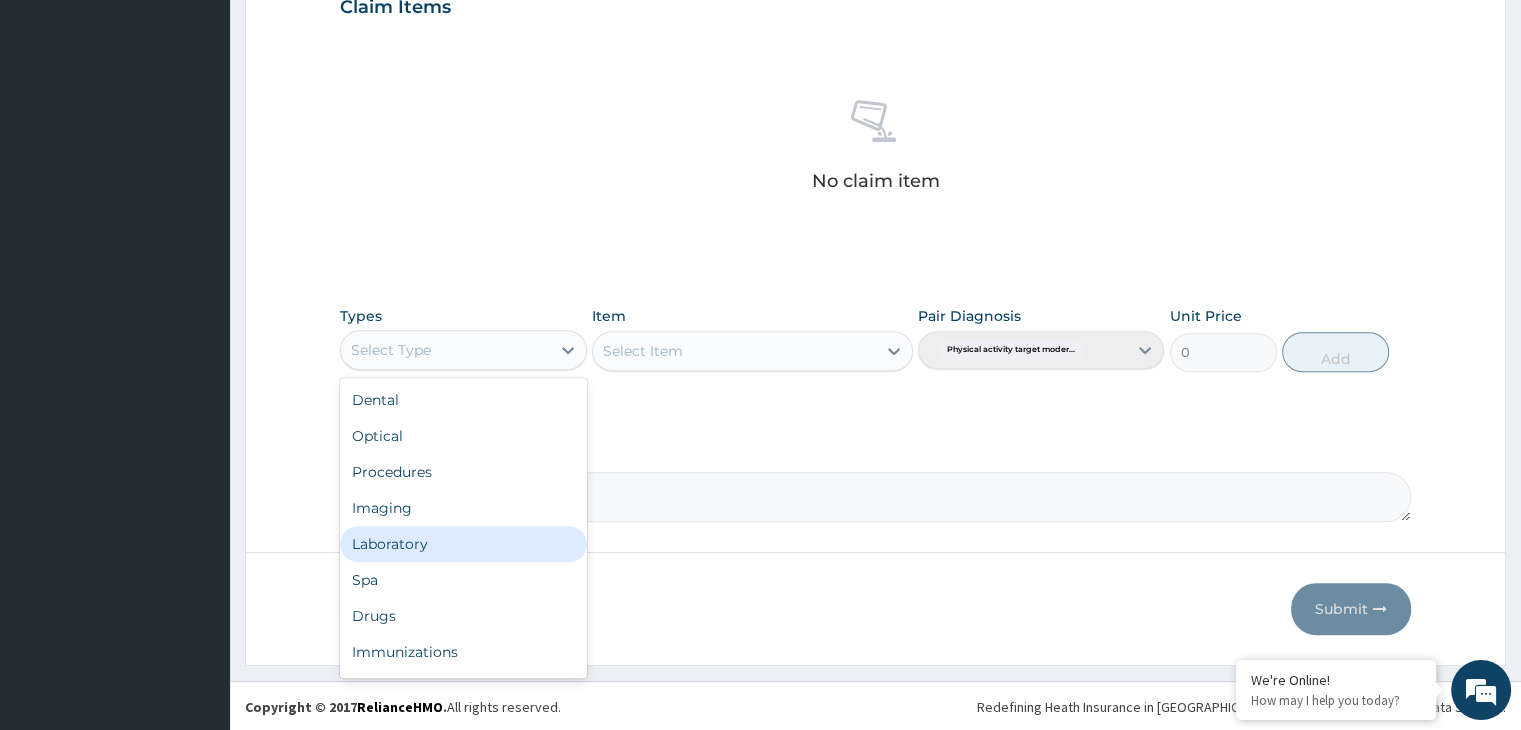
scroll to position [68, 0]
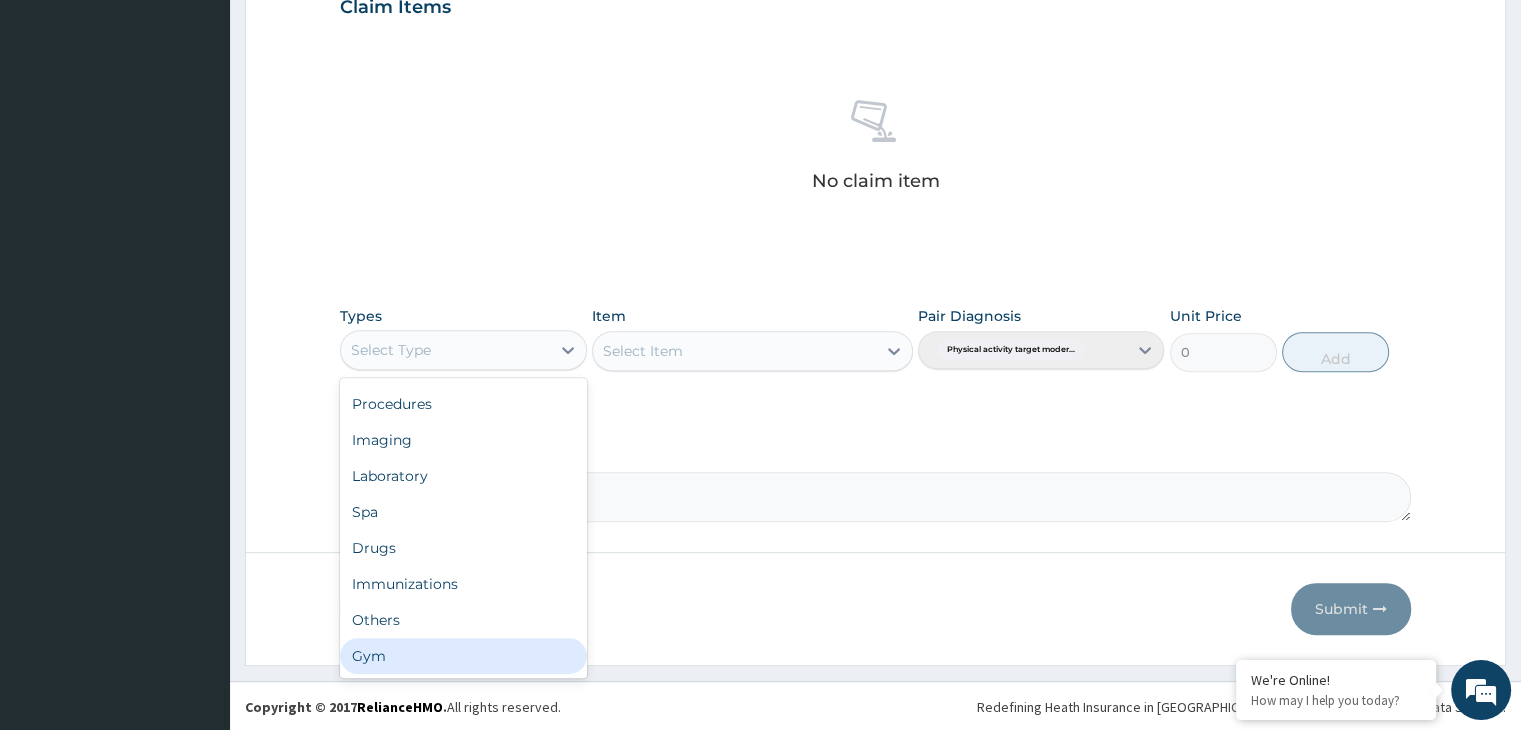
click at [488, 653] on div "Gym" at bounding box center [463, 656] width 246 height 36
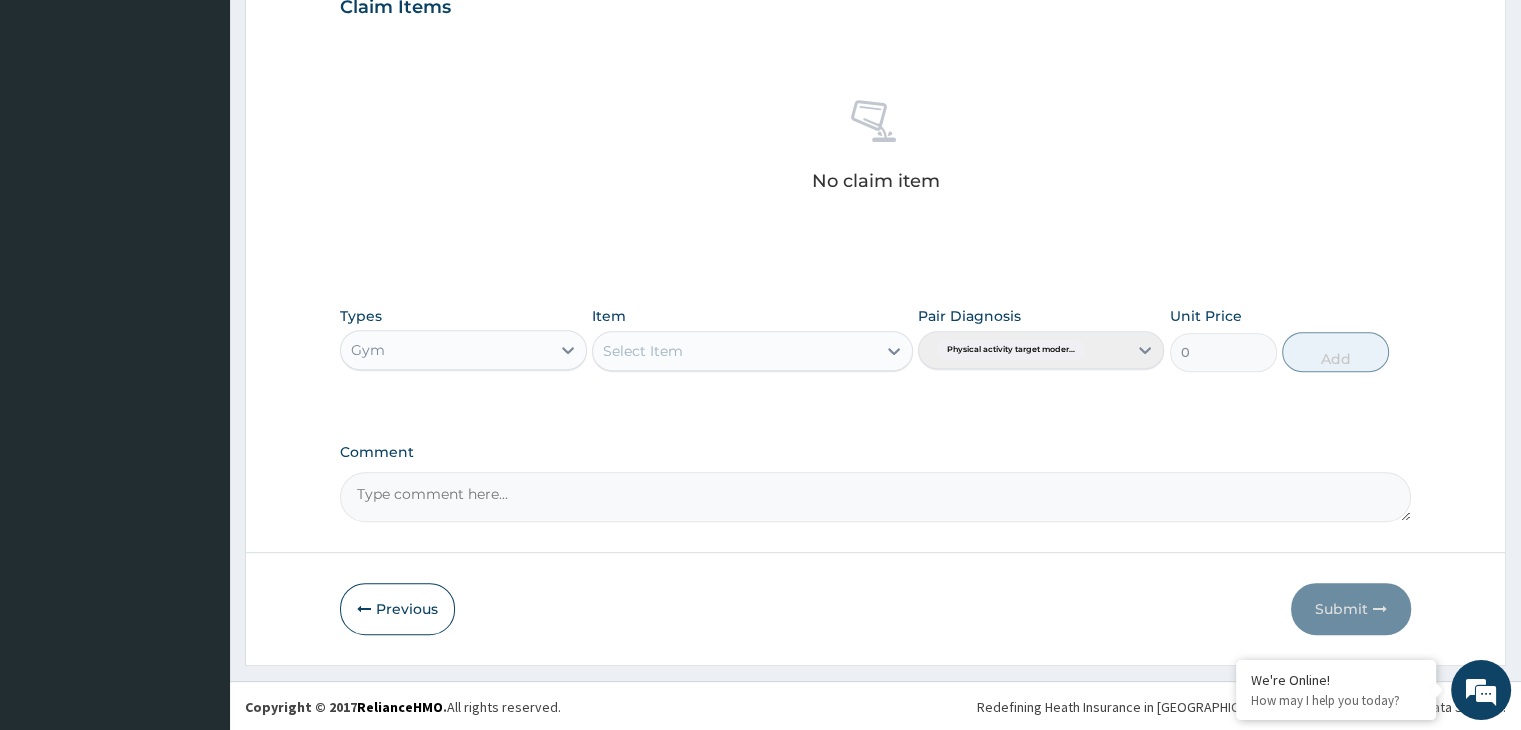
click at [893, 351] on icon at bounding box center [894, 351] width 12 height 7
click at [882, 397] on div "GYM" at bounding box center [752, 401] width 321 height 36
click at [1356, 347] on button "Add" at bounding box center [1335, 352] width 107 height 40
type input "0"
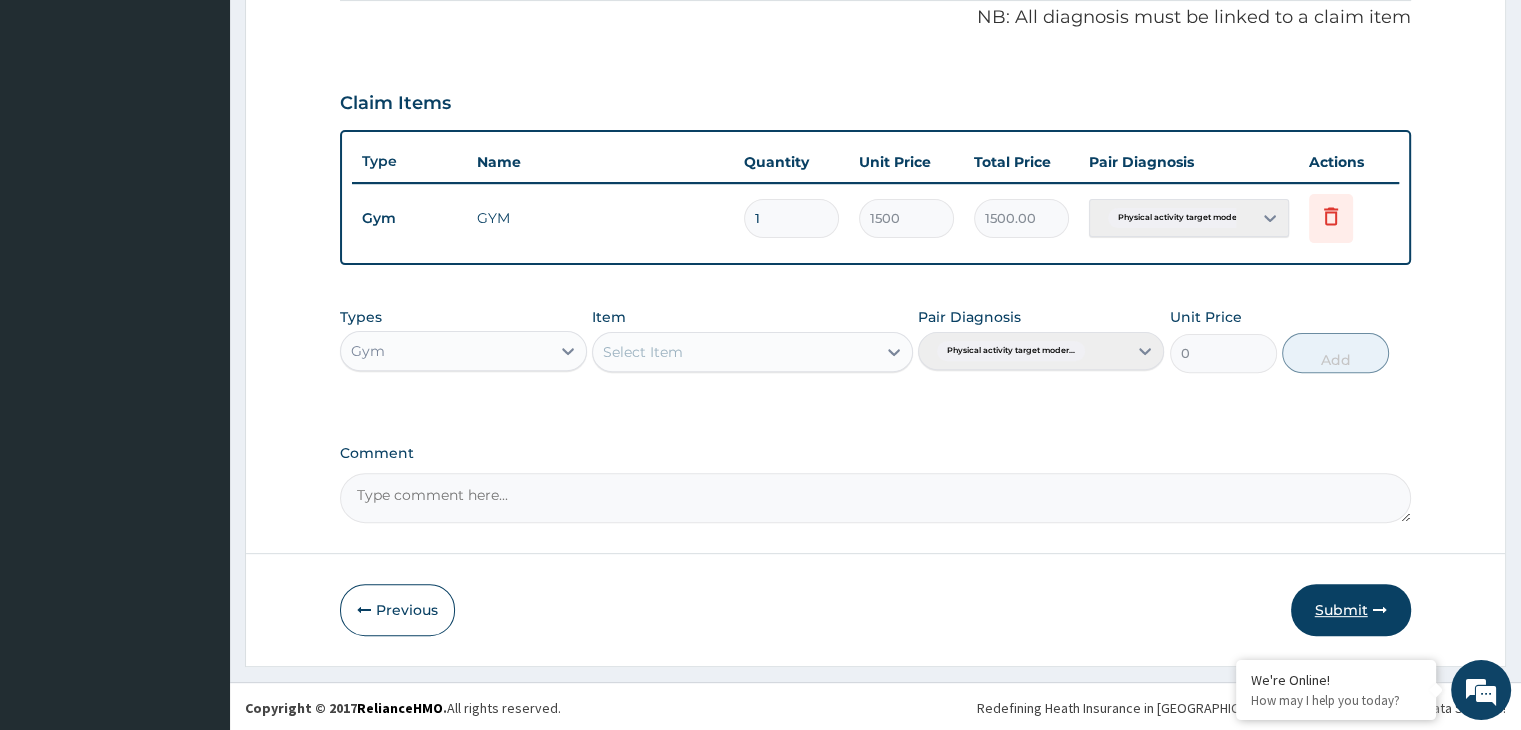
click at [1329, 601] on button "Submit" at bounding box center [1351, 610] width 120 height 52
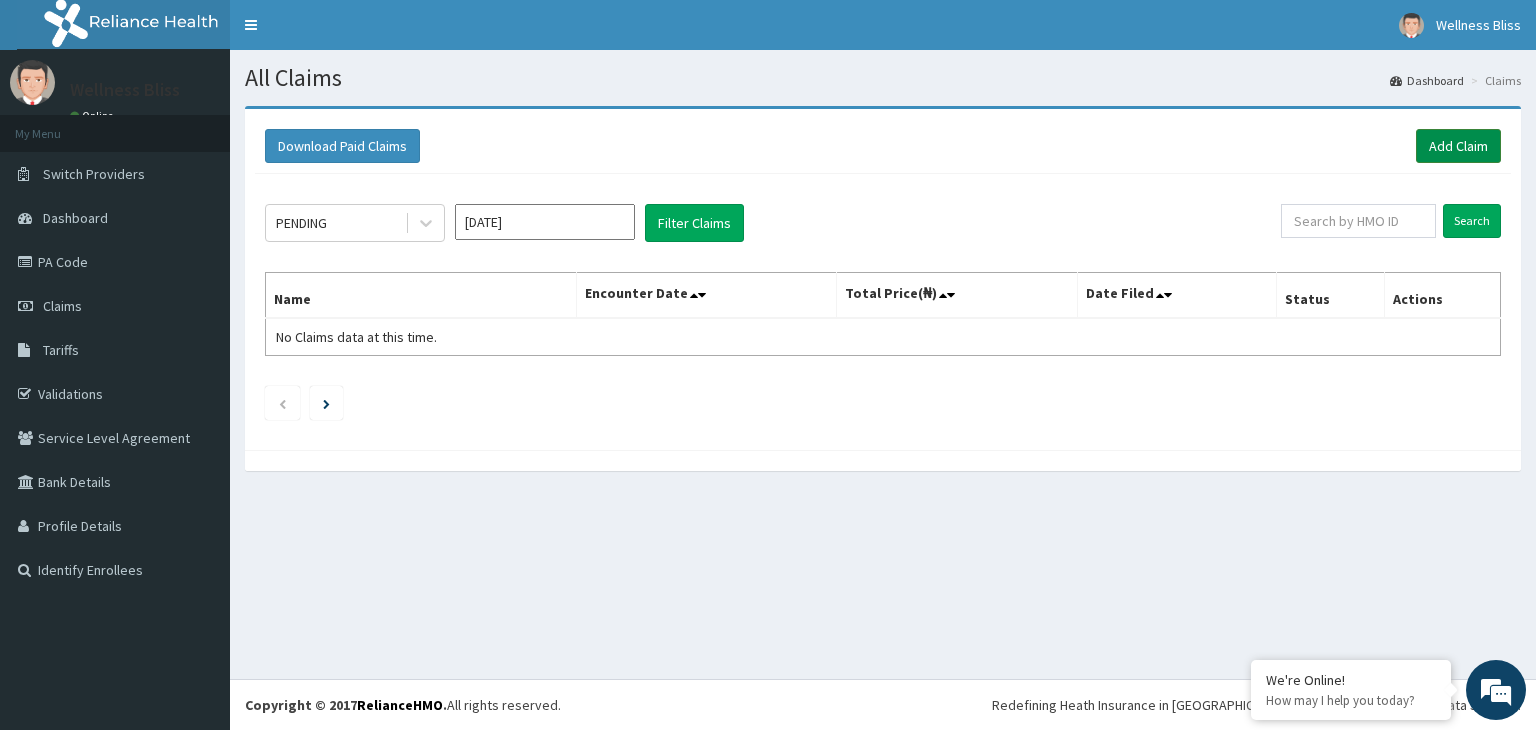
click at [1476, 155] on link "Add Claim" at bounding box center [1458, 146] width 85 height 34
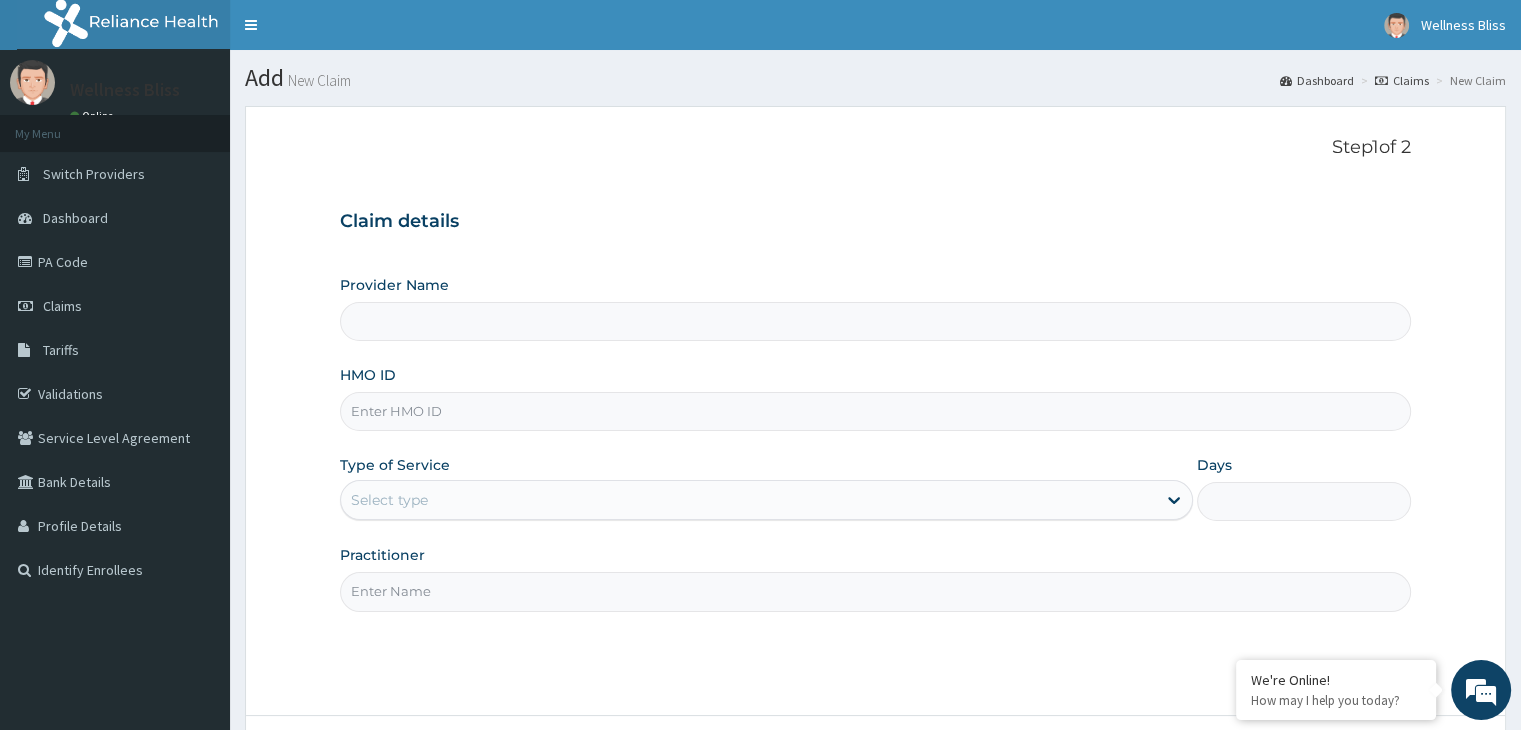
click at [373, 417] on input "HMO ID" at bounding box center [875, 411] width 1070 height 39
type input "WELLNESS BLISS GYM"
type input "1"
type input "MAY/10047/A"
click at [392, 594] on input "Practitioner" at bounding box center [875, 591] width 1070 height 39
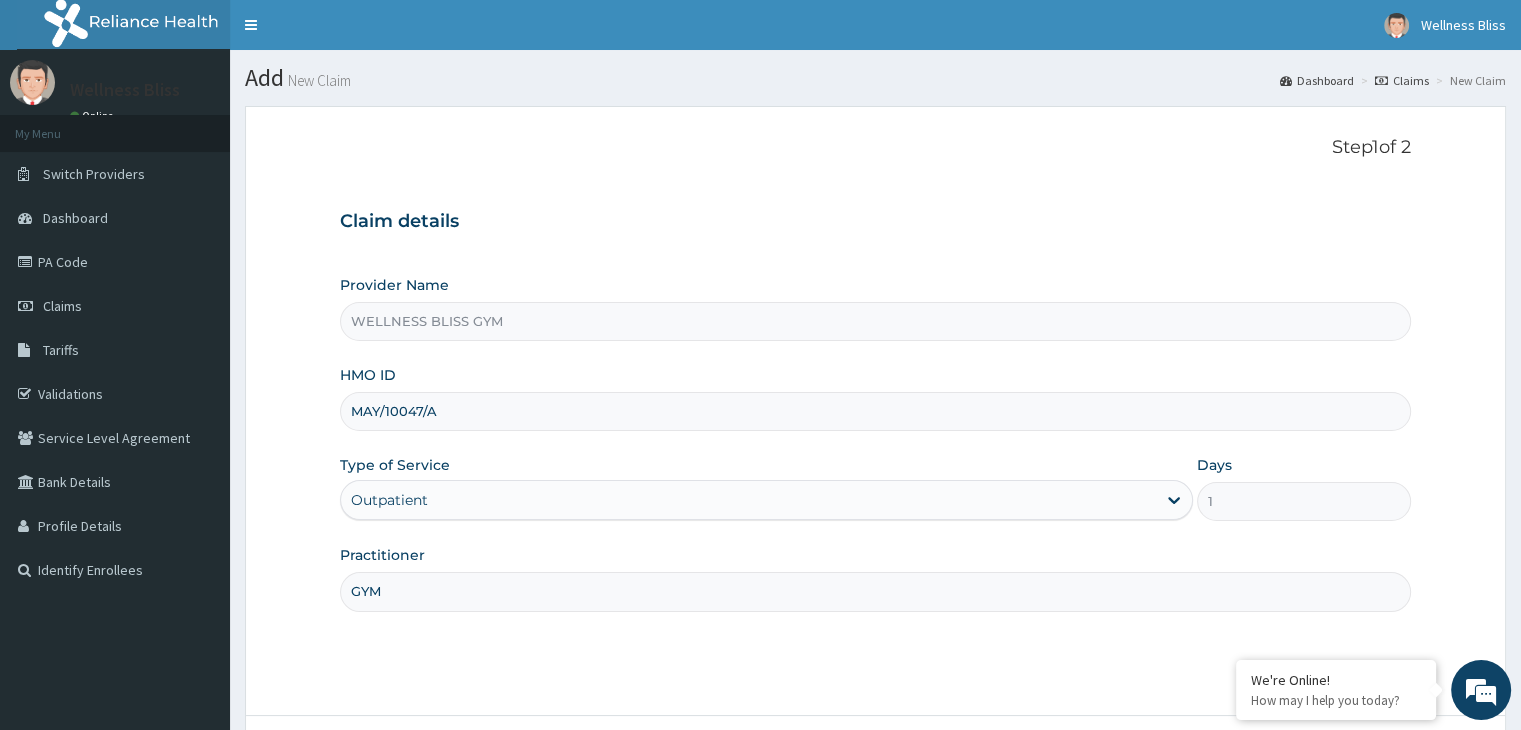
scroll to position [164, 0]
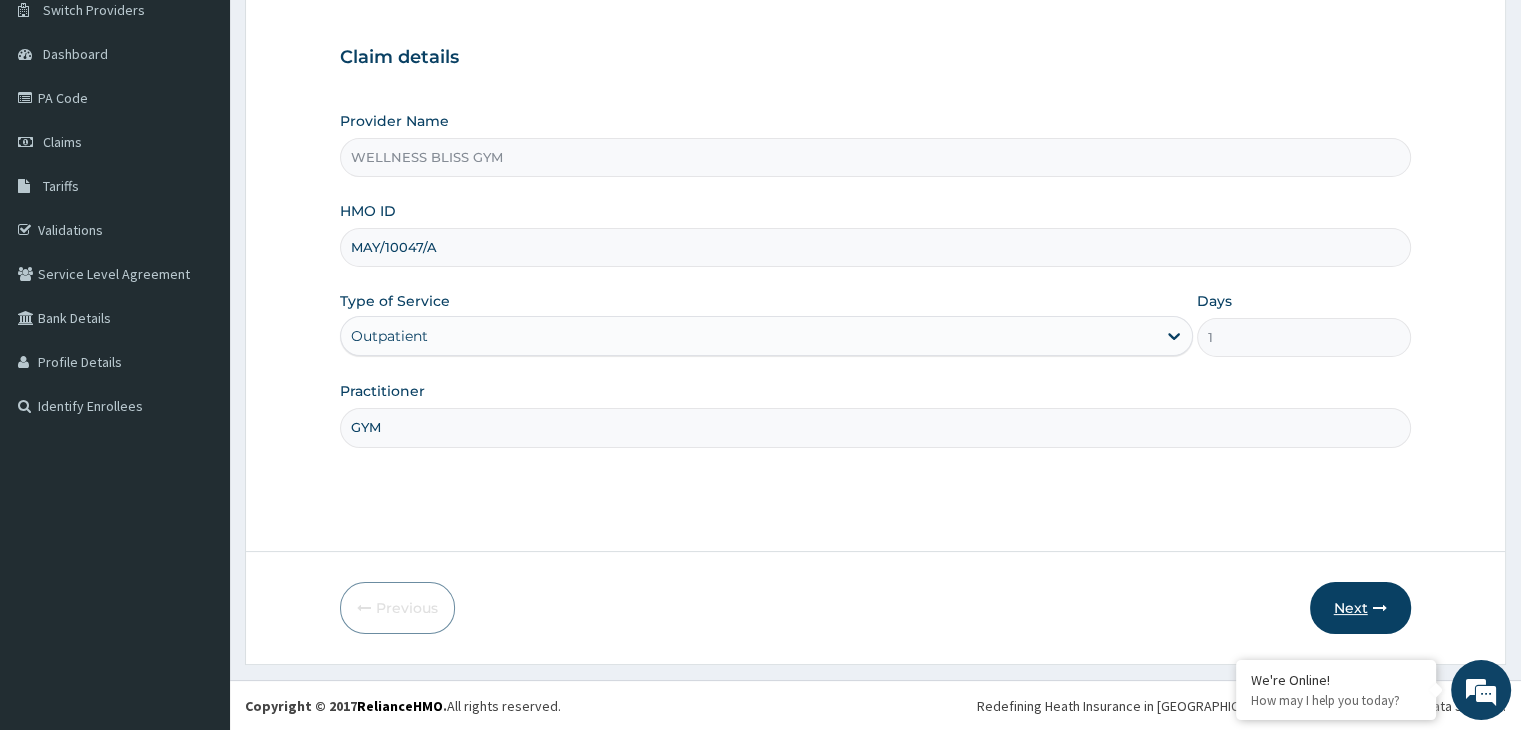
type input "GYM"
click at [1375, 605] on icon "button" at bounding box center [1380, 608] width 14 height 14
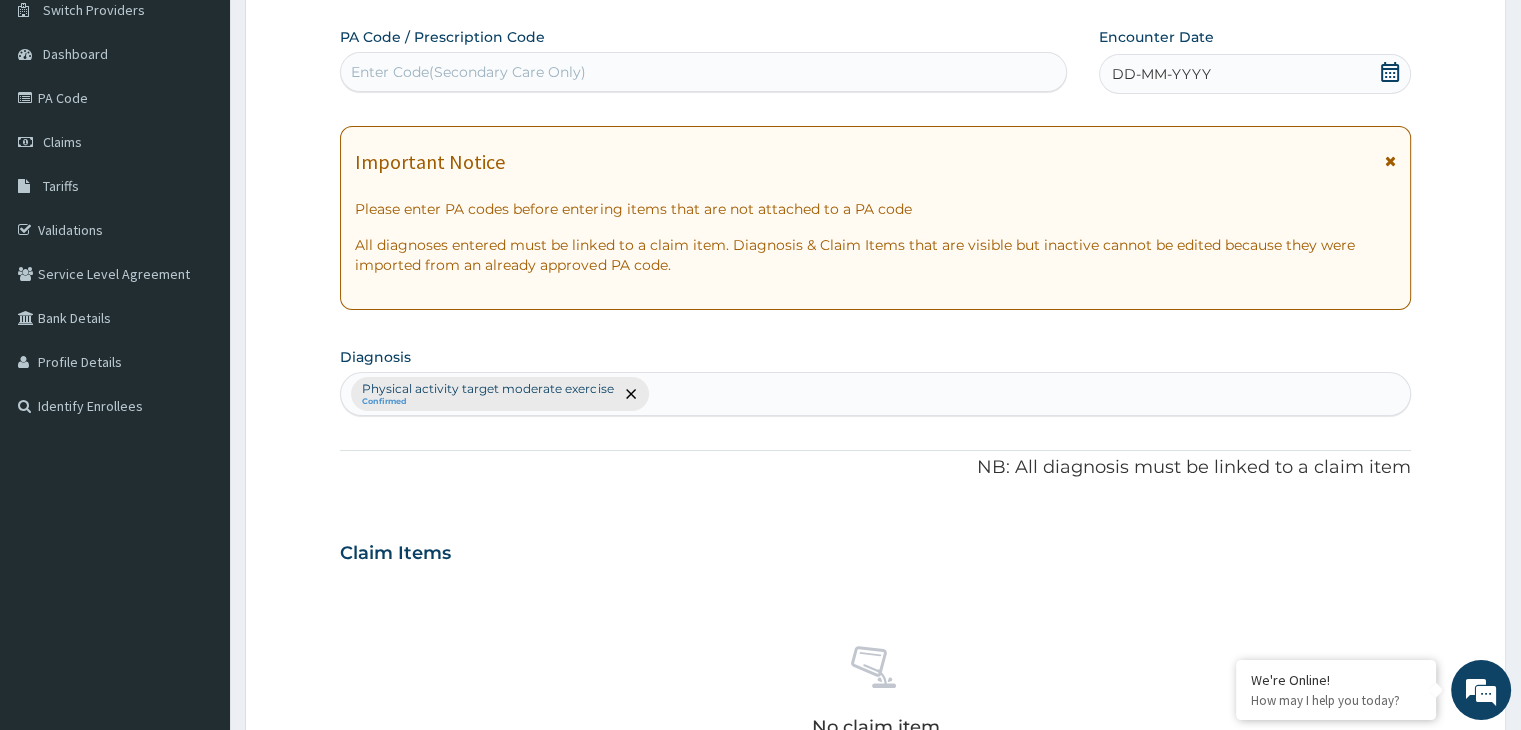
click at [691, 73] on div "Enter Code(Secondary Care Only)" at bounding box center [703, 72] width 725 height 32
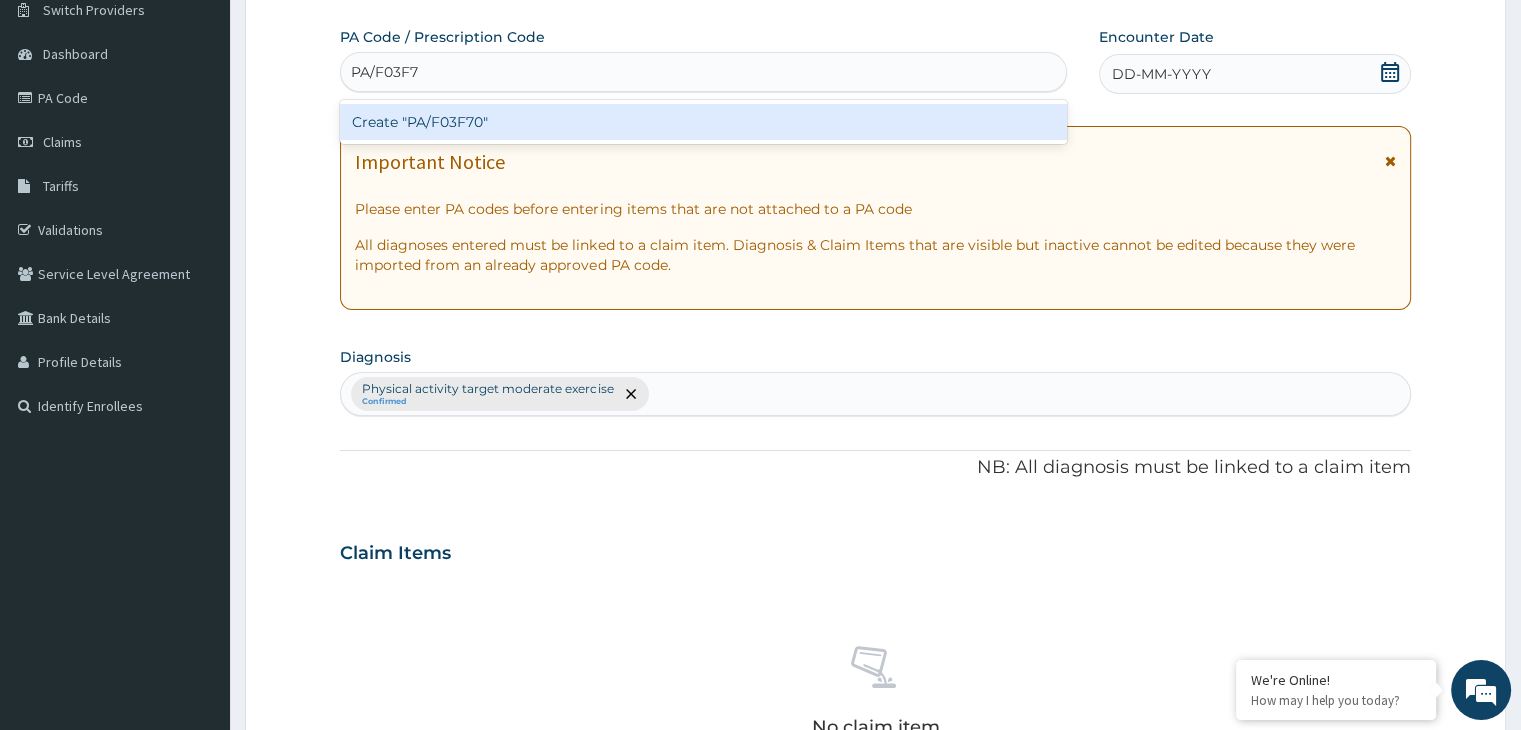
type input "PA/F03F70"
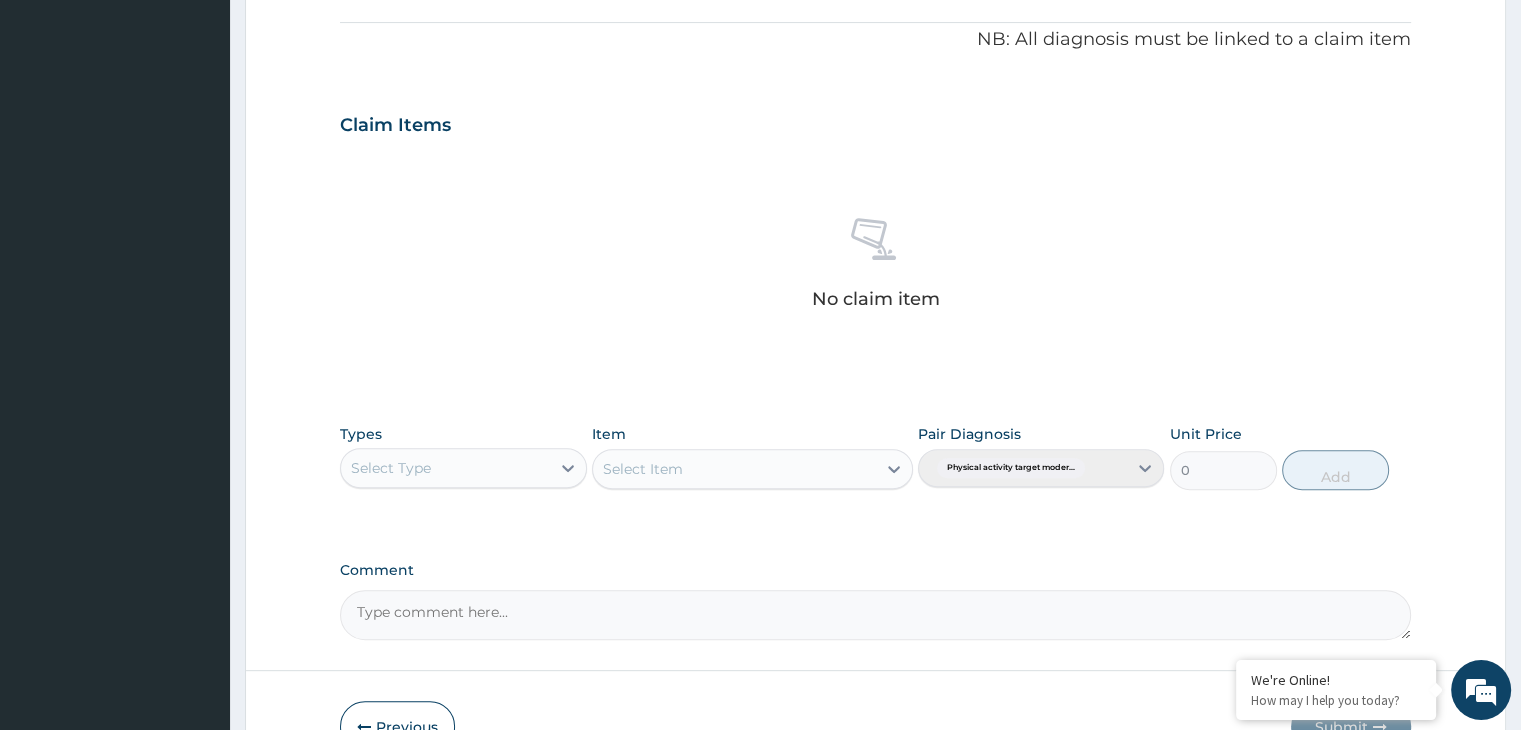
scroll to position [664, 0]
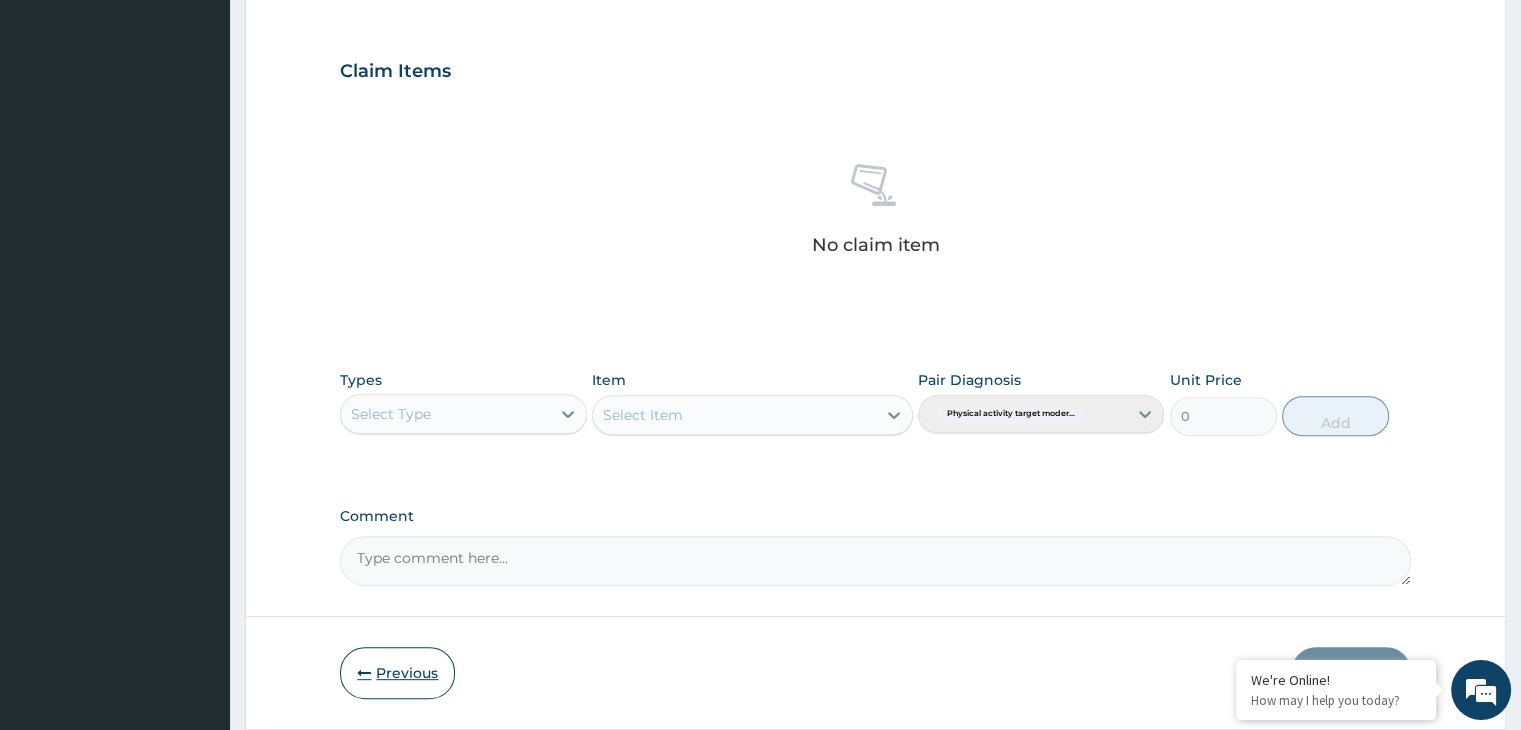
click at [412, 655] on button "Previous" at bounding box center [397, 673] width 115 height 52
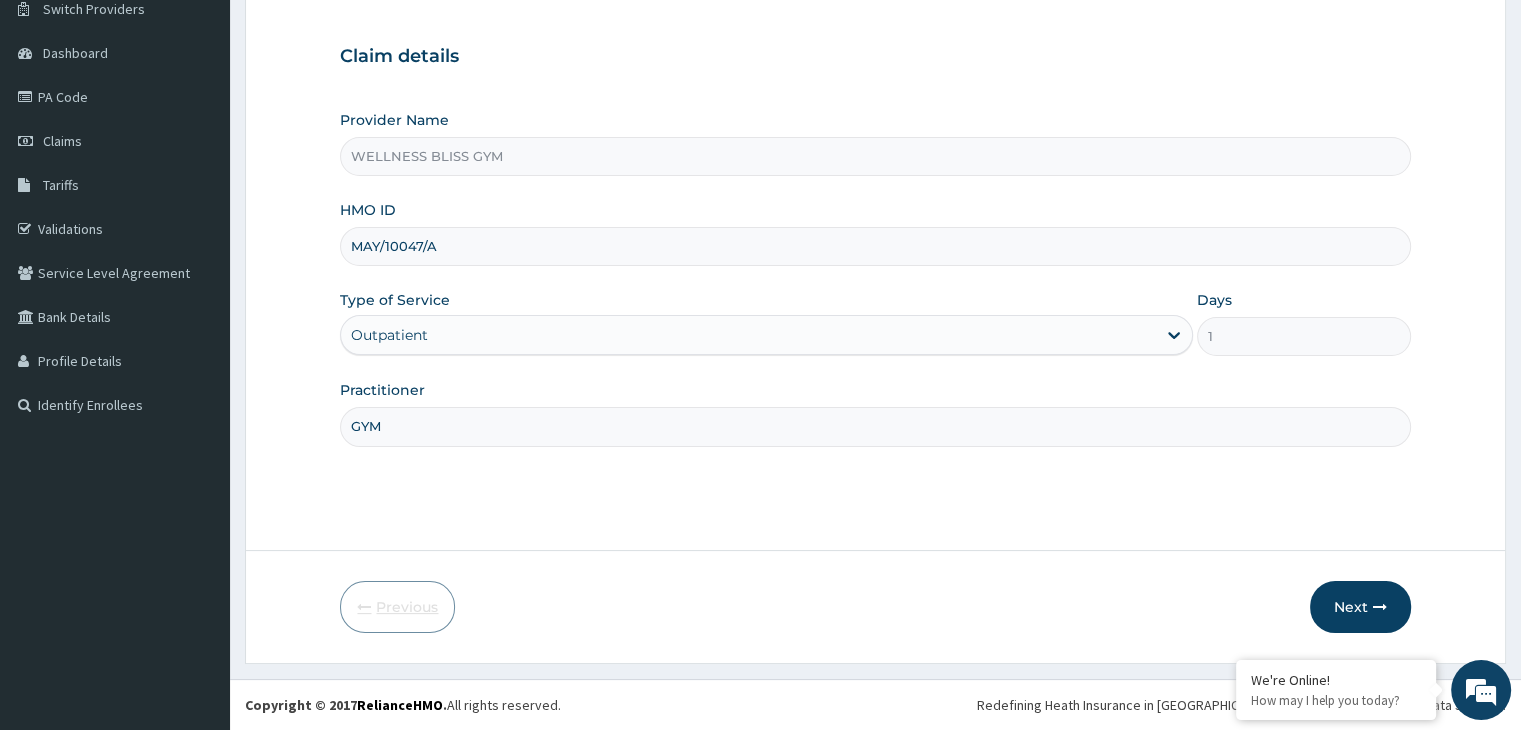
scroll to position [164, 0]
click at [381, 247] on input "MAY/10047/A" at bounding box center [875, 247] width 1070 height 39
type input "MAH/10047/A"
click at [1352, 593] on button "Next" at bounding box center [1360, 608] width 101 height 52
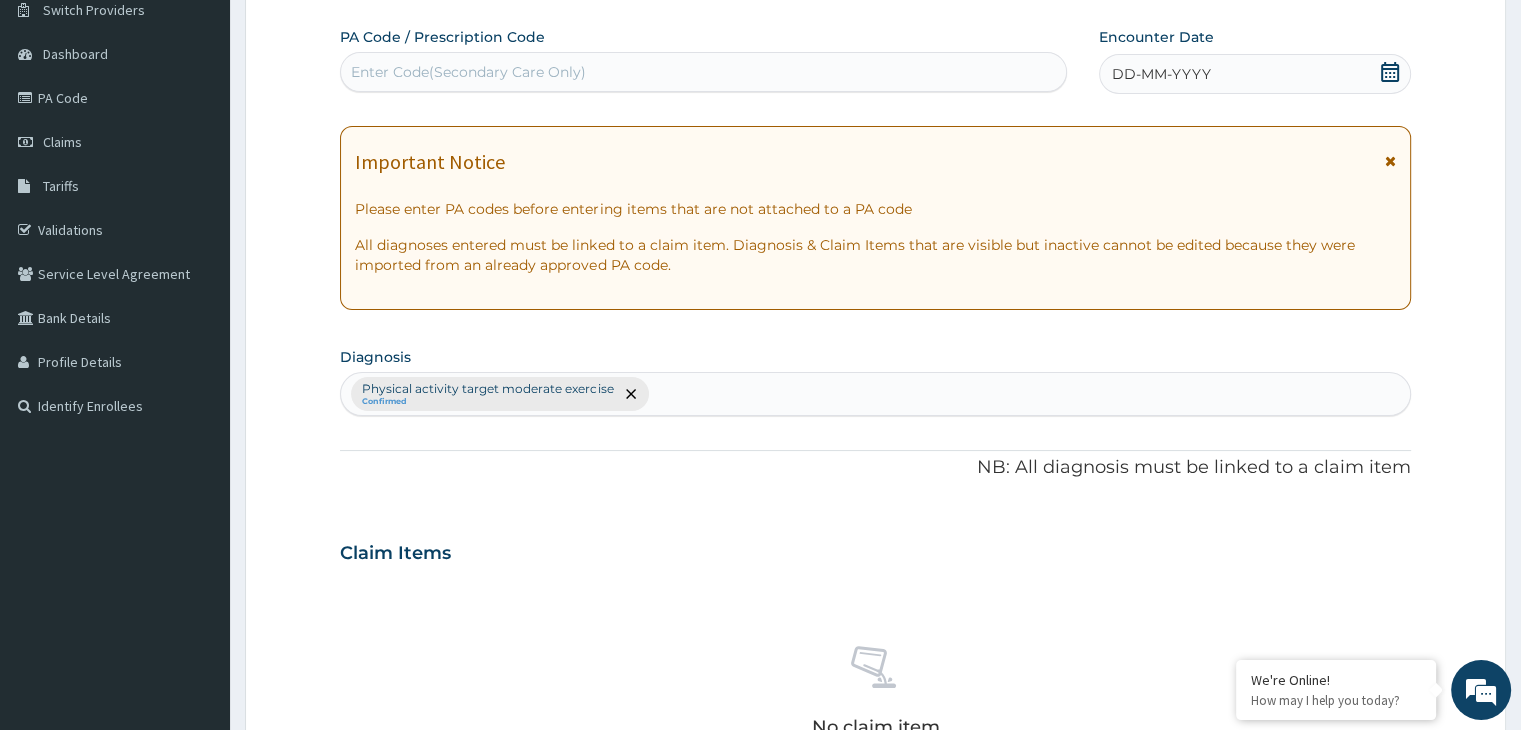
click at [721, 86] on div "Enter Code(Secondary Care Only)" at bounding box center [703, 72] width 725 height 32
click at [744, 67] on div "Enter Code(Secondary Care Only)" at bounding box center [703, 72] width 725 height 32
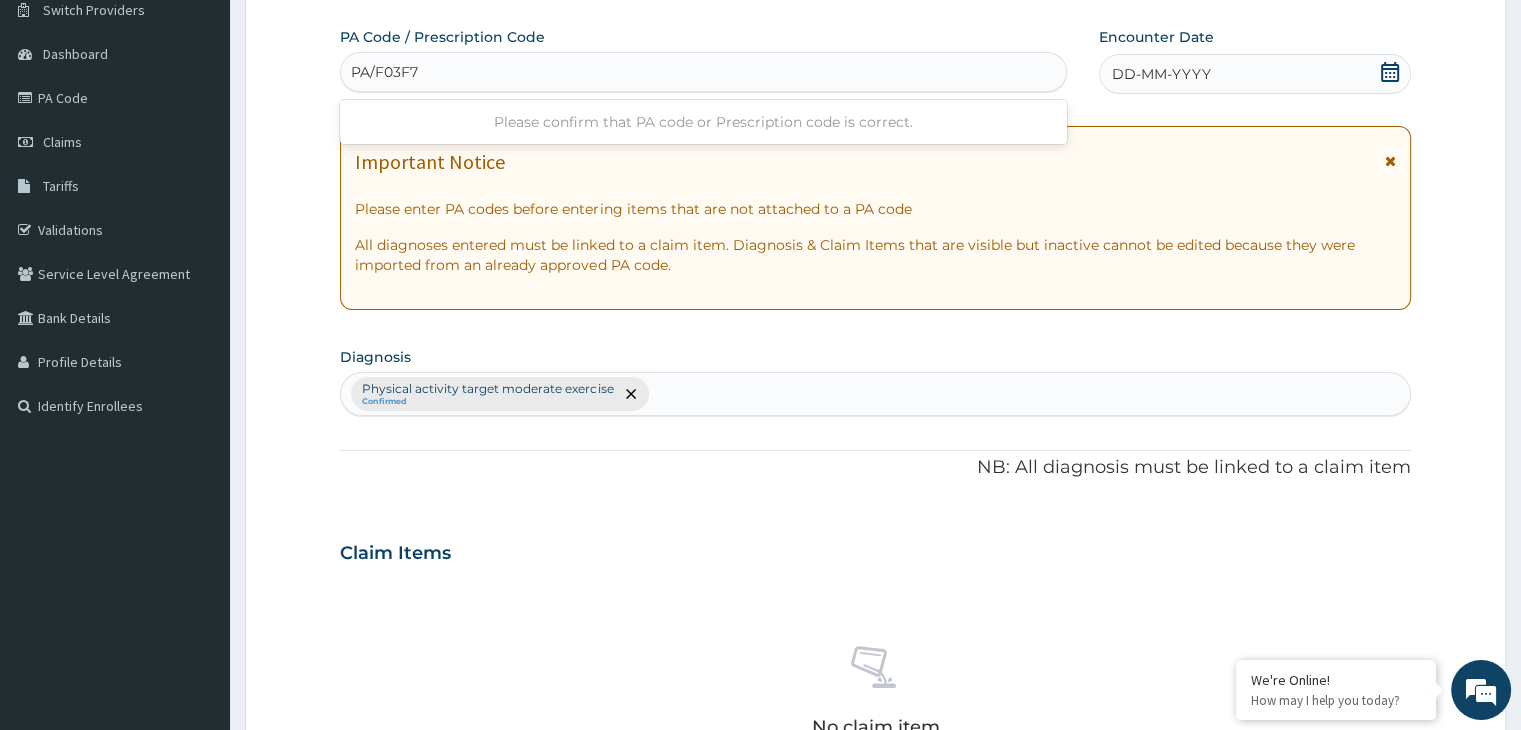
type input "PA/F03F70"
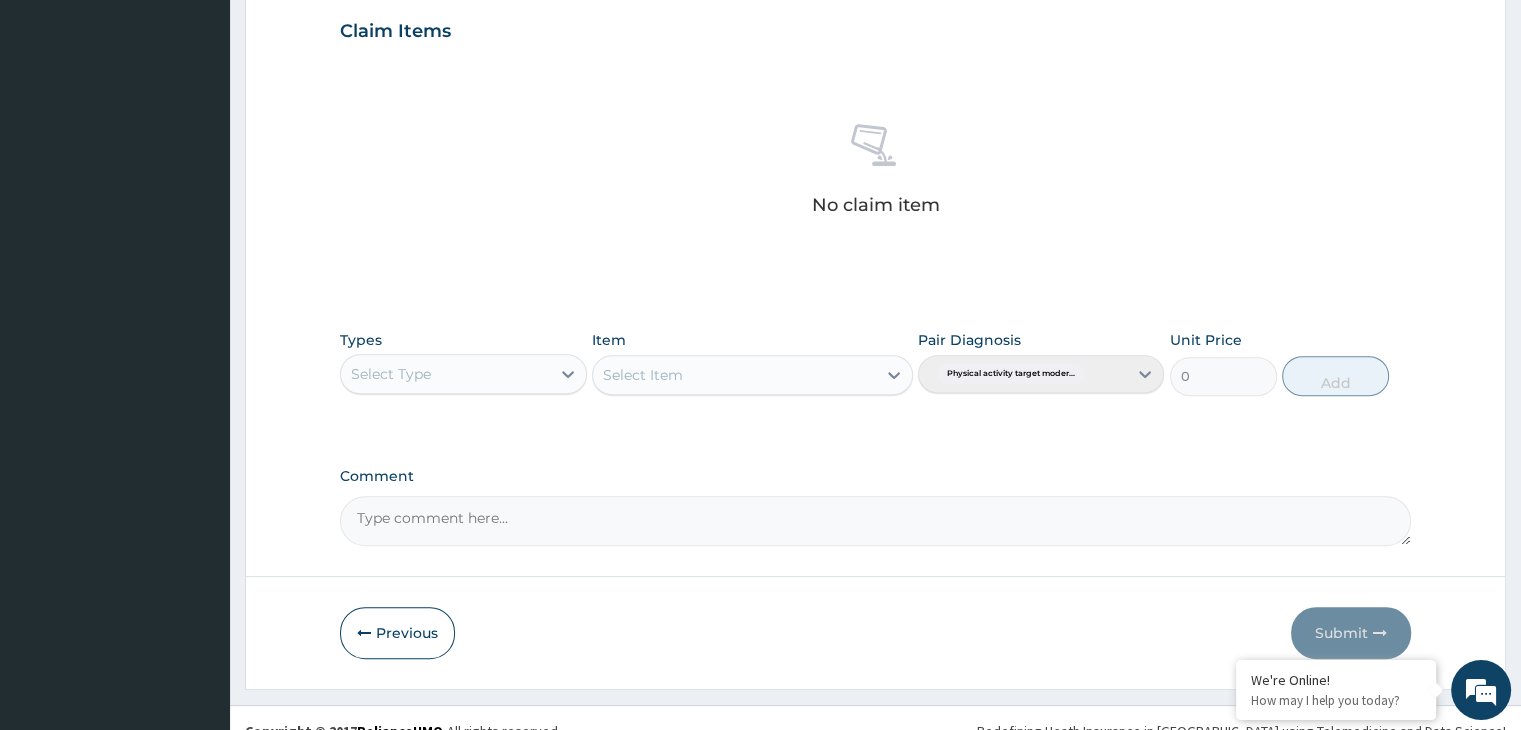
scroll to position [728, 0]
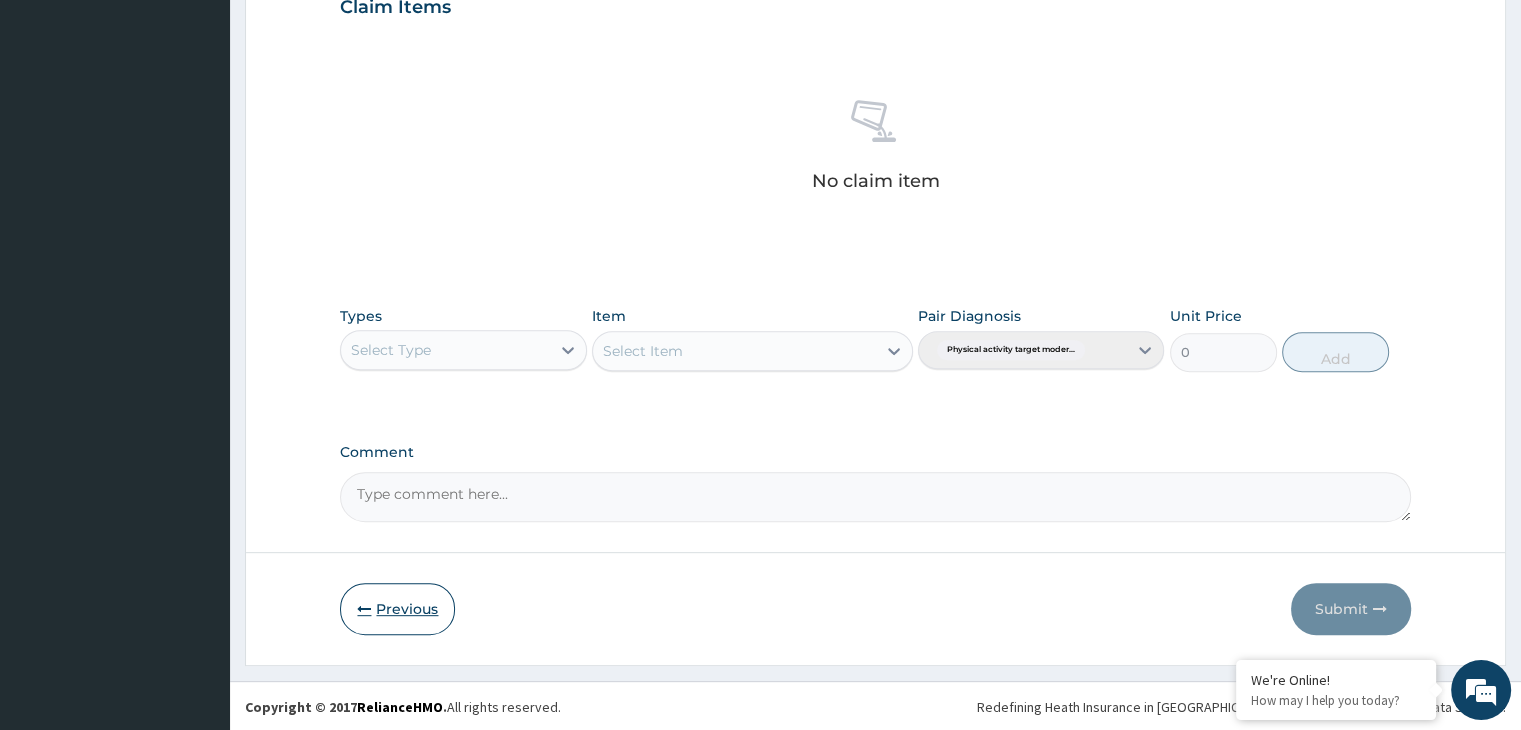
click at [396, 608] on button "Previous" at bounding box center [397, 609] width 115 height 52
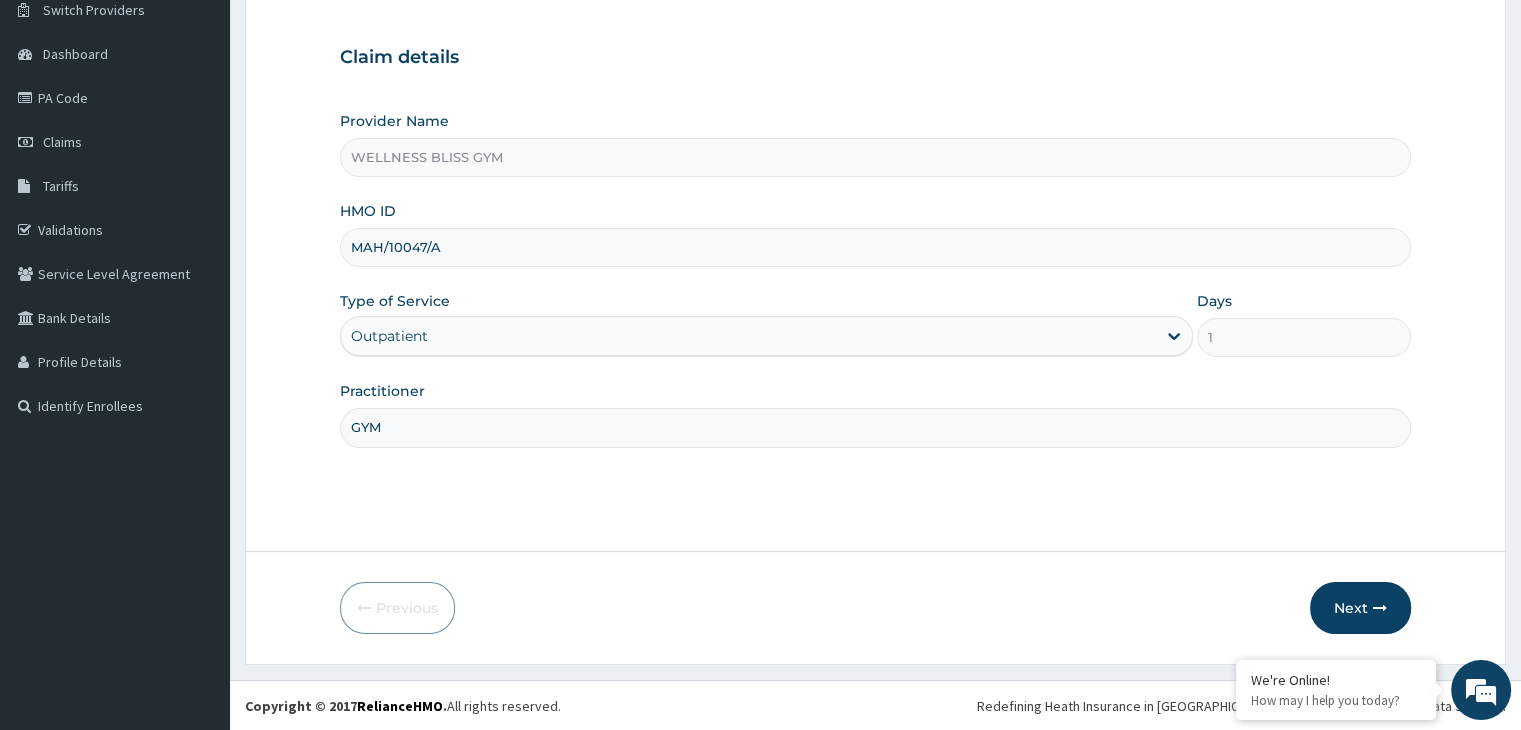
drag, startPoint x: 436, startPoint y: 251, endPoint x: 301, endPoint y: 229, distance: 136.8
click at [301, 229] on form "Step 1 of 2 Claim details Provider Name WELLNESS BLISS GYM HMO ID MAH/10047/A T…" at bounding box center [875, 303] width 1261 height 723
type input "OAK/10017/A"
drag, startPoint x: 1340, startPoint y: 567, endPoint x: 1347, endPoint y: 606, distance: 39.6
click at [1347, 606] on form "Step 1 of 2 Claim details Provider Name WELLNESS BLISS GYM HMO ID OAK/10017/A T…" at bounding box center [875, 303] width 1261 height 723
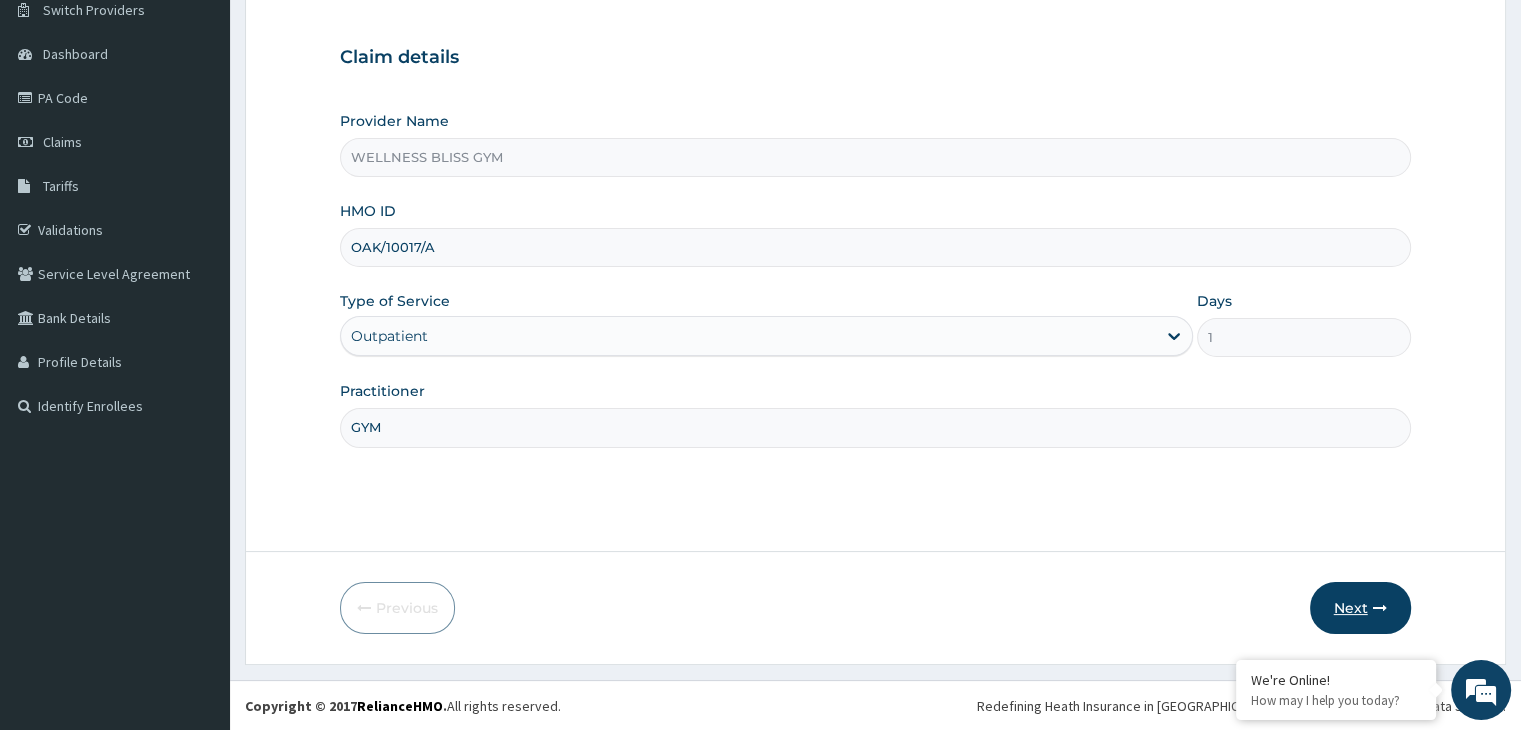
click at [1347, 606] on button "Next" at bounding box center [1360, 608] width 101 height 52
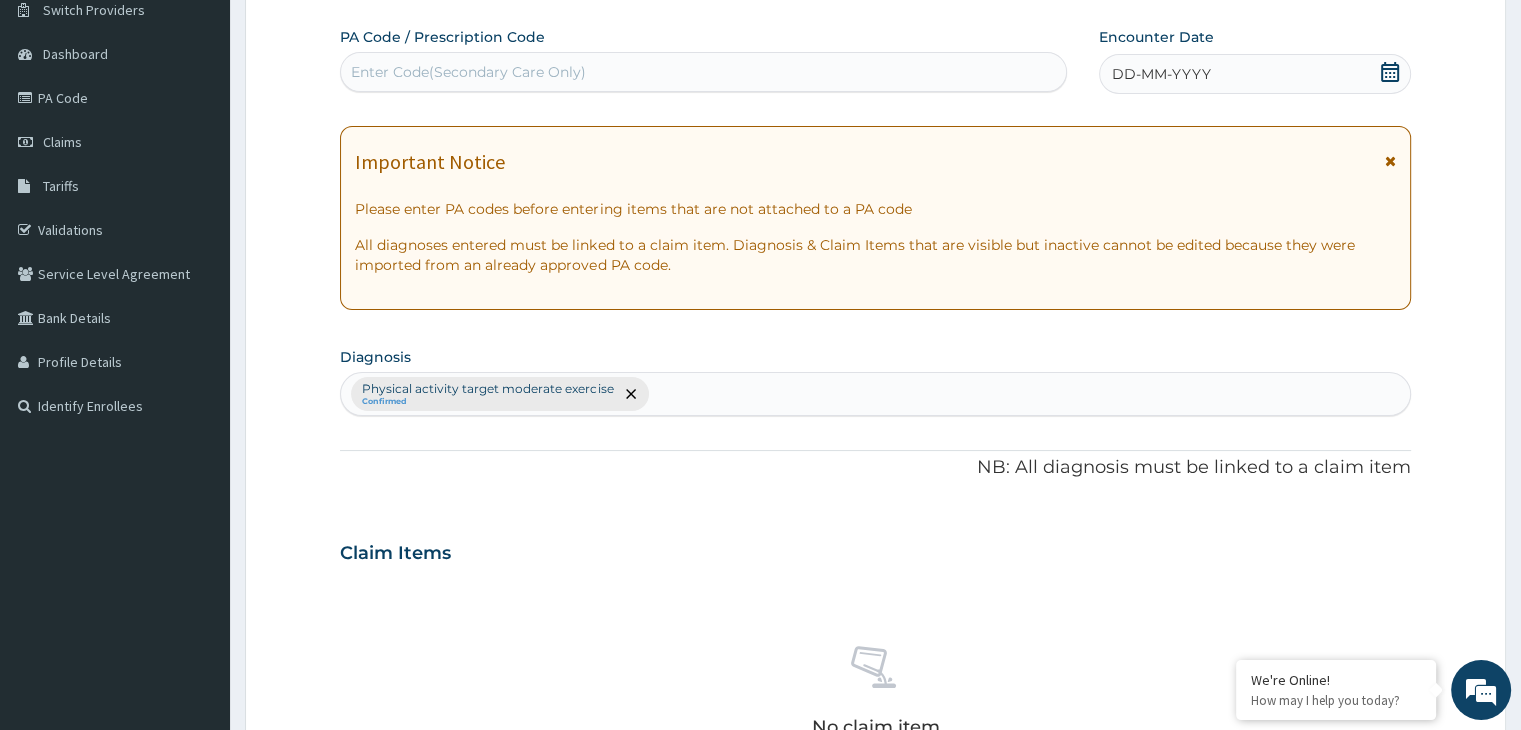
click at [436, 67] on div "Enter Code(Secondary Care Only)" at bounding box center [468, 72] width 235 height 20
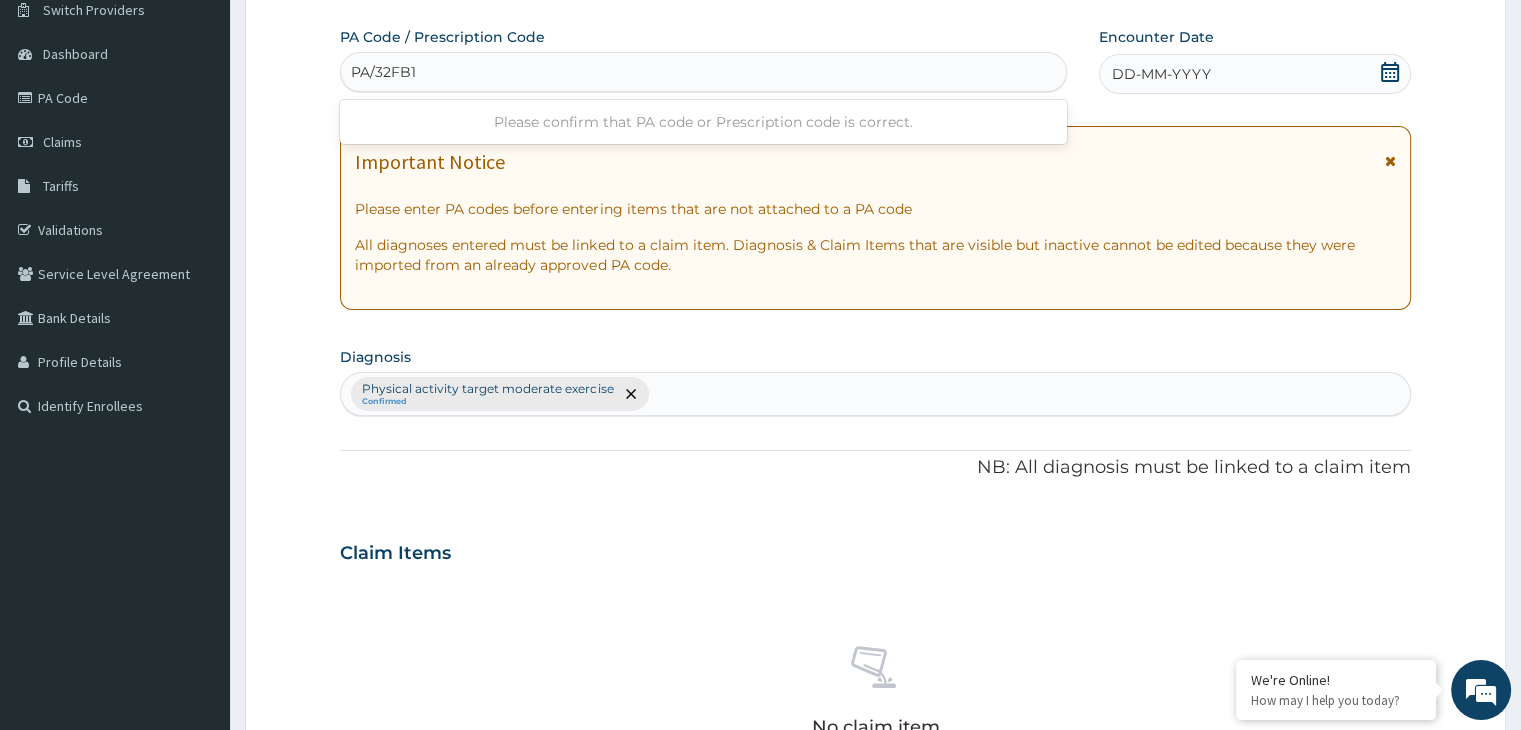
type input "PA/32FB1B"
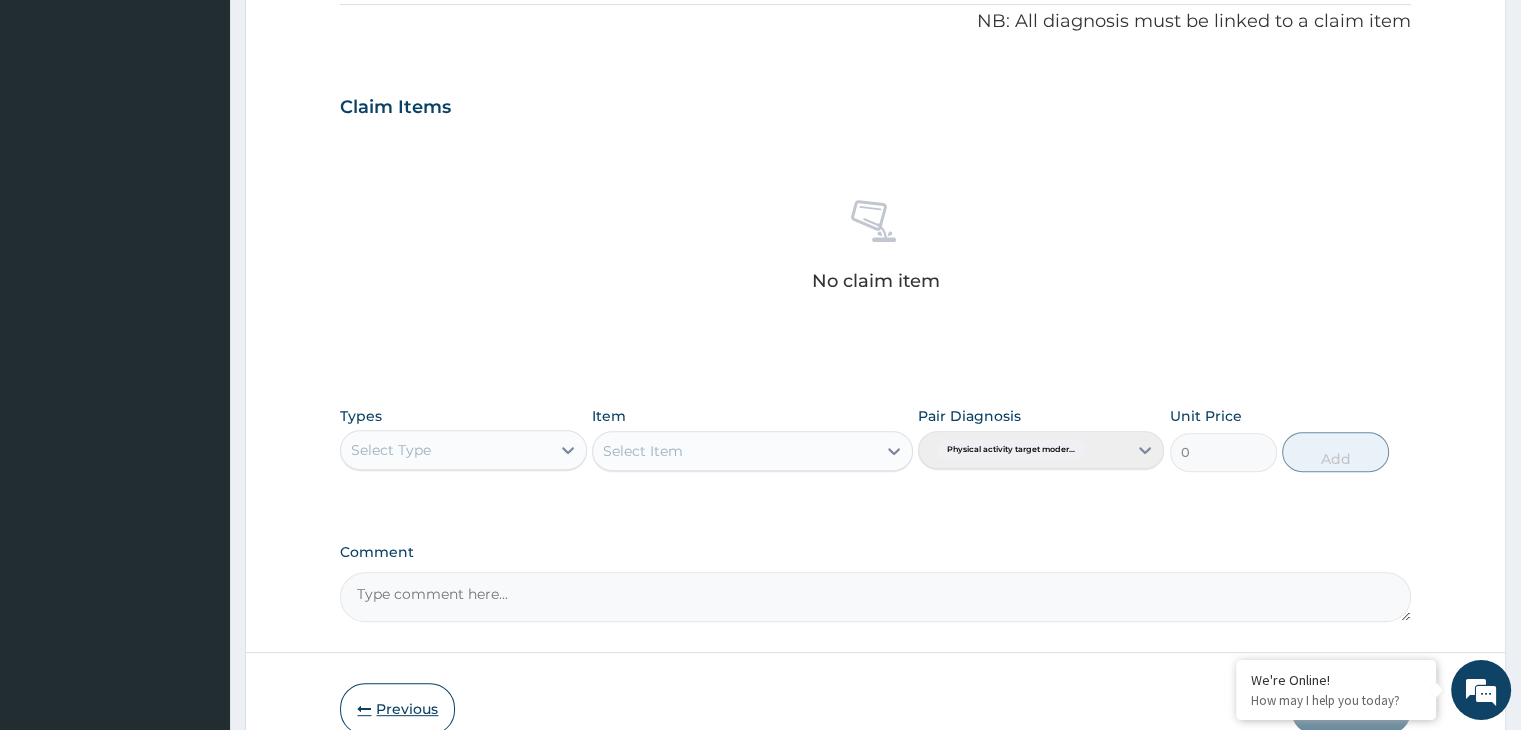
click at [389, 702] on button "Previous" at bounding box center [397, 709] width 115 height 52
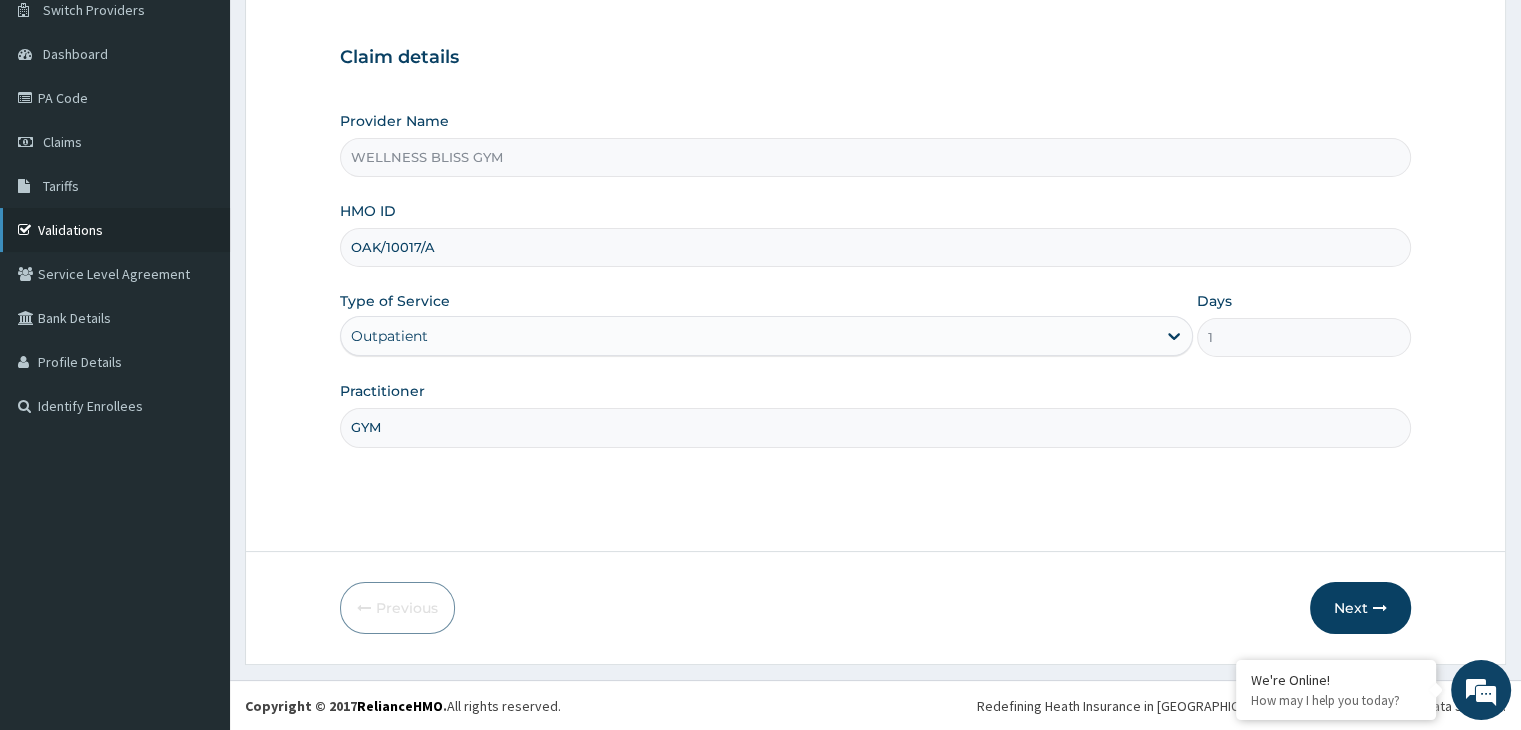
drag, startPoint x: 445, startPoint y: 243, endPoint x: 185, endPoint y: 233, distance: 260.1
click at [185, 233] on div "R EL Toggle navigation Wellness Bliss Wellness Bliss - creativeaffairs68@gmail.…" at bounding box center [760, 283] width 1521 height 895
click at [1357, 604] on button "Next" at bounding box center [1360, 608] width 101 height 52
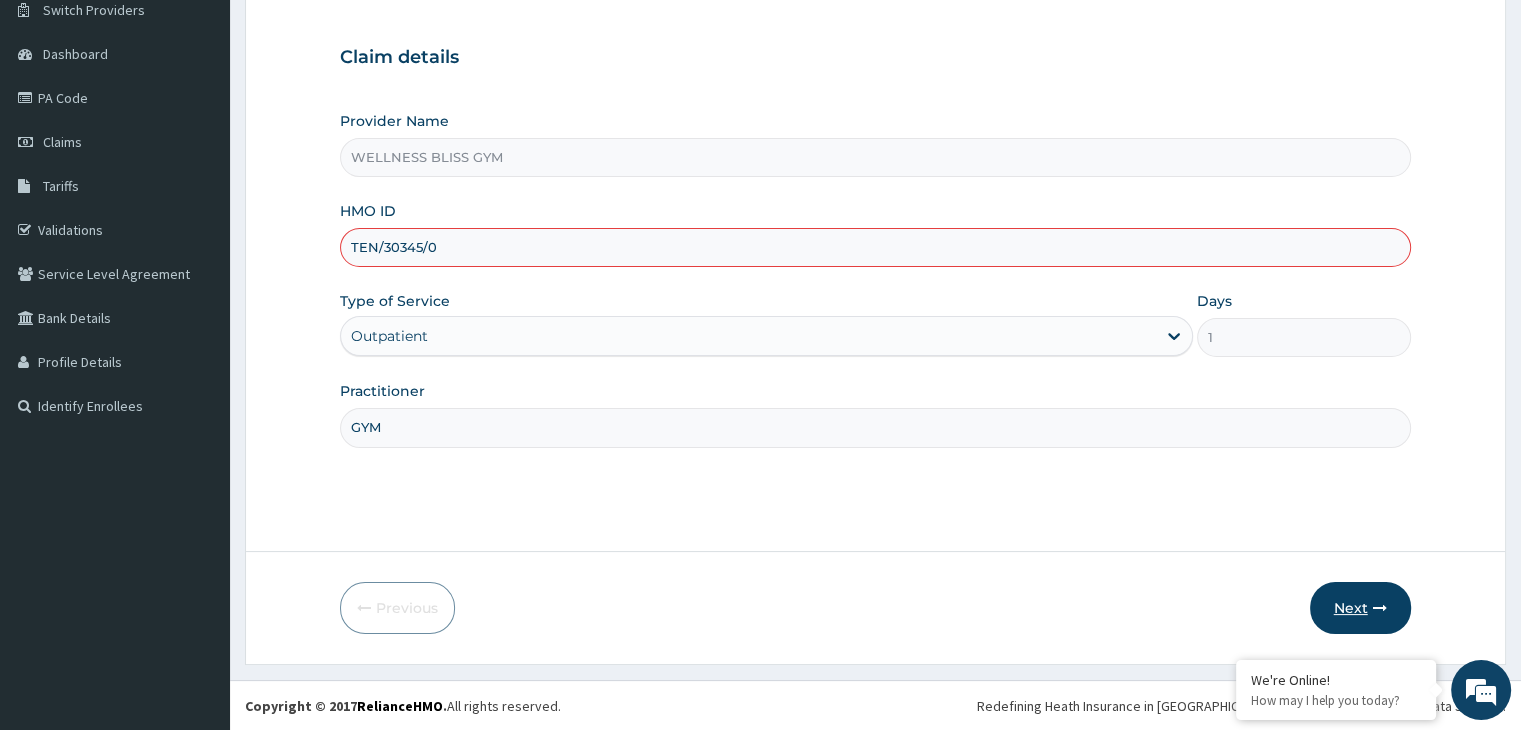
click at [1357, 604] on button "Next" at bounding box center [1360, 608] width 101 height 52
type input "TEN/30345/A"
click at [1336, 592] on button "Next" at bounding box center [1360, 608] width 101 height 52
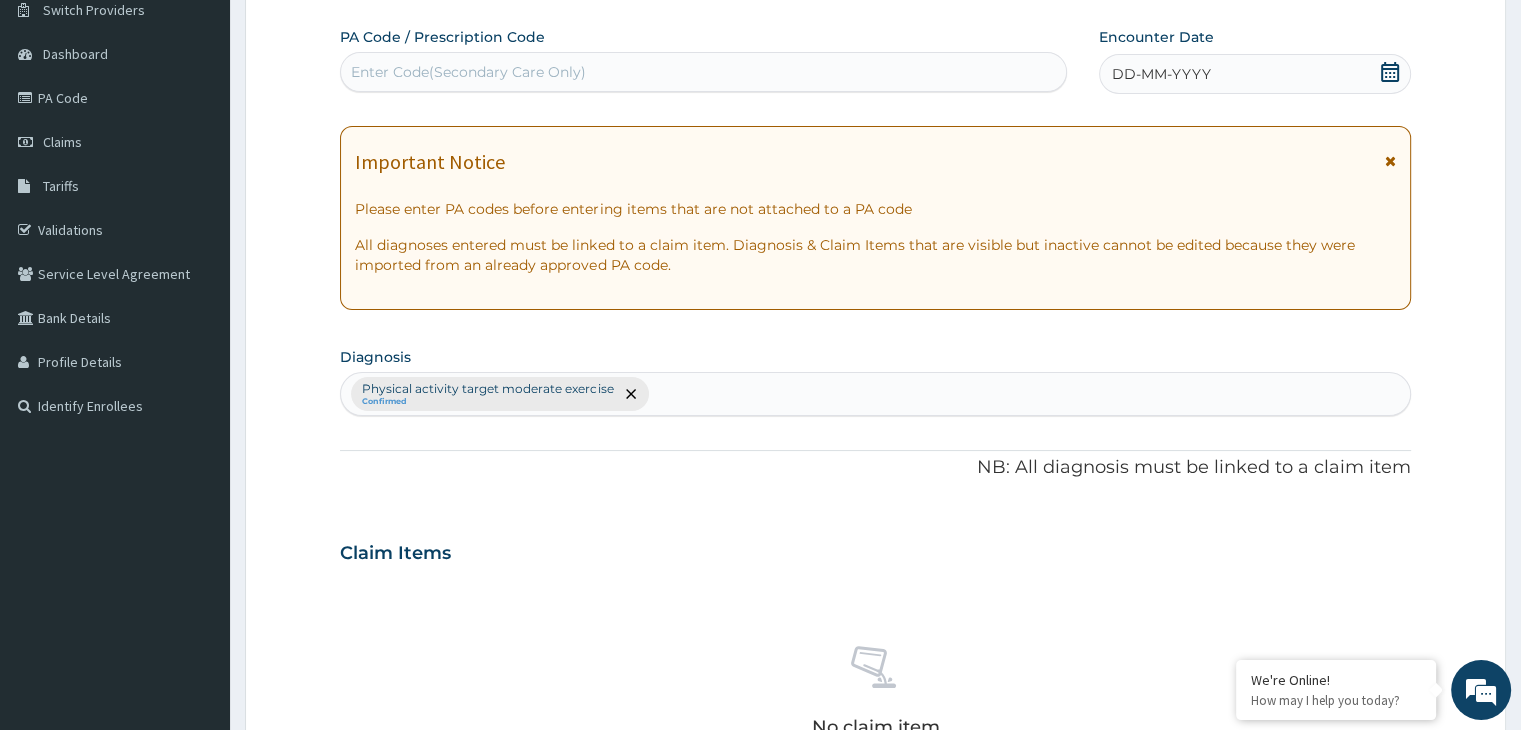
click at [384, 81] on div "Enter Code(Secondary Care Only)" at bounding box center [468, 72] width 235 height 20
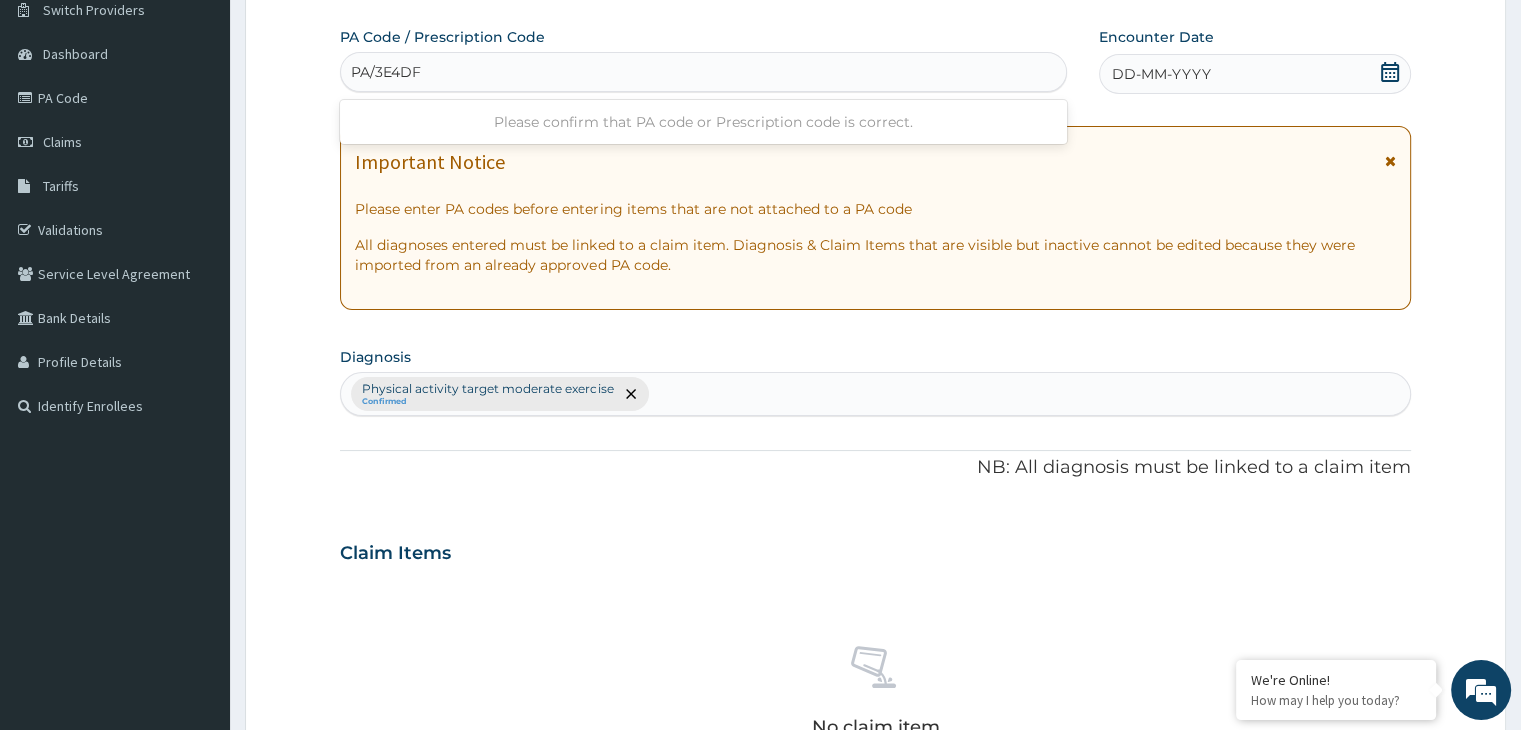
type input "PA/3E4DFA"
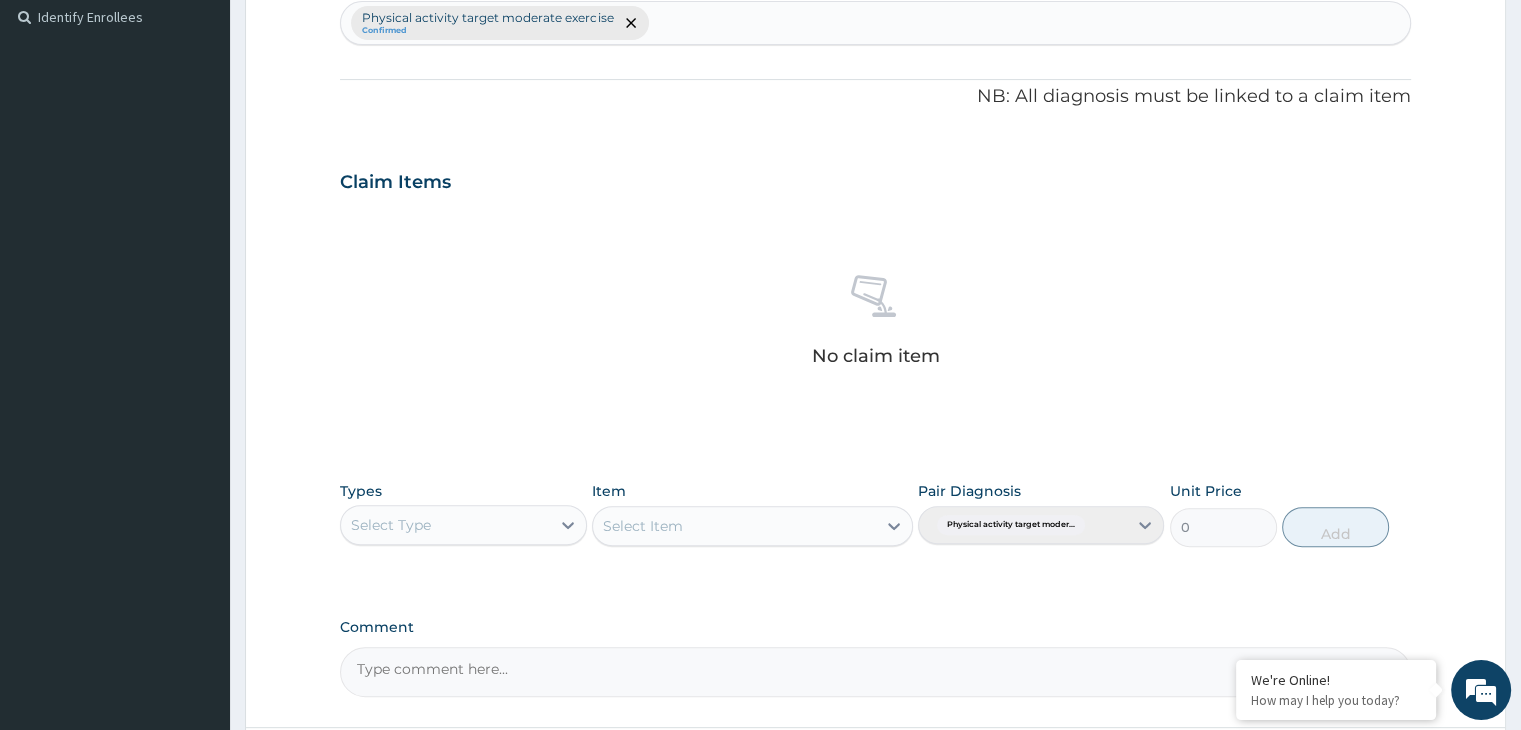
scroll to position [728, 0]
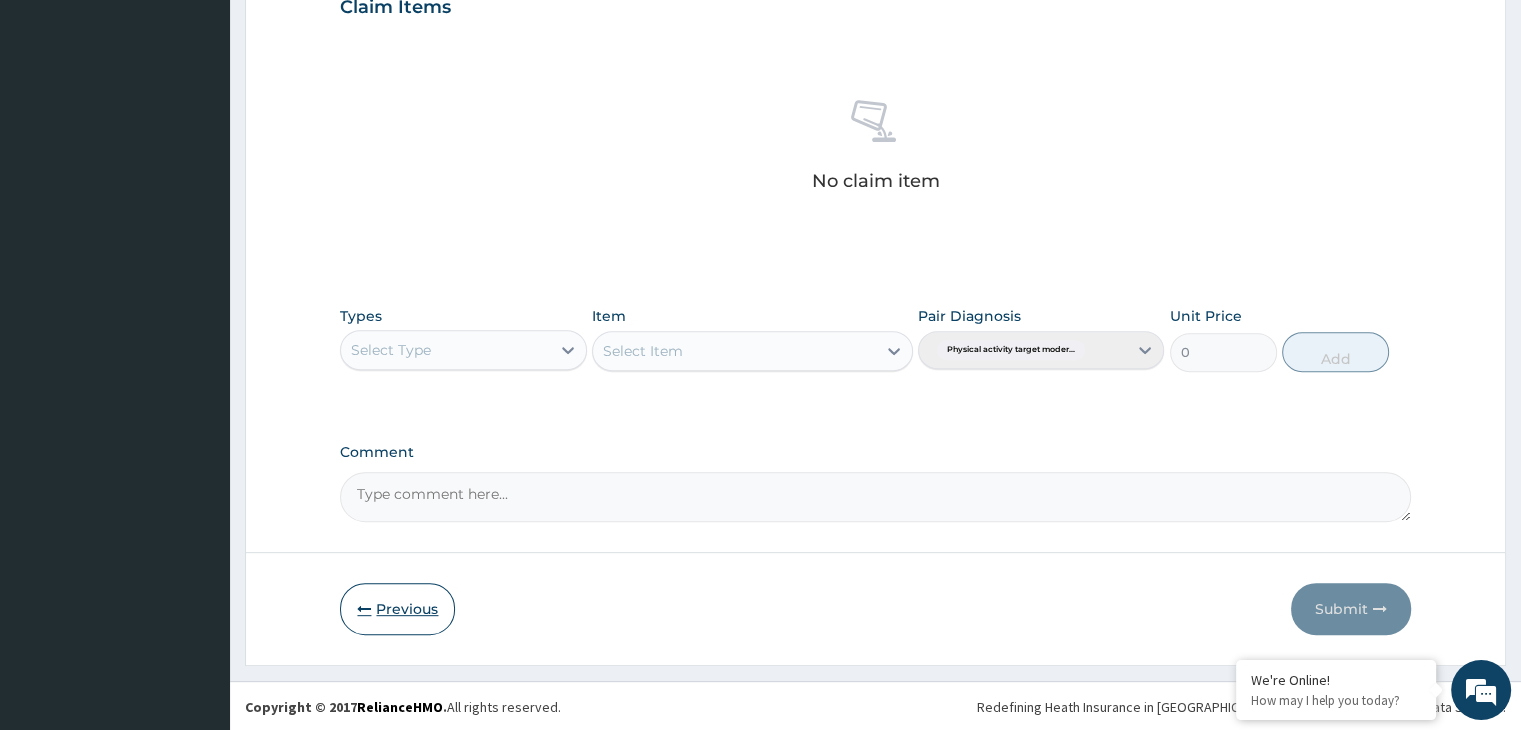
click at [368, 616] on button "Previous" at bounding box center [397, 609] width 115 height 52
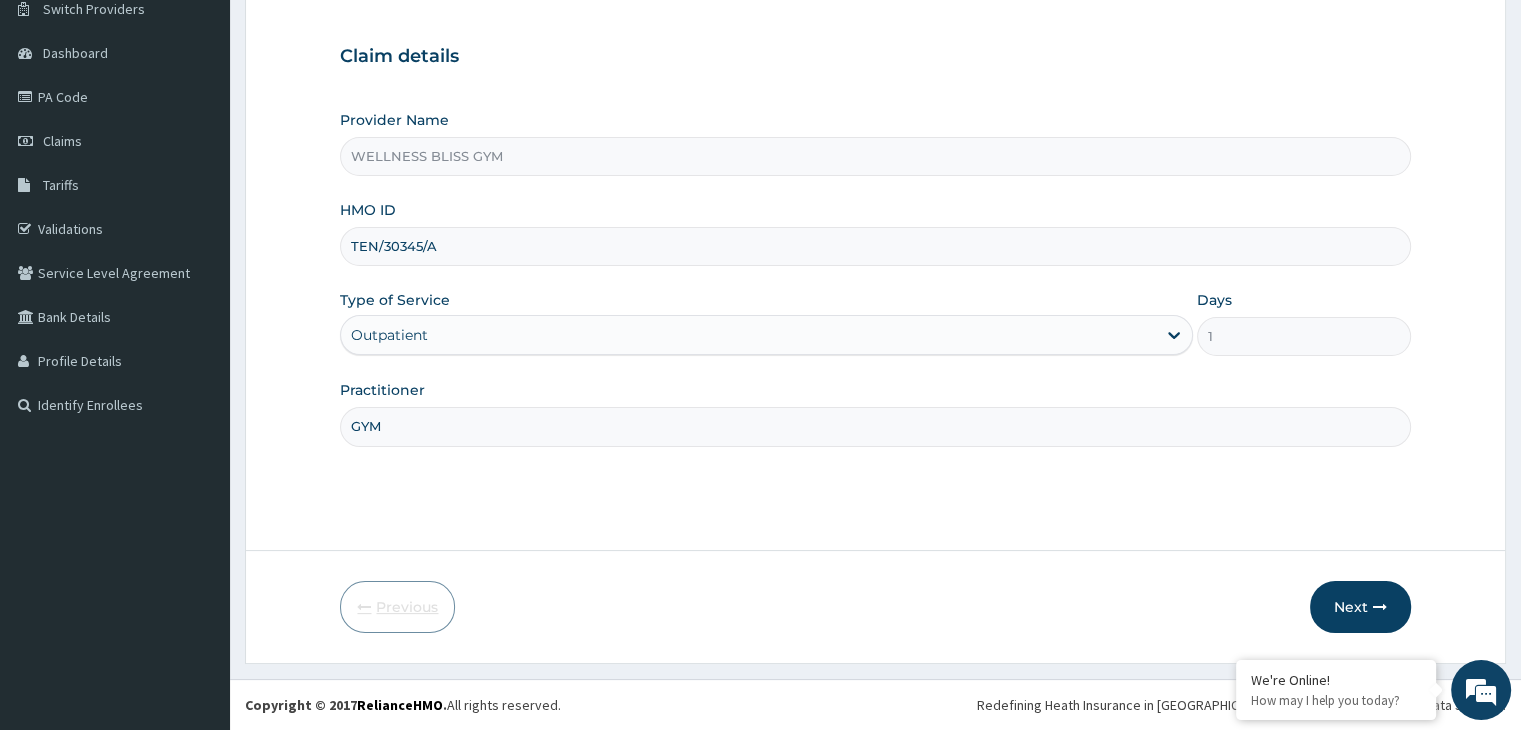
scroll to position [164, 0]
click at [1333, 606] on button "Next" at bounding box center [1360, 608] width 101 height 52
